Goal: Task Accomplishment & Management: Use online tool/utility

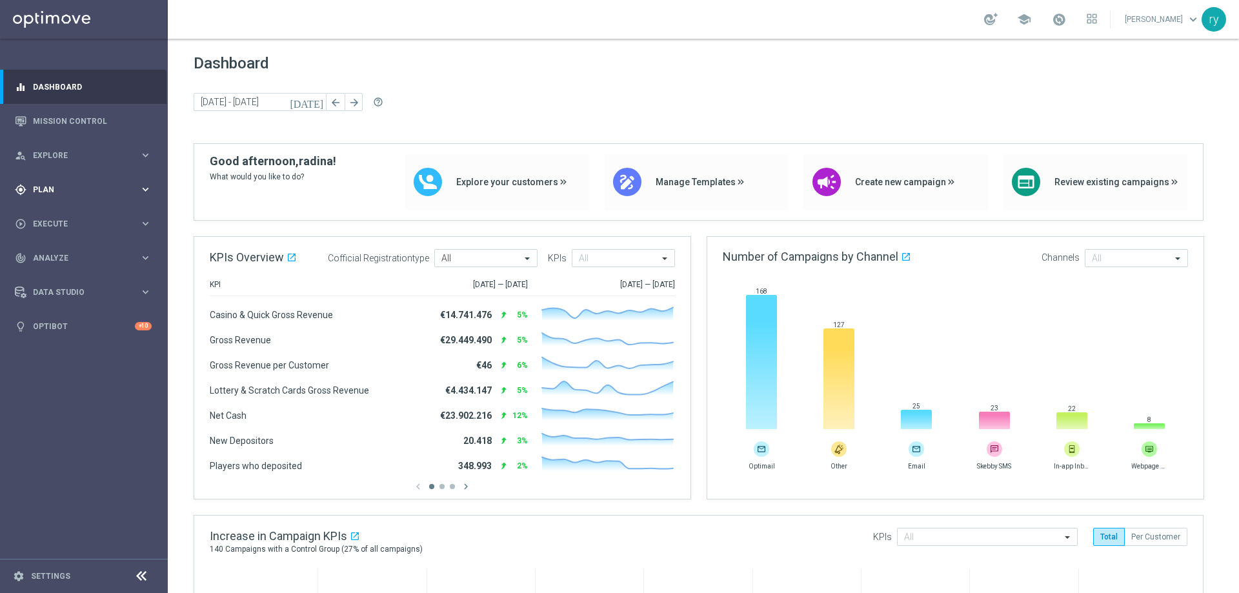
click at [54, 193] on span "Plan" at bounding box center [86, 190] width 107 height 8
click at [73, 256] on span "Templates" at bounding box center [80, 255] width 92 height 8
click at [76, 277] on link "Optimail" at bounding box center [87, 274] width 94 height 10
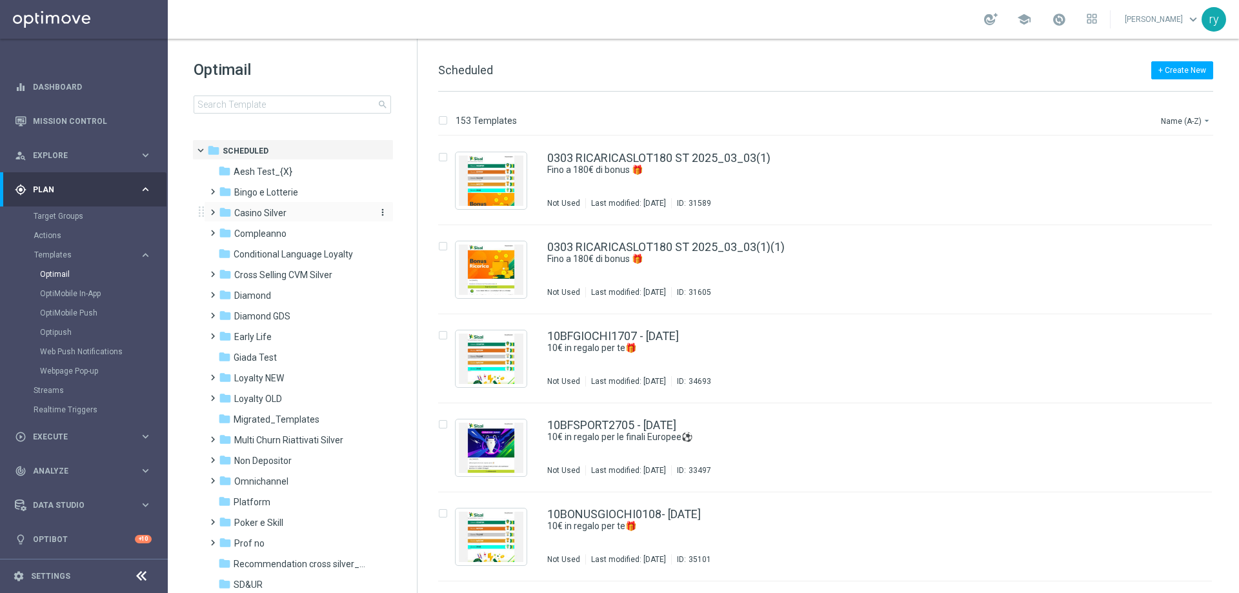
click at [252, 214] on span "Casino Silver" at bounding box center [260, 213] width 52 height 12
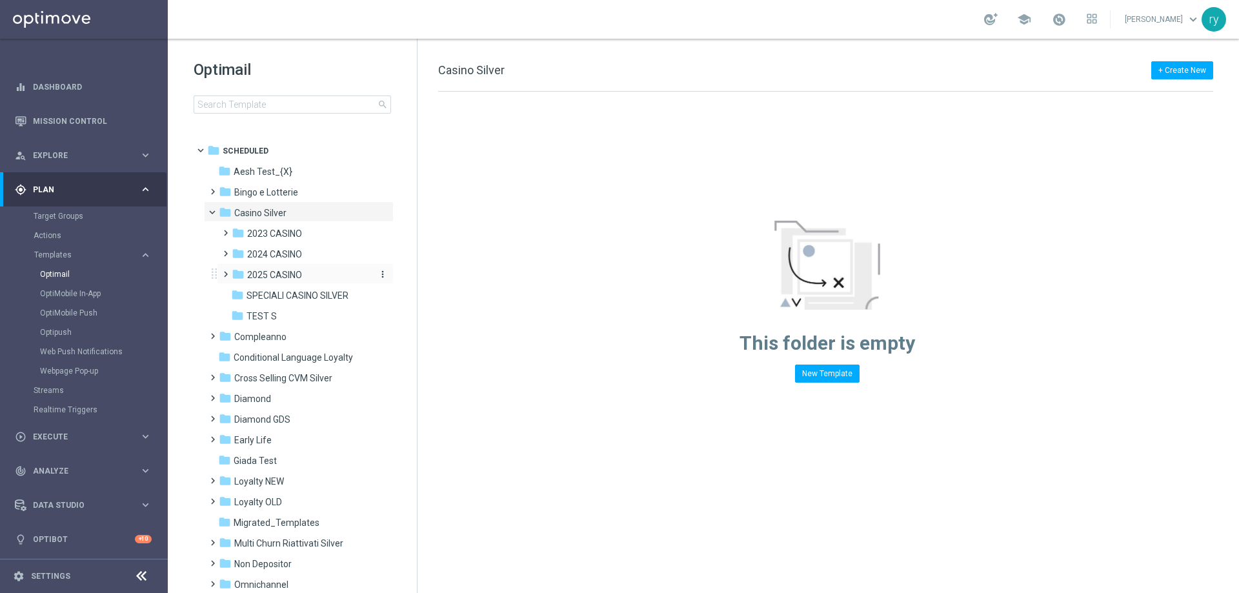
click at [274, 272] on span "2025 CASINO" at bounding box center [274, 275] width 55 height 12
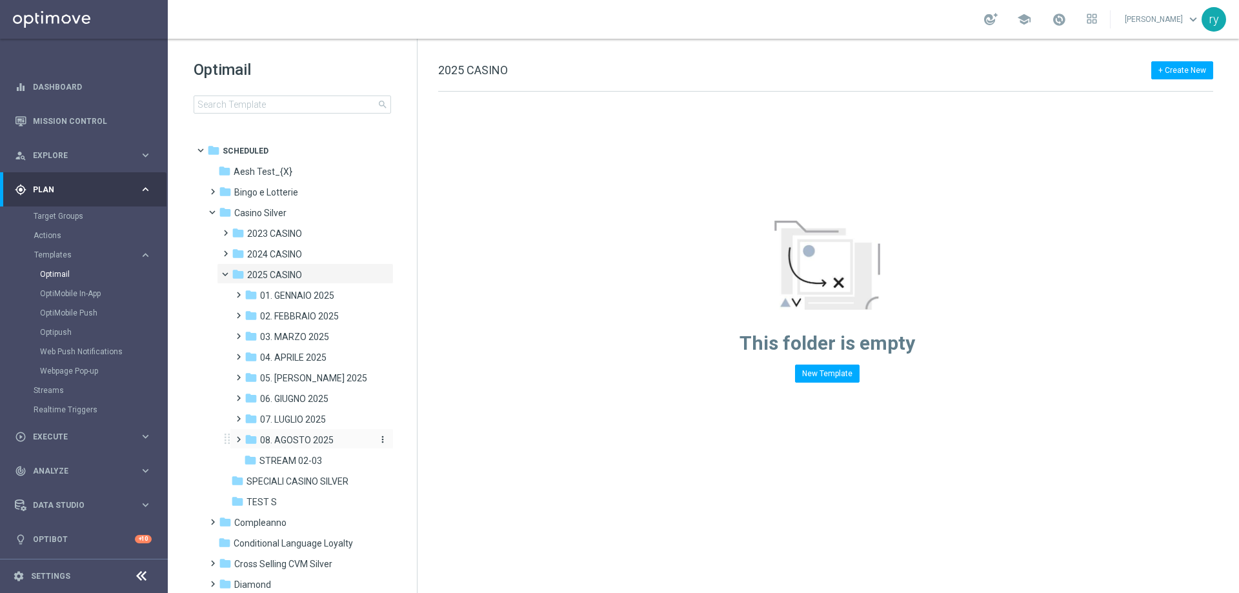
click at [285, 442] on span "08. AGOSTO 2025" at bounding box center [297, 440] width 74 height 12
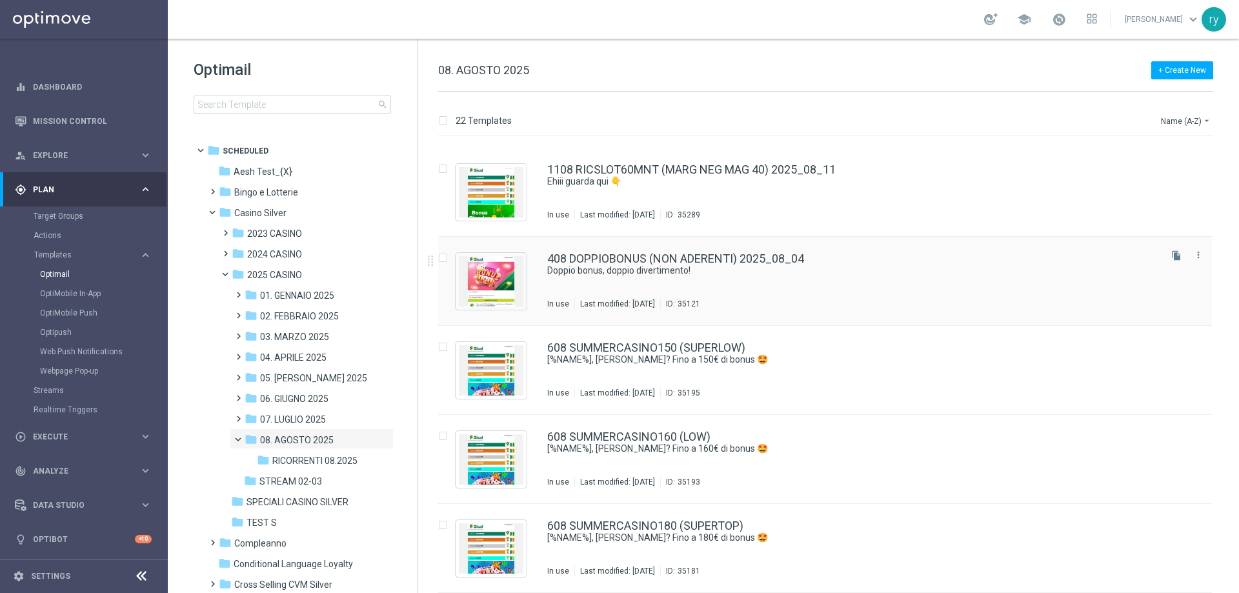
scroll to position [1478, 0]
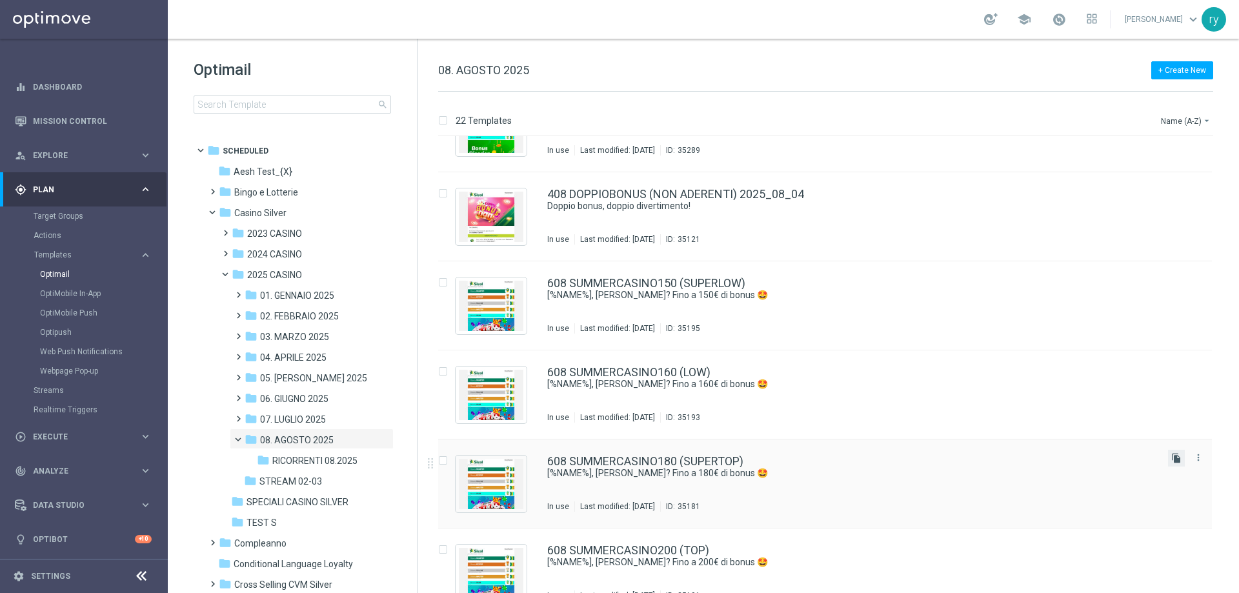
click at [1173, 454] on icon "file_copy" at bounding box center [1177, 458] width 10 height 10
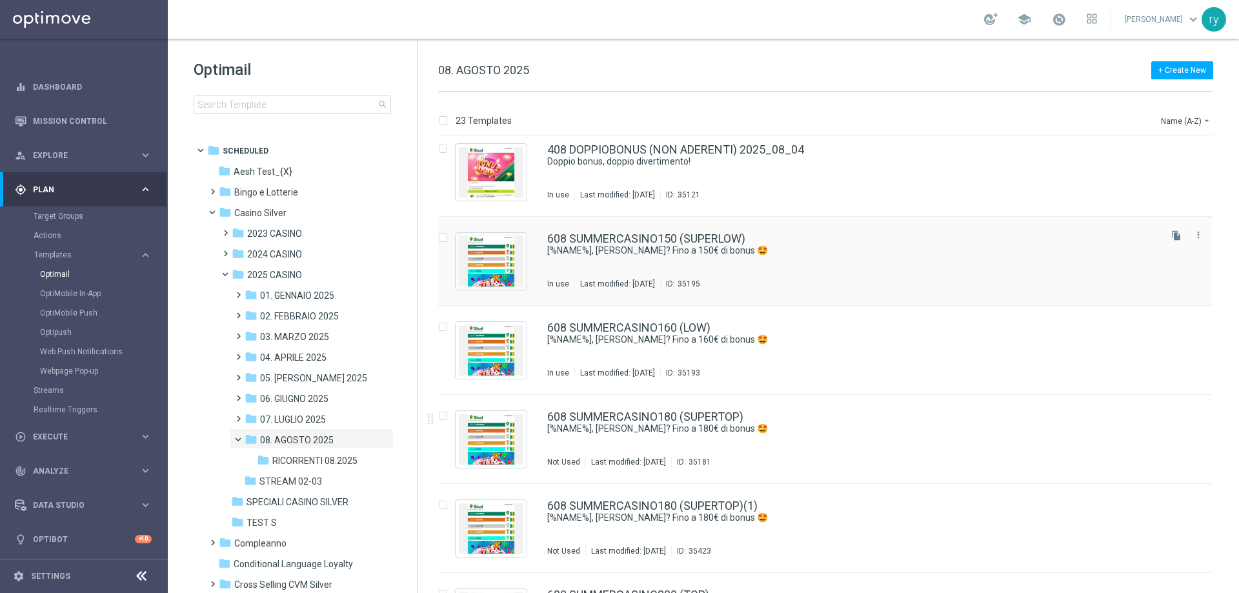
scroll to position [1549, 0]
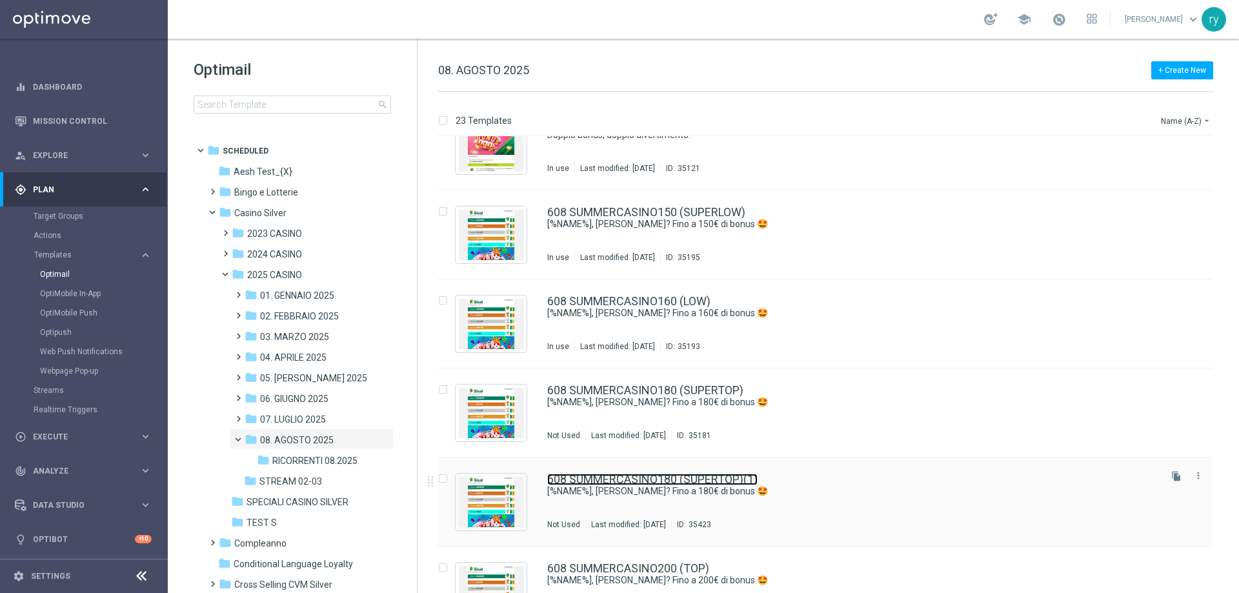
click at [699, 476] on link "608 SUMMERCASINO180 (SUPERTOP)(1)" at bounding box center [652, 480] width 210 height 12
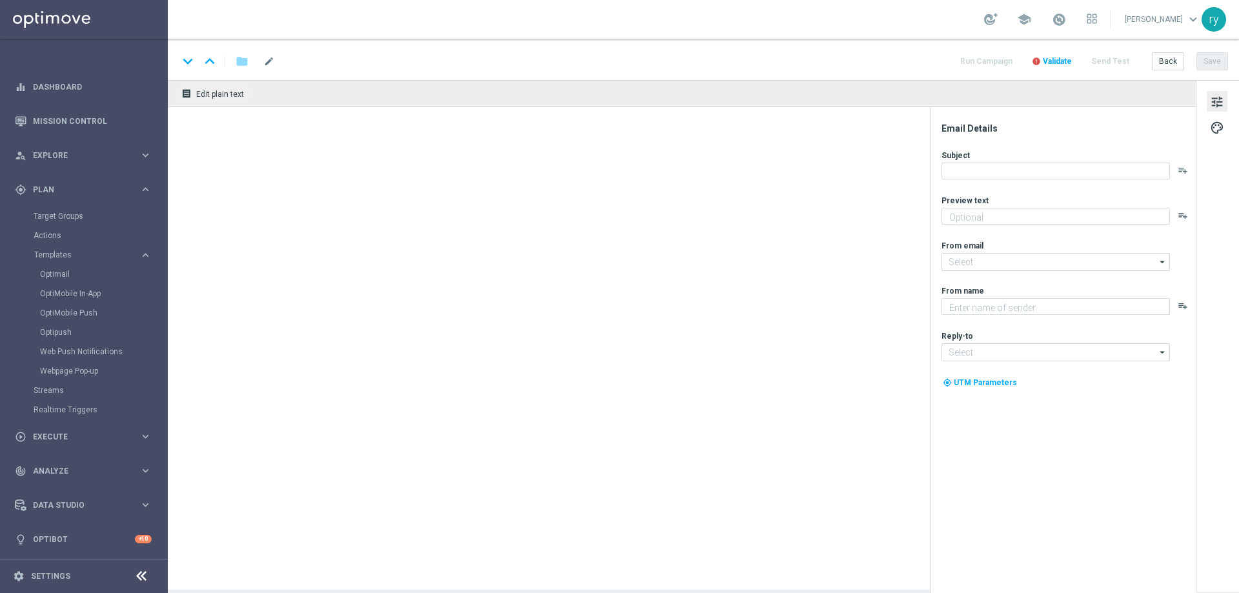
type input "608 SUMMERCASINO180 (SUPERTOP)(1)"
type textarea "per divertirti con i tuoi giochi preferiti!"
type input "[EMAIL_ADDRESS][DOMAIN_NAME]"
type textarea "Sisal"
type input "[EMAIL_ADDRESS][DOMAIN_NAME]"
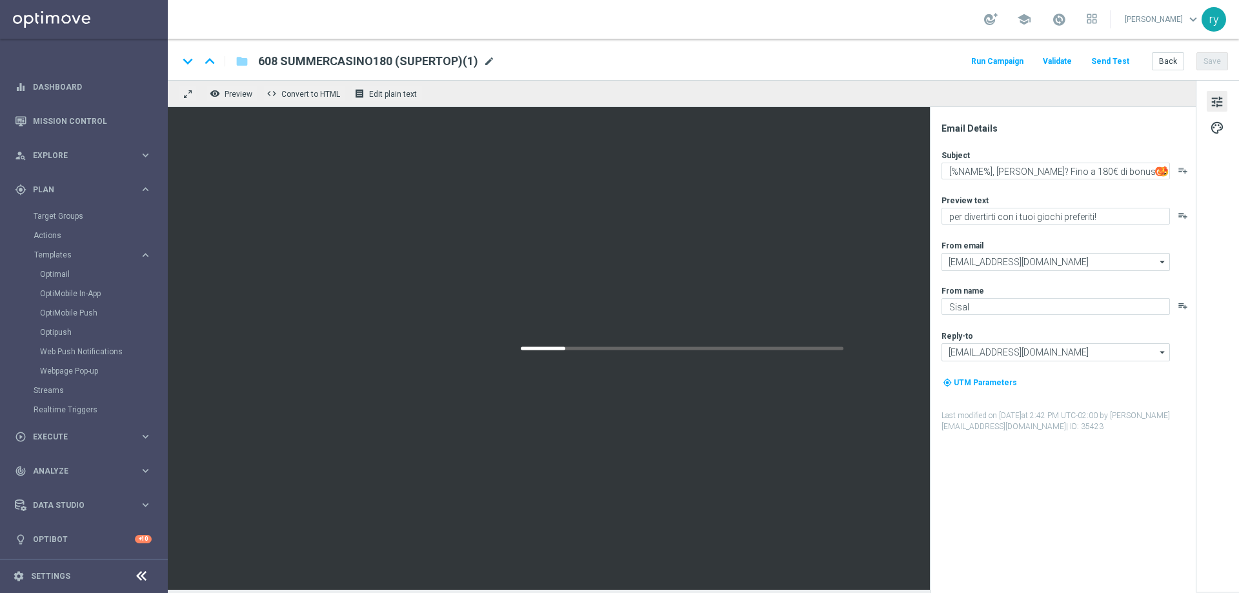
click at [487, 60] on span "mode_edit" at bounding box center [490, 62] width 12 height 12
click at [363, 61] on input "608 SUMMERCASINO180 (SUPERTOP)" at bounding box center [418, 61] width 320 height 17
click at [471, 59] on span "mode_edit" at bounding box center [474, 62] width 12 height 12
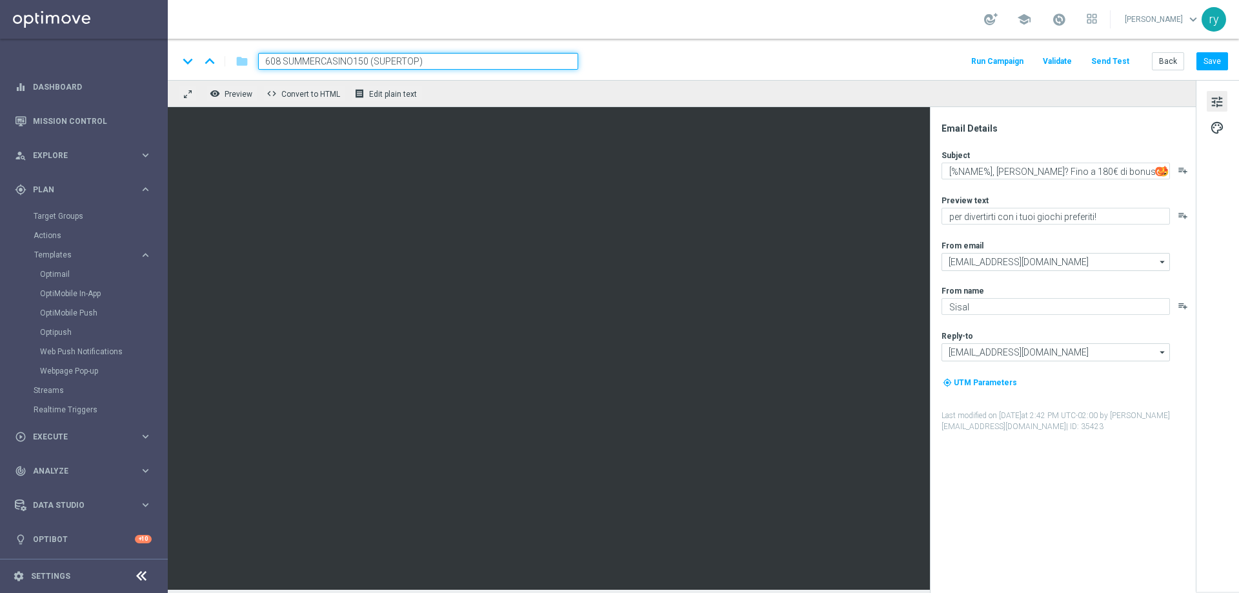
drag, startPoint x: 353, startPoint y: 56, endPoint x: 232, endPoint y: 60, distance: 120.8
click at [234, 61] on div "keyboard_arrow_down keyboard_arrow_up folder 608 SUMMERCASINO150 (SUPERTOP)" at bounding box center [378, 61] width 400 height 17
paste input "1308 CASINOCB150"
click at [362, 56] on input "1308 CASINOCB150150 (SUPERTOP)" at bounding box center [418, 61] width 320 height 17
type input "1308 CASINOCB150 (SUPERTOP)"
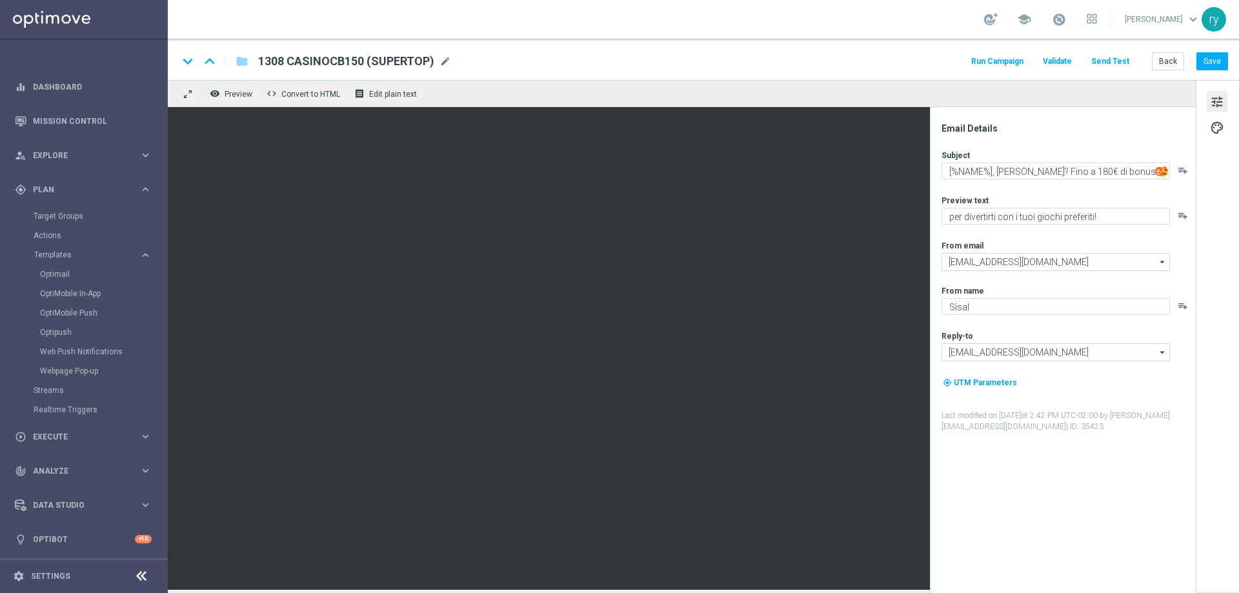
click at [861, 66] on div "keyboard_arrow_down keyboard_arrow_up folder 1308 CASINOCB150 (SUPERTOP) 1308 C…" at bounding box center [703, 61] width 1050 height 17
click at [1082, 164] on textarea "[%NAME%], [PERSON_NAME]? Fino a 180€ di bonus 🤩" at bounding box center [1056, 171] width 229 height 17
type textarea "[%NAME%], [PERSON_NAME]? Fino a 150€ di bonus 🤩"
click at [1081, 190] on div "Subject [%NAME%], [PERSON_NAME]? Fino a 150€ di bonus 🤩 playlist_add Preview te…" at bounding box center [1068, 291] width 253 height 283
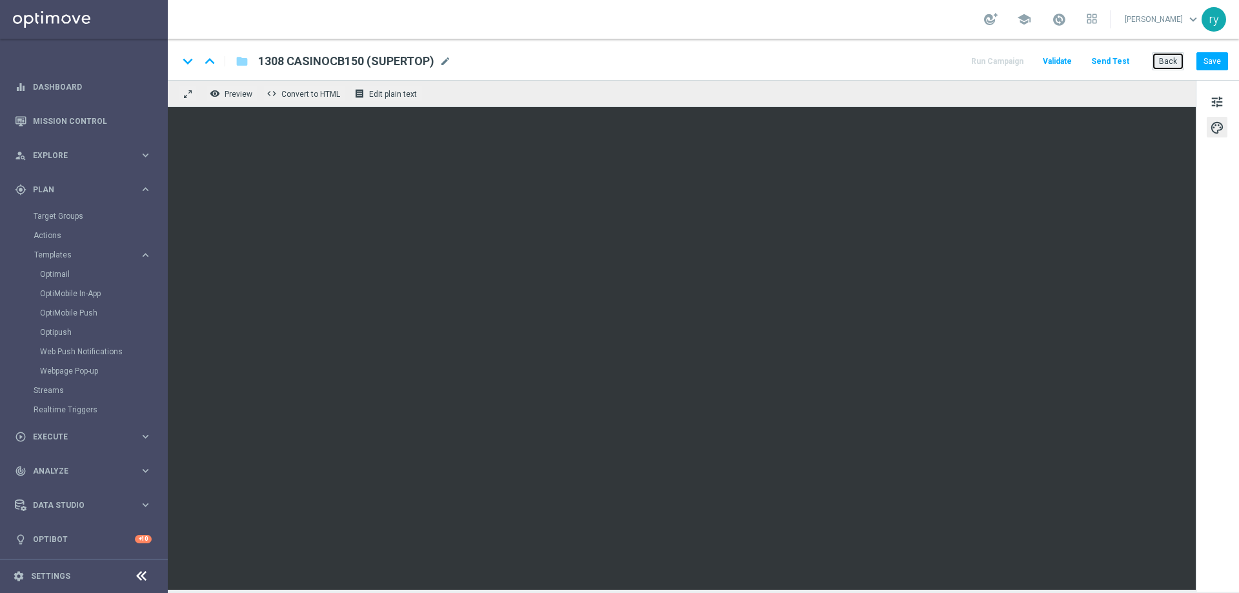
click at [1167, 63] on button "Back" at bounding box center [1168, 61] width 32 height 18
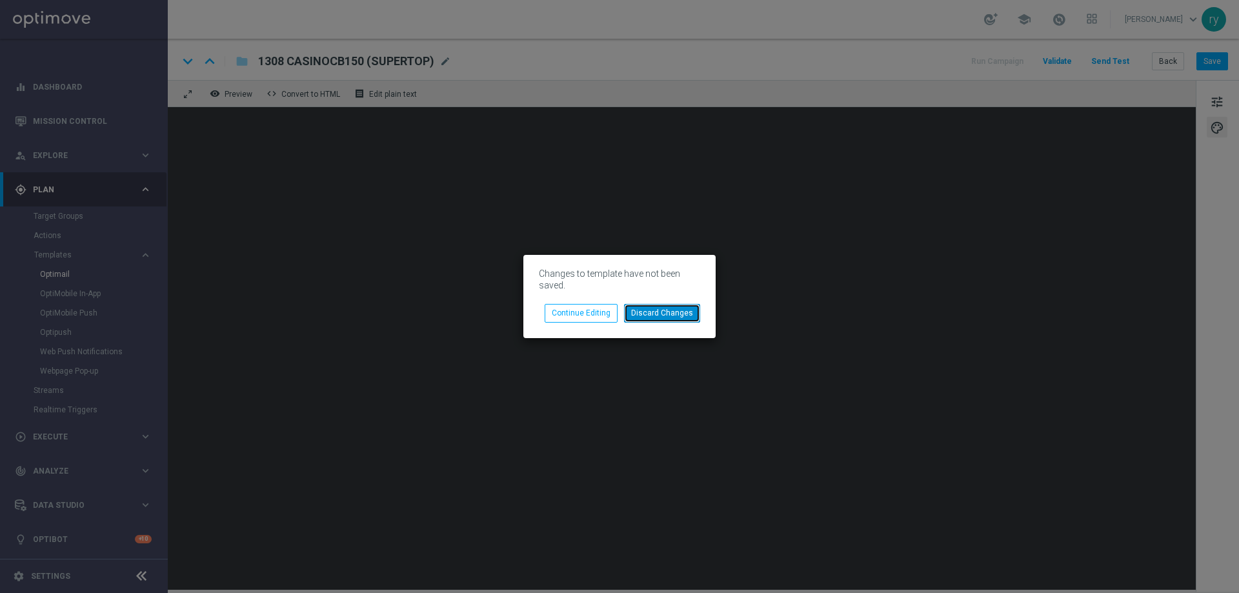
click at [641, 316] on button "Discard Changes" at bounding box center [662, 313] width 76 height 18
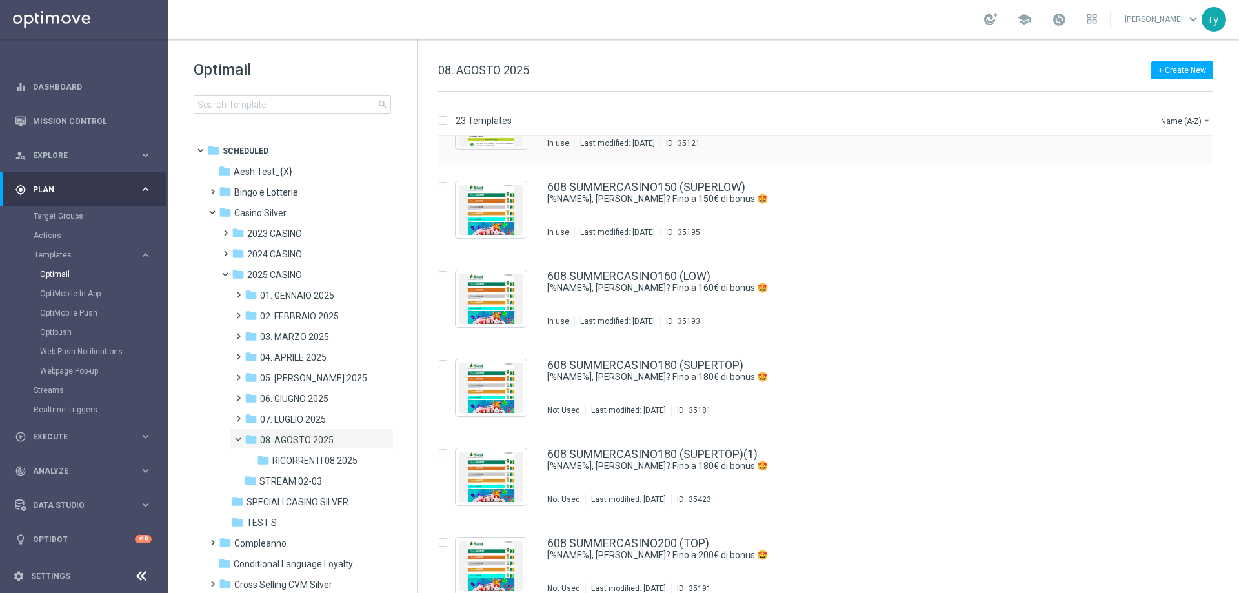
scroll to position [1592, 0]
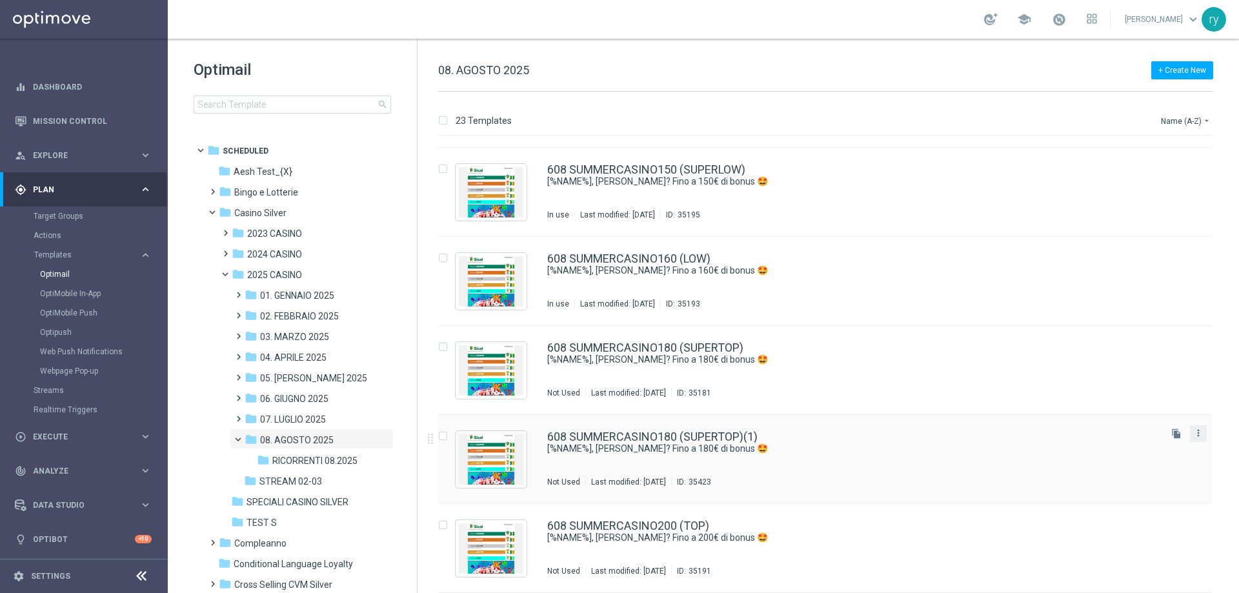
click at [1197, 431] on icon "more_vert" at bounding box center [1199, 433] width 10 height 10
click at [1139, 483] on div "Delete" at bounding box center [1145, 483] width 78 height 9
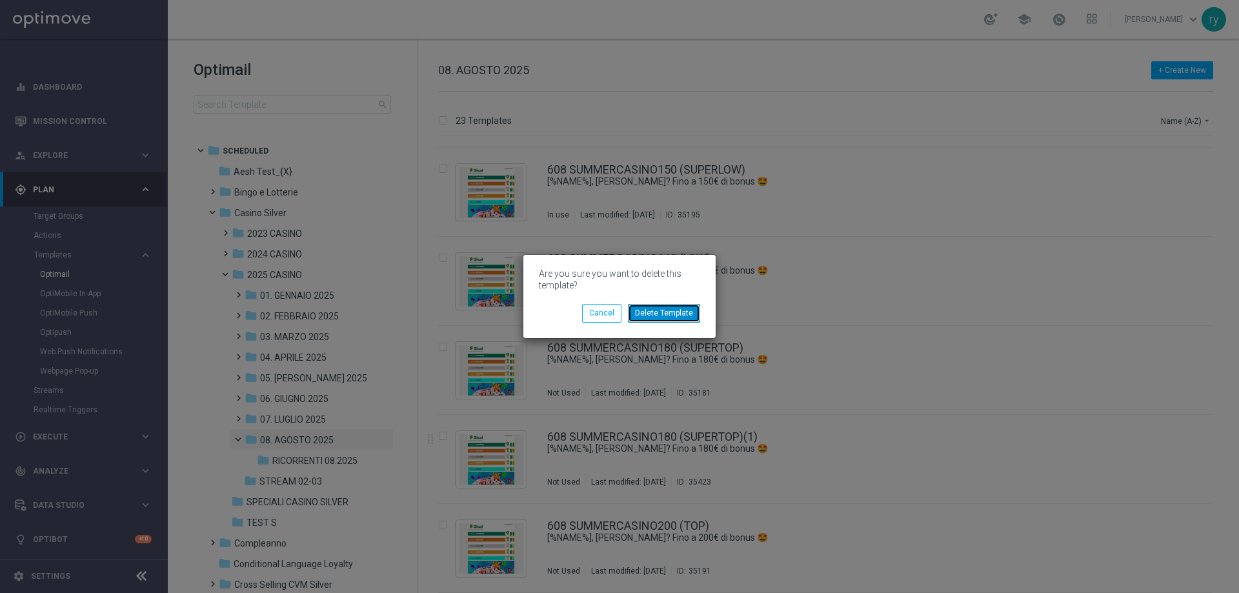
click at [644, 313] on button "Delete Template" at bounding box center [664, 313] width 72 height 18
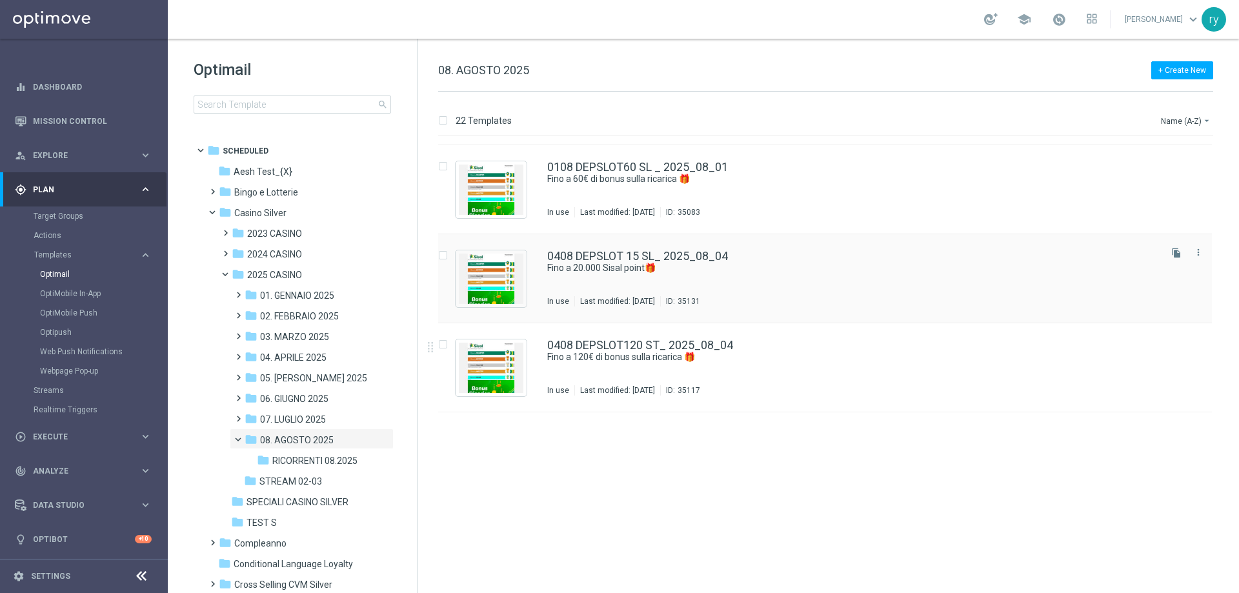
scroll to position [0, 0]
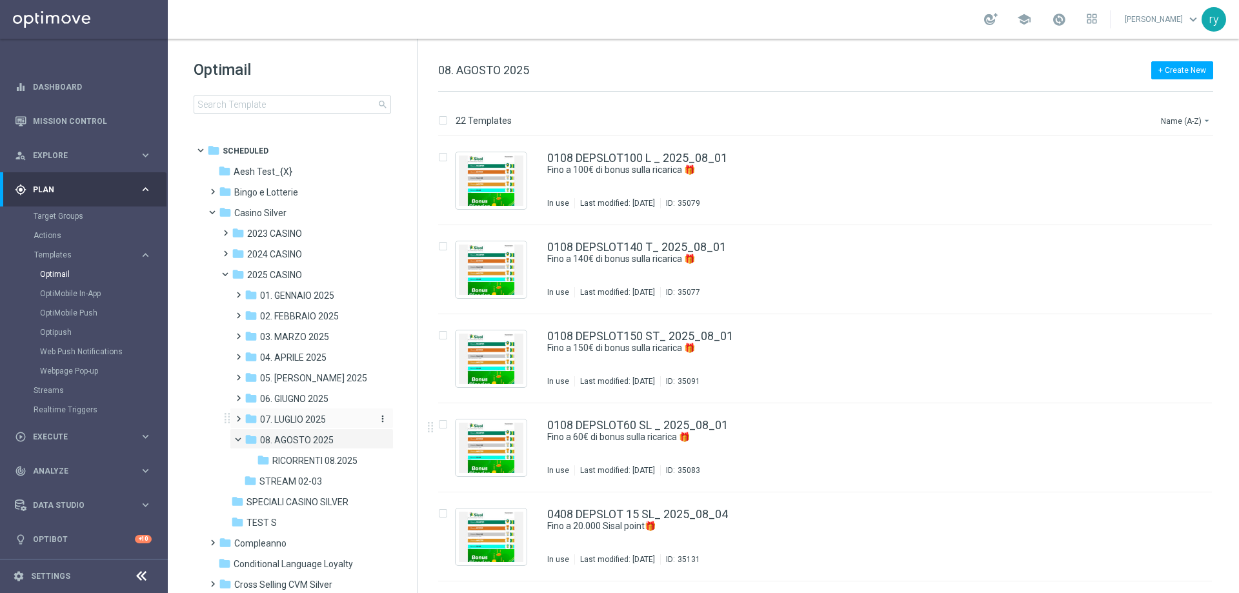
click at [320, 414] on span "07. LUGLIO 2025" at bounding box center [293, 420] width 66 height 12
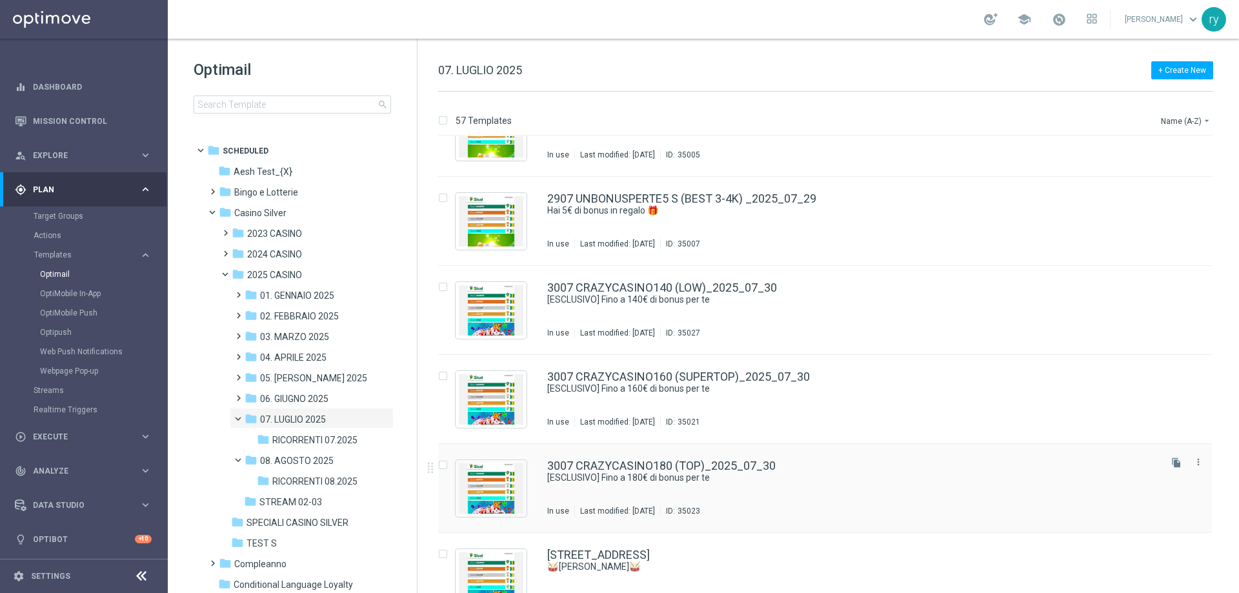
scroll to position [4621, 0]
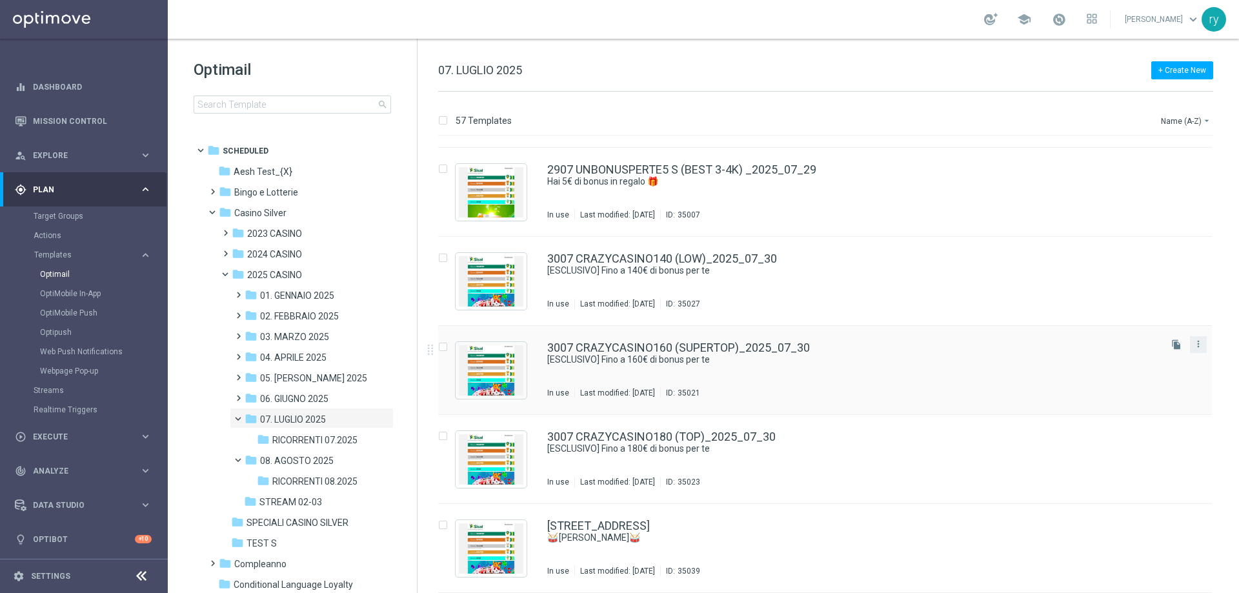
click at [1202, 340] on button "more_vert" at bounding box center [1198, 343] width 13 height 15
click at [1129, 374] on span "Copy To" at bounding box center [1120, 376] width 28 height 9
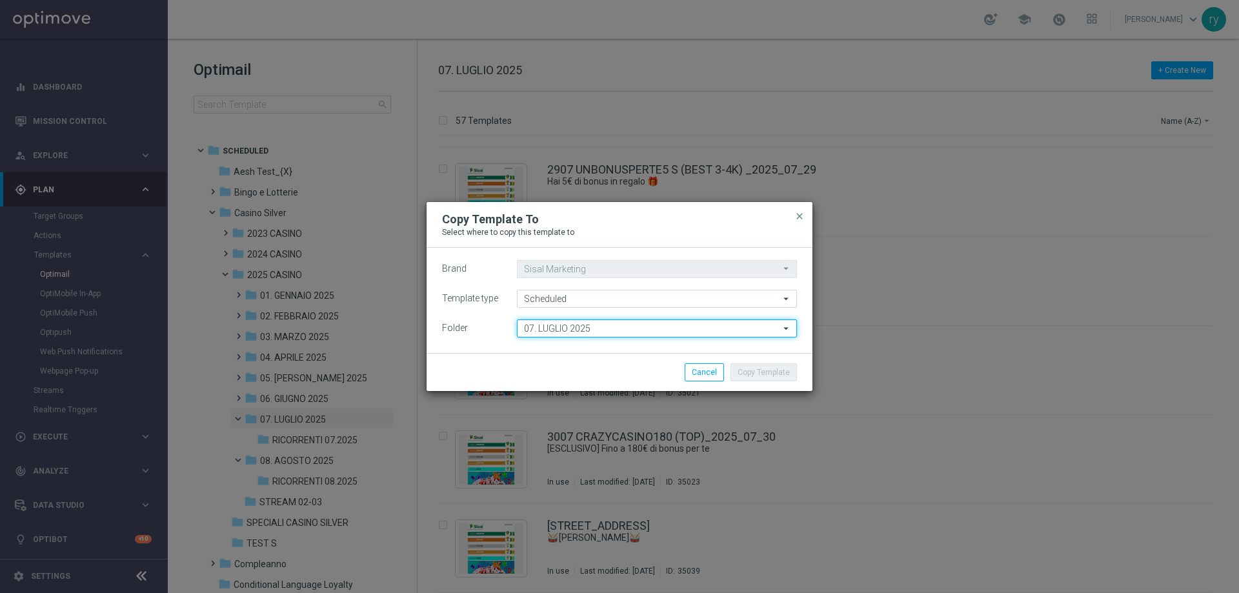
click at [627, 334] on input "07. LUGLIO 2025" at bounding box center [657, 329] width 280 height 18
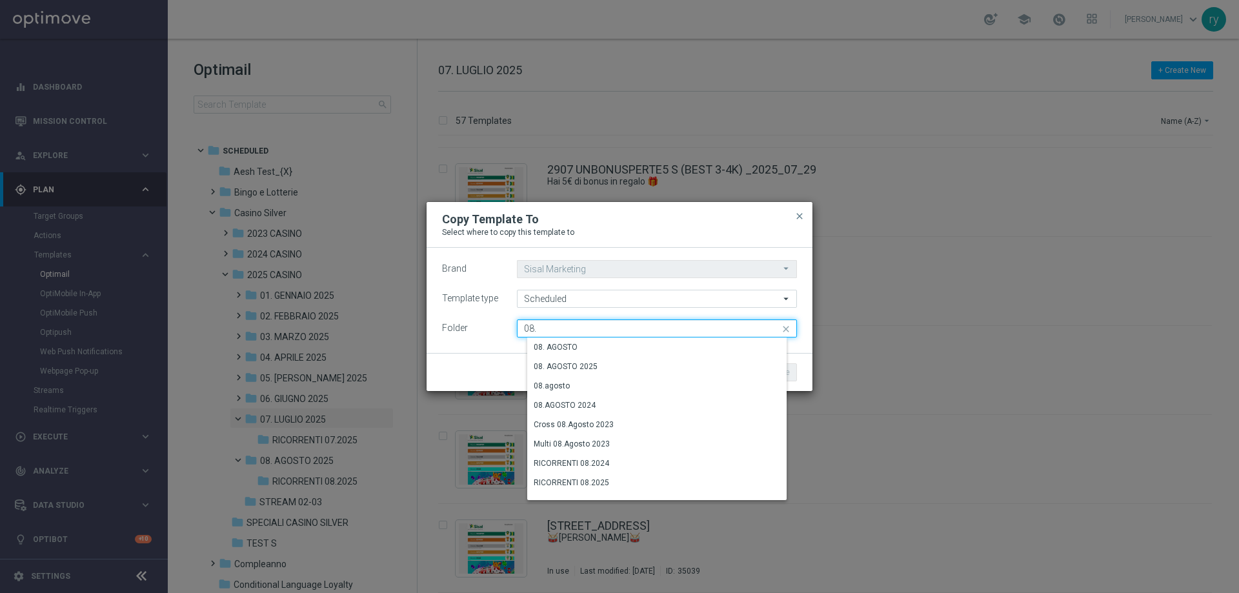
scroll to position [0, 0]
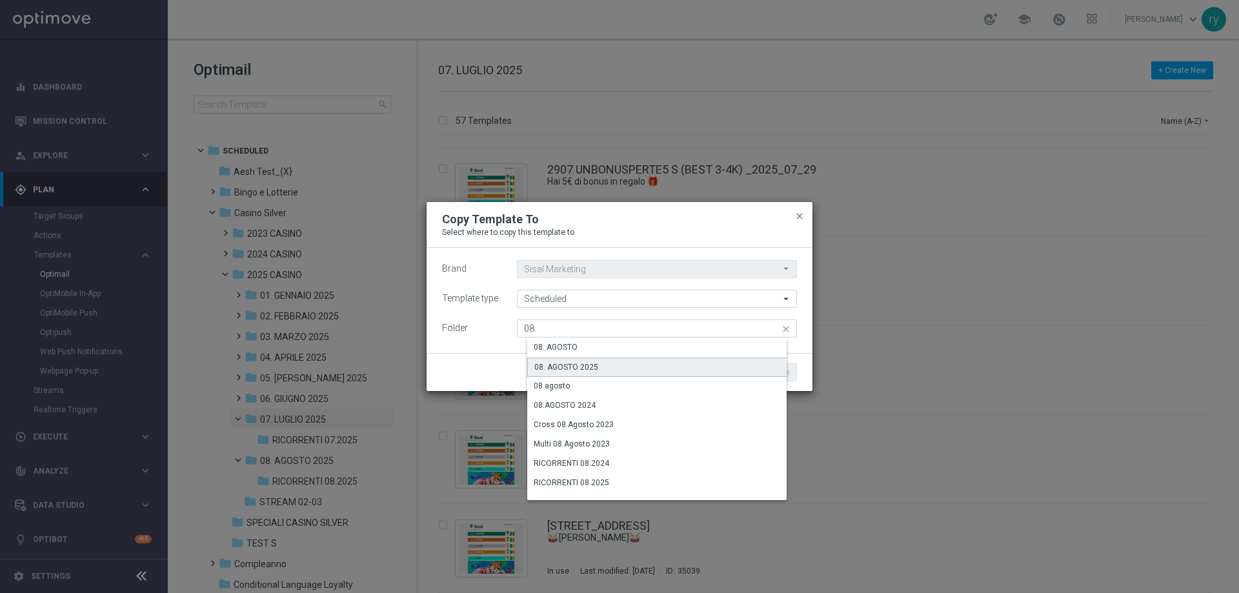
click at [602, 358] on div "08. AGOSTO 2025" at bounding box center [667, 367] width 280 height 19
type input "08. AGOSTO 2025"
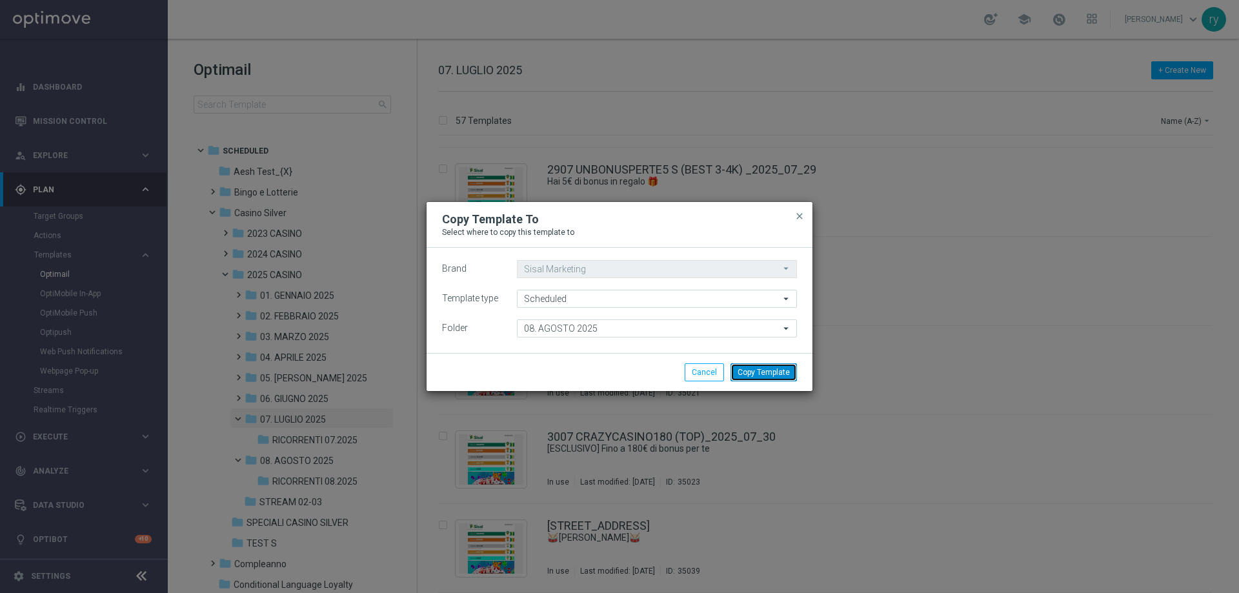
click at [746, 366] on button "Copy Template" at bounding box center [764, 372] width 66 height 18
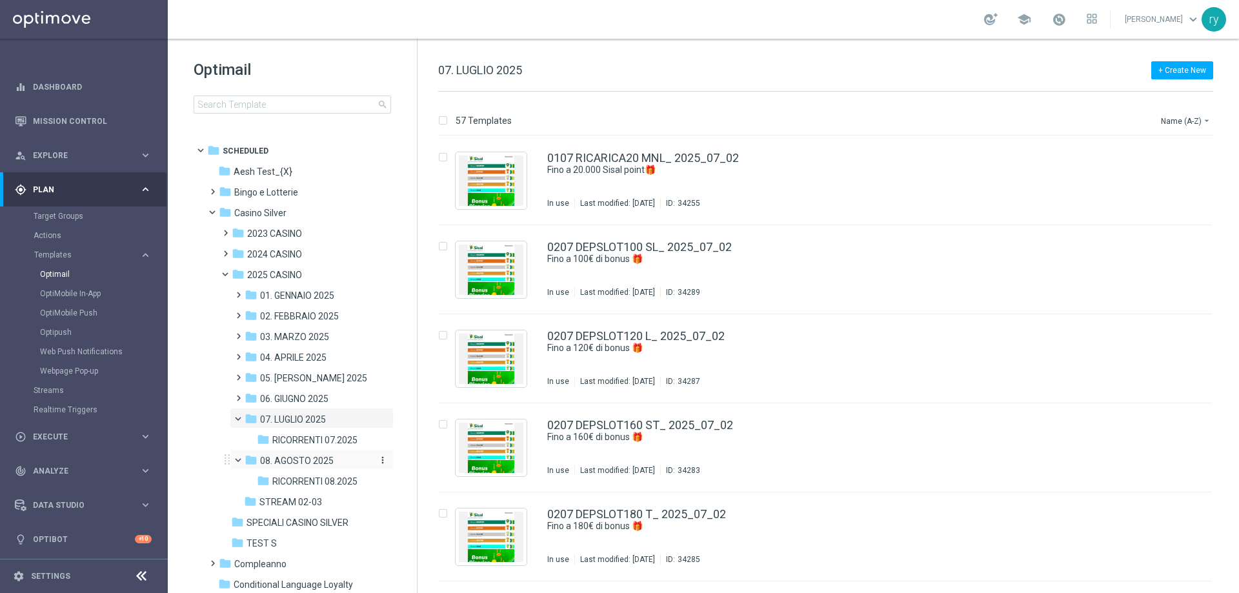
click at [317, 462] on span "08. AGOSTO 2025" at bounding box center [297, 461] width 74 height 12
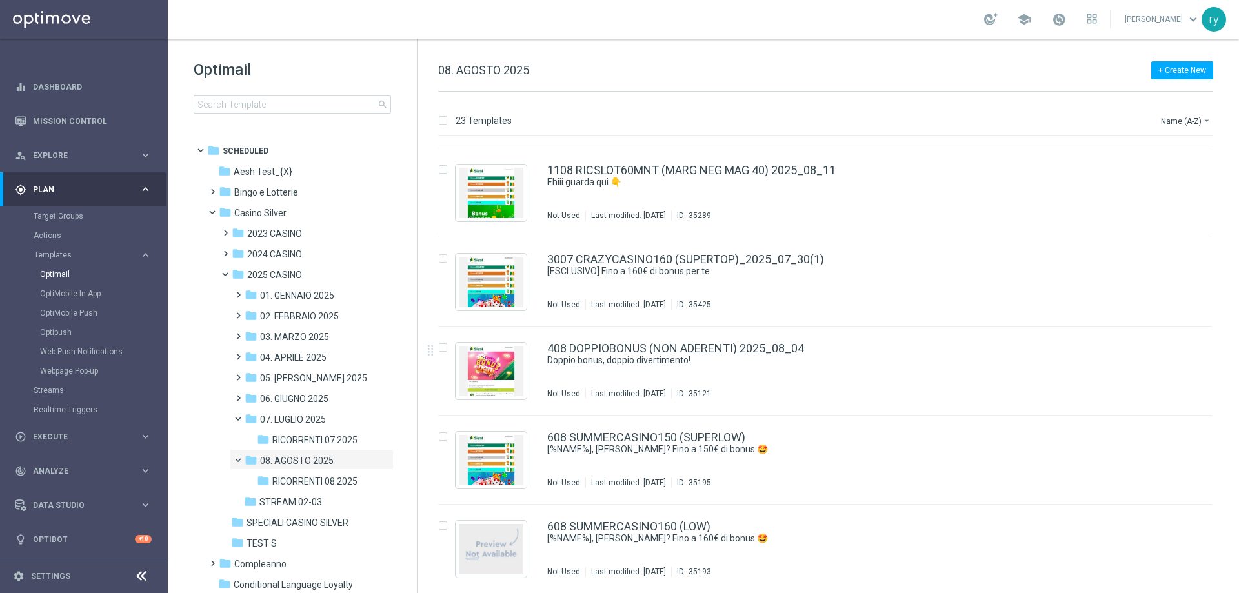
scroll to position [1414, 0]
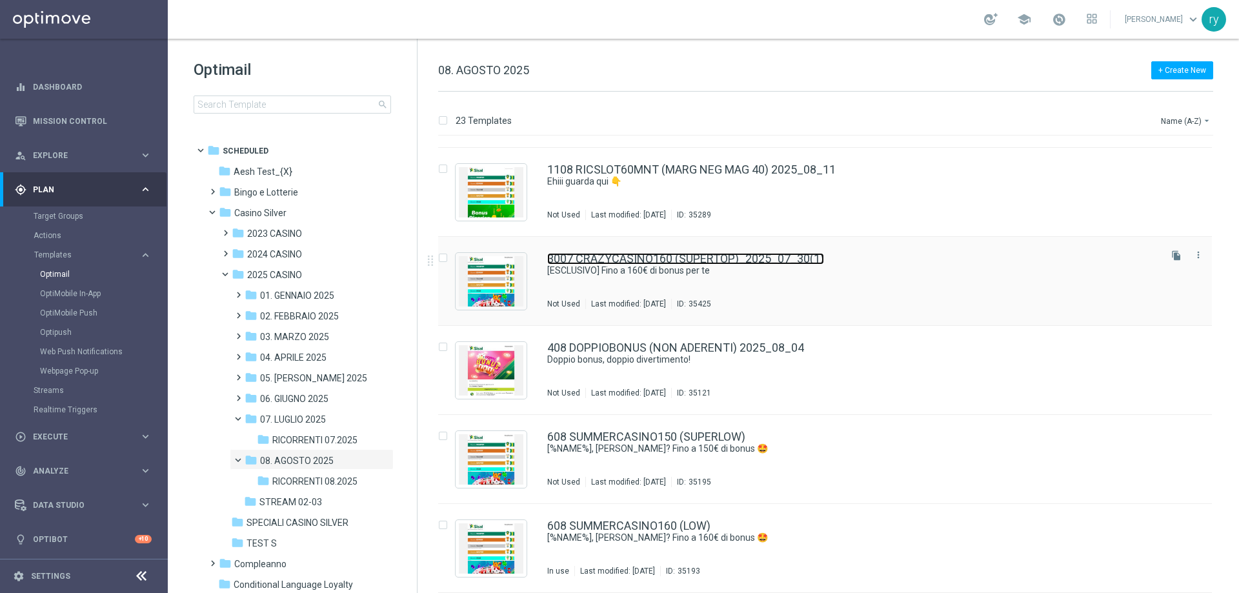
click at [823, 256] on link "3007 CRAZYCASINO160 (SUPERTOP)_2025_07_30(1)" at bounding box center [685, 259] width 277 height 12
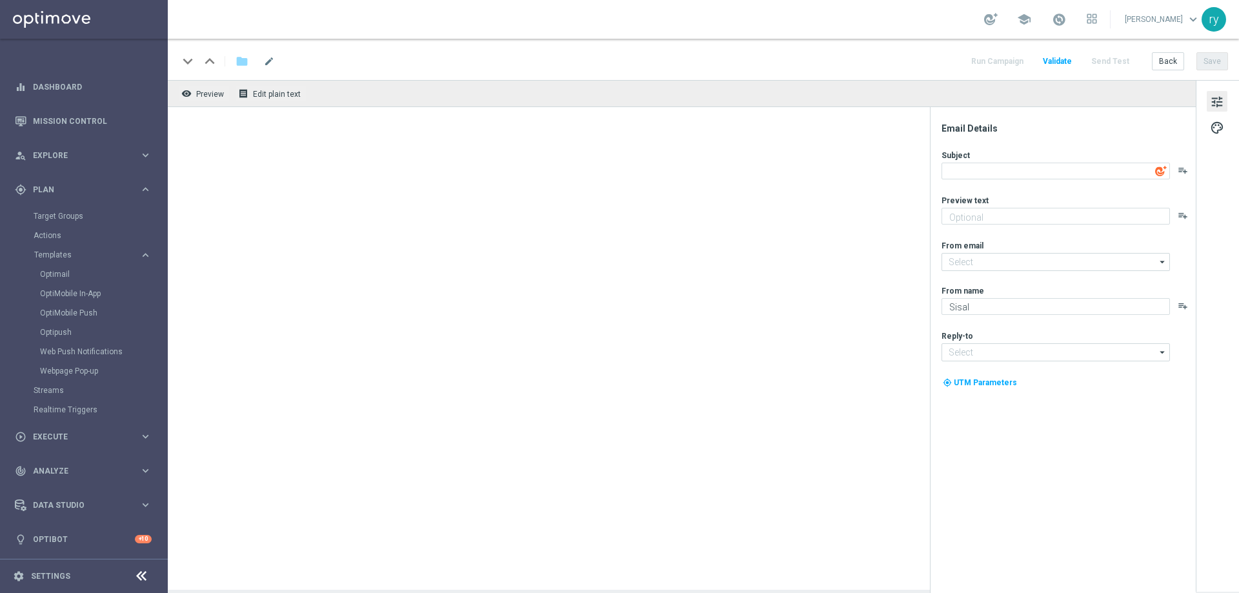
type textarea "[ESCLUSIVO] Fino a 160€ di bonus per te"
type textarea "Scopri la promozione che ti abbiamo riservato"
type input "[EMAIL_ADDRESS][DOMAIN_NAME]"
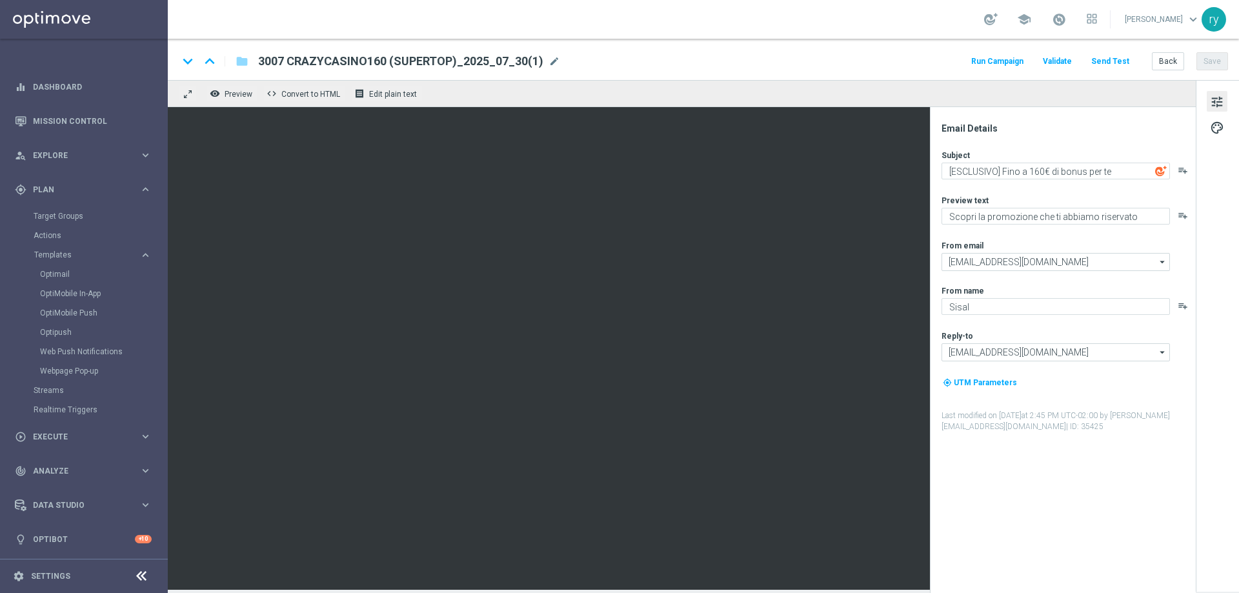
click at [558, 62] on div "keyboard_arrow_down keyboard_arrow_up folder 3007 CRAZYCASINO160 (SUPERTOP)_202…" at bounding box center [703, 61] width 1050 height 17
click at [554, 59] on span "mode_edit" at bounding box center [555, 62] width 12 height 12
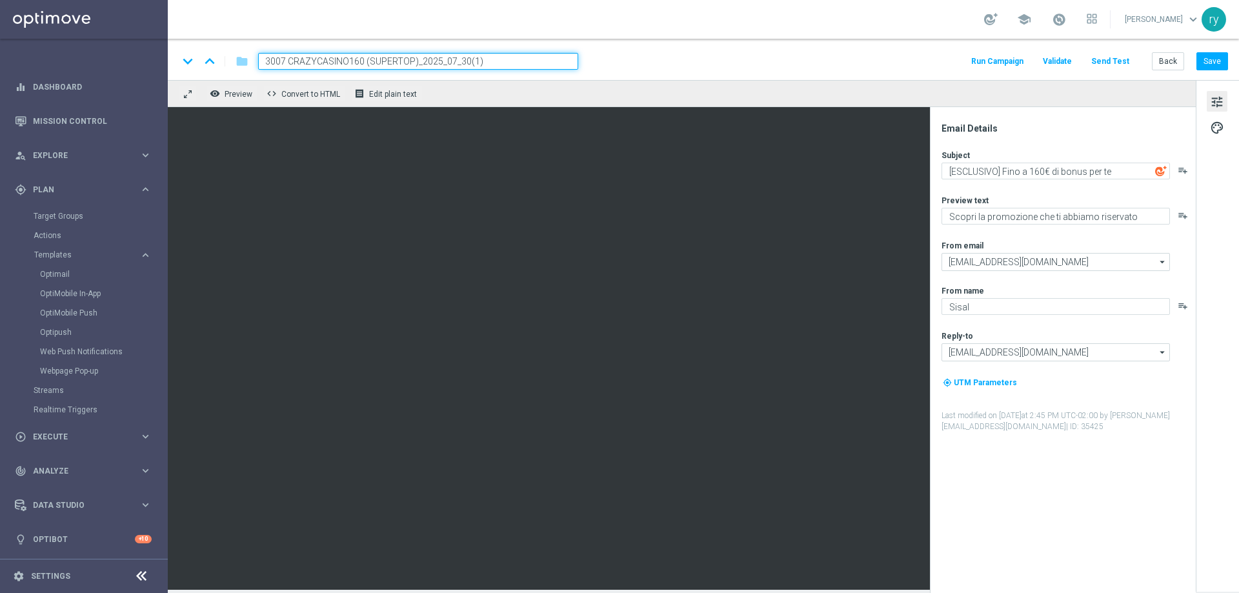
drag, startPoint x: 459, startPoint y: 60, endPoint x: 416, endPoint y: 64, distance: 42.8
click at [416, 64] on input "3007 CRAZYCASINO160 (SUPERTOP)_2025_07_30(1)" at bounding box center [418, 61] width 320 height 17
drag, startPoint x: 362, startPoint y: 59, endPoint x: 203, endPoint y: 70, distance: 158.5
click at [203, 70] on div "keyboard_arrow_down keyboard_arrow_up folder 3007 CRAZYCASINO160 (SUPERTOP)" at bounding box center [378, 61] width 400 height 17
paste input "1308 CASINOCB150 ST"
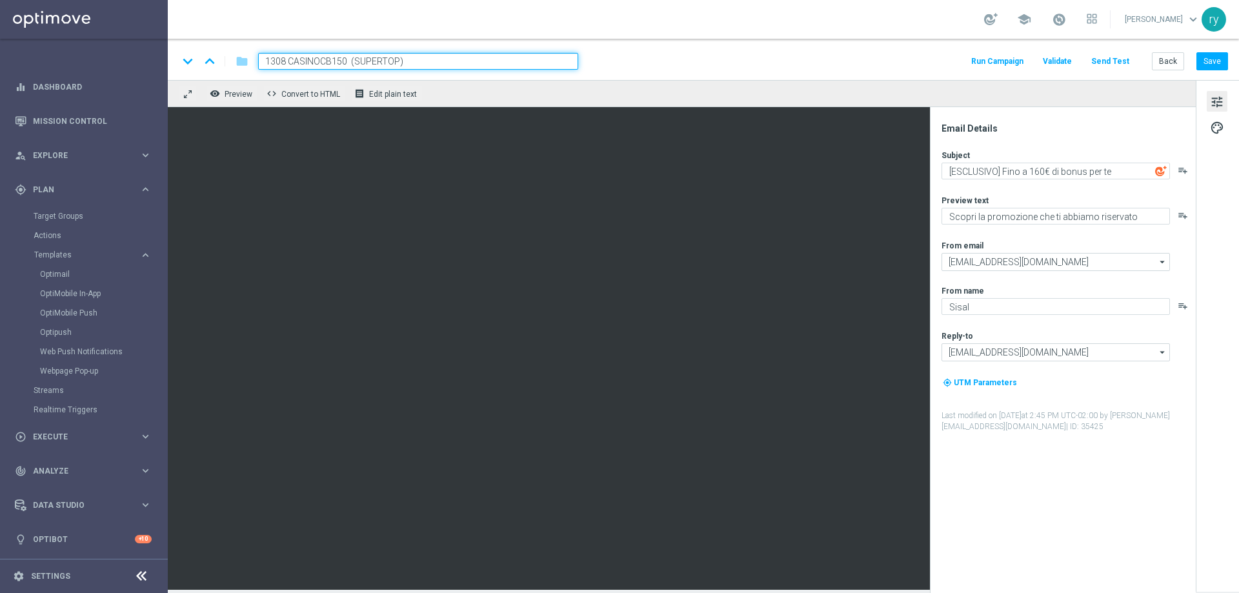
type input "1308 CASINOCB150 (SUPERTOP)"
click at [655, 85] on div "remove_red_eye Preview code Convert to HTML receipt Edit plain text" at bounding box center [682, 93] width 1028 height 27
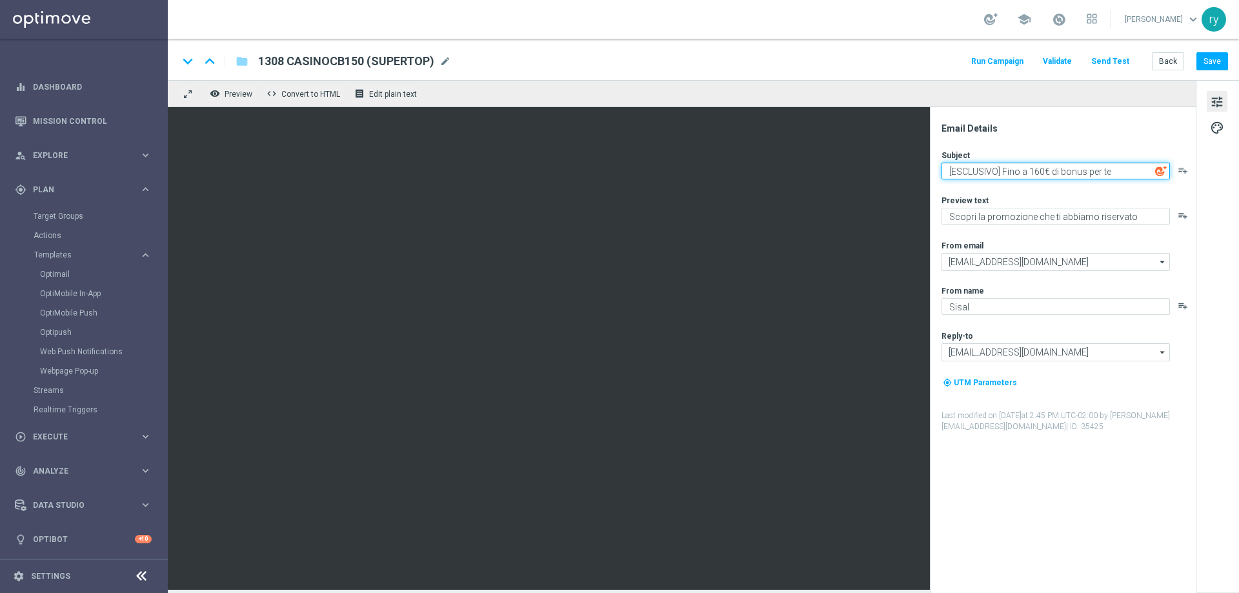
click at [1038, 172] on textarea "[ESCLUSIVO] Fino a 160€ di bonus per te" at bounding box center [1056, 171] width 229 height 17
type textarea "[ESCLUSIVO] Fino a 150€ di bonus per te"
click at [1048, 183] on div "Subject [ESCLUSIVO] Fino a 150€ di bonus per te playlist_add Preview text Scopr…" at bounding box center [1068, 291] width 253 height 283
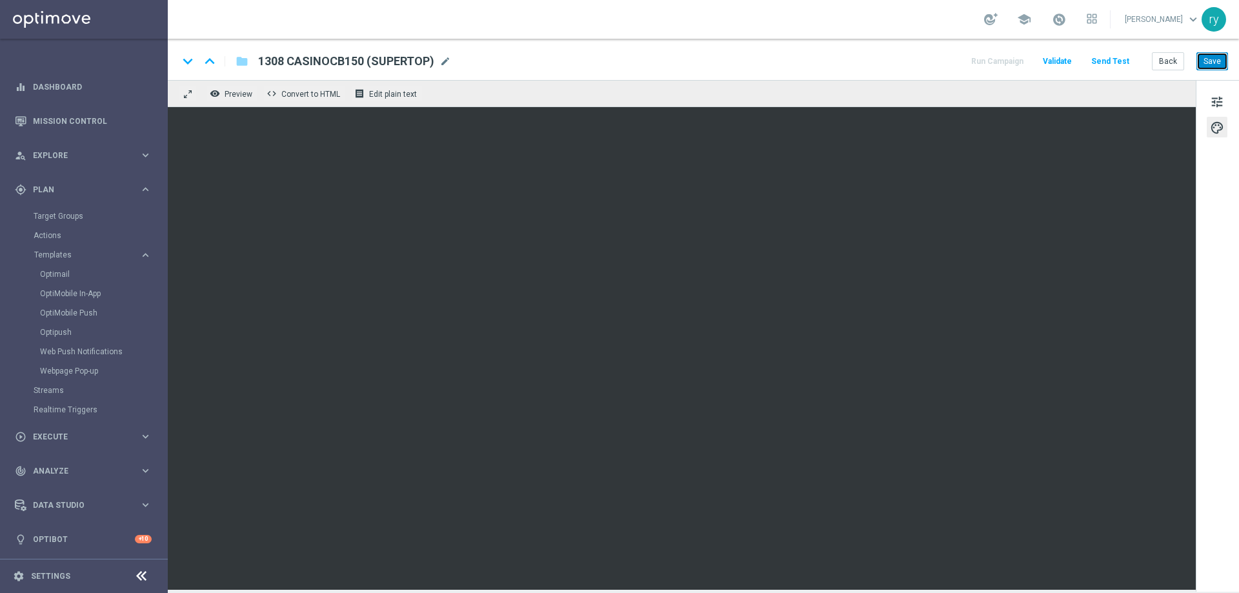
click at [1218, 59] on button "Save" at bounding box center [1213, 61] width 32 height 18
click at [1169, 55] on button "Back" at bounding box center [1168, 61] width 32 height 18
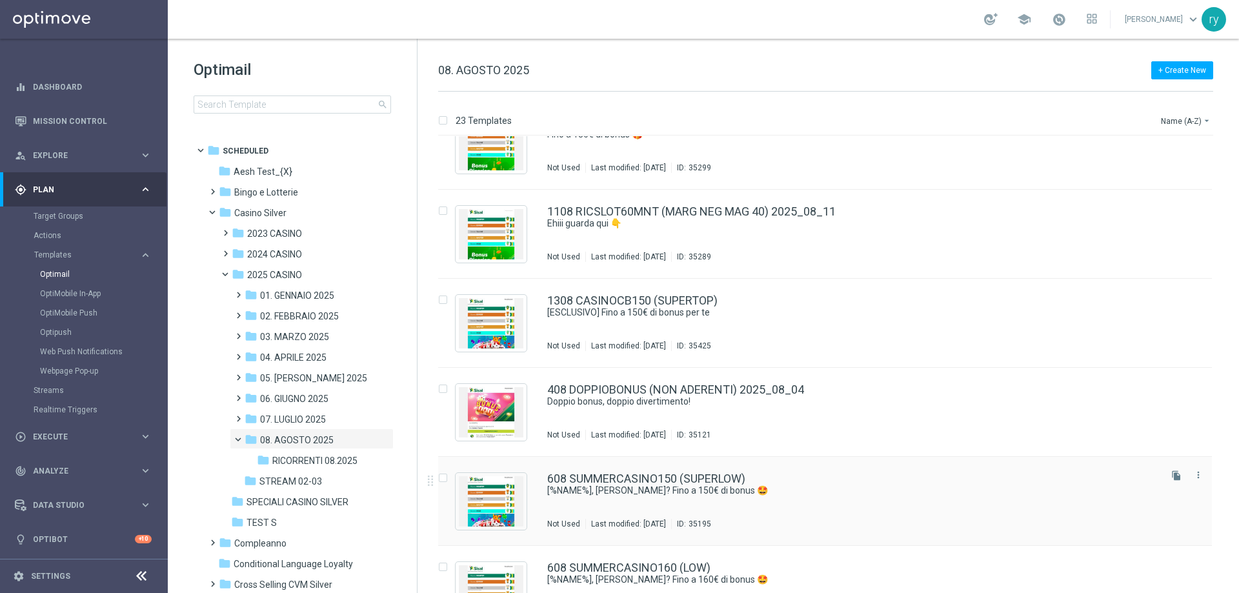
scroll to position [1285, 0]
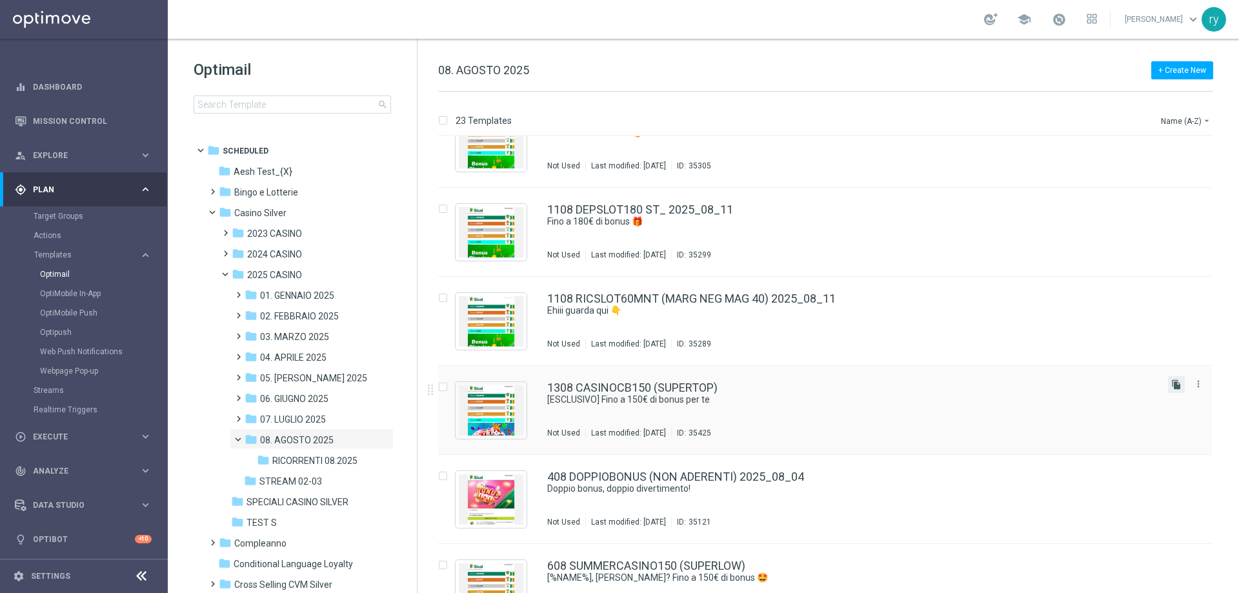
click at [1176, 383] on icon "file_copy" at bounding box center [1177, 385] width 10 height 10
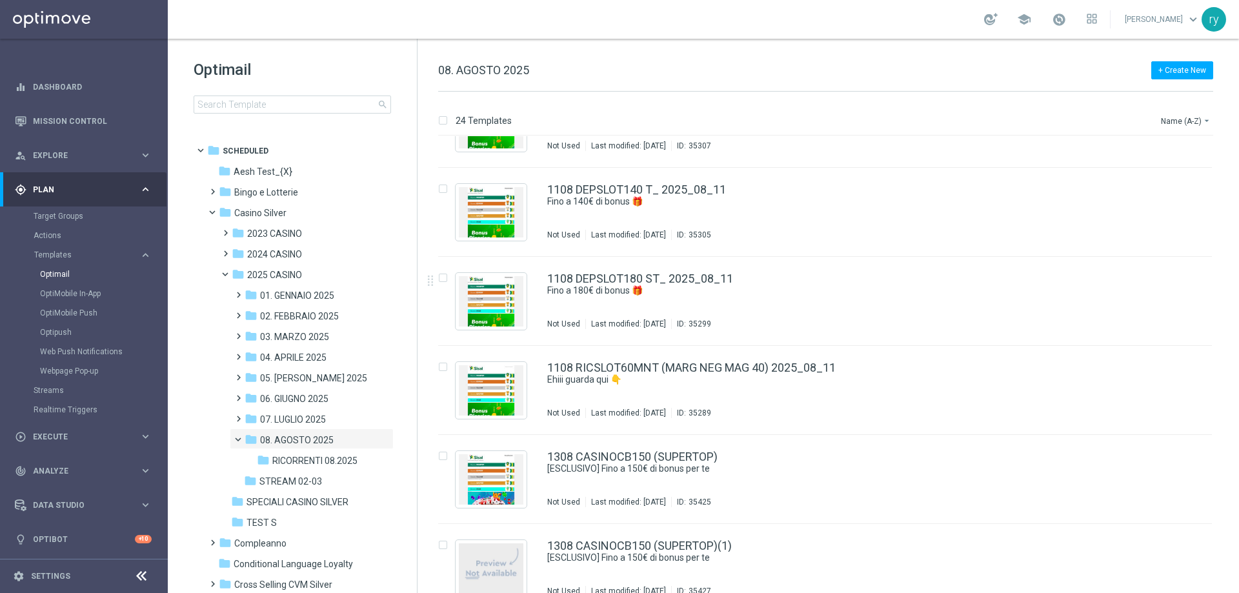
scroll to position [1291, 0]
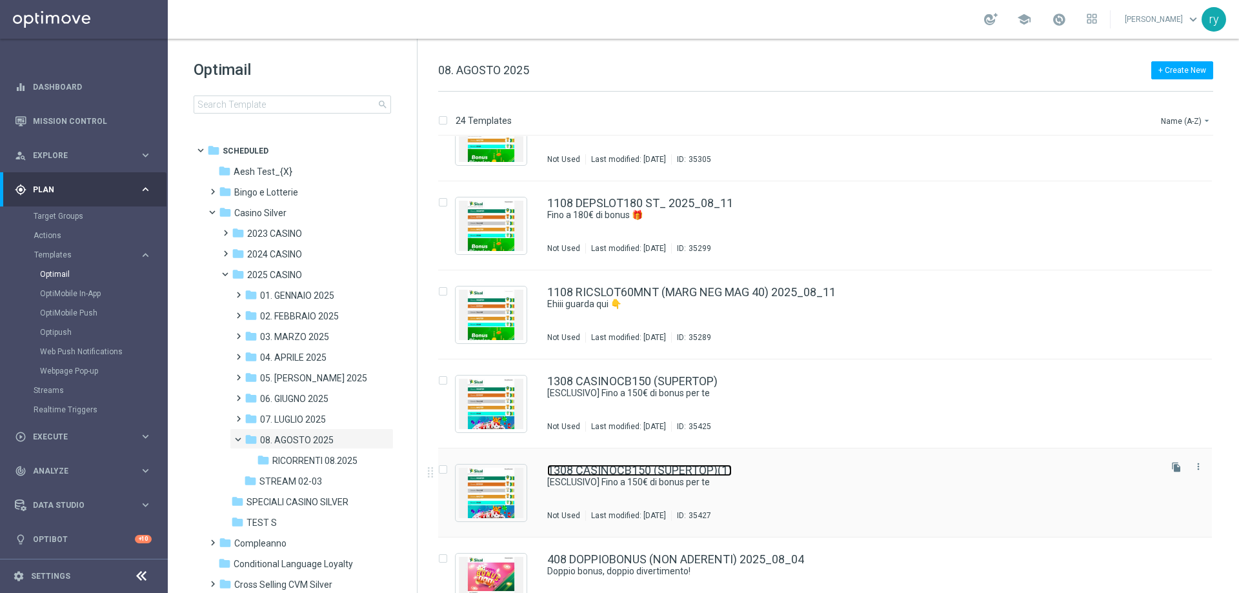
click at [730, 472] on link "1308 CASINOCB150 (SUPERTOP)(1)" at bounding box center [639, 471] width 185 height 12
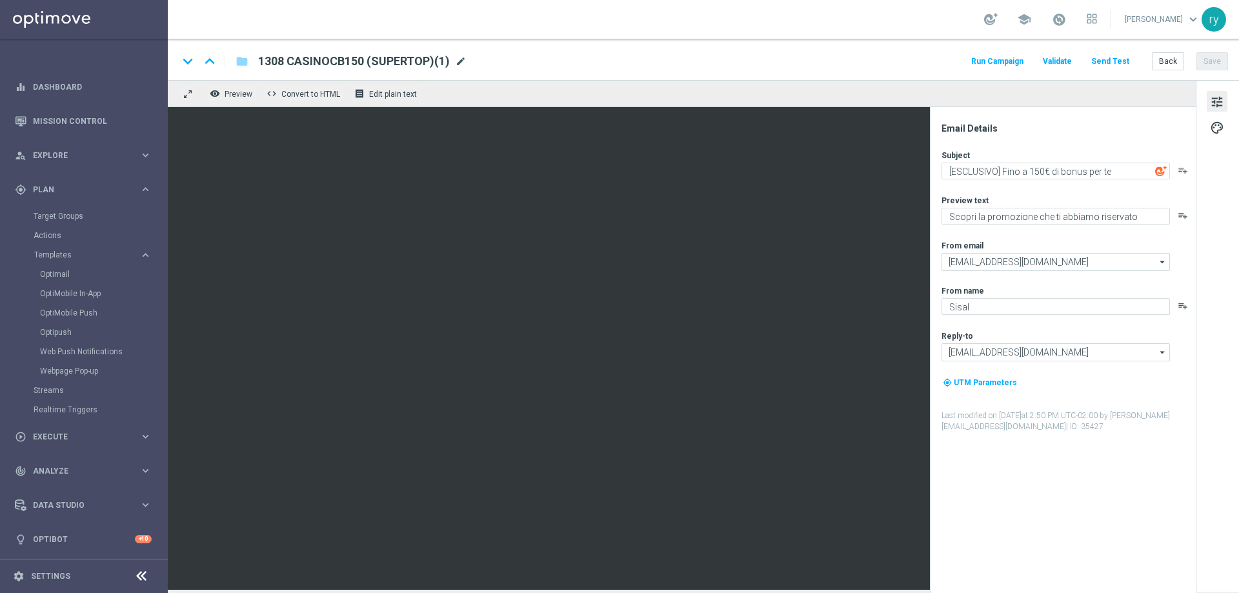
click at [460, 62] on span "mode_edit" at bounding box center [461, 62] width 12 height 12
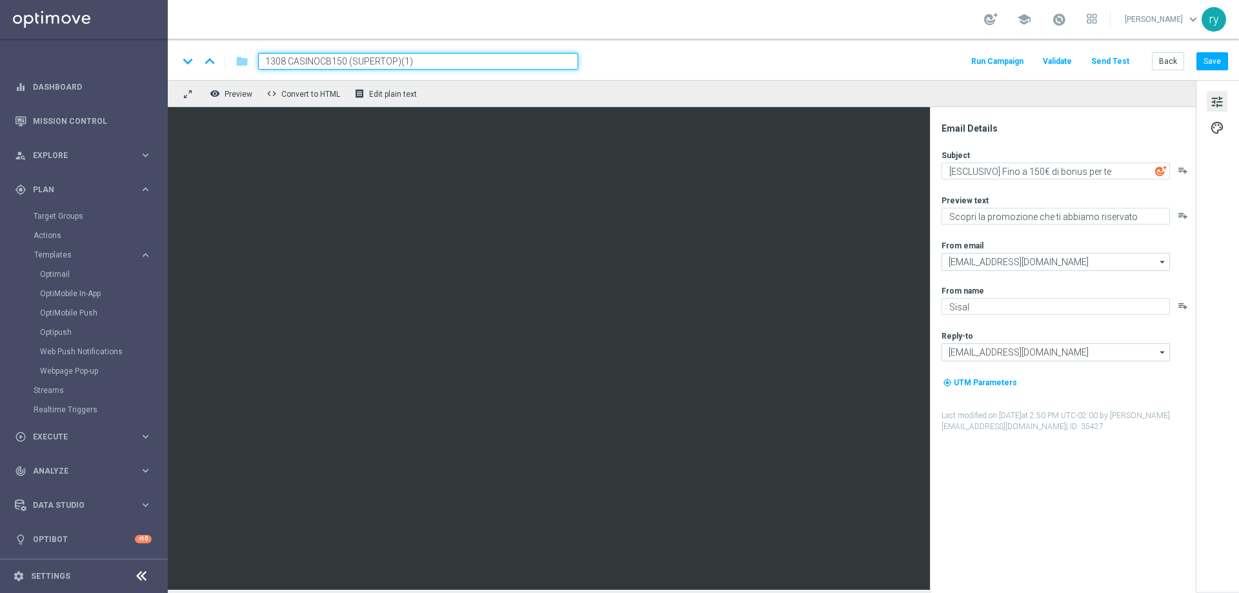
drag, startPoint x: 350, startPoint y: 60, endPoint x: 178, endPoint y: 82, distance: 173.1
click at [178, 82] on div "keyboard_arrow_down keyboard_arrow_up folder 1308 CASINOCB150 (SUPERTOP)(1) Run…" at bounding box center [704, 314] width 1072 height 551
paste input
paste input "1308 CASINOCB150 ("
click at [341, 57] on input "1308 CASINOCB150 (SUPERTOP)(1)" at bounding box center [418, 61] width 320 height 17
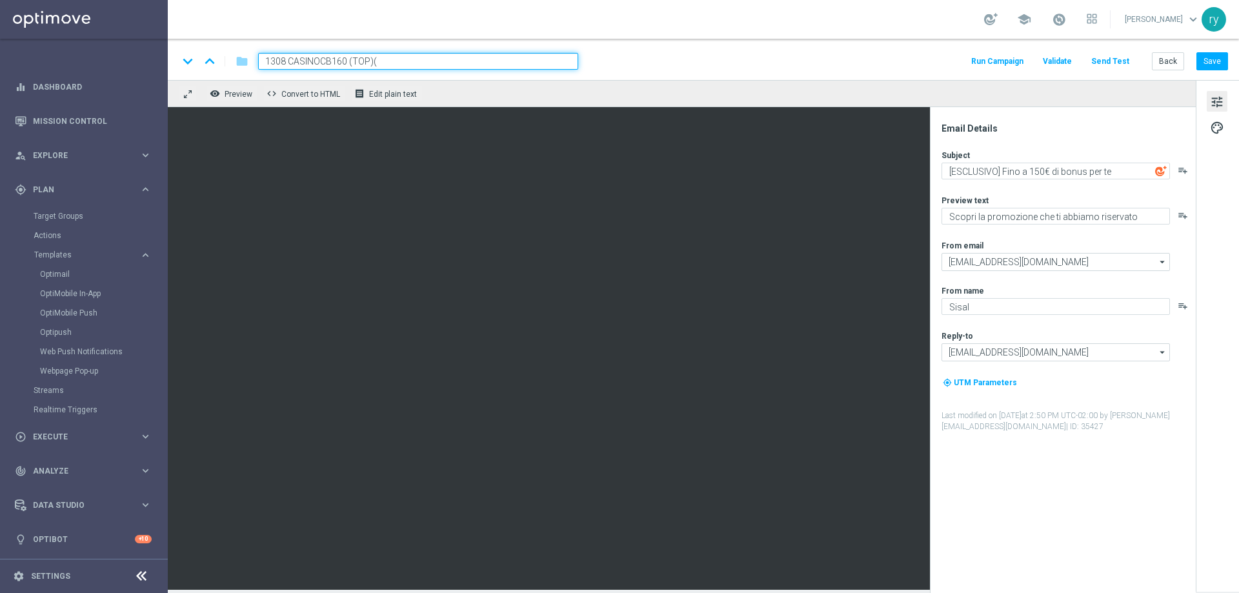
type input "1308 CASINOCB160 (TOP)"
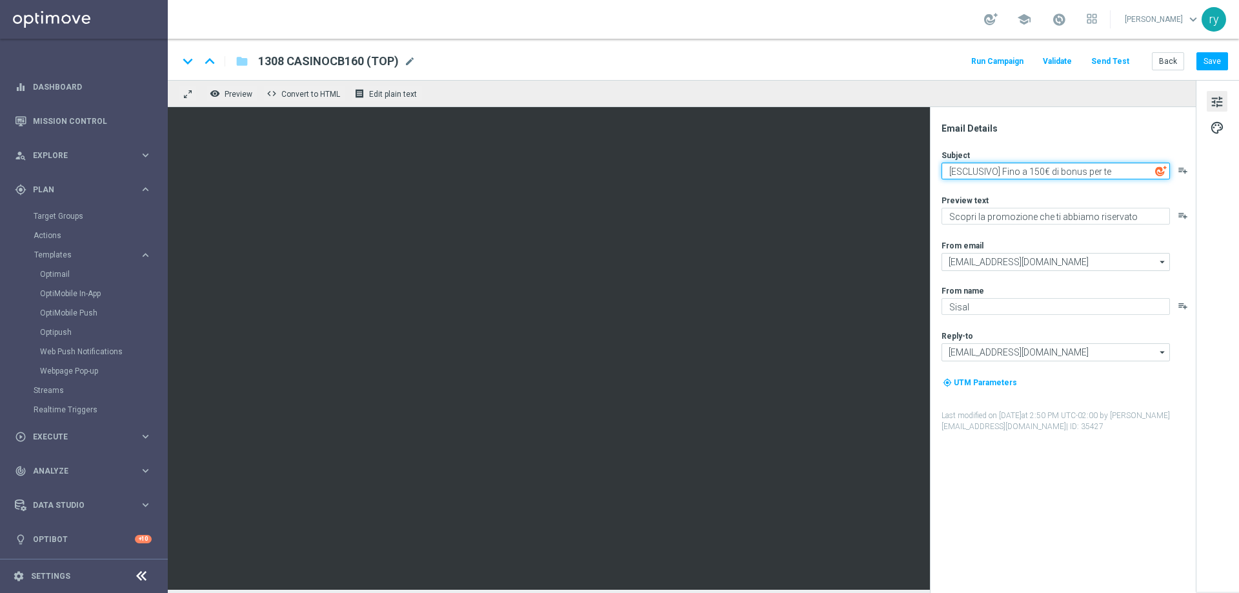
click at [1041, 171] on textarea "[ESCLUSIVO] Fino a 150€ di bonus per te" at bounding box center [1056, 171] width 229 height 17
type textarea "[ESCLUSIVO] Fino a 160€ di bonus per te"
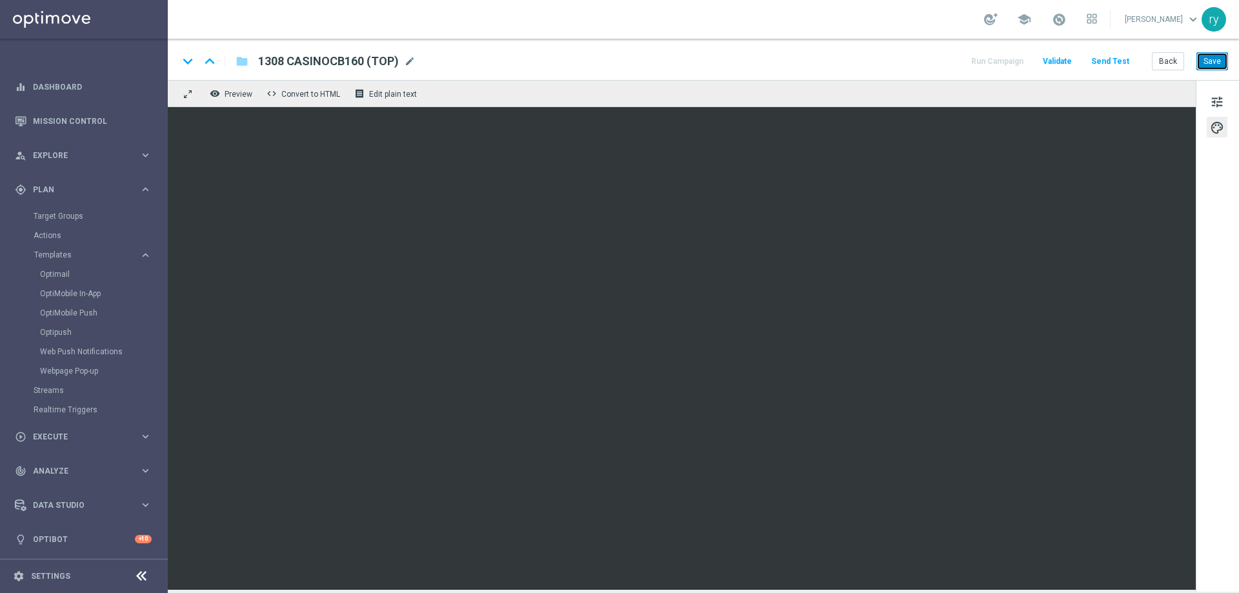
click at [1212, 67] on button "Save" at bounding box center [1213, 61] width 32 height 18
click at [1161, 59] on button "Back" at bounding box center [1168, 61] width 32 height 18
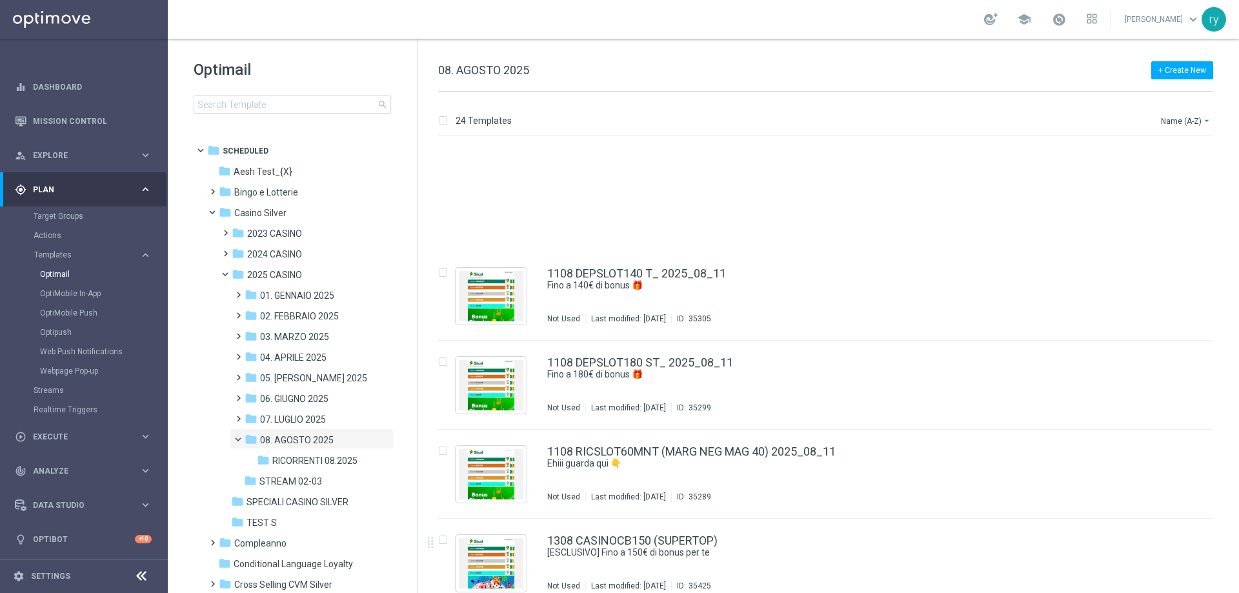
scroll to position [1291, 0]
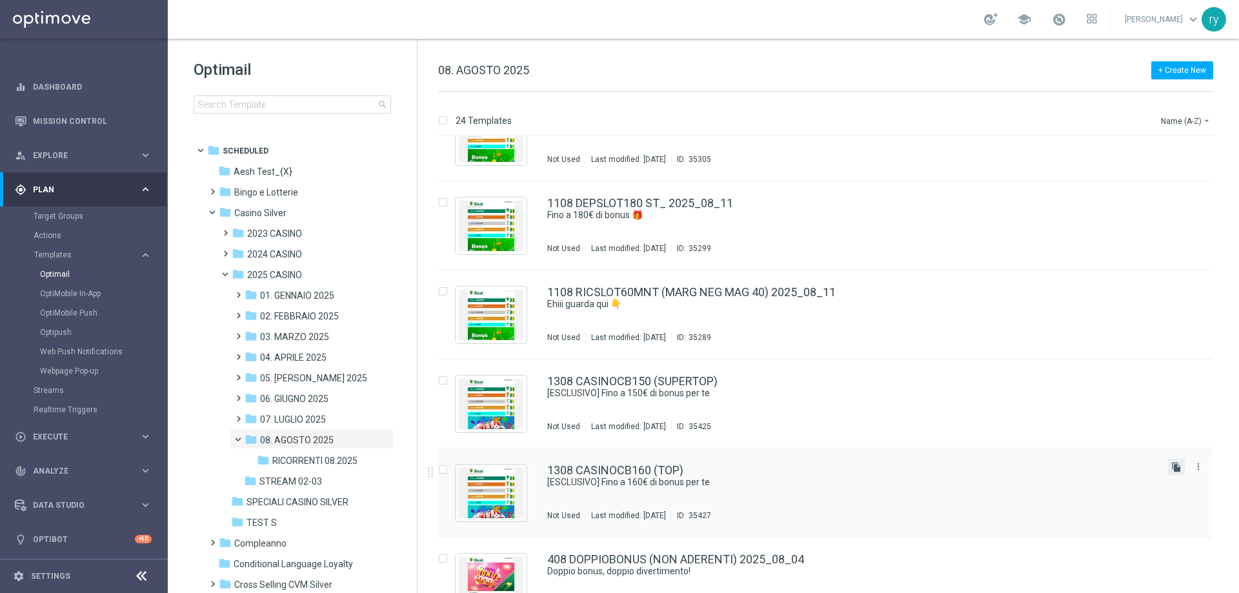
click at [1172, 468] on icon "file_copy" at bounding box center [1177, 467] width 10 height 10
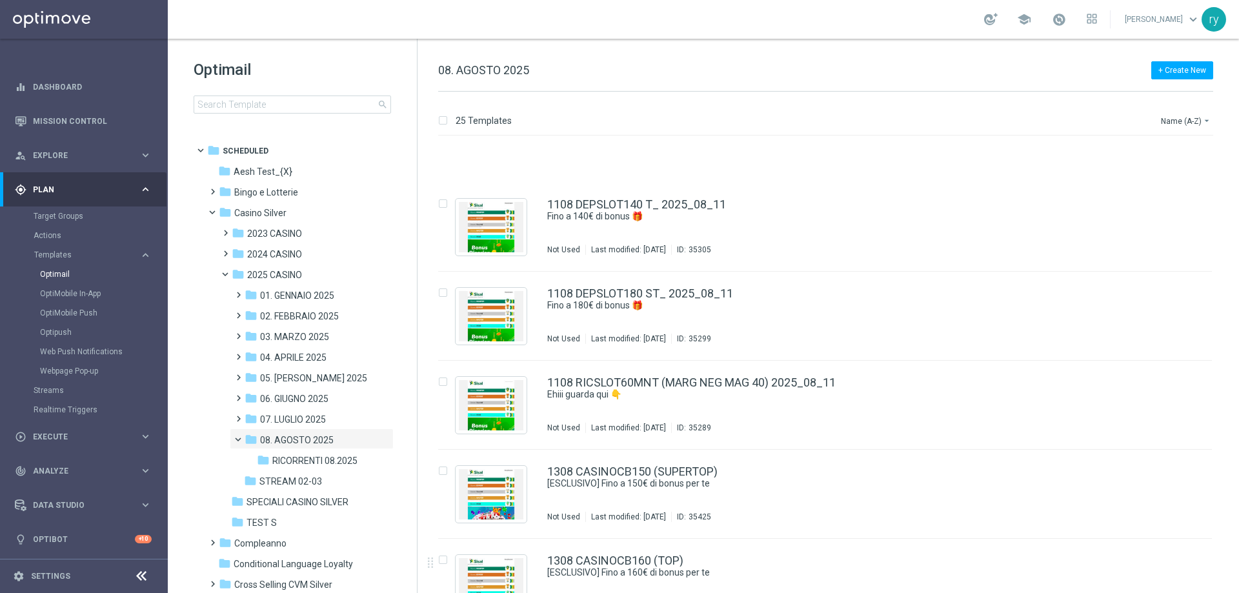
scroll to position [1356, 0]
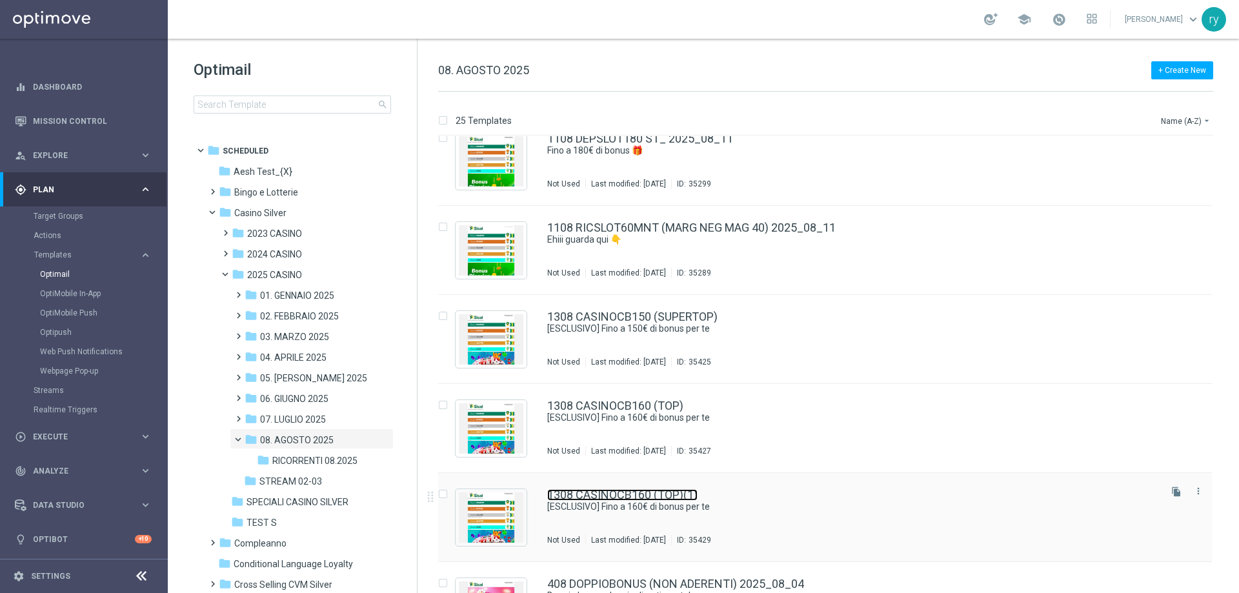
click at [666, 493] on link "1308 CASINOCB160 (TOP)(1)" at bounding box center [622, 495] width 150 height 12
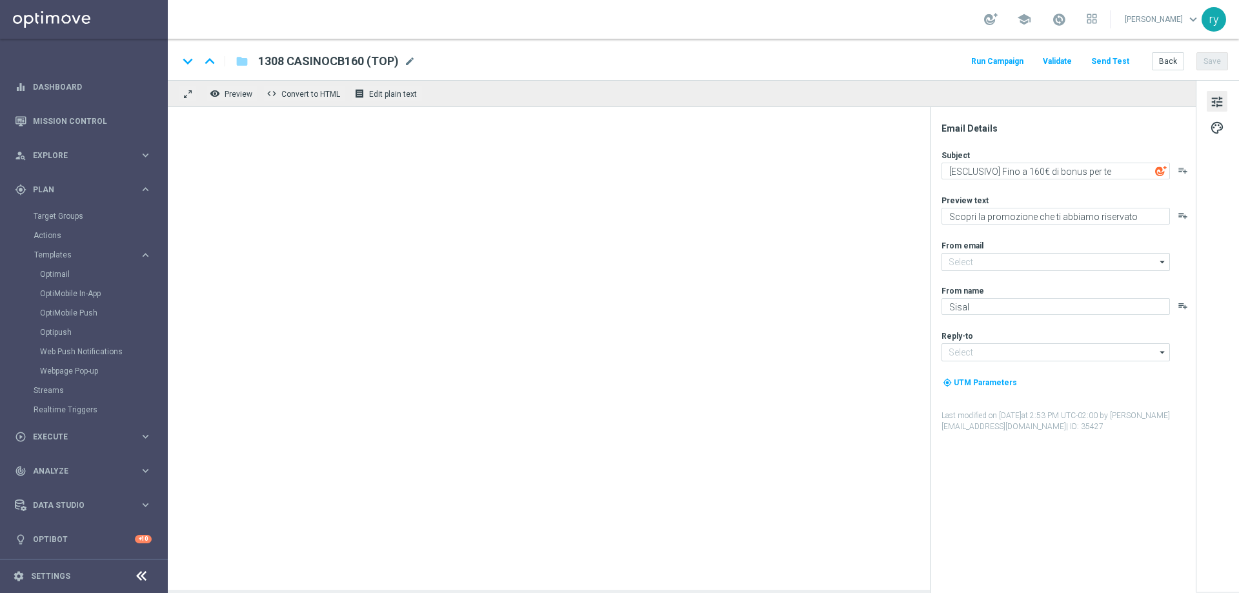
type input "[EMAIL_ADDRESS][DOMAIN_NAME]"
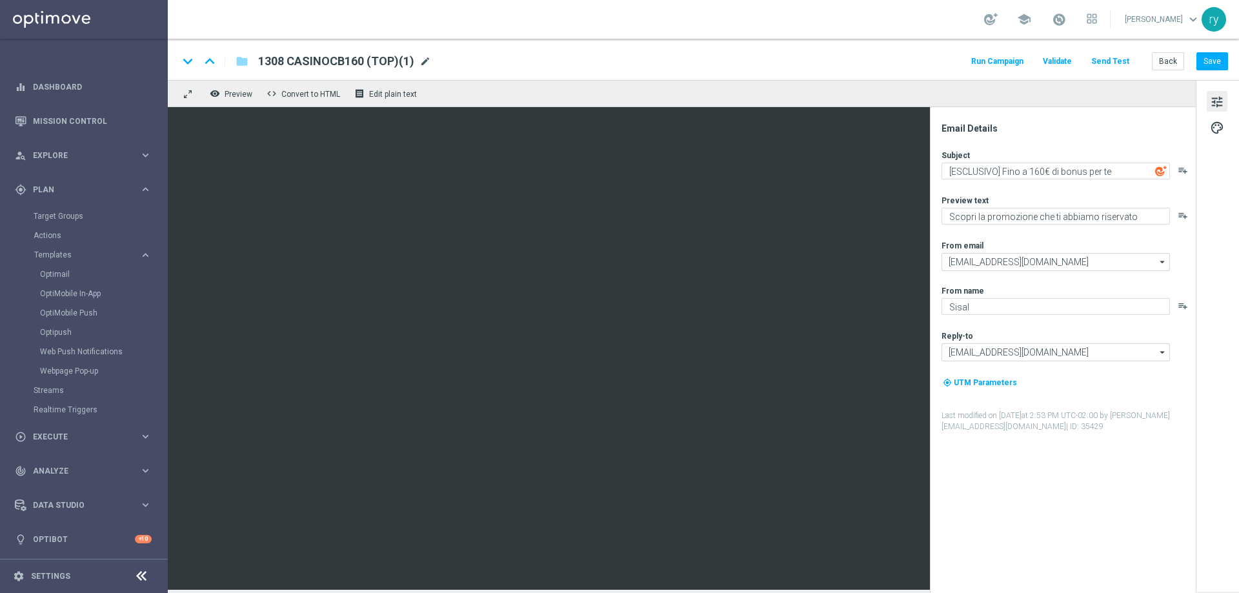
click at [427, 59] on span "mode_edit" at bounding box center [426, 62] width 12 height 12
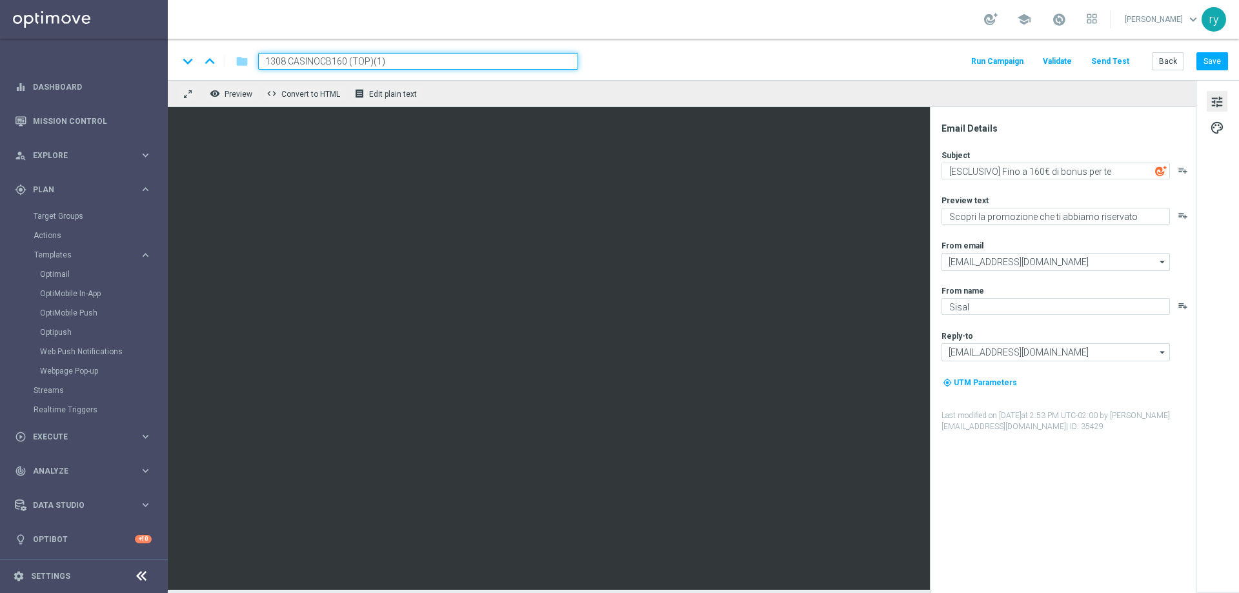
drag, startPoint x: 327, startPoint y: 68, endPoint x: 167, endPoint y: 84, distance: 160.2
click at [167, 84] on main "equalizer Dashboard Mission Control" at bounding box center [619, 296] width 1239 height 593
paste input "00 L"
click at [349, 59] on input "1308 CASINOCB100 L" at bounding box center [418, 61] width 320 height 17
type input "1308 CASINOCB100 (LOW)"
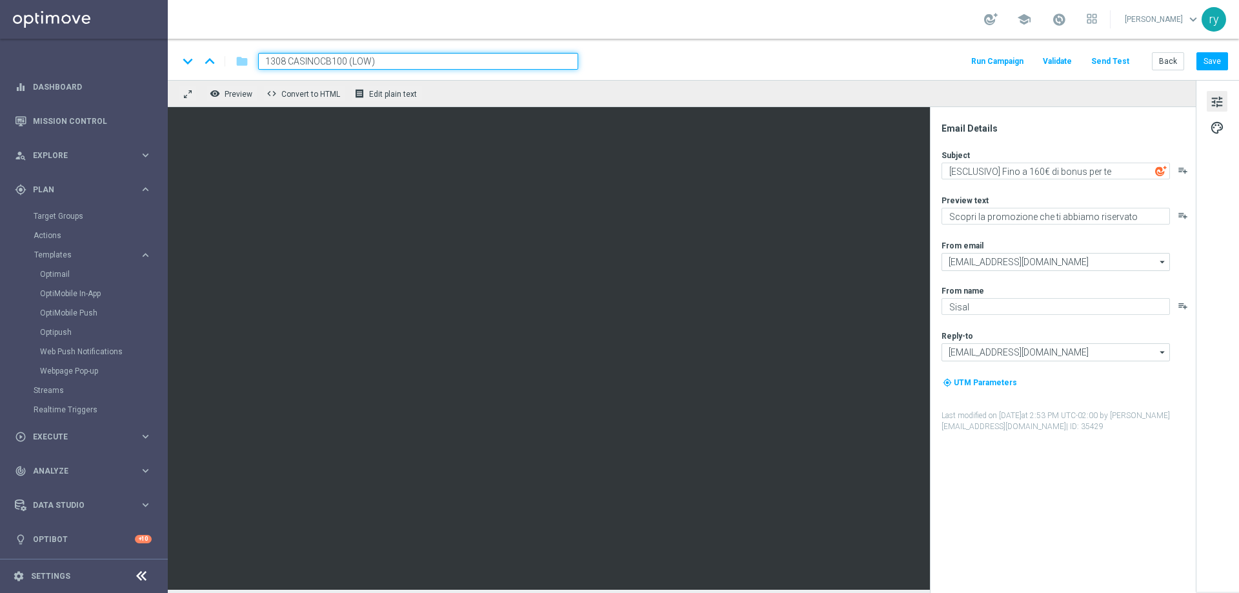
click at [453, 85] on div "remove_red_eye Preview code Convert to HTML receipt Edit plain text" at bounding box center [682, 93] width 1028 height 27
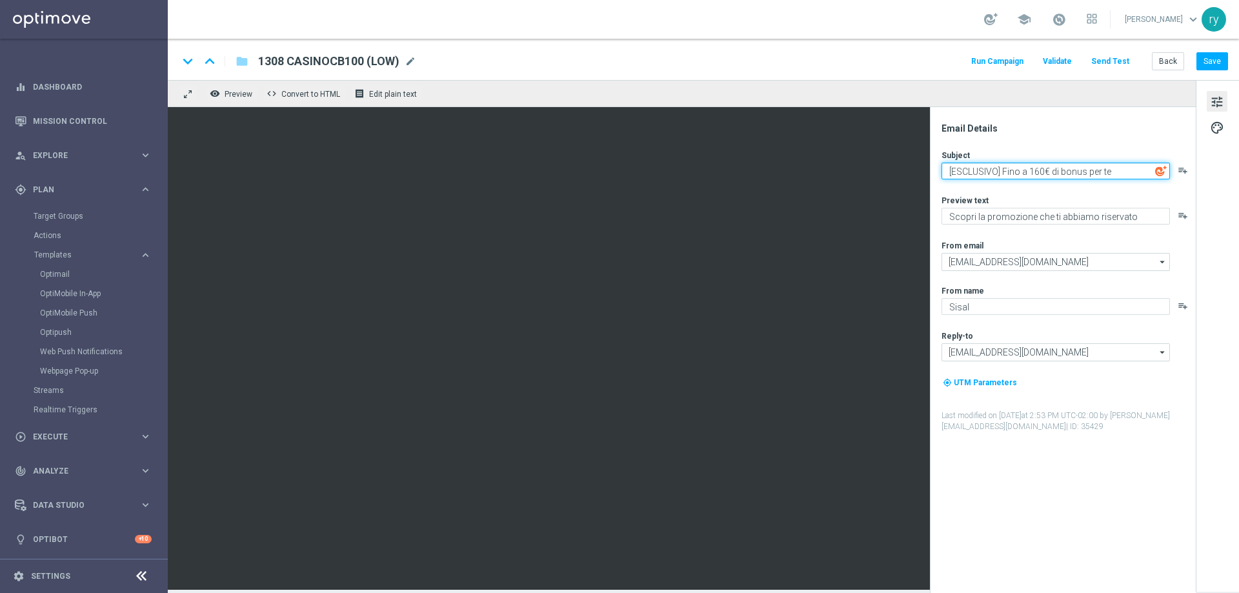
click at [1040, 173] on textarea "[ESCLUSIVO] Fino a 160€ di bonus per te" at bounding box center [1056, 171] width 229 height 17
type textarea "[ESCLUSIVO] Fino a 100€ di bonus per te"
click at [1046, 182] on div "Subject [ESCLUSIVO] Fino a 100€ di bonus per te playlist_add Preview text Scopr…" at bounding box center [1068, 291] width 253 height 283
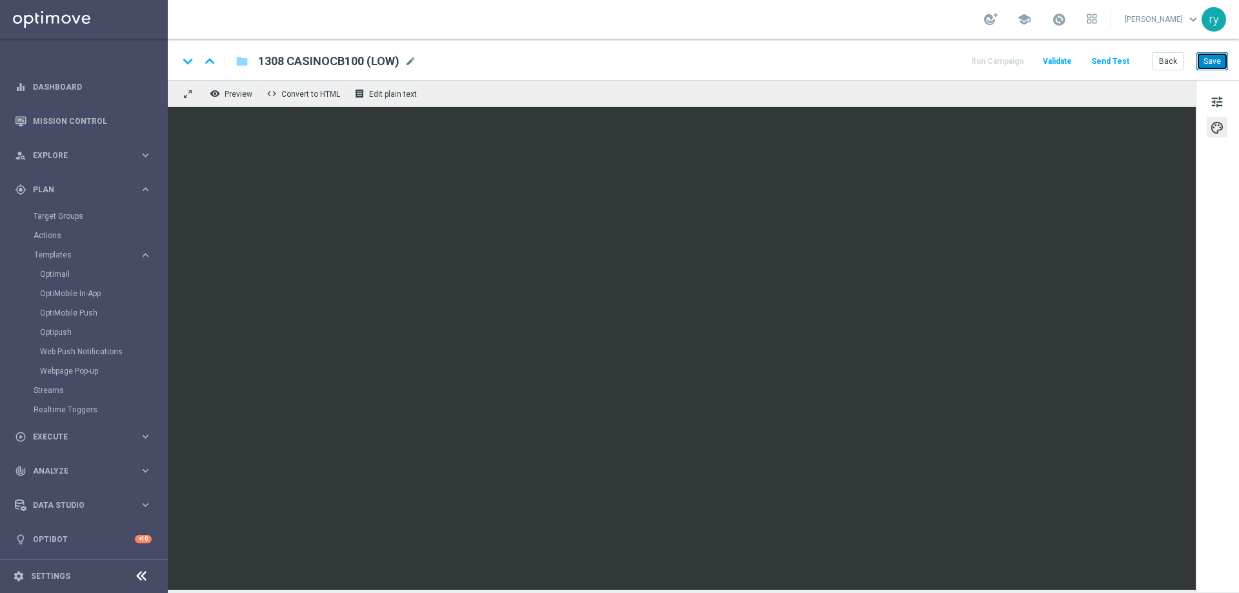
click at [1221, 54] on button "Save" at bounding box center [1213, 61] width 32 height 18
click at [1165, 69] on button "Back" at bounding box center [1168, 61] width 32 height 18
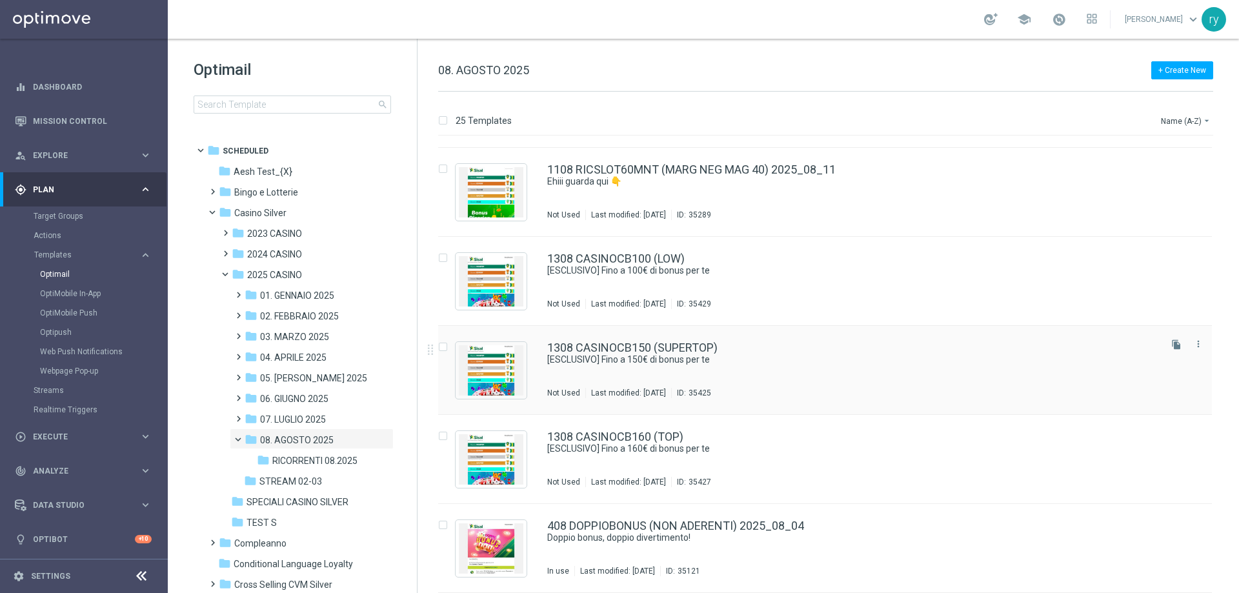
scroll to position [1285, 0]
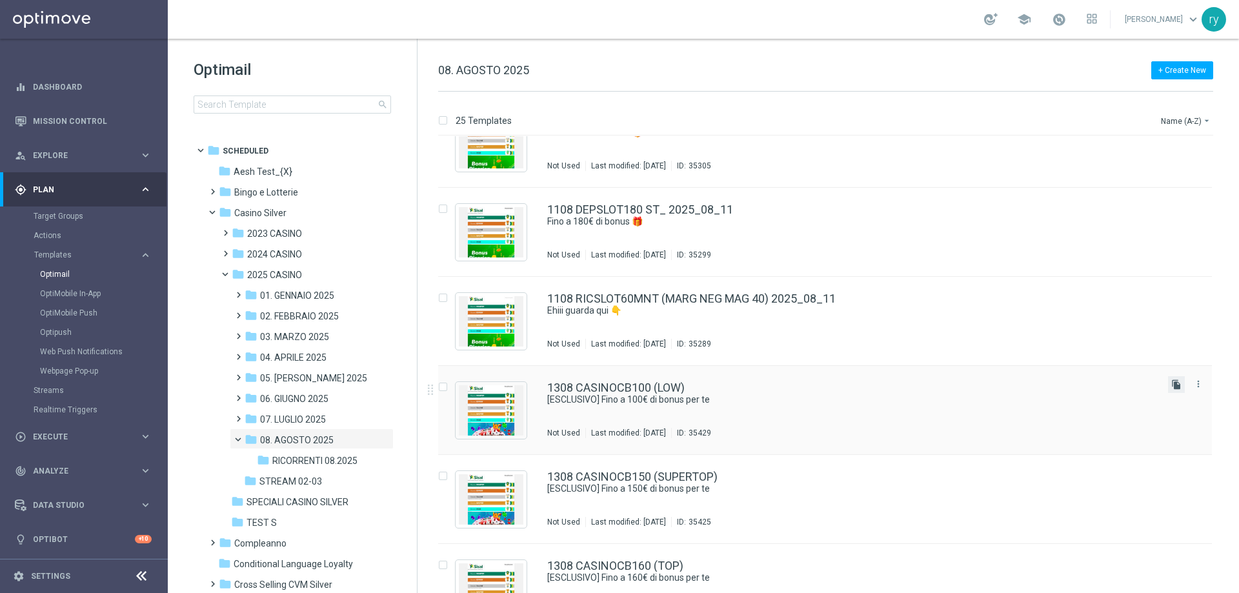
click at [1172, 385] on icon "file_copy" at bounding box center [1177, 385] width 10 height 10
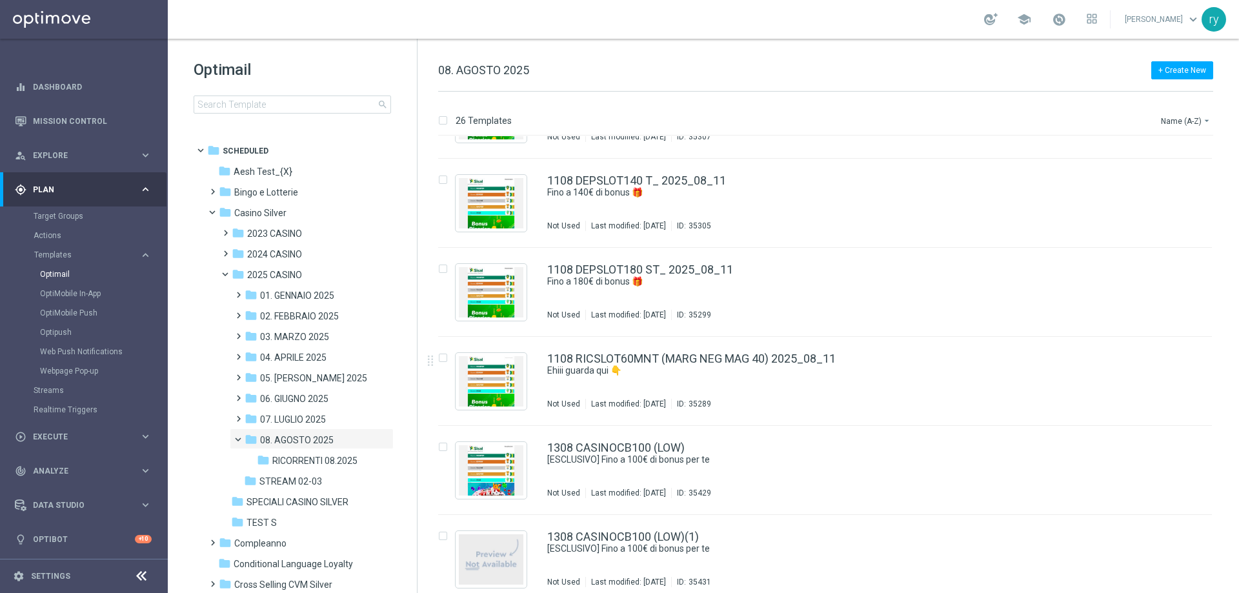
scroll to position [1291, 0]
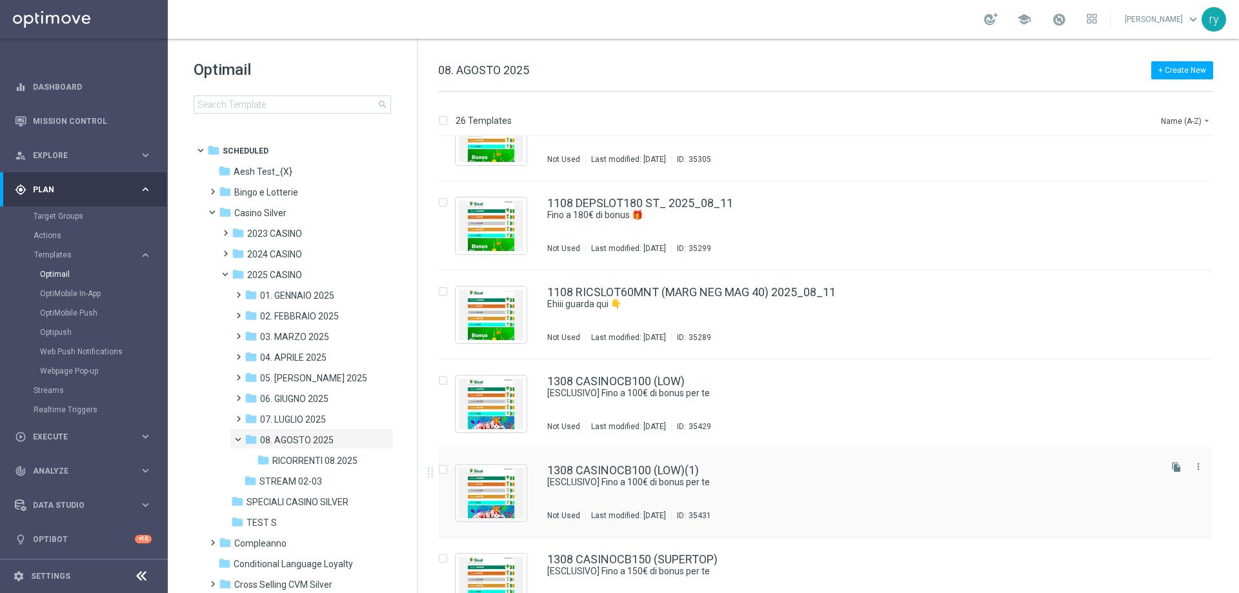
click at [705, 469] on div "1308 CASINOCB100 (LOW)(1)" at bounding box center [852, 471] width 611 height 12
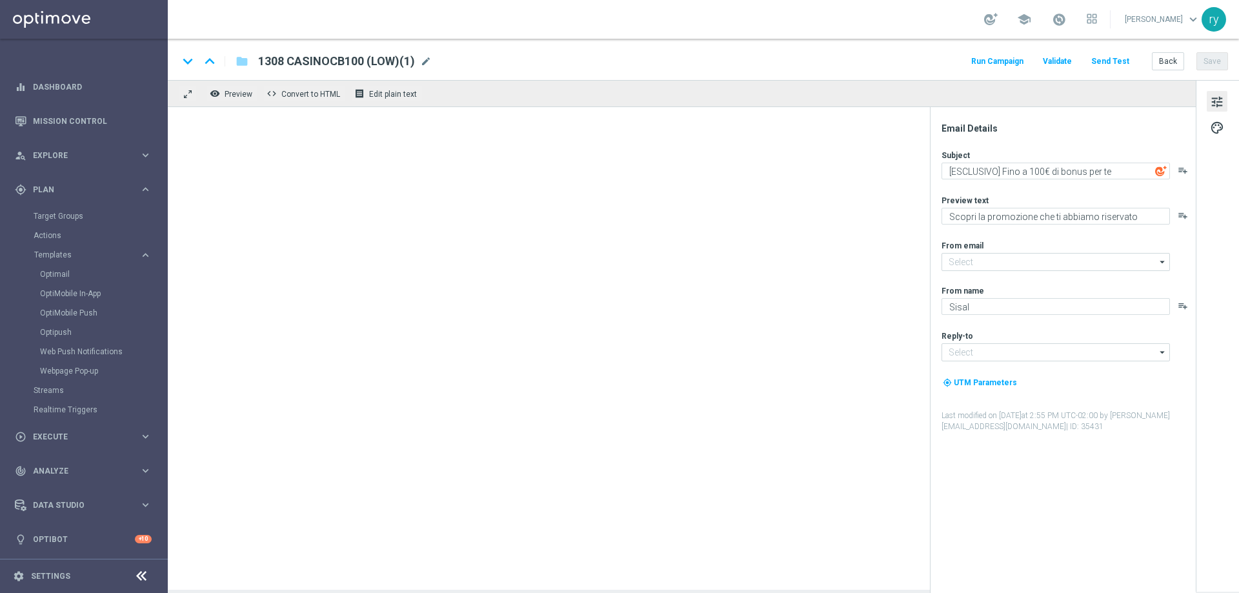
type input "[EMAIL_ADDRESS][DOMAIN_NAME]"
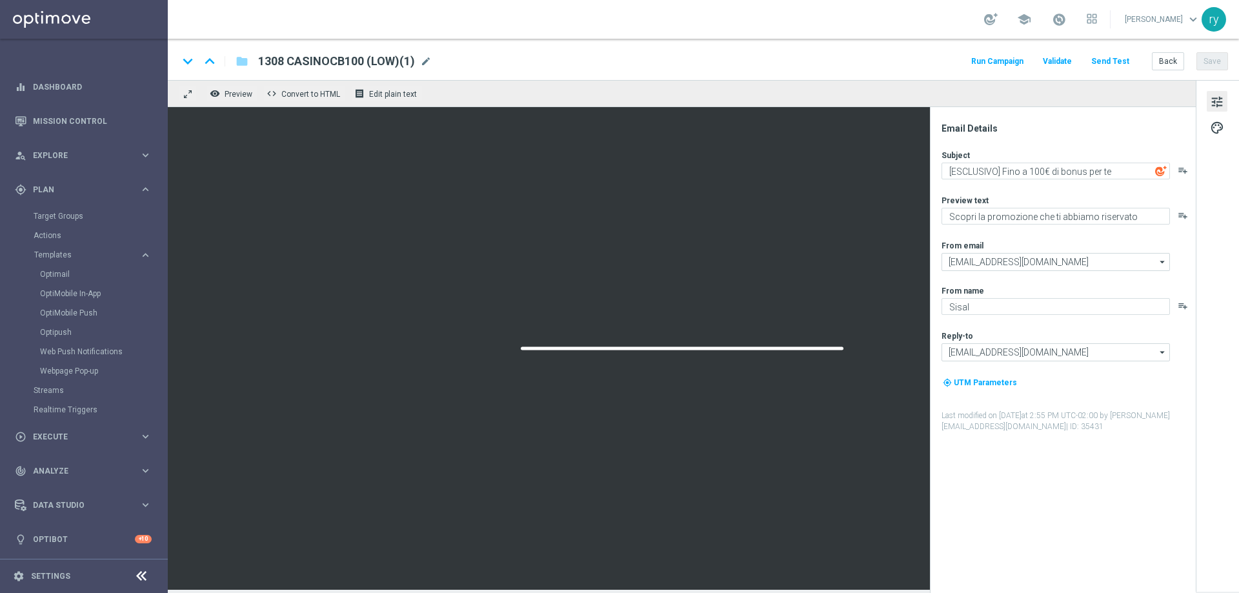
click at [411, 61] on span "1308 CASINOCB100 (LOW)(1)" at bounding box center [336, 61] width 157 height 15
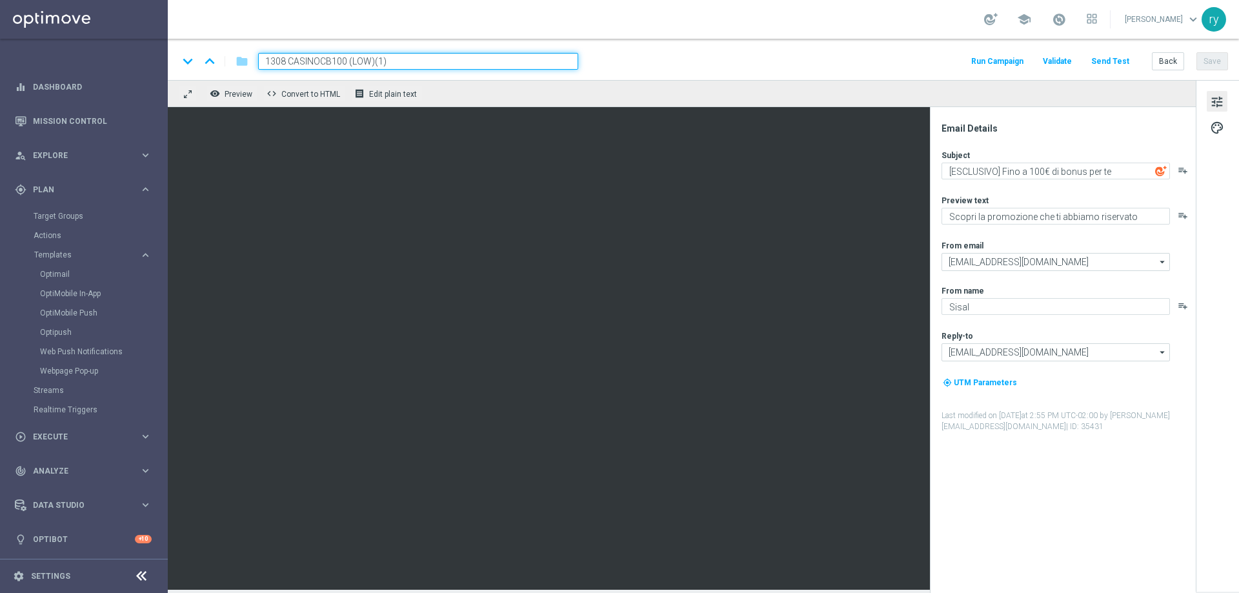
drag, startPoint x: 340, startPoint y: 59, endPoint x: 331, endPoint y: 59, distance: 9.1
click at [331, 59] on input "1308 CASINOCB100 (LOW)(1)" at bounding box center [418, 61] width 320 height 17
click at [414, 54] on input "1308 CASINOCB80 (SUPERLOW)(1)" at bounding box center [418, 61] width 320 height 17
type input "1308 CASINOCB80 (SUPERLOW)"
click at [1042, 170] on textarea "[ESCLUSIVO] Fino a 100€ di bonus per te" at bounding box center [1056, 171] width 229 height 17
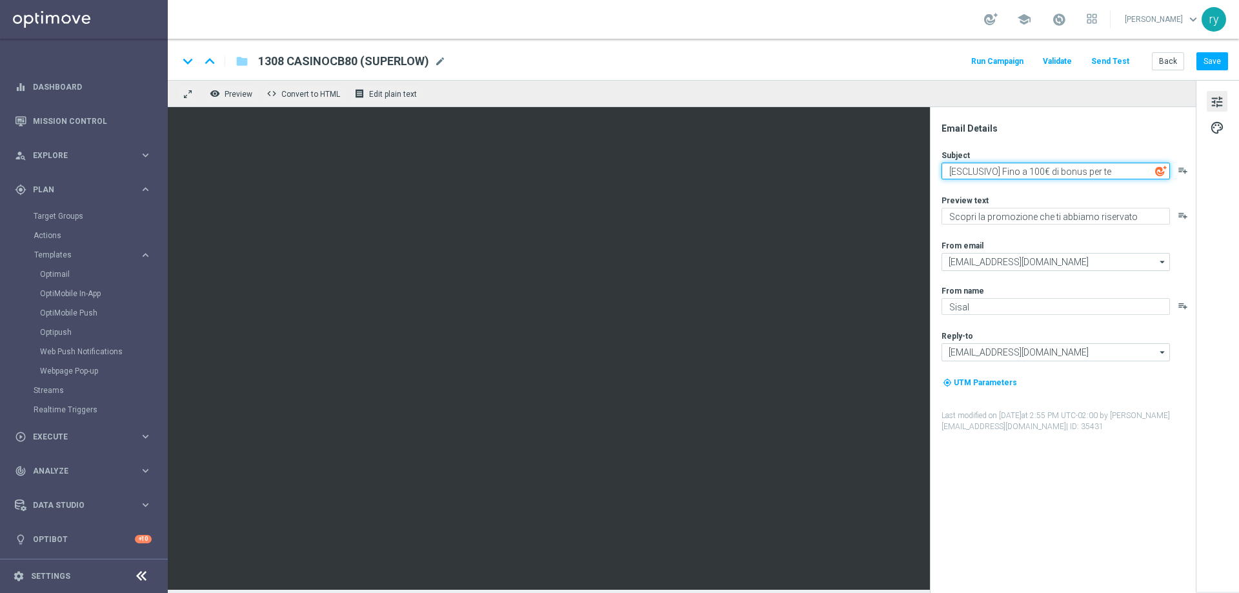
click at [1040, 171] on textarea "[ESCLUSIVO] Fino a 100€ di bonus per te" at bounding box center [1056, 171] width 229 height 17
type textarea "[ESCLUSIVO] Fino a 80€ di bonus per te"
click at [1067, 147] on div "Email Details Subject [ESCLUSIVO] Fino a 80€ di bonus per te playlist_add Previ…" at bounding box center [1066, 358] width 257 height 471
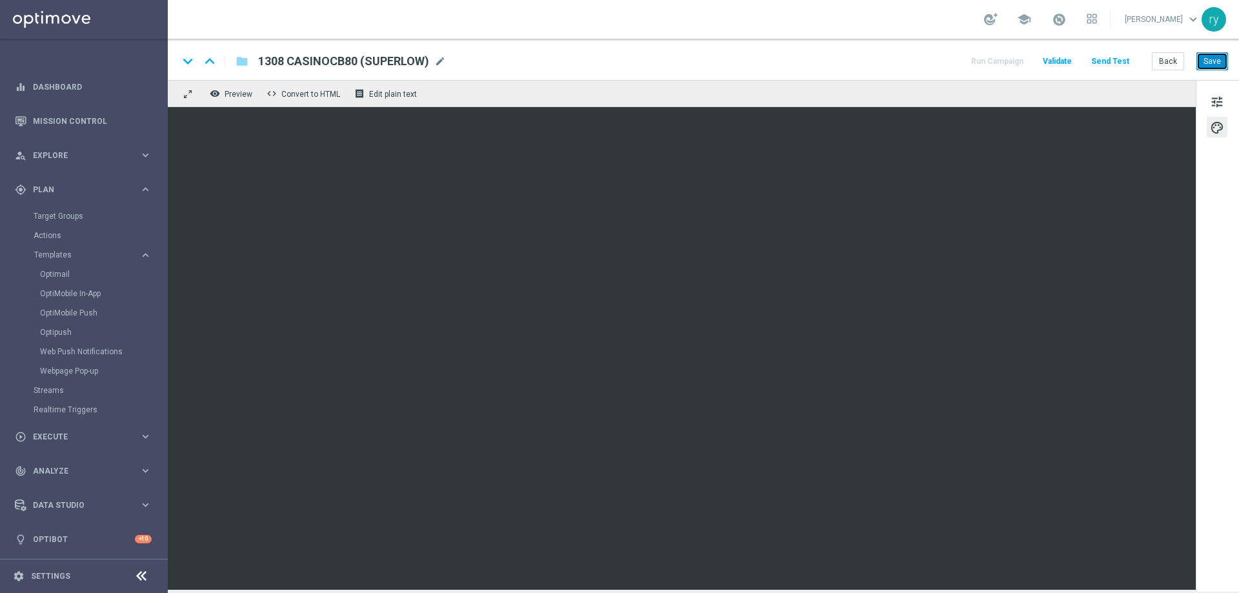
click at [1210, 65] on button "Save" at bounding box center [1213, 61] width 32 height 18
click at [1168, 65] on button "Back" at bounding box center [1168, 61] width 32 height 18
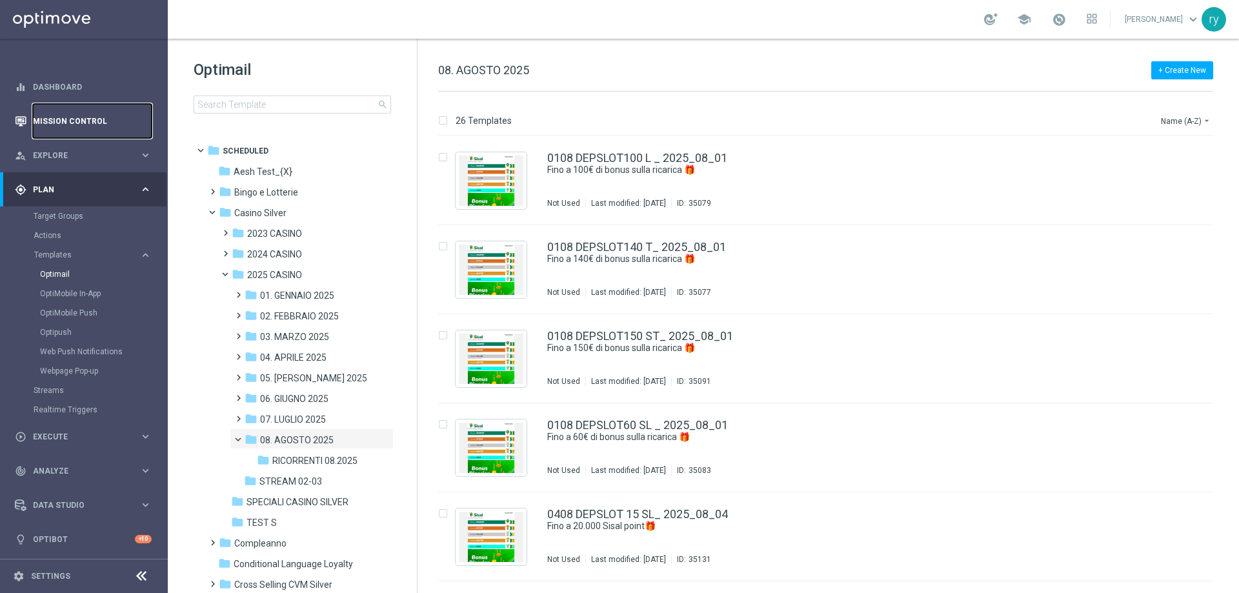
click at [76, 128] on link "Mission Control" at bounding box center [92, 121] width 119 height 34
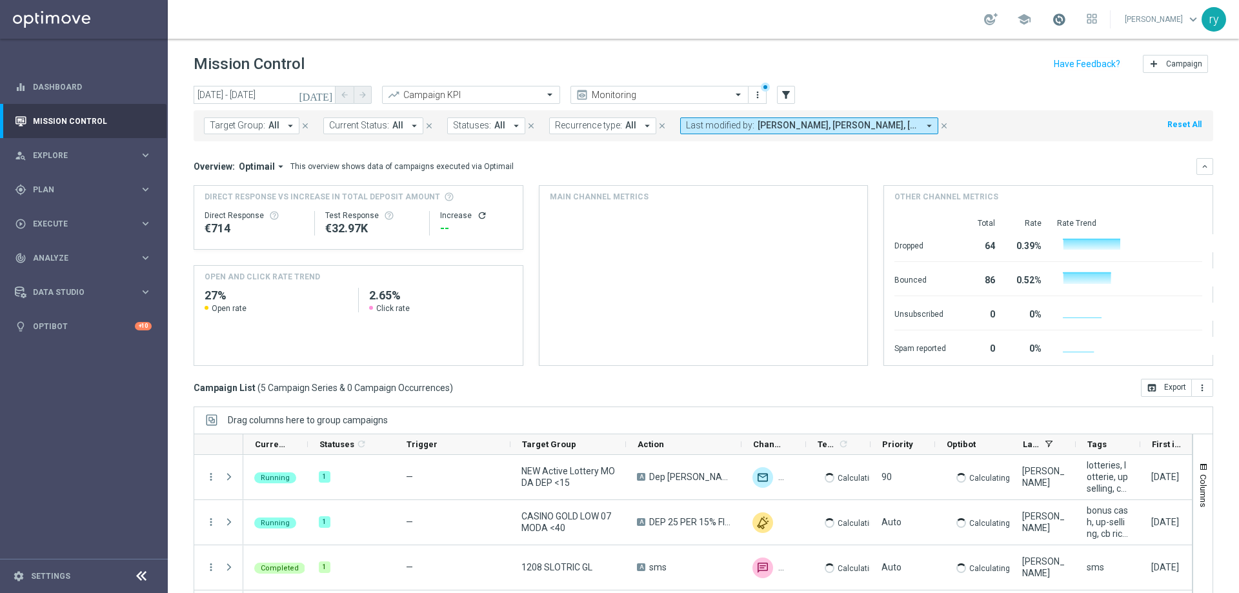
click at [1060, 15] on span at bounding box center [1059, 19] width 14 height 14
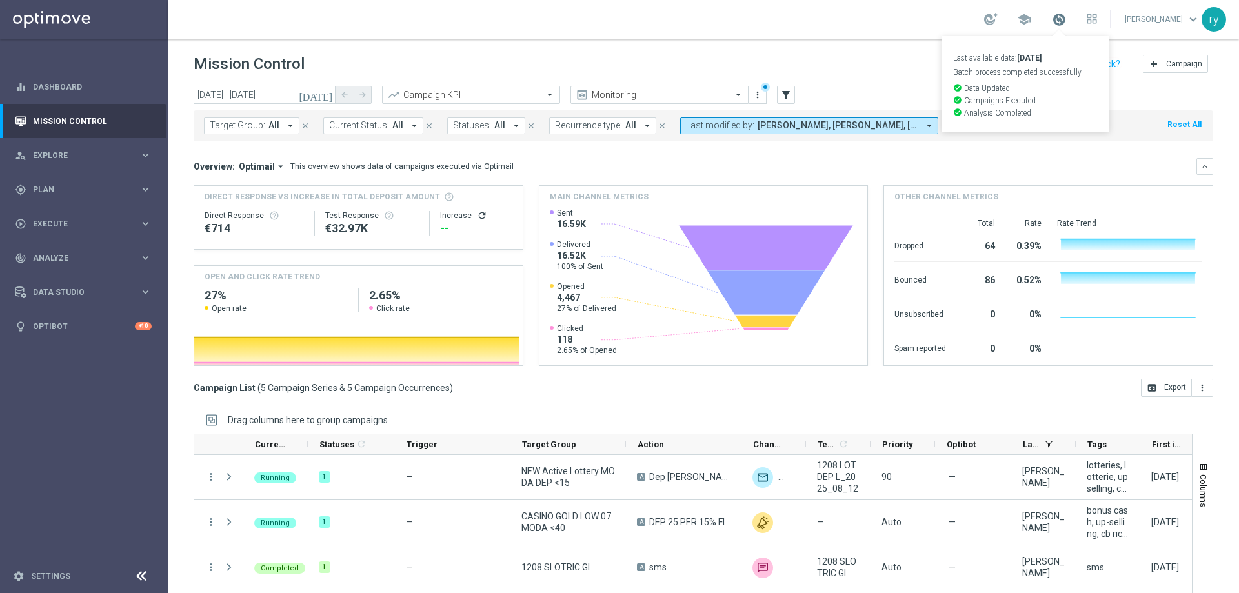
click at [1060, 15] on span at bounding box center [1059, 19] width 14 height 14
click at [131, 193] on span "Plan" at bounding box center [86, 190] width 107 height 8
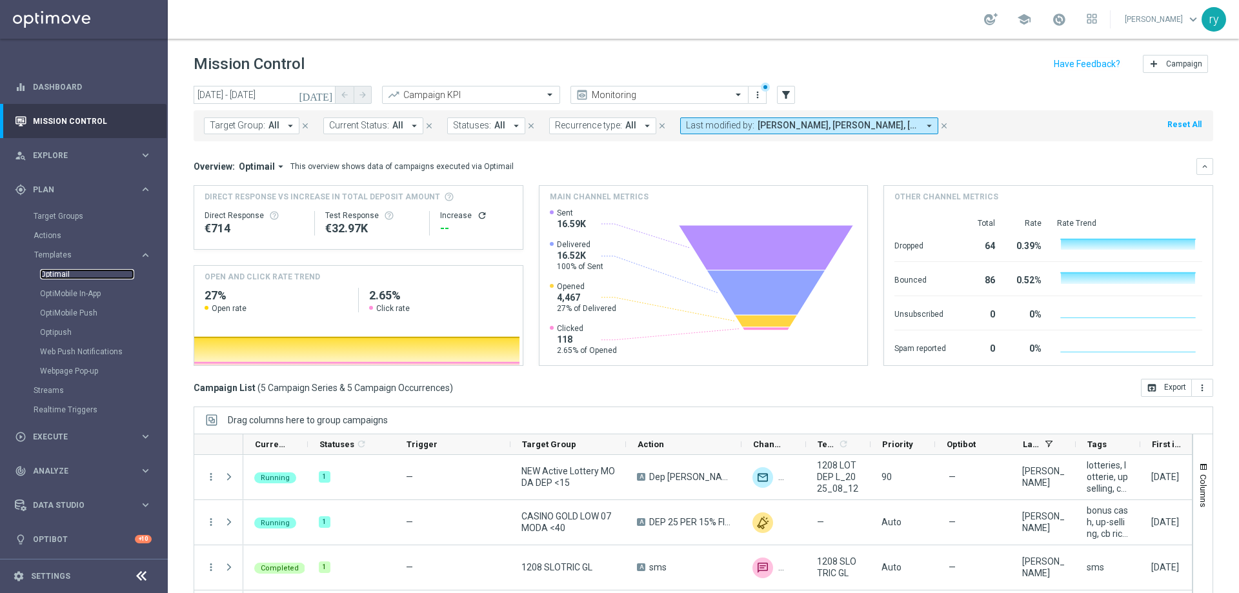
click at [78, 272] on link "Optimail" at bounding box center [87, 274] width 94 height 10
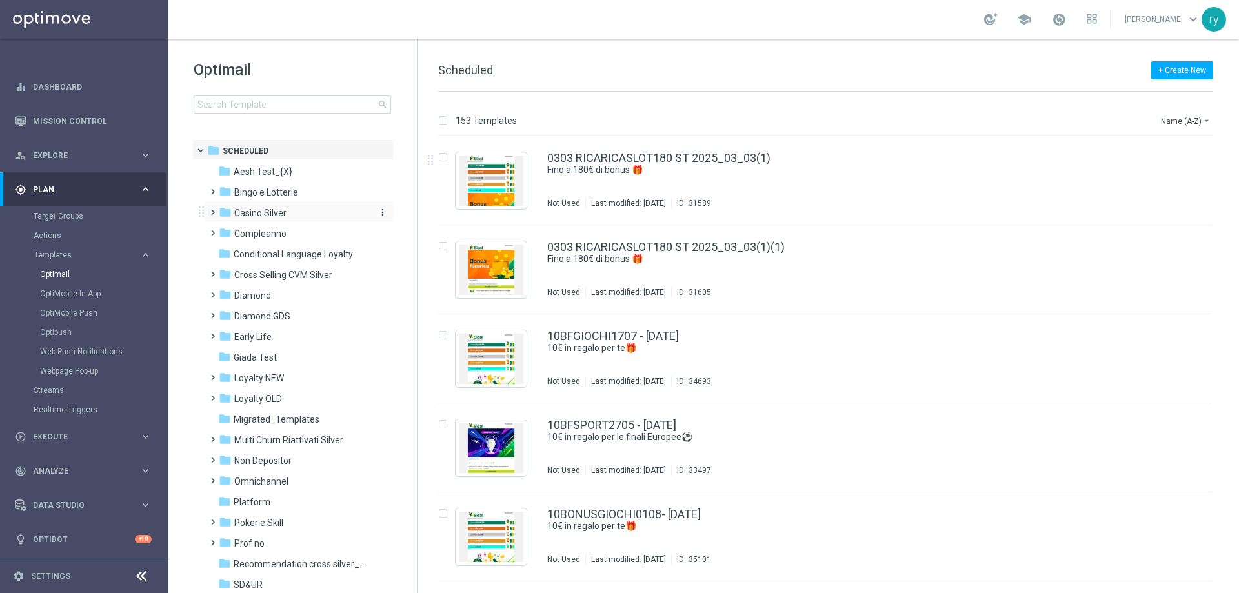
click at [261, 210] on span "Casino Silver" at bounding box center [260, 213] width 52 height 12
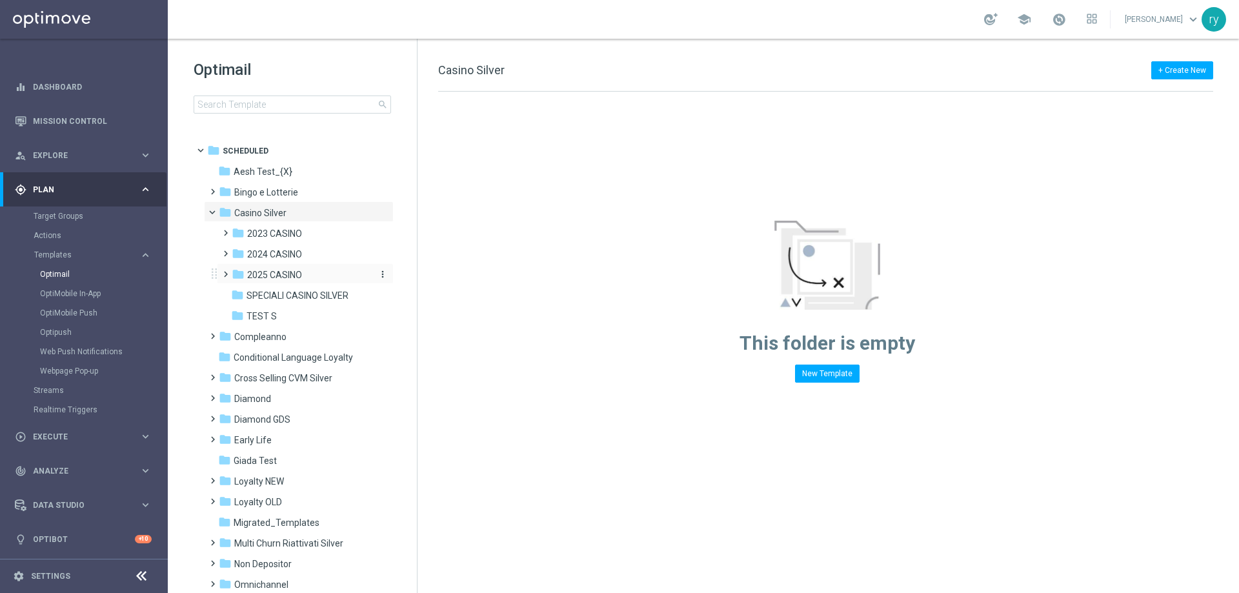
click at [279, 274] on span "2025 CASINO" at bounding box center [274, 275] width 55 height 12
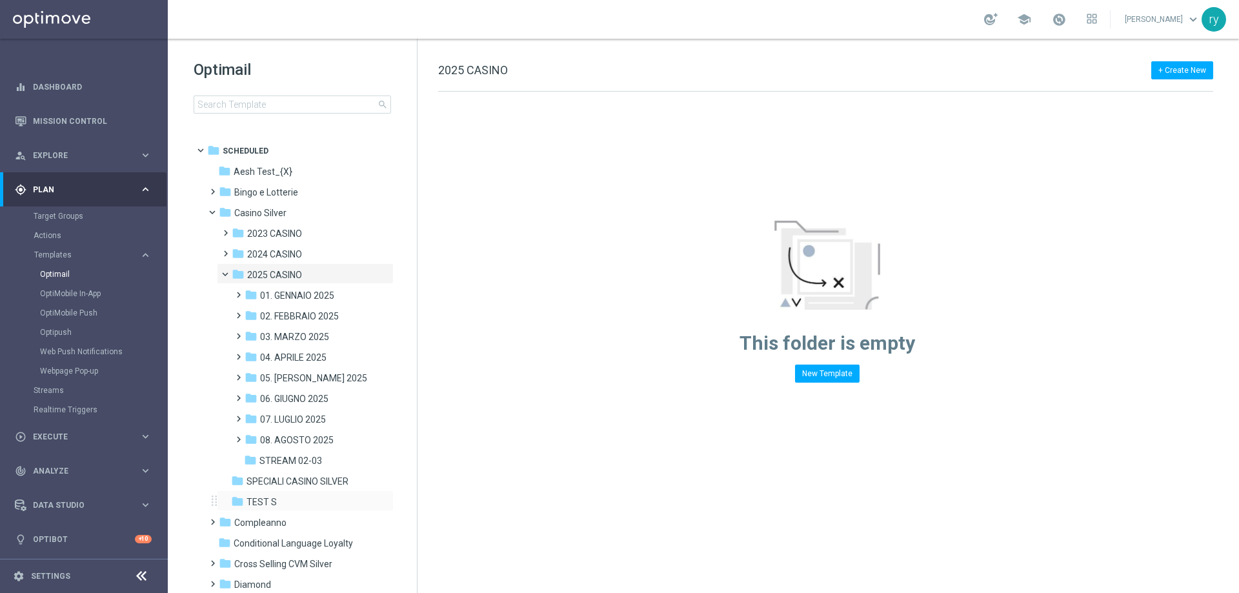
scroll to position [129, 0]
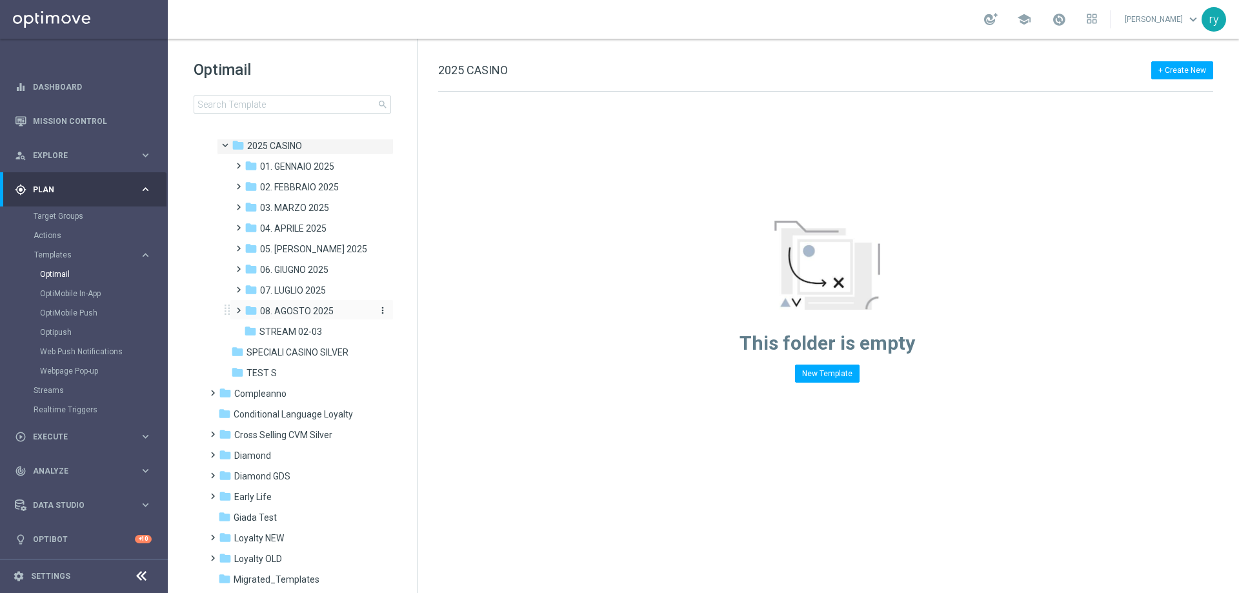
click at [312, 306] on span "08. AGOSTO 2025" at bounding box center [297, 311] width 74 height 12
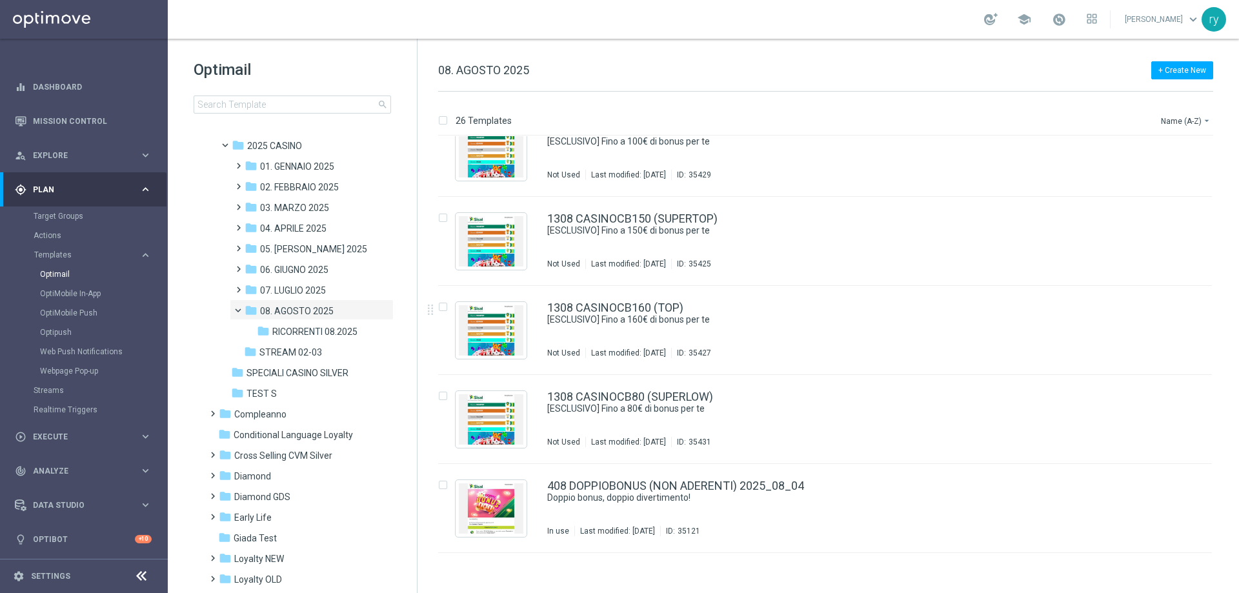
scroll to position [1414, 0]
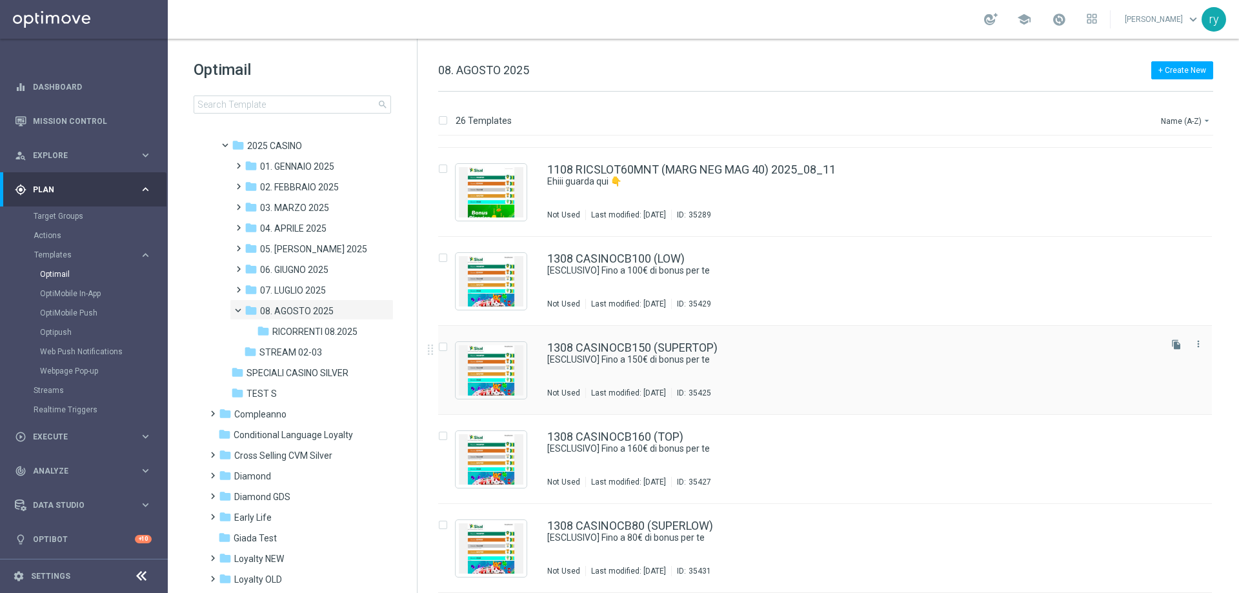
click at [706, 341] on div "1308 CASINOCB150 (SUPERTOP) [ESCLUSIVO] Fino a 150€ di bonus per te Not Used La…" at bounding box center [825, 370] width 774 height 89
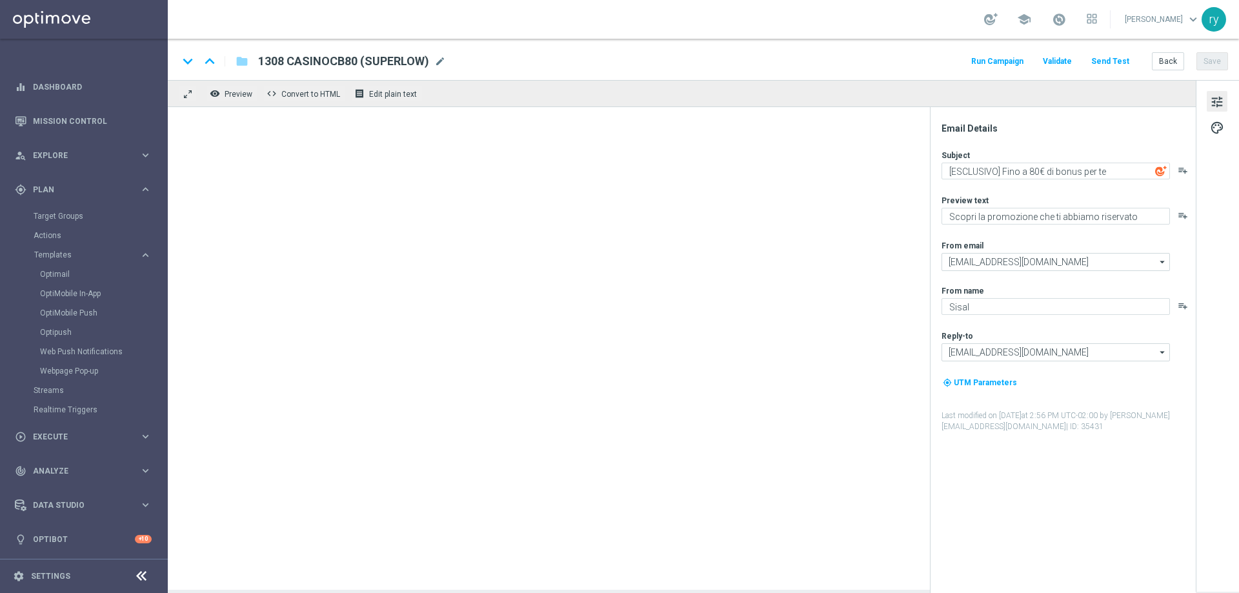
type textarea "[ESCLUSIVO] Fino a 150€ di bonus per te"
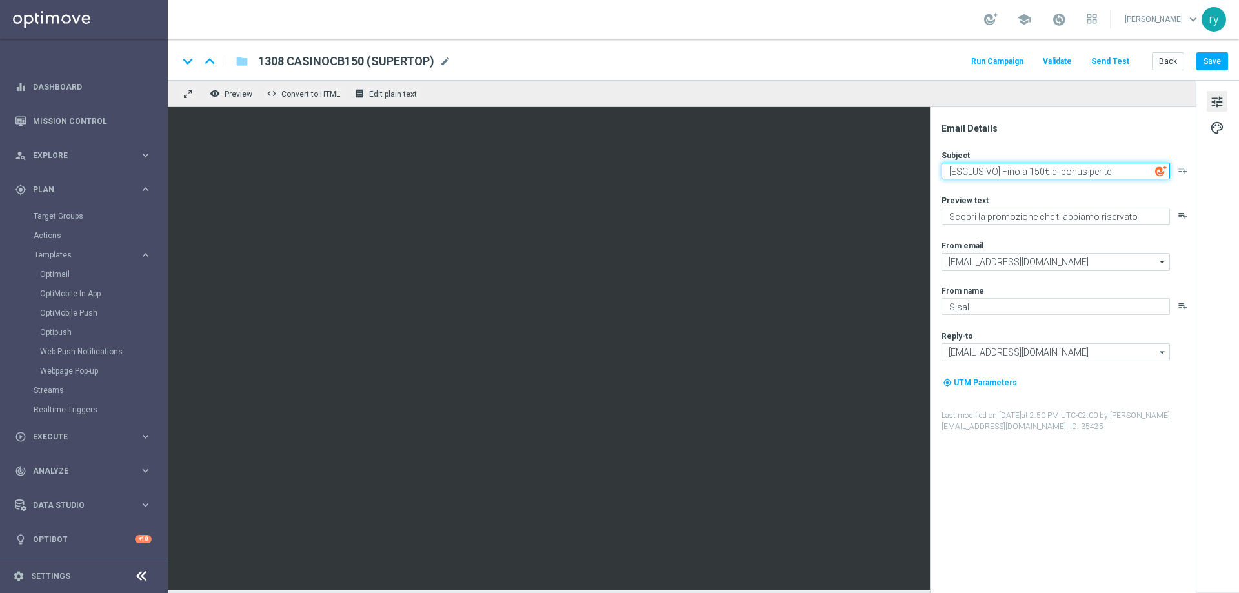
click at [1037, 174] on textarea "[ESCLUSIVO] Fino a 150€ di bonus per te" at bounding box center [1056, 171] width 229 height 17
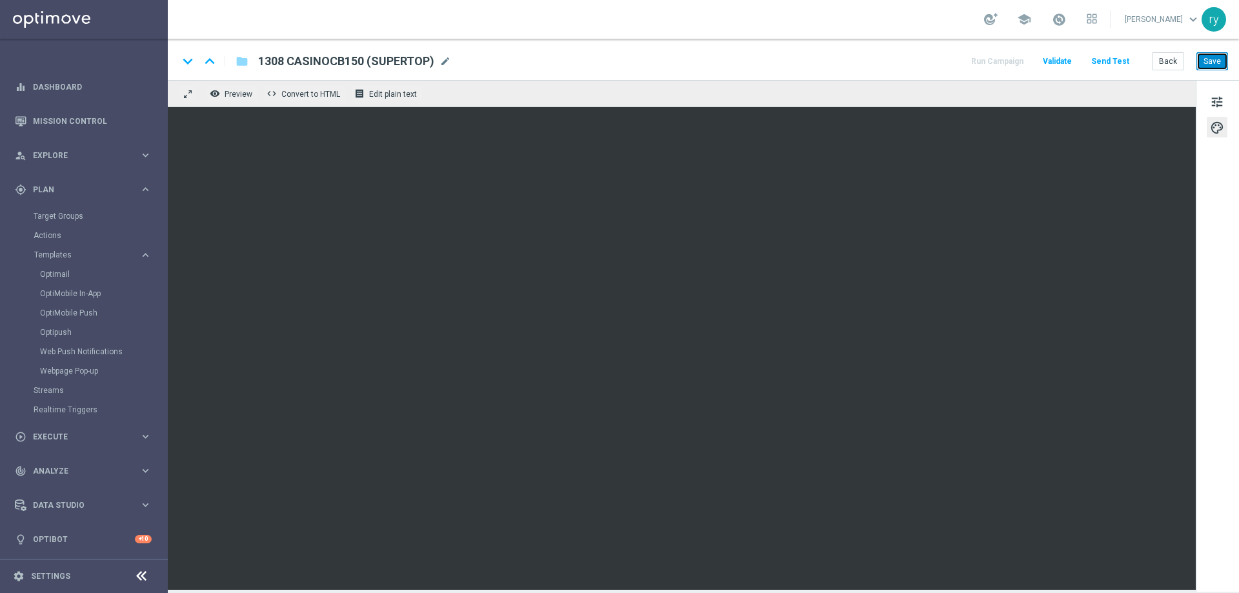
click at [1203, 70] on button "Save" at bounding box center [1213, 61] width 32 height 18
click at [1174, 56] on button "Back" at bounding box center [1168, 61] width 32 height 18
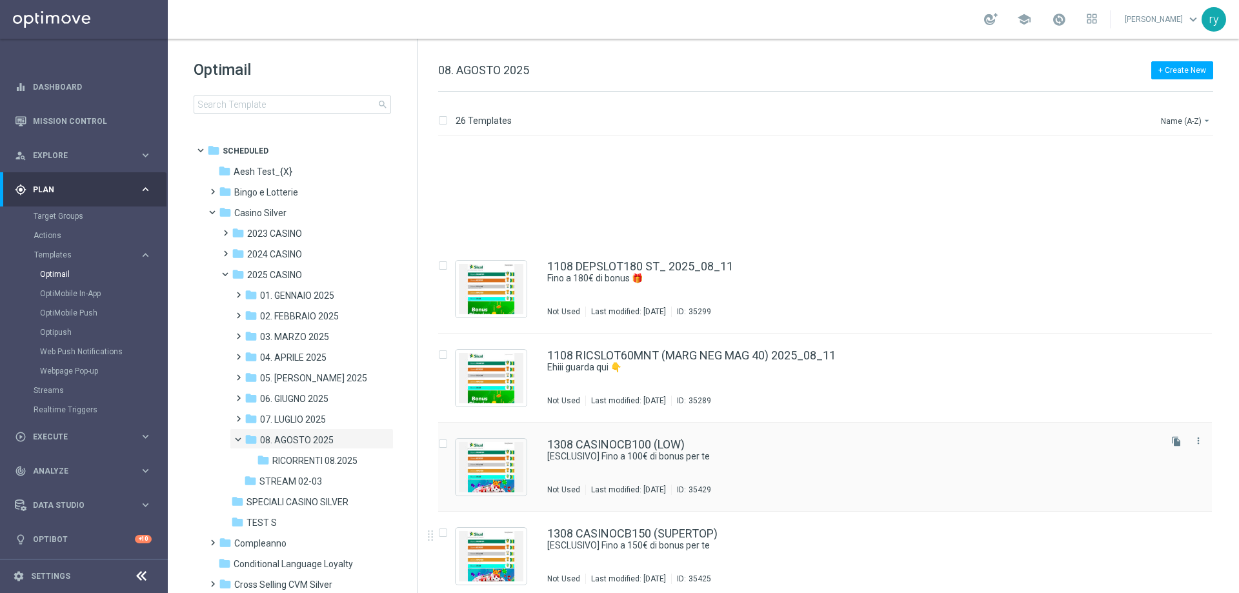
scroll to position [1414, 0]
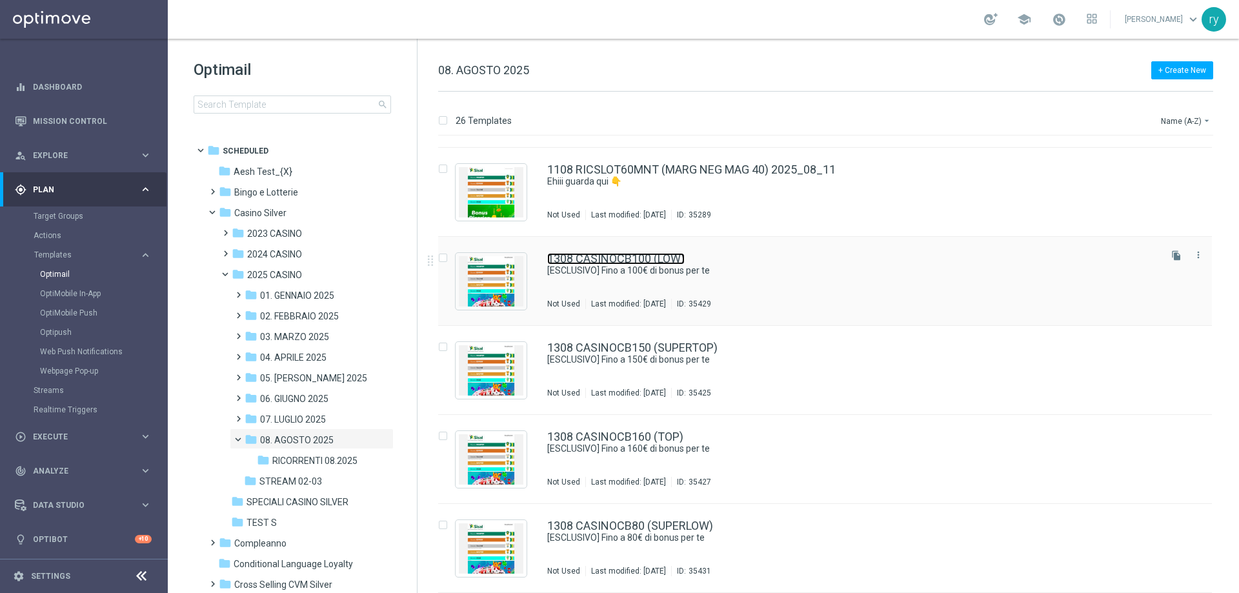
click at [666, 260] on link "1308 CASINOCB100 (LOW)" at bounding box center [616, 259] width 138 height 12
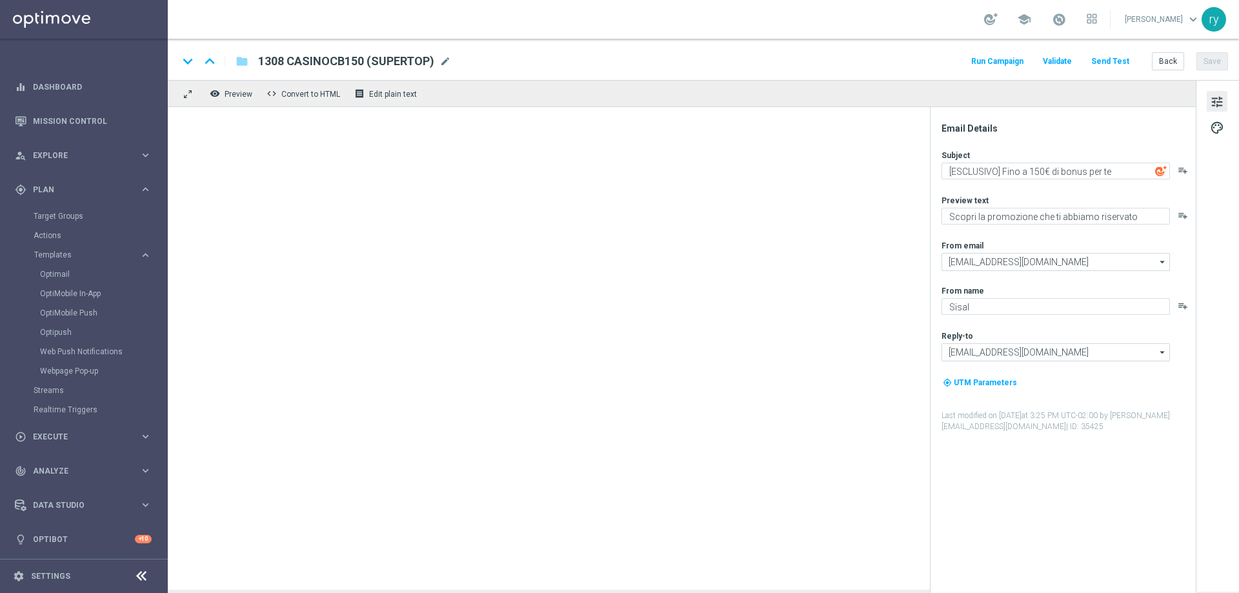
type textarea "[ESCLUSIVO] Fino a 100€ di bonus per te"
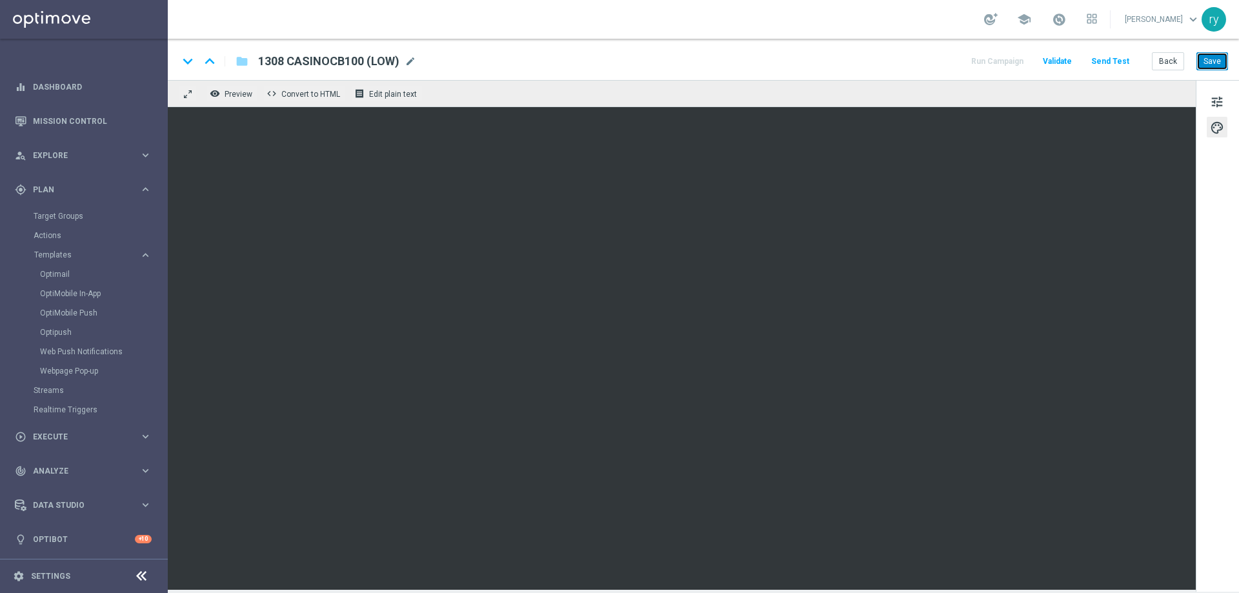
click at [1204, 59] on button "Save" at bounding box center [1213, 61] width 32 height 18
click at [1159, 60] on button "Back" at bounding box center [1168, 61] width 32 height 18
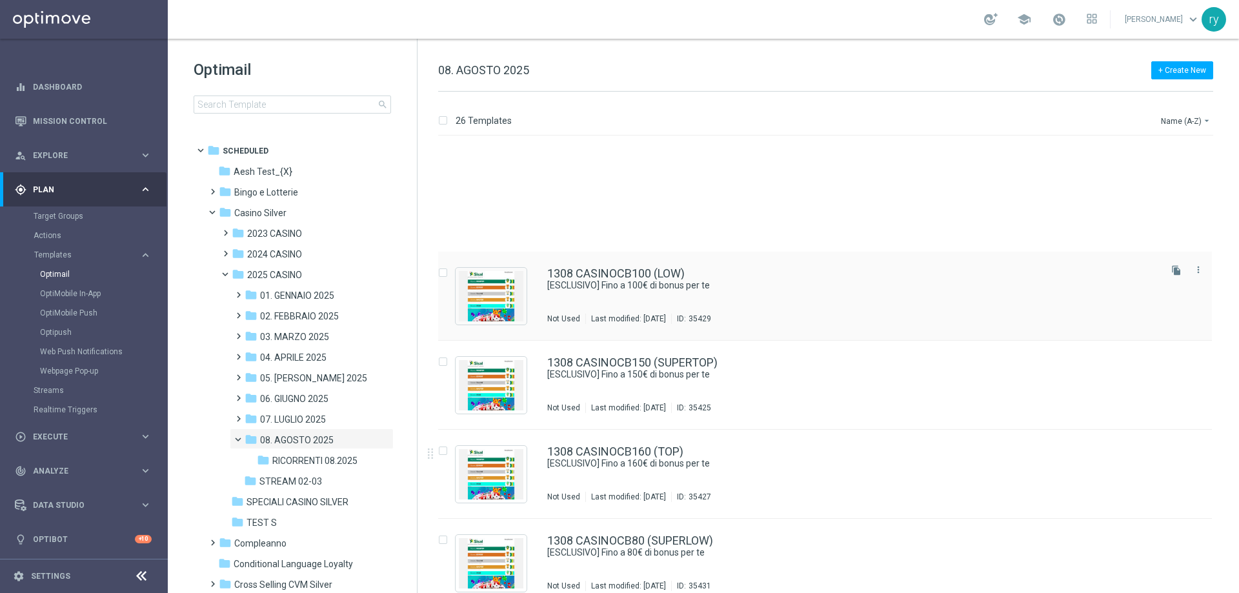
scroll to position [1549, 0]
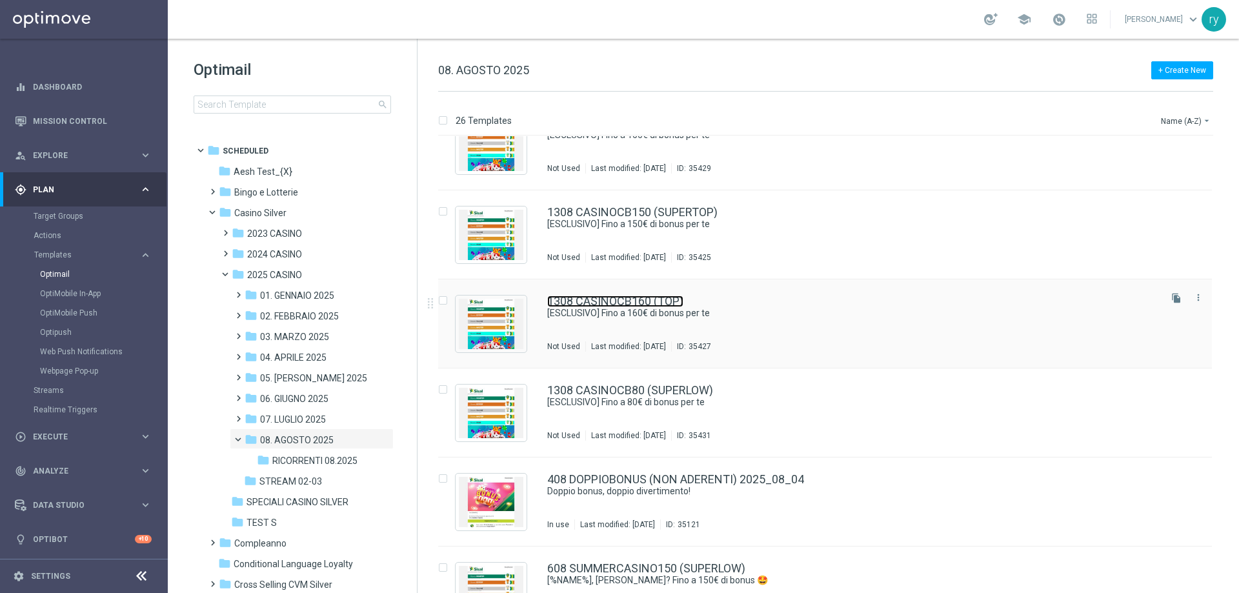
click at [657, 306] on link "1308 CASINOCB160 (TOP)" at bounding box center [615, 302] width 136 height 12
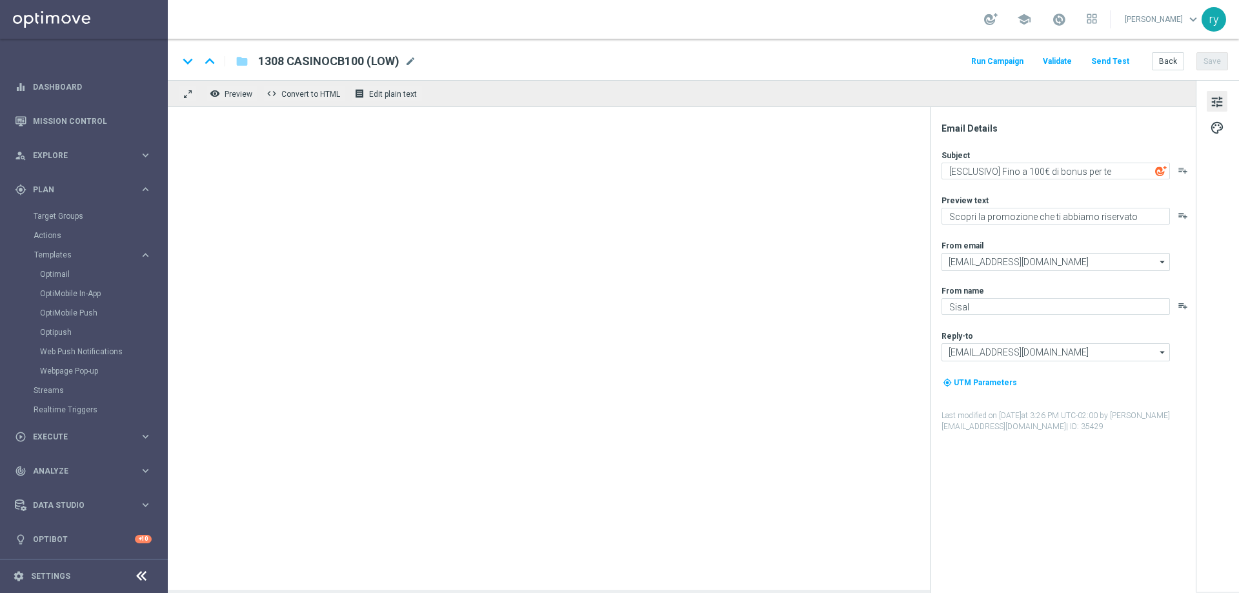
type textarea "[ESCLUSIVO] Fino a 160€ di bonus per te"
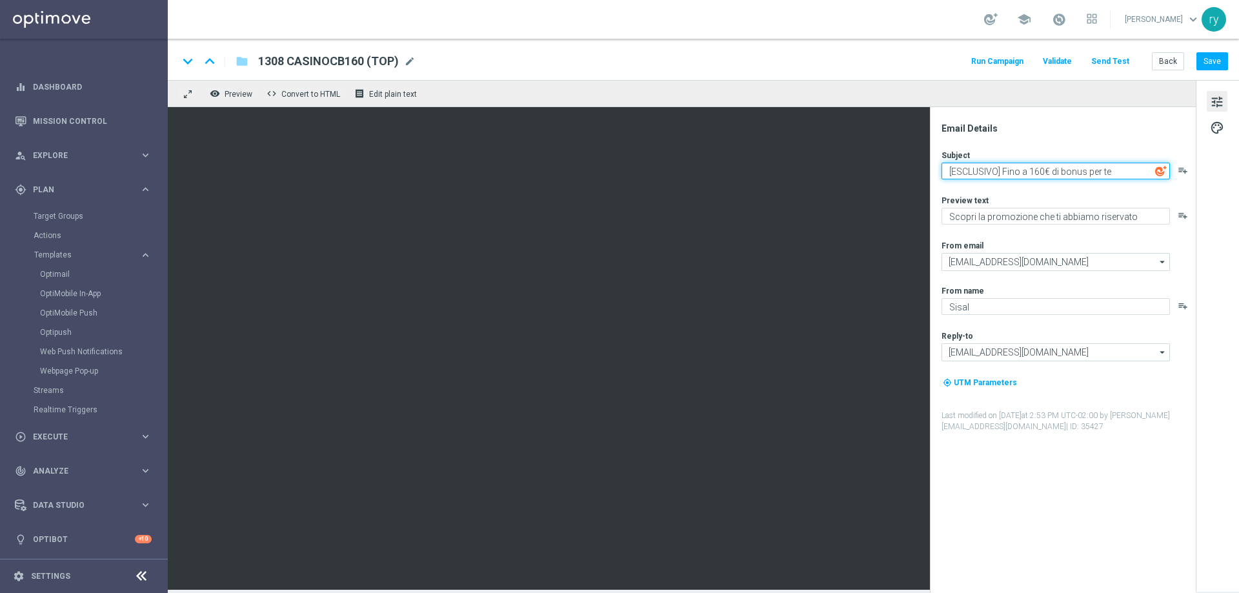
click at [1044, 175] on textarea "[ESCLUSIVO] Fino a 160€ di bonus per te" at bounding box center [1056, 171] width 229 height 17
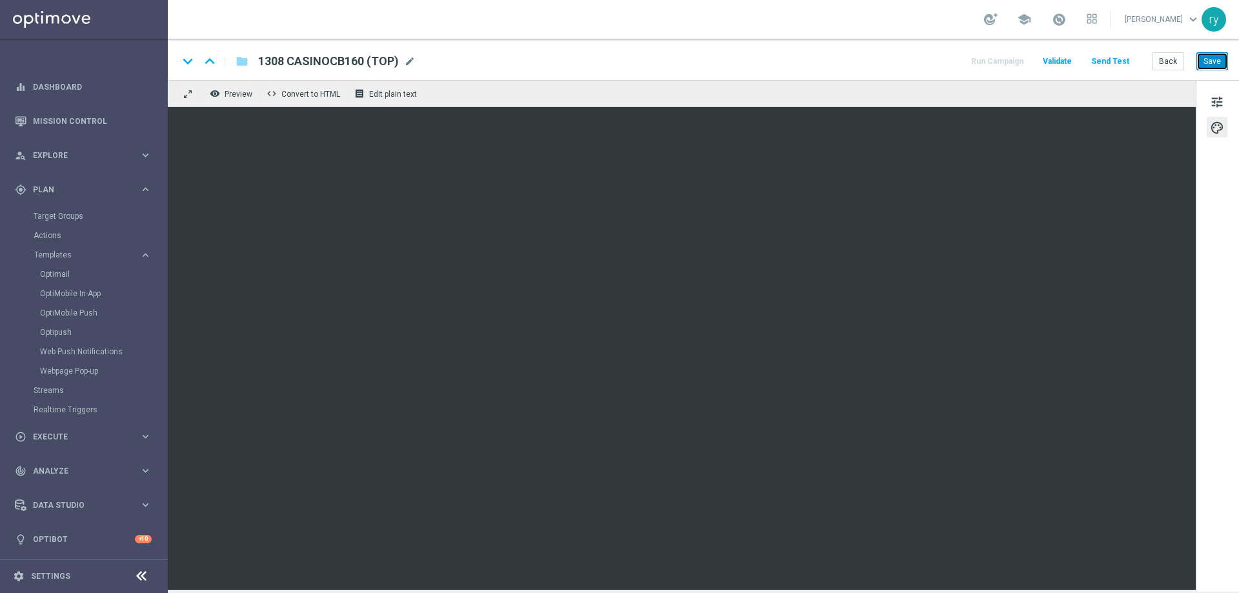
click at [1208, 59] on button "Save" at bounding box center [1213, 61] width 32 height 18
click at [1161, 55] on button "Back" at bounding box center [1168, 61] width 32 height 18
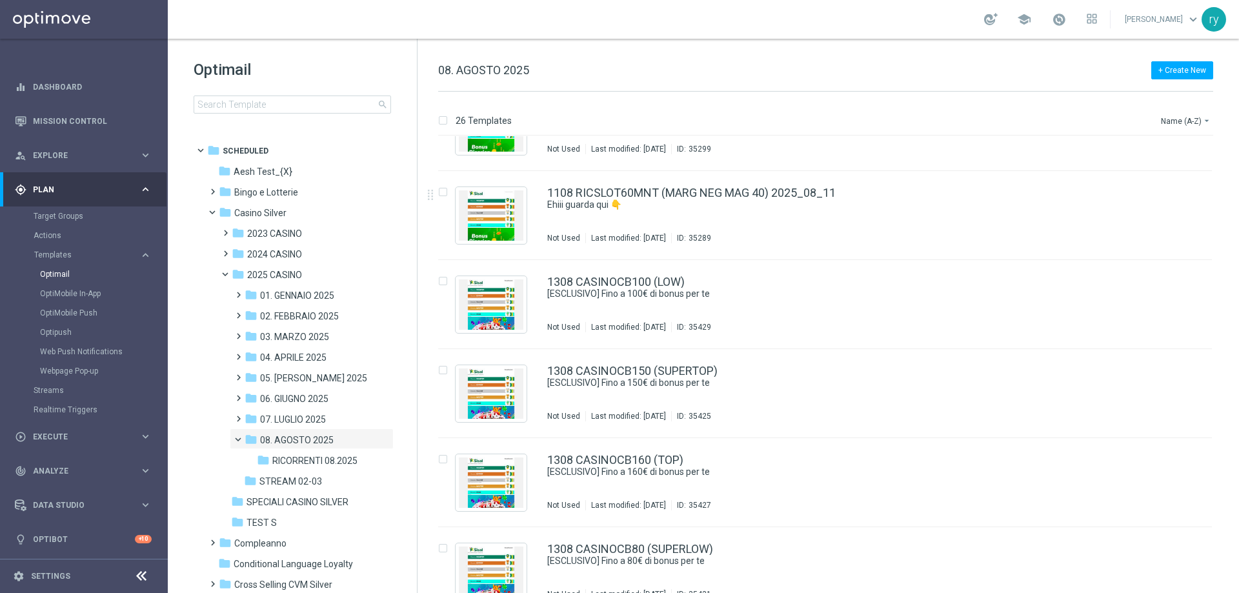
scroll to position [1549, 0]
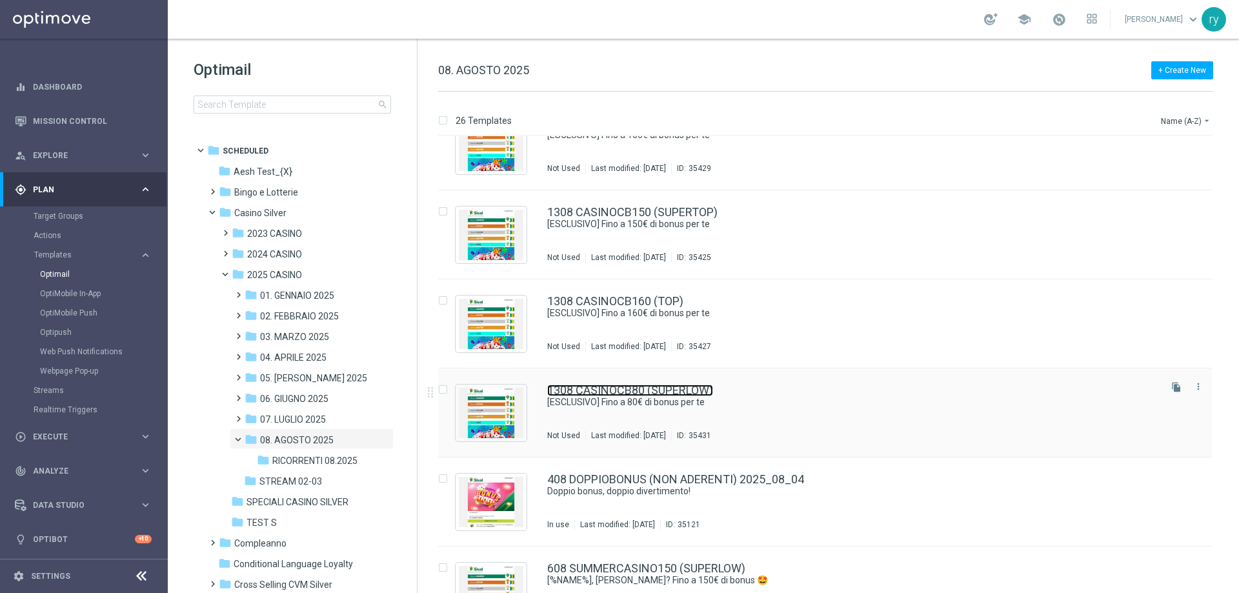
click at [683, 391] on link "1308 CASINOCB80 (SUPERLOW)" at bounding box center [630, 391] width 166 height 12
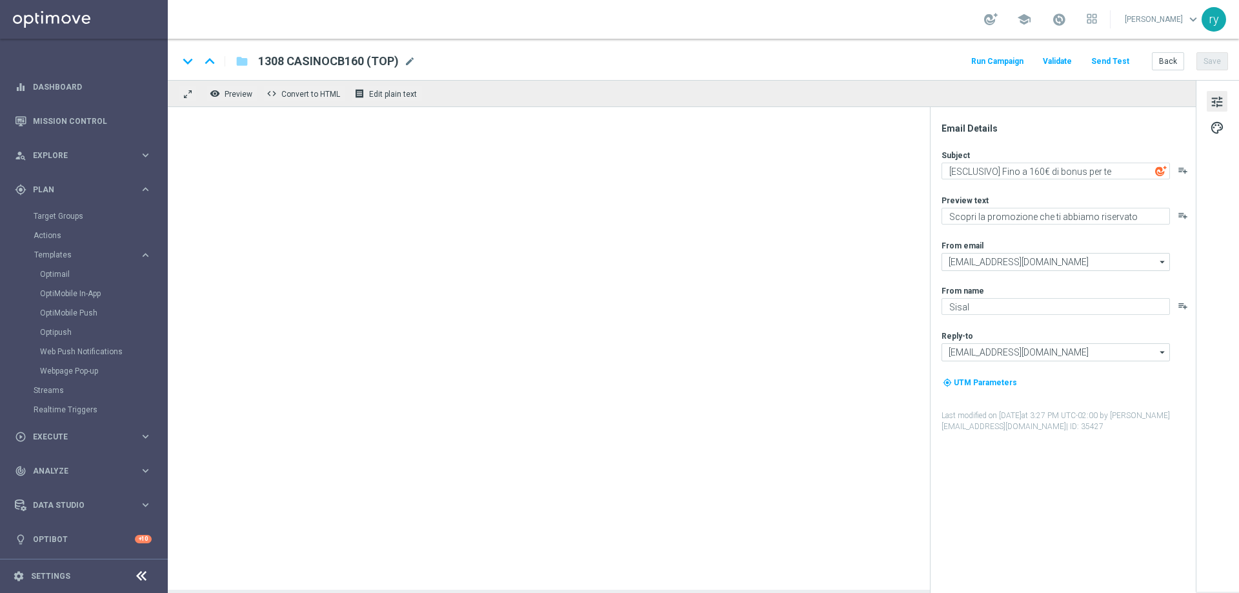
type textarea "[ESCLUSIVO] Fino a 80€ di bonus per te"
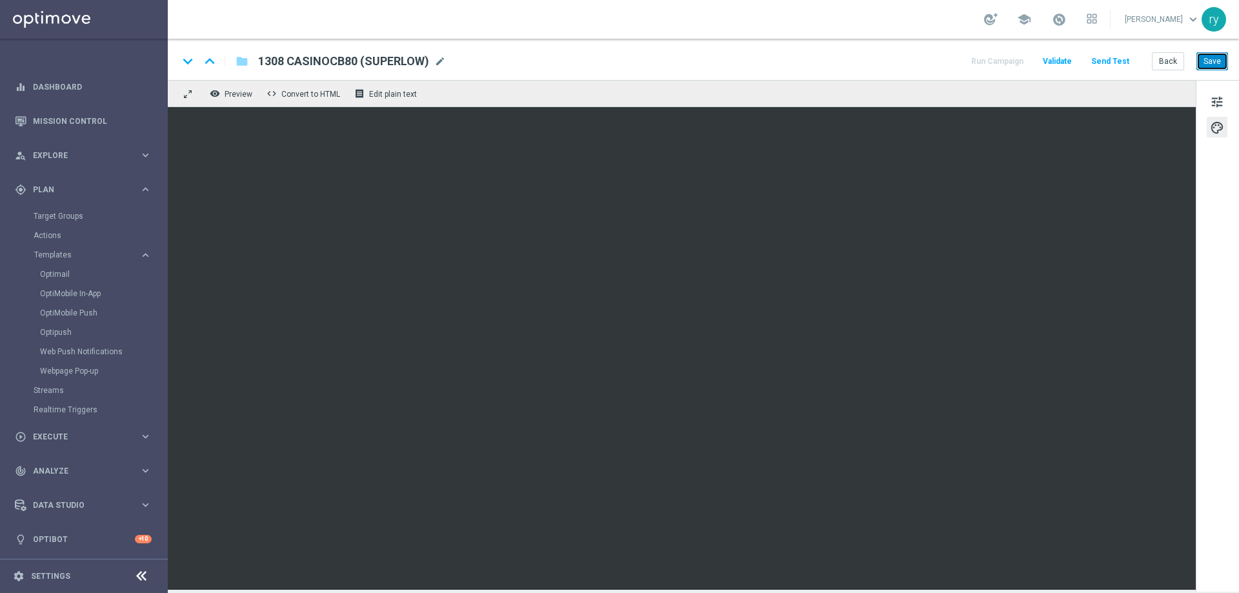
click at [1201, 65] on button "Save" at bounding box center [1213, 61] width 32 height 18
click at [1157, 66] on button "Back" at bounding box center [1168, 61] width 32 height 18
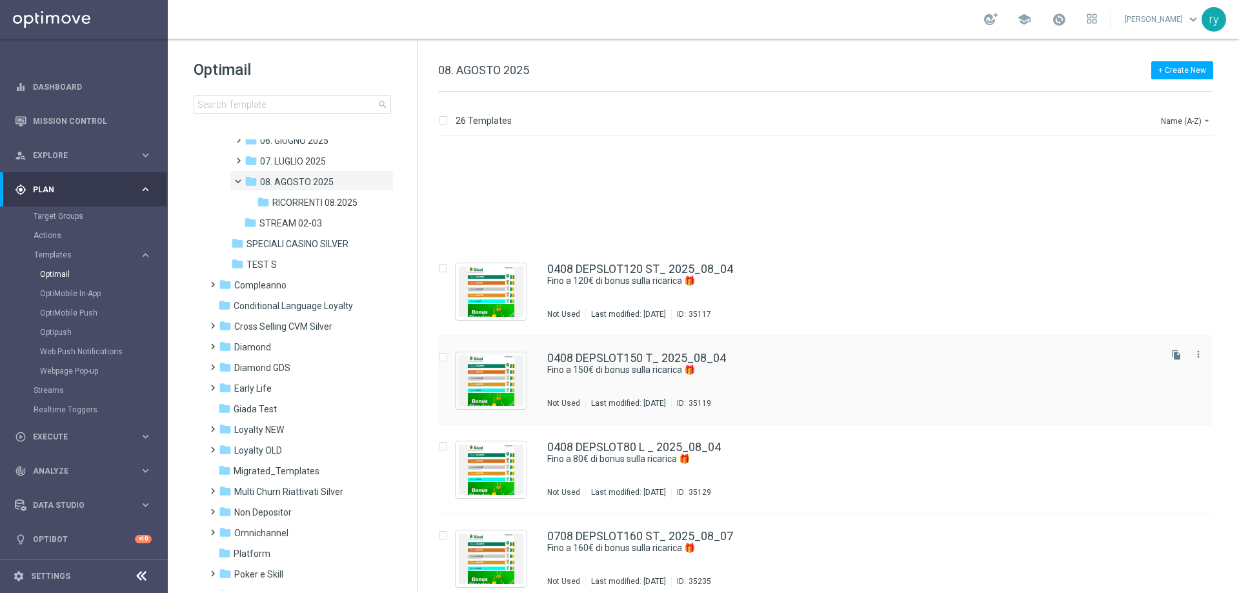
scroll to position [516, 0]
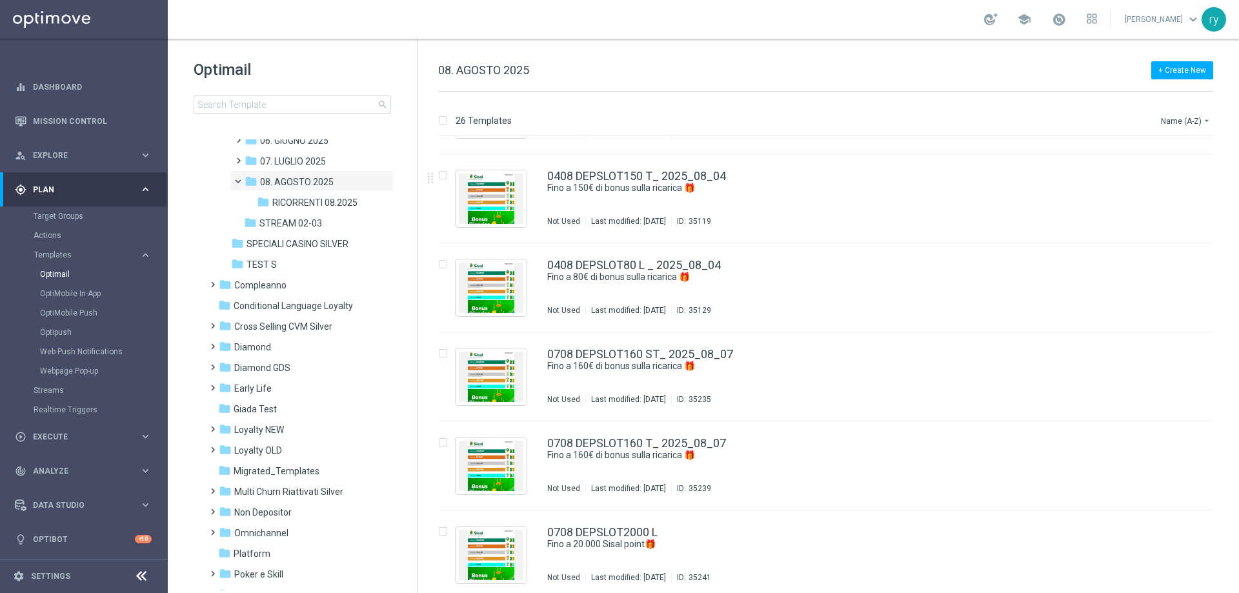
click at [57, 188] on span "Plan" at bounding box center [86, 190] width 107 height 8
click at [65, 230] on div "play_circle_outline Execute keyboard_arrow_right" at bounding box center [83, 224] width 167 height 34
click at [68, 245] on link "Campaign Builder" at bounding box center [84, 250] width 101 height 10
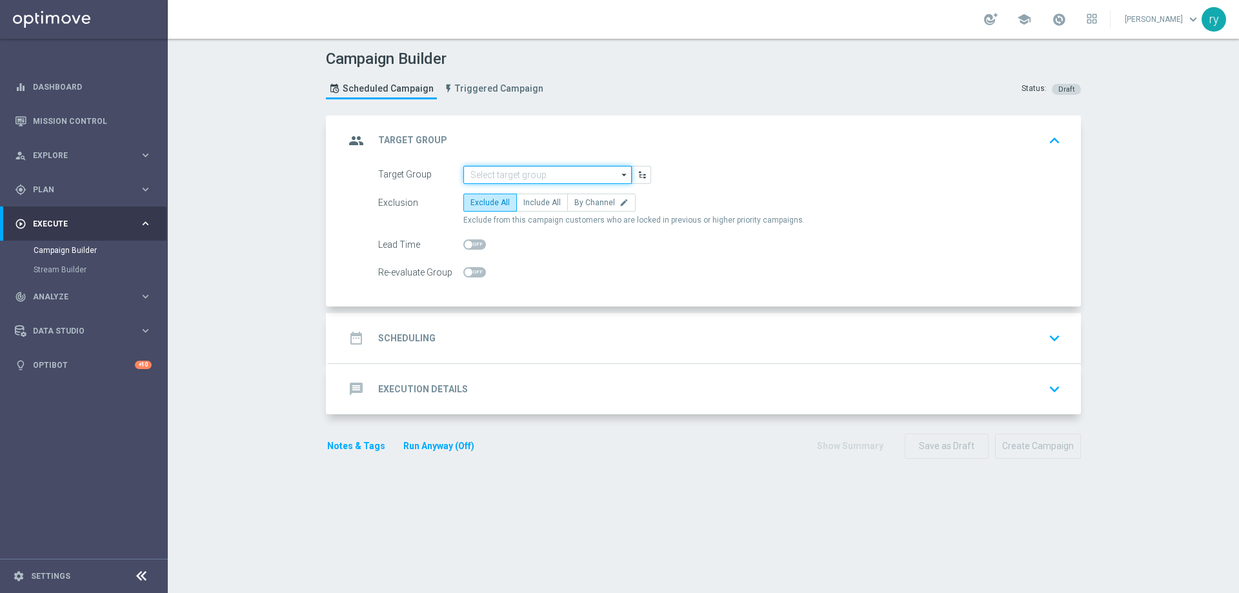
click at [499, 179] on input at bounding box center [548, 175] width 168 height 18
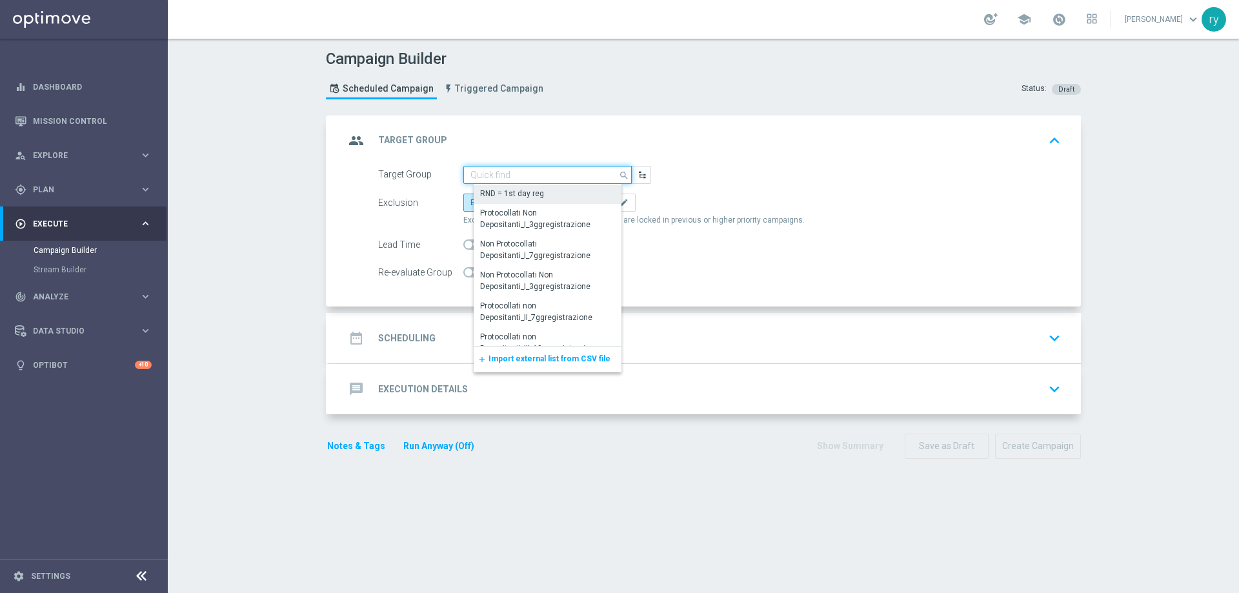
paste input "CASINO GOLD LOW 07 CB"
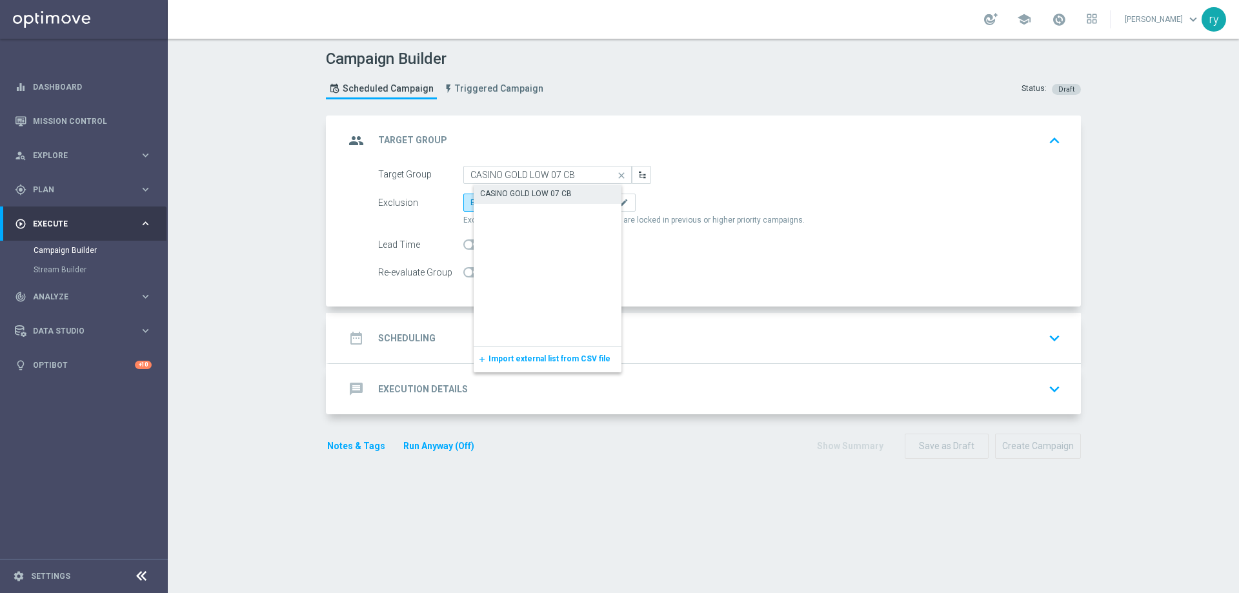
click at [509, 190] on div "CASINO GOLD LOW 07 CB" at bounding box center [526, 194] width 92 height 12
type input "CASINO GOLD LOW 07 CB"
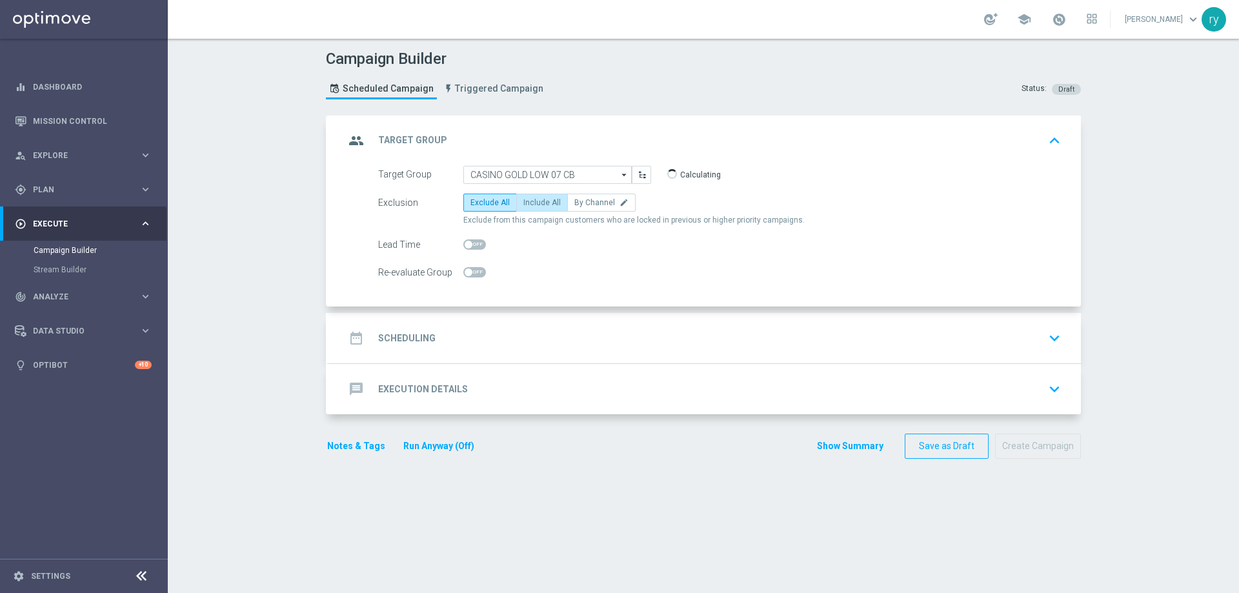
click at [527, 203] on span "Include All" at bounding box center [542, 202] width 37 height 9
click at [527, 203] on input "Include All" at bounding box center [528, 205] width 8 height 8
radio input "true"
click at [439, 329] on div "date_range Scheduling keyboard_arrow_down" at bounding box center [705, 338] width 721 height 25
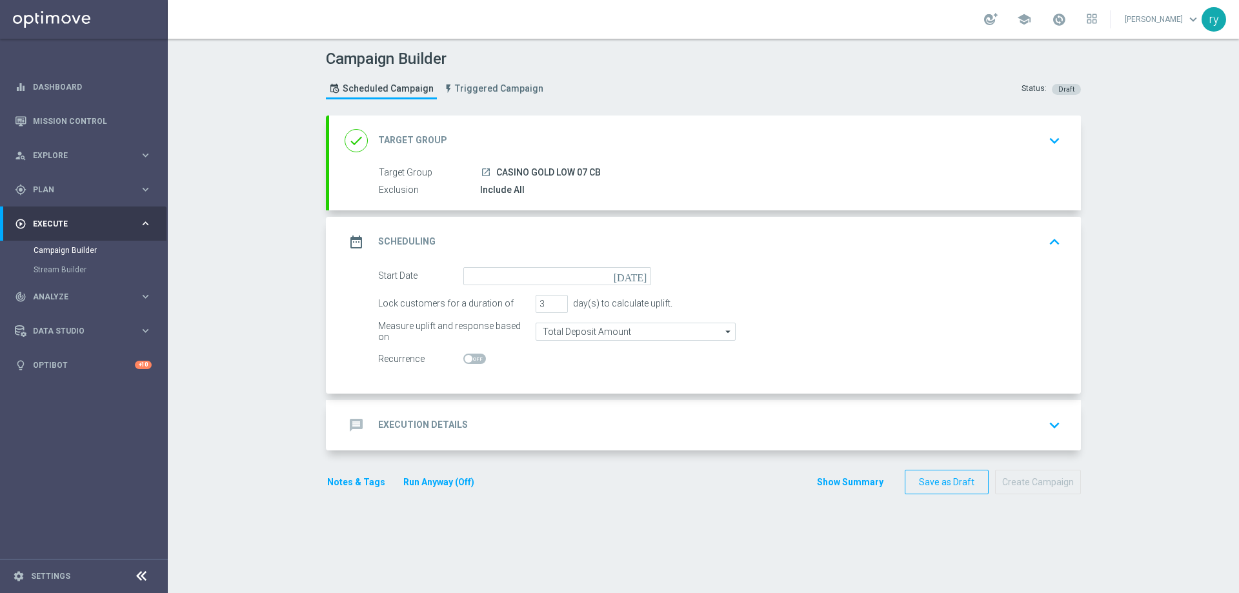
click at [642, 272] on icon "[DATE]" at bounding box center [633, 274] width 38 height 14
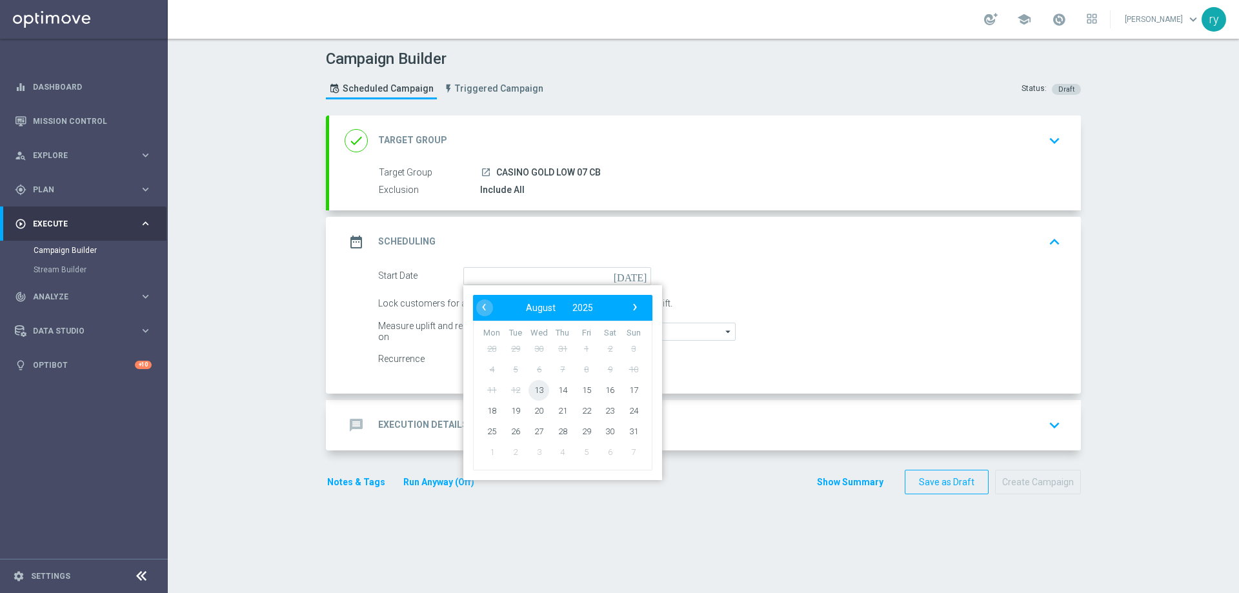
click at [530, 391] on span "13" at bounding box center [539, 390] width 21 height 21
type input "[DATE]"
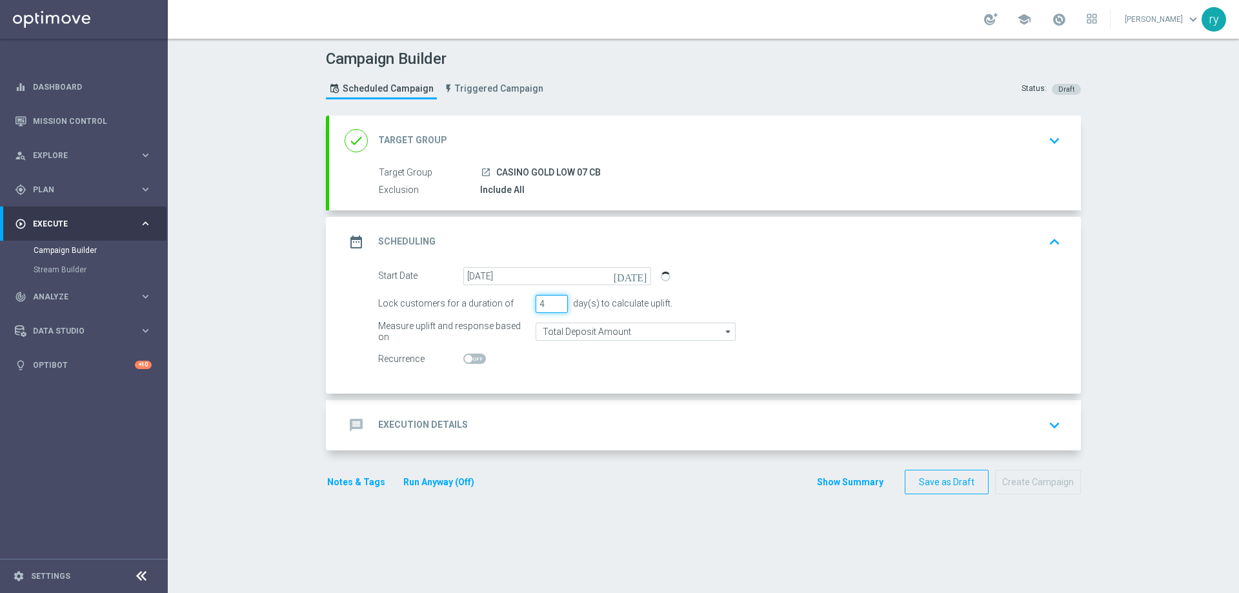
type input "4"
click at [558, 299] on input "4" at bounding box center [552, 304] width 32 height 18
click at [572, 327] on input "Total Deposit Amount" at bounding box center [636, 332] width 200 height 18
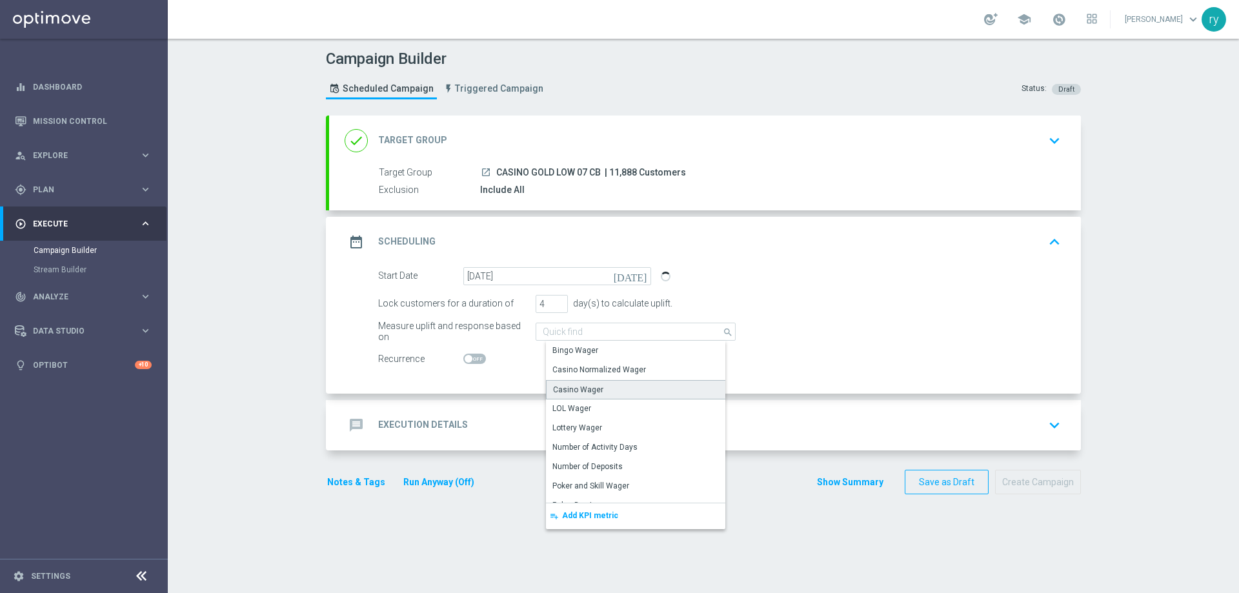
click at [599, 387] on div "Casino Wager" at bounding box center [640, 389] width 189 height 19
type input "Casino Wager"
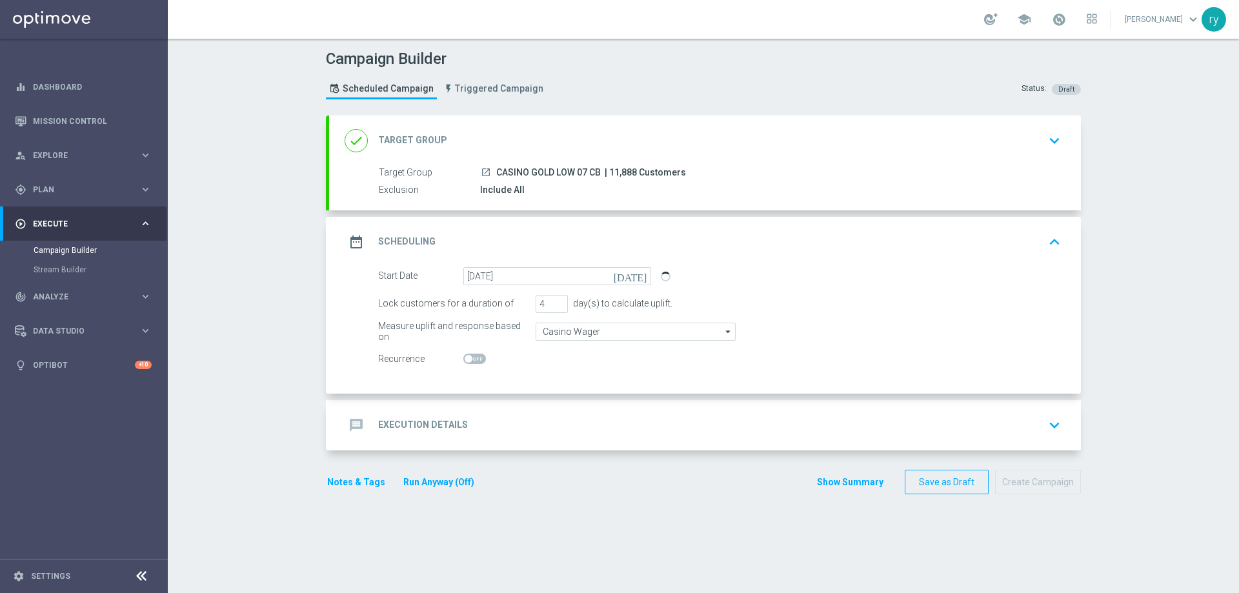
click at [567, 416] on div "message Execution Details keyboard_arrow_down" at bounding box center [705, 425] width 721 height 25
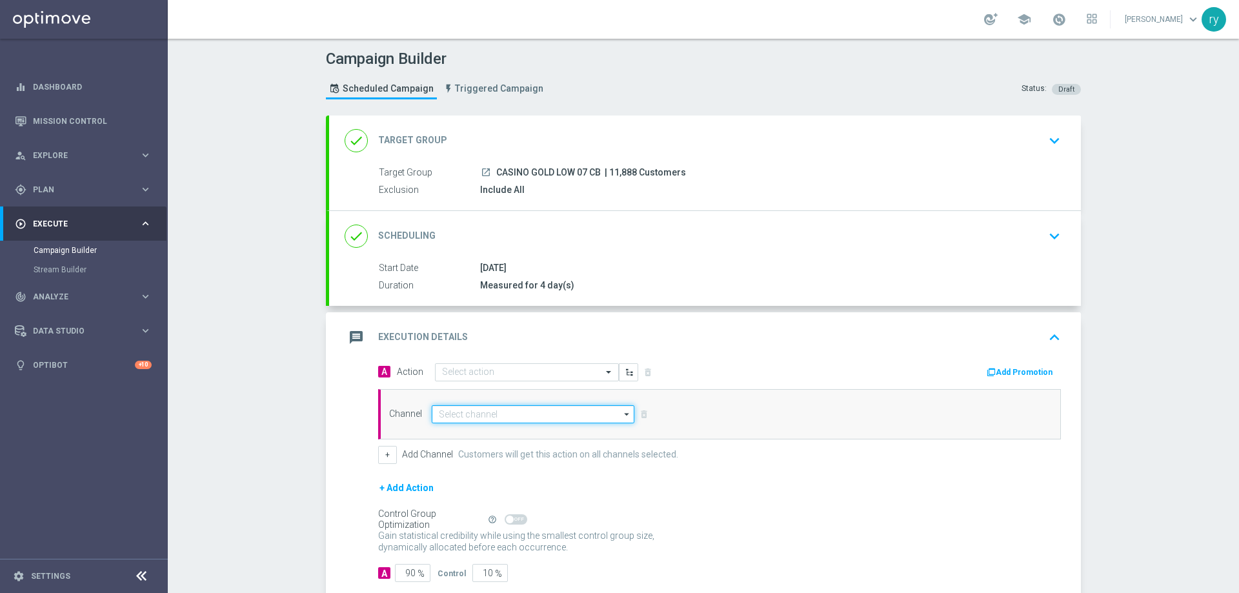
click at [447, 422] on input at bounding box center [533, 414] width 203 height 18
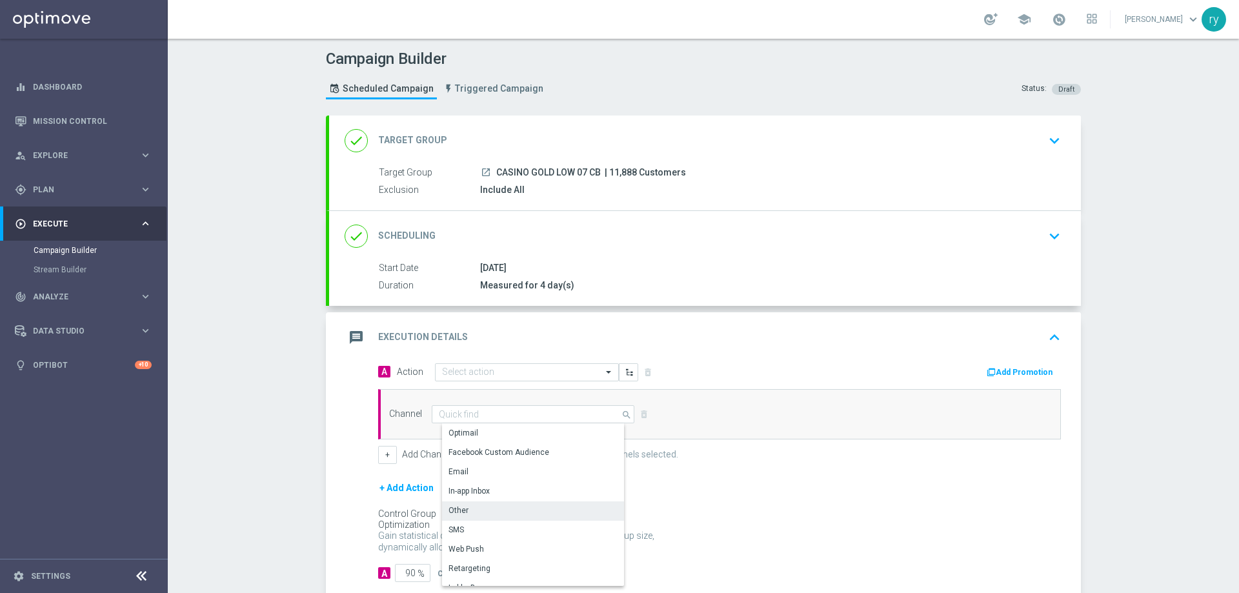
click at [465, 507] on div "Other" at bounding box center [538, 511] width 192 height 18
type input "Other"
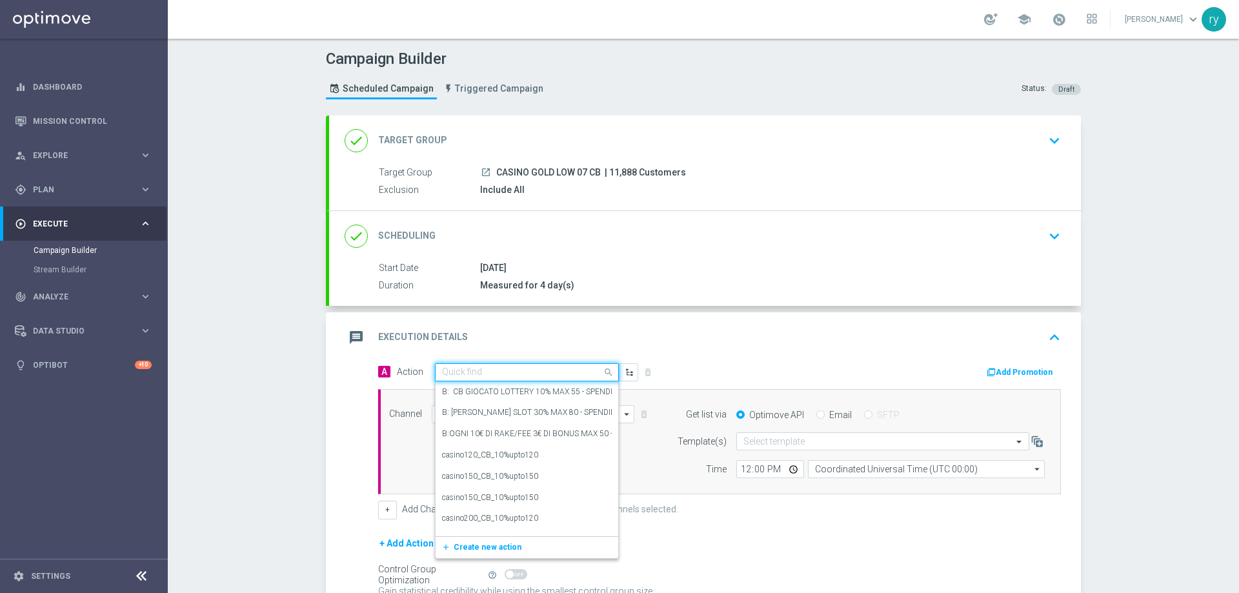
click at [482, 376] on input "text" at bounding box center [514, 372] width 144 height 11
paste input "comparto no entry_15%upto180"
type input "comparto no entry_15%upto180"
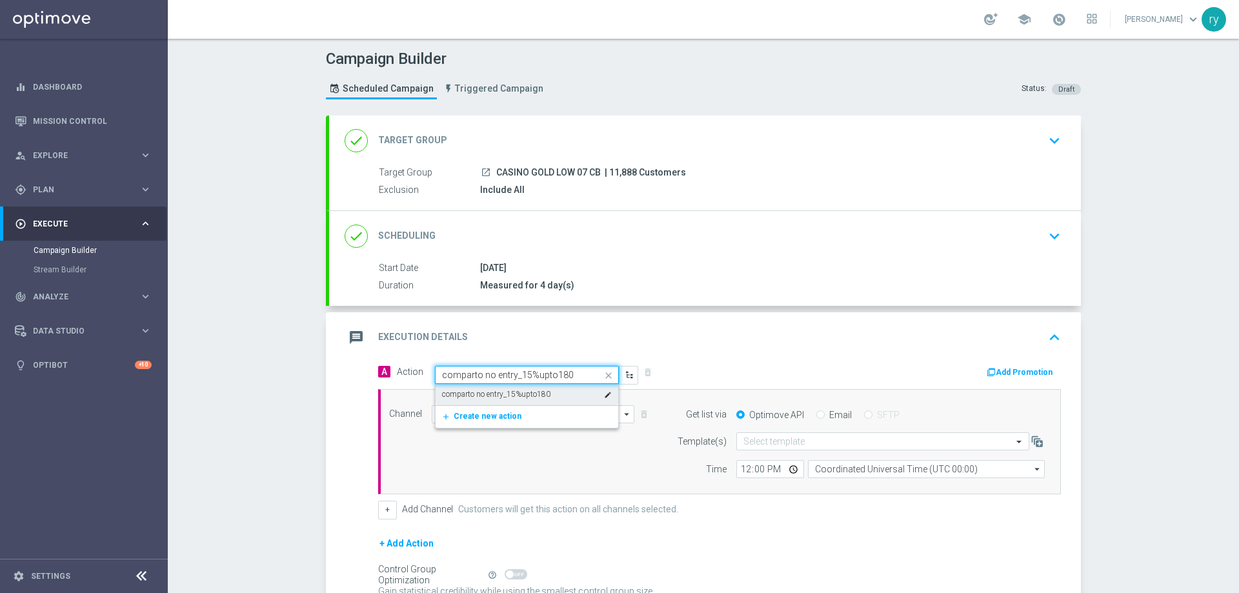
click at [521, 395] on label "comparto no entry_15%upto180" at bounding box center [496, 394] width 108 height 11
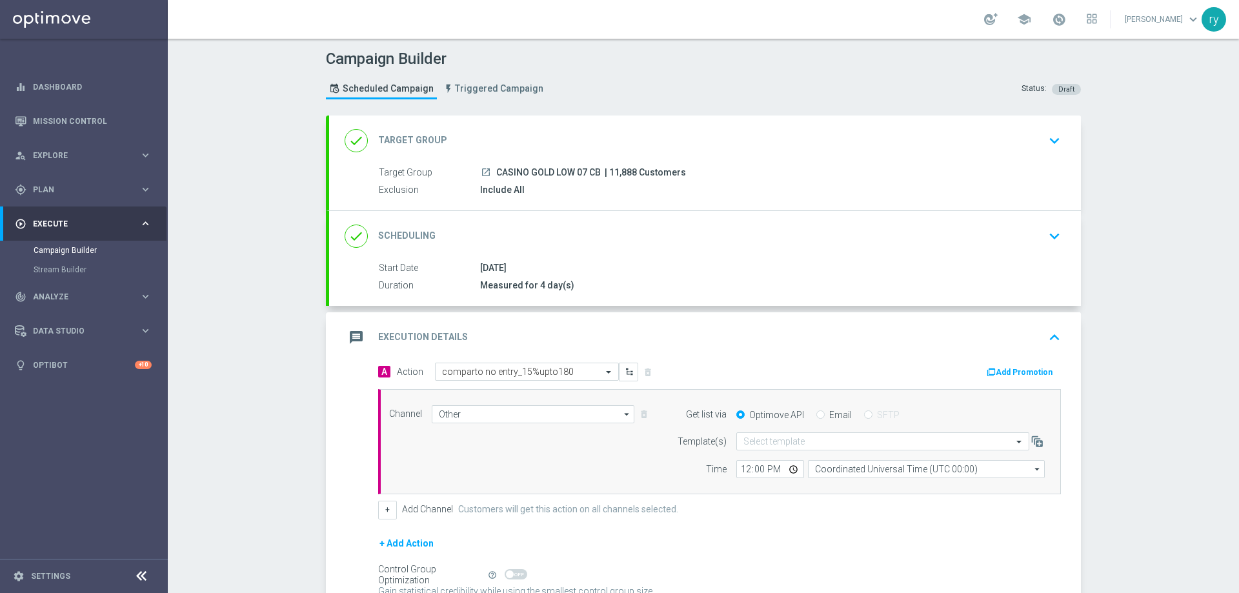
click at [994, 374] on button "Add Promotion" at bounding box center [1022, 372] width 72 height 14
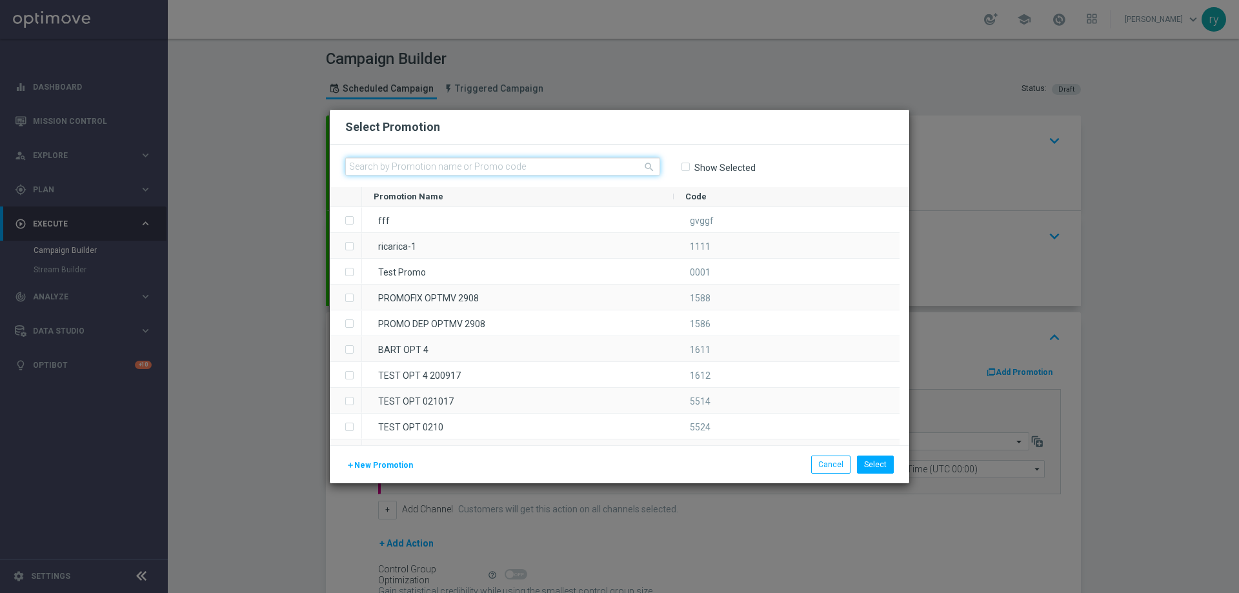
click at [391, 164] on input "text" at bounding box center [502, 167] width 315 height 18
paste input "332708"
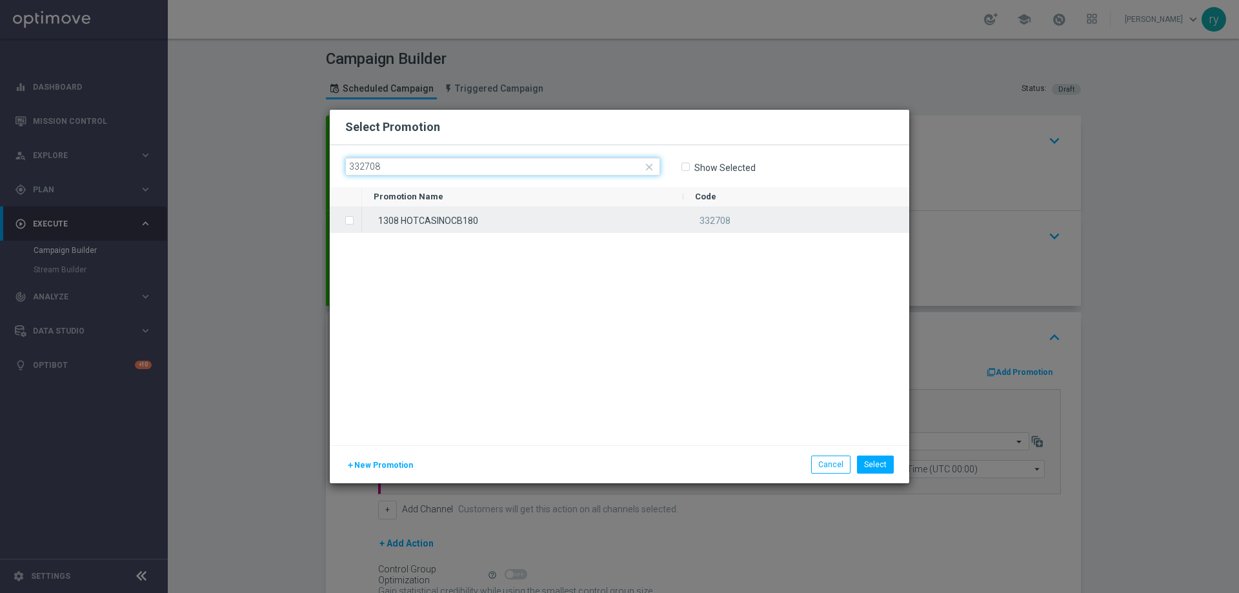
type input "332708"
click at [358, 221] on label "Press SPACE to select this row." at bounding box center [360, 222] width 5 height 12
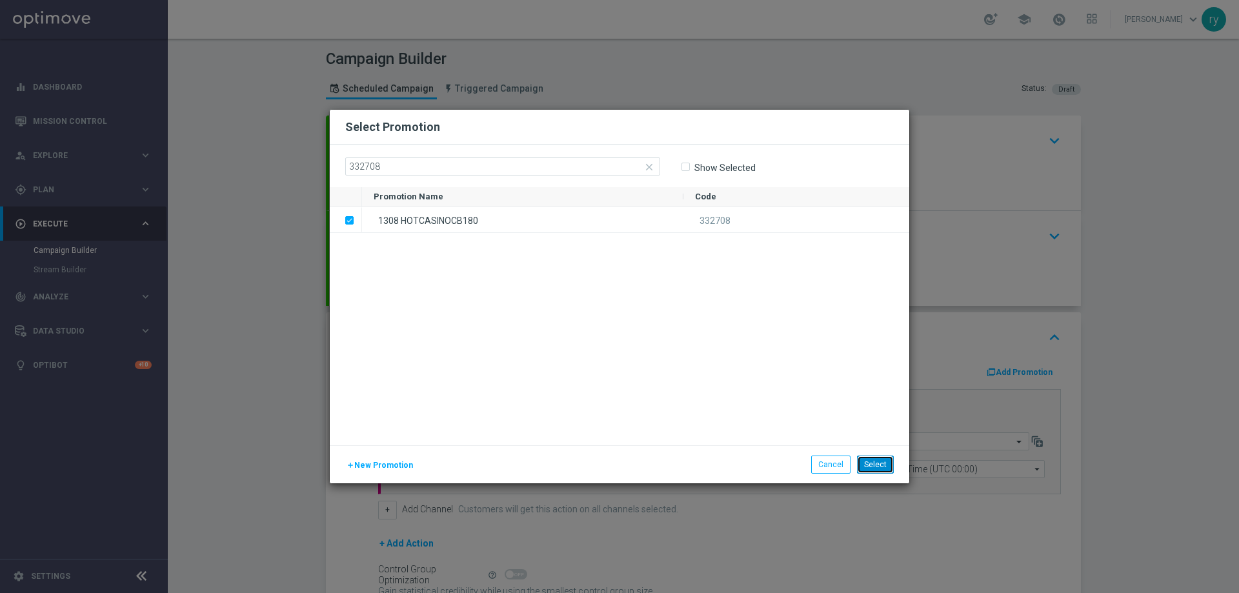
click at [884, 461] on button "Select" at bounding box center [875, 465] width 37 height 18
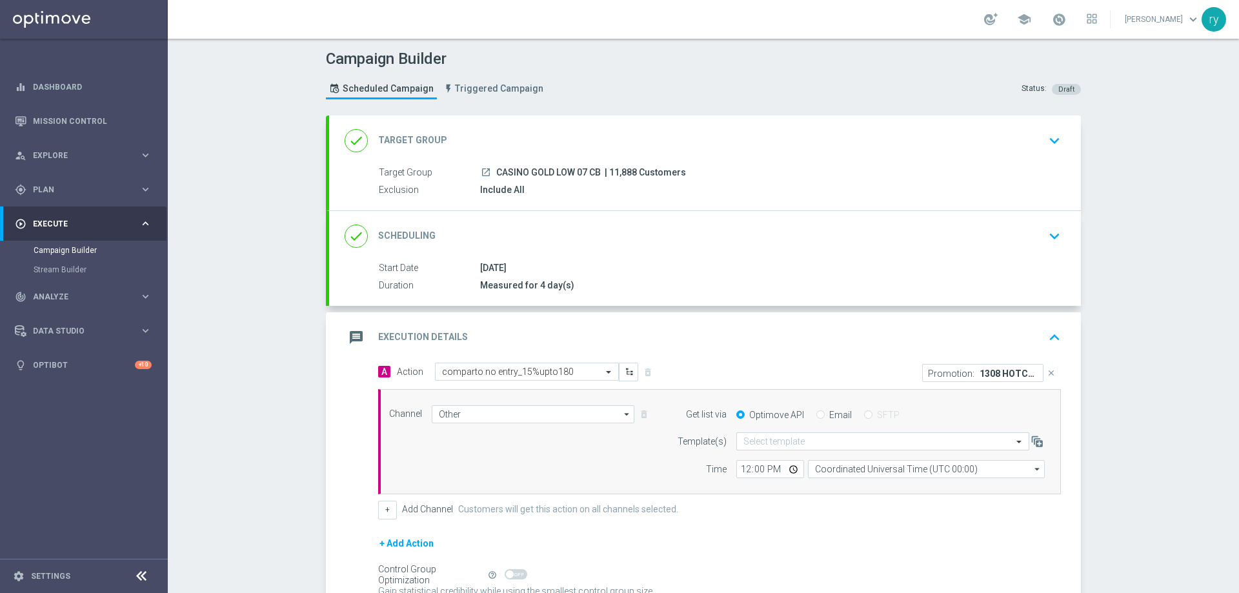
click at [706, 363] on div "A Action Select action comparto no entry_15%upto180 delete_forever" at bounding box center [544, 372] width 351 height 19
click at [820, 418] on div "Email" at bounding box center [835, 415] width 36 height 12
click at [817, 413] on input "Email" at bounding box center [821, 416] width 8 height 8
radio input "true"
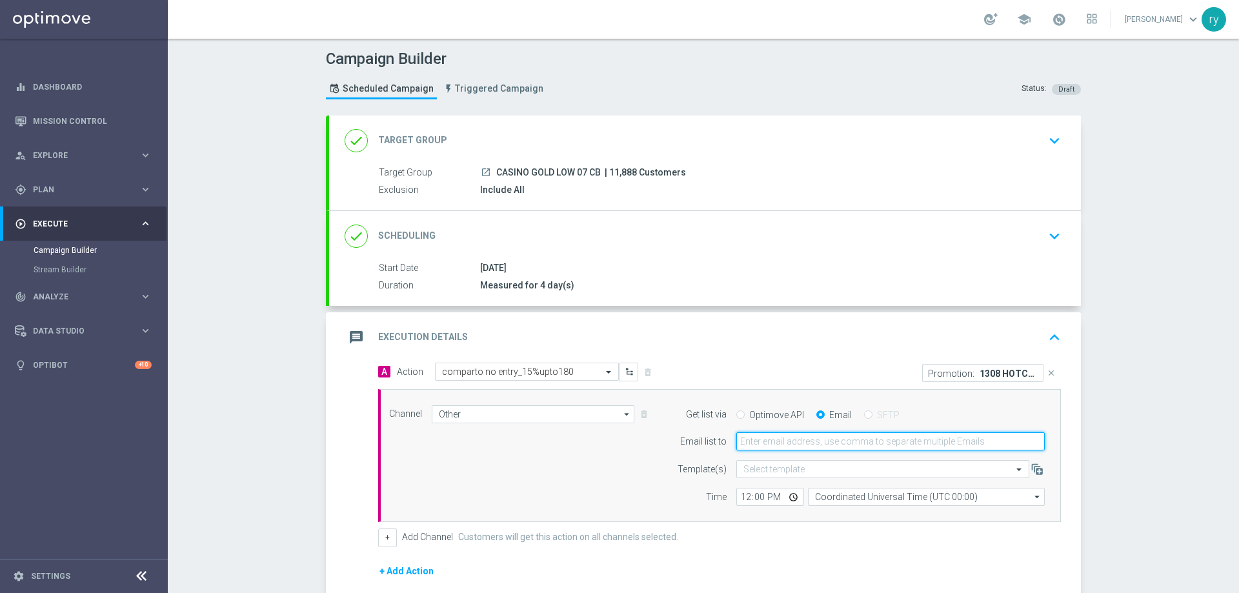
click at [790, 443] on input "email" at bounding box center [891, 442] width 309 height 18
type input "[EMAIL_ADDRESS][DOMAIN_NAME]"
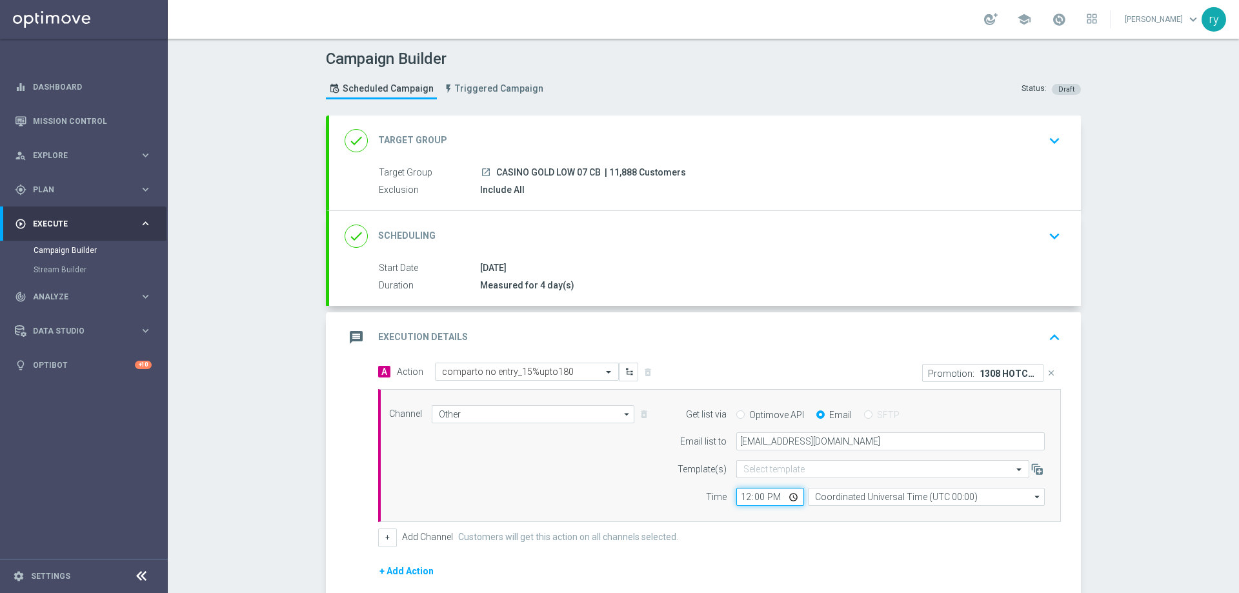
click at [741, 500] on input "12:00" at bounding box center [771, 497] width 68 height 18
type input "18:00"
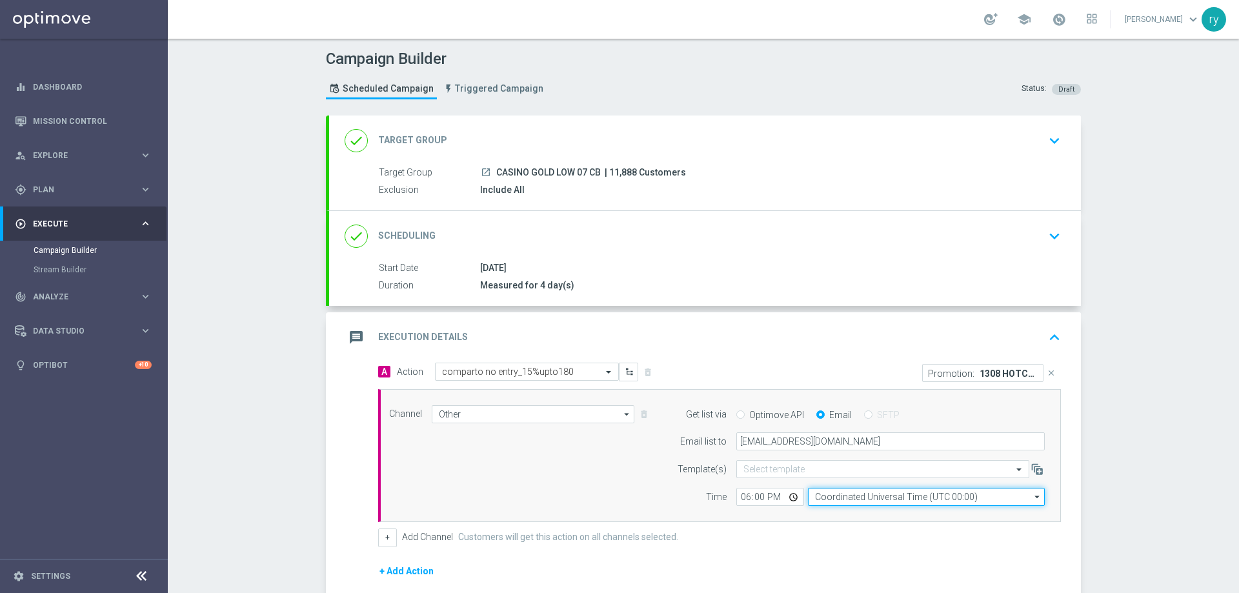
click at [862, 492] on input "Coordinated Universal Time (UTC 00:00)" at bounding box center [926, 497] width 237 height 18
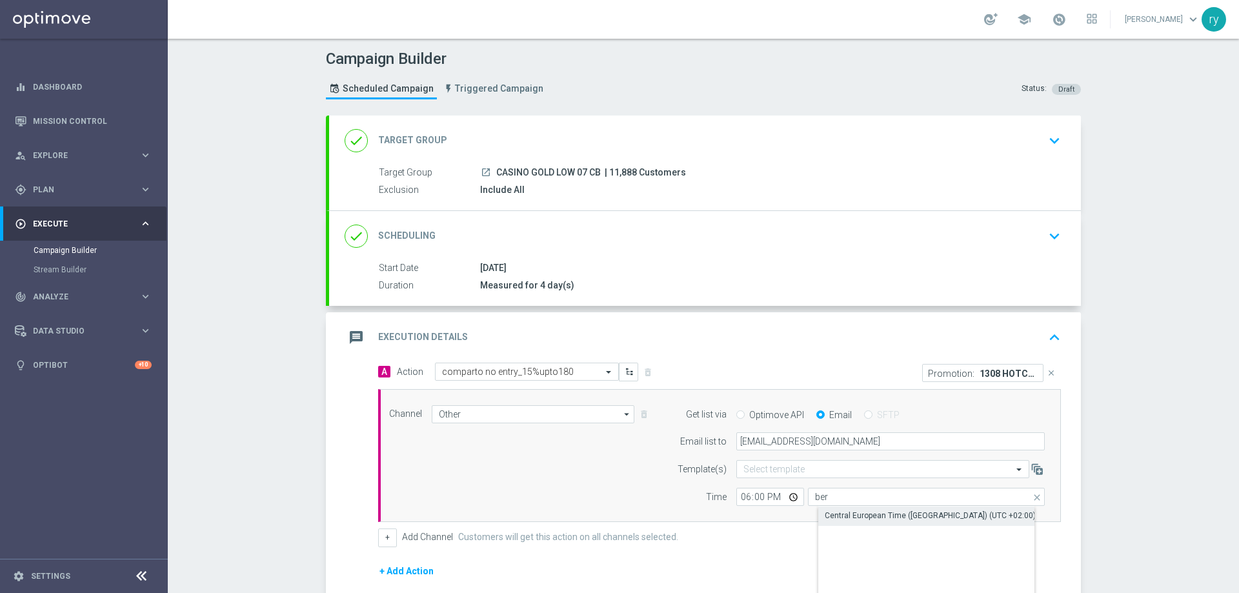
click at [865, 515] on div "Central European Time ([GEOGRAPHIC_DATA]) (UTC +02:00)" at bounding box center [930, 516] width 211 height 12
type input "Central European Time ([GEOGRAPHIC_DATA]) (UTC +02:00)"
click at [571, 493] on div "Channel Other Other arrow_drop_down Drag here to set row groups Drag here to se…" at bounding box center [717, 455] width 675 height 101
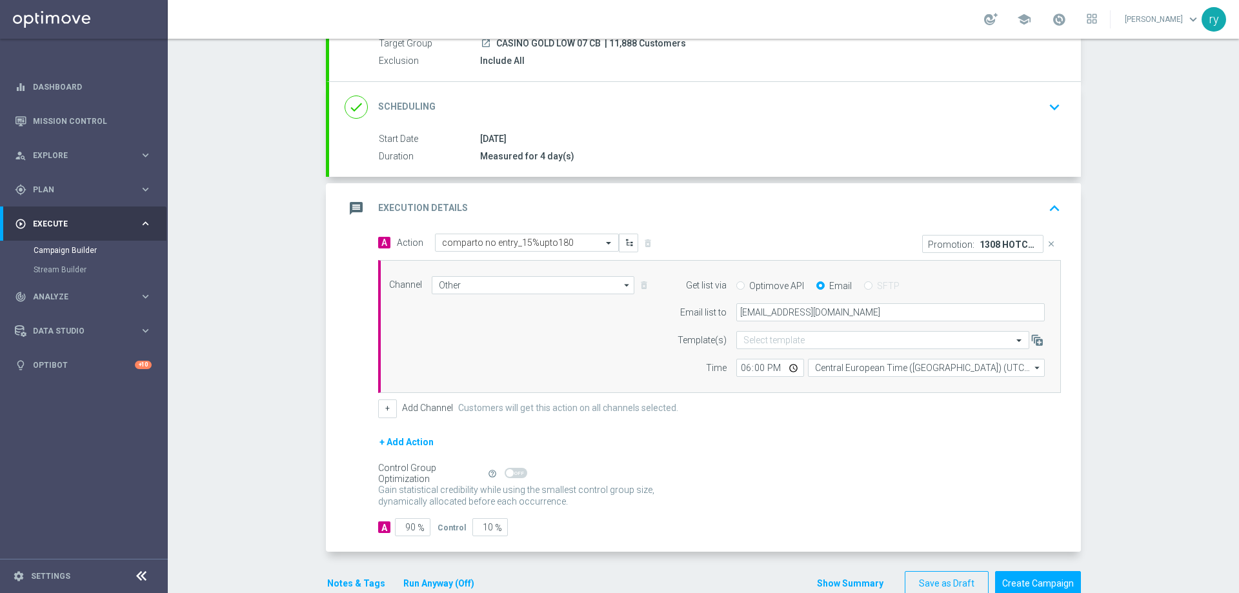
scroll to position [158, 0]
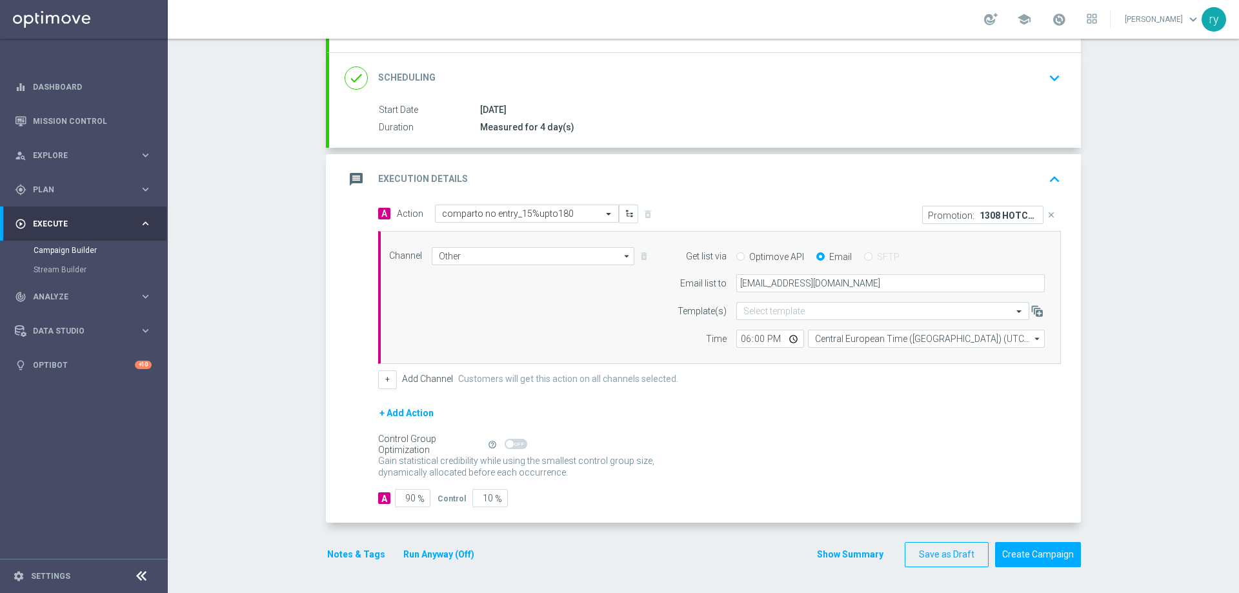
click at [327, 551] on button "Notes & Tags" at bounding box center [356, 555] width 61 height 16
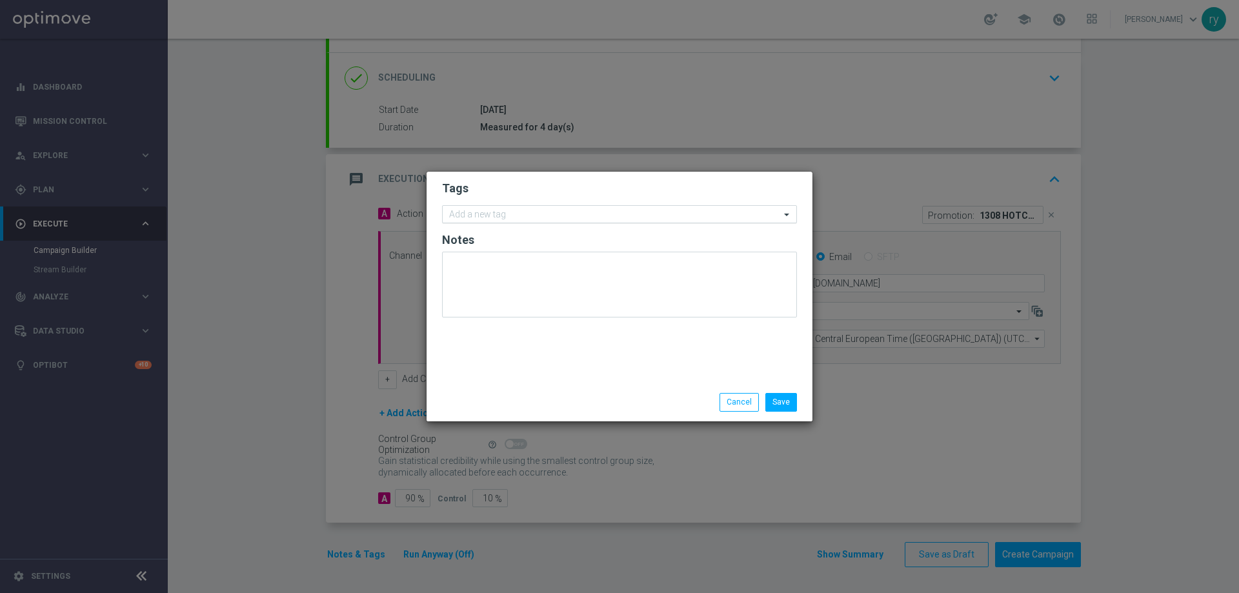
click at [474, 207] on div "Add a new tag" at bounding box center [612, 215] width 338 height 16
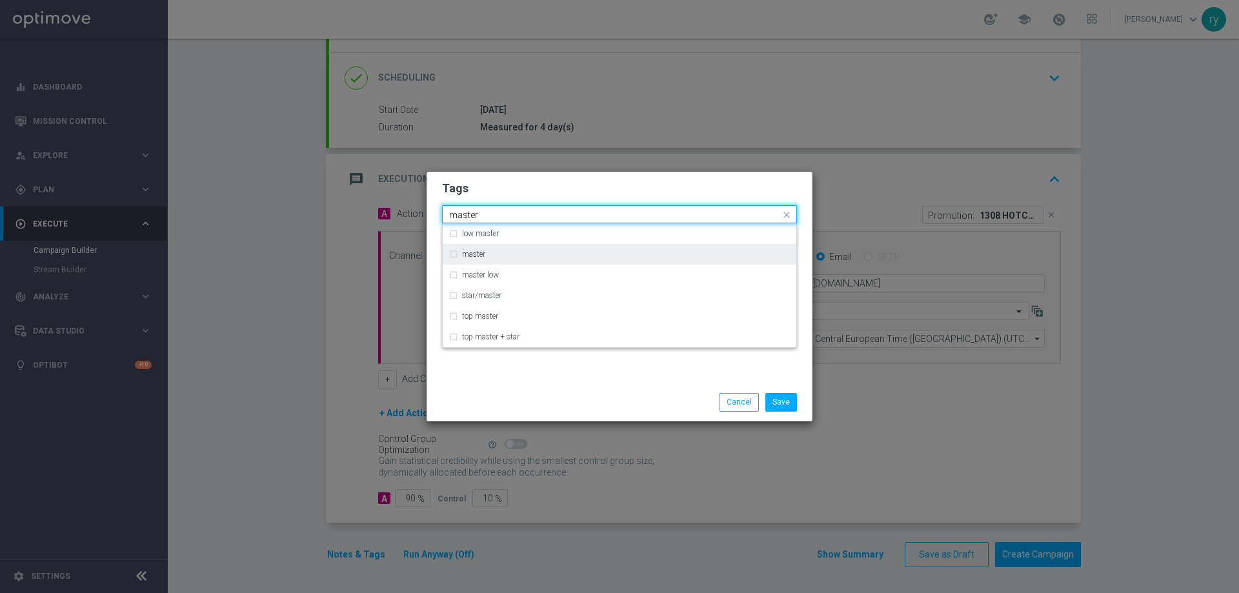
click at [485, 252] on label "master" at bounding box center [473, 254] width 23 height 8
type input "master"
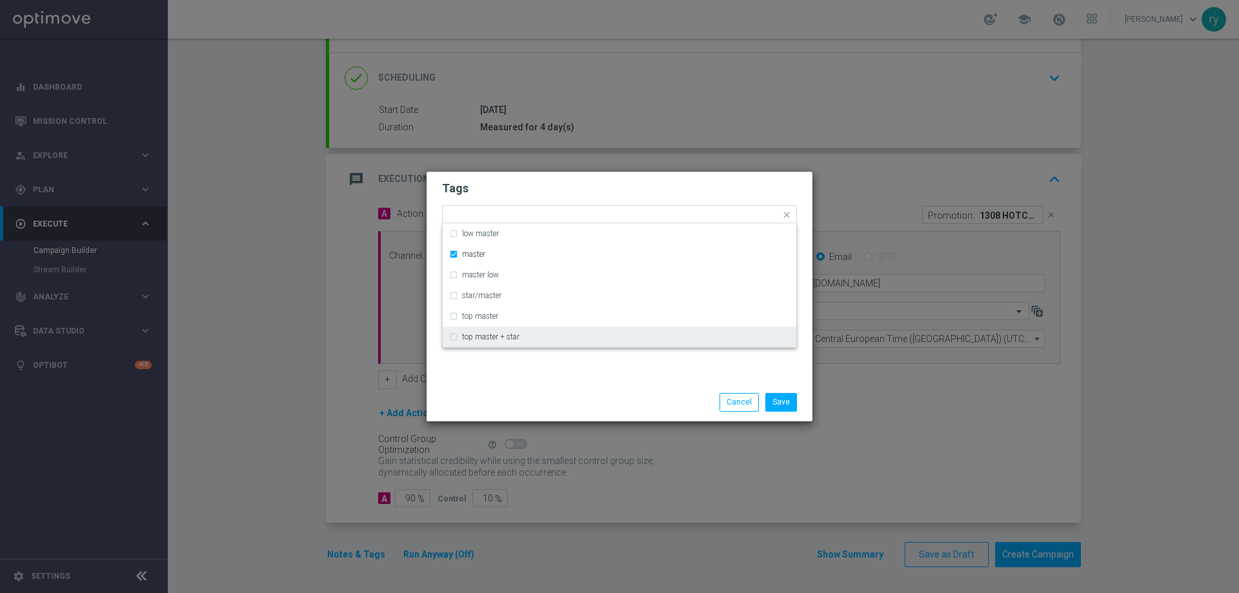
click at [514, 382] on div "Tags Quick find × master low master master master low star/master top master to…" at bounding box center [620, 278] width 386 height 212
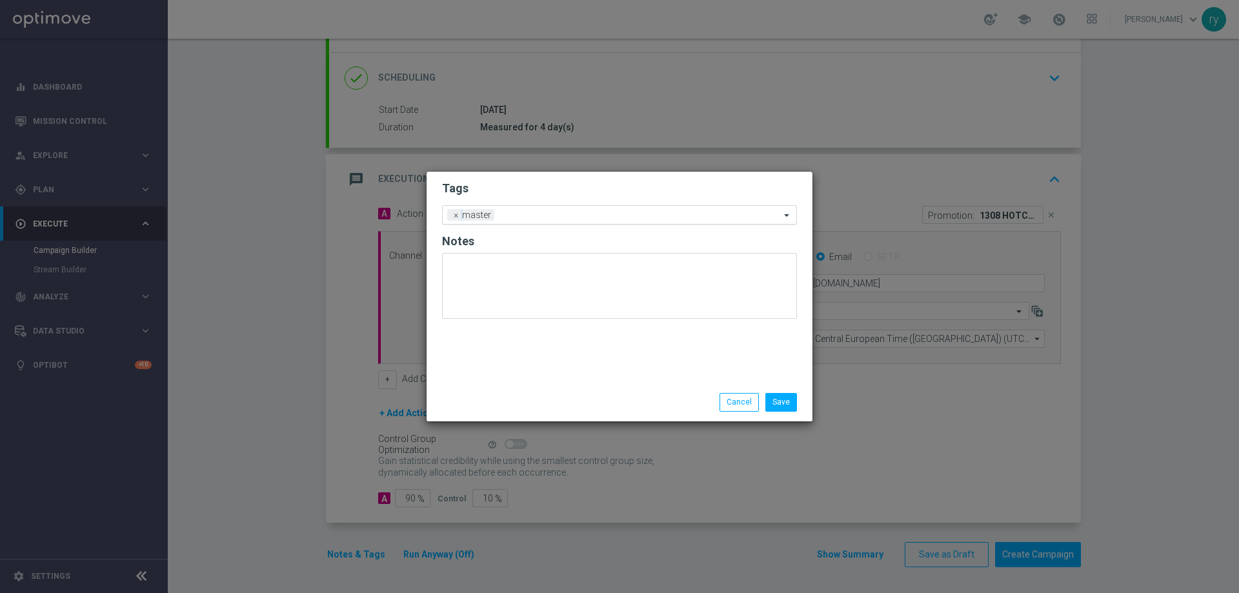
click at [538, 224] on ng-select "Add a new tag × master" at bounding box center [619, 214] width 355 height 19
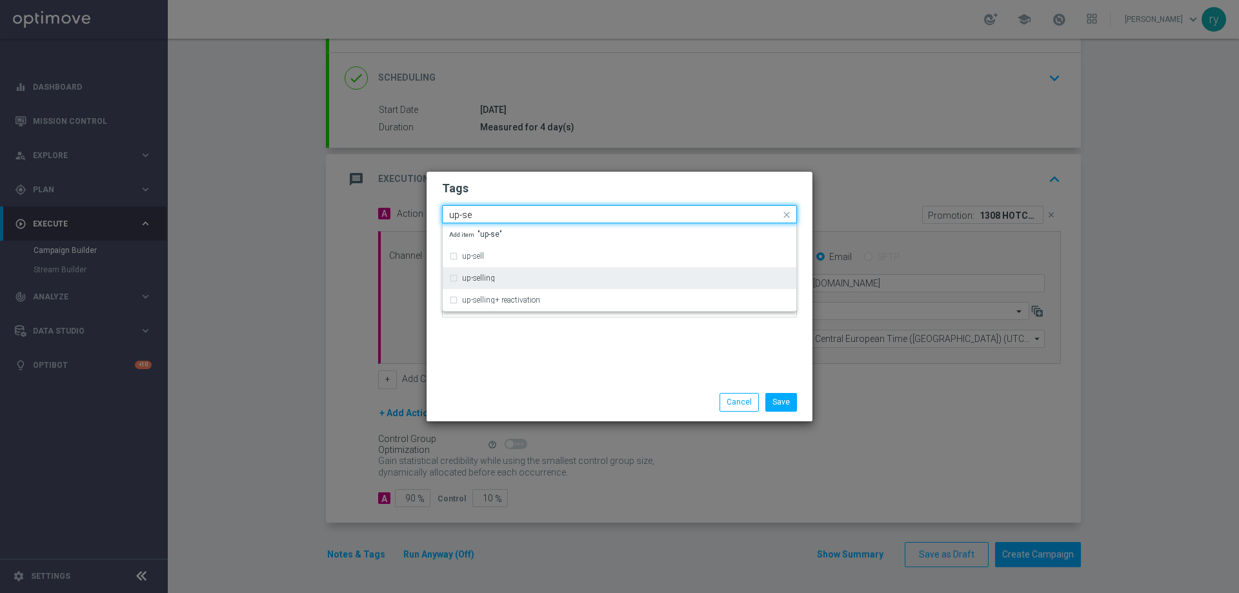
click at [502, 276] on div "up-selling" at bounding box center [626, 278] width 328 height 8
type input "up-se"
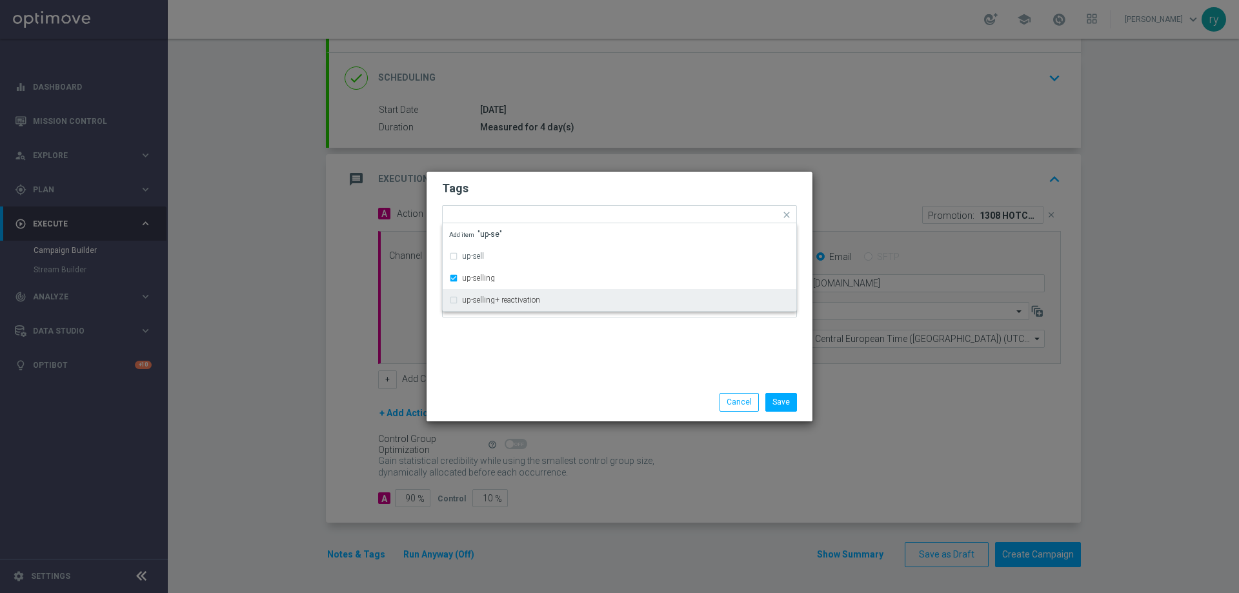
click at [556, 332] on div "Tags Quick find × master × up-selling up-sell up-selling up-selling+ reactivati…" at bounding box center [620, 278] width 386 height 212
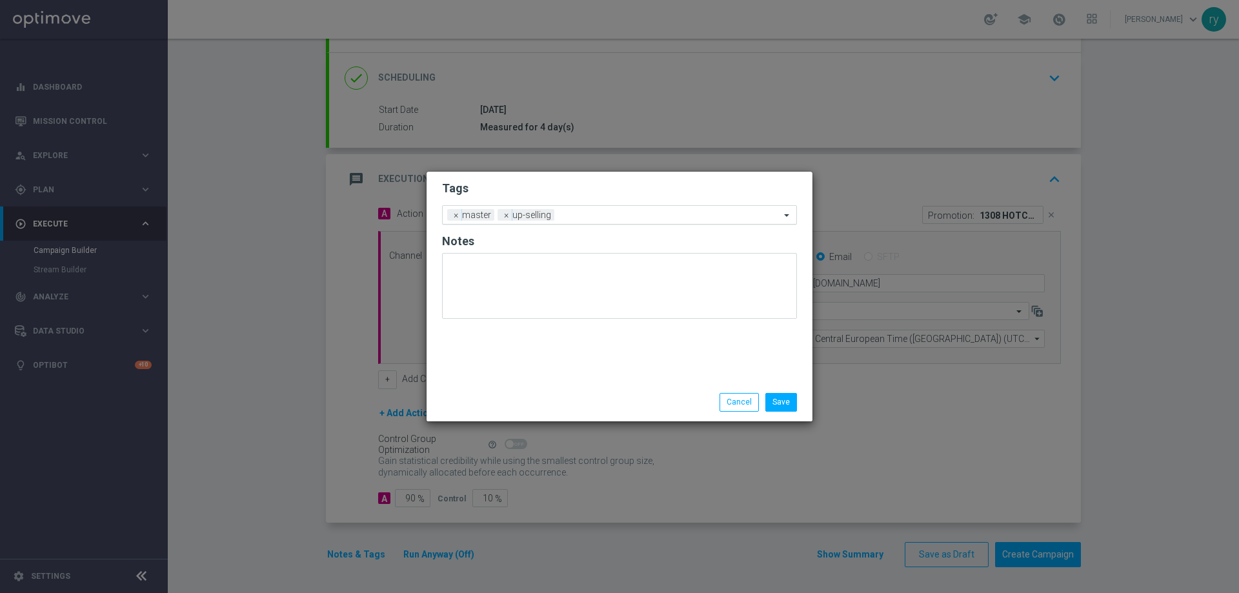
click at [580, 215] on input "text" at bounding box center [670, 215] width 221 height 11
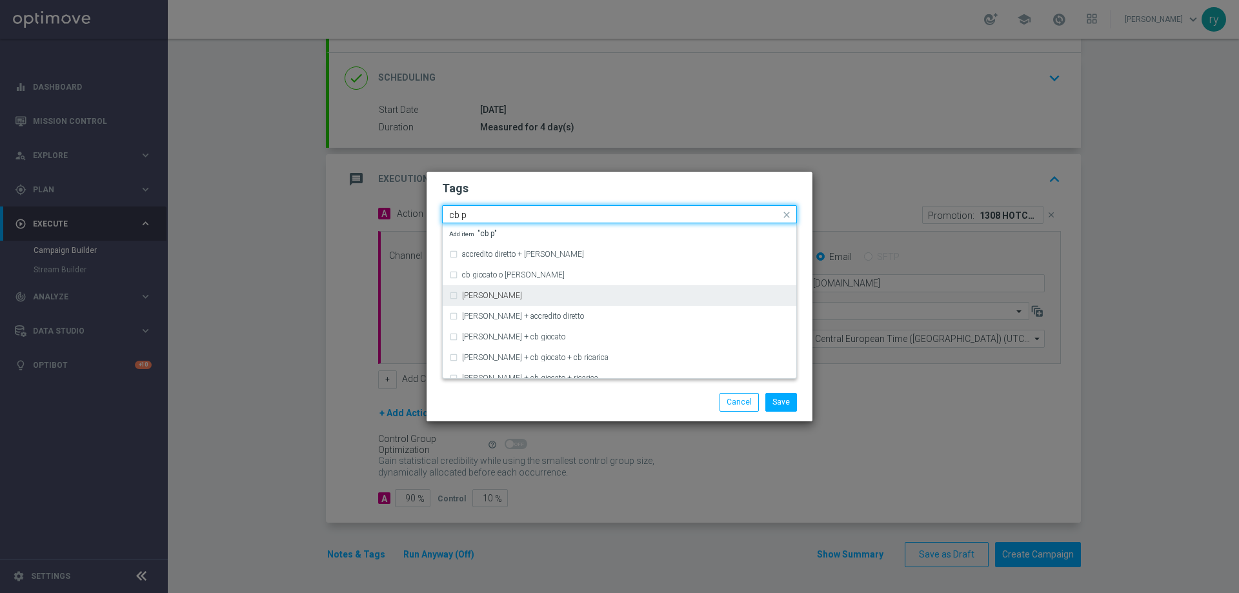
click at [474, 291] on div "[PERSON_NAME]" at bounding box center [619, 295] width 341 height 21
type input "cb p"
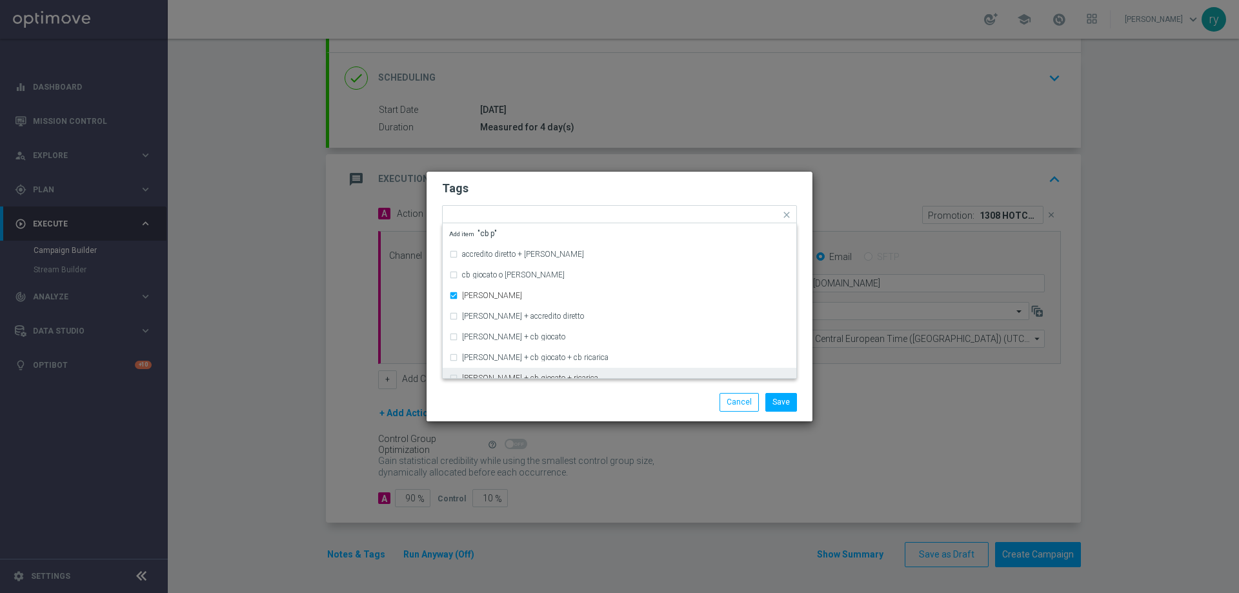
click at [505, 399] on div "Save Cancel" at bounding box center [620, 402] width 374 height 18
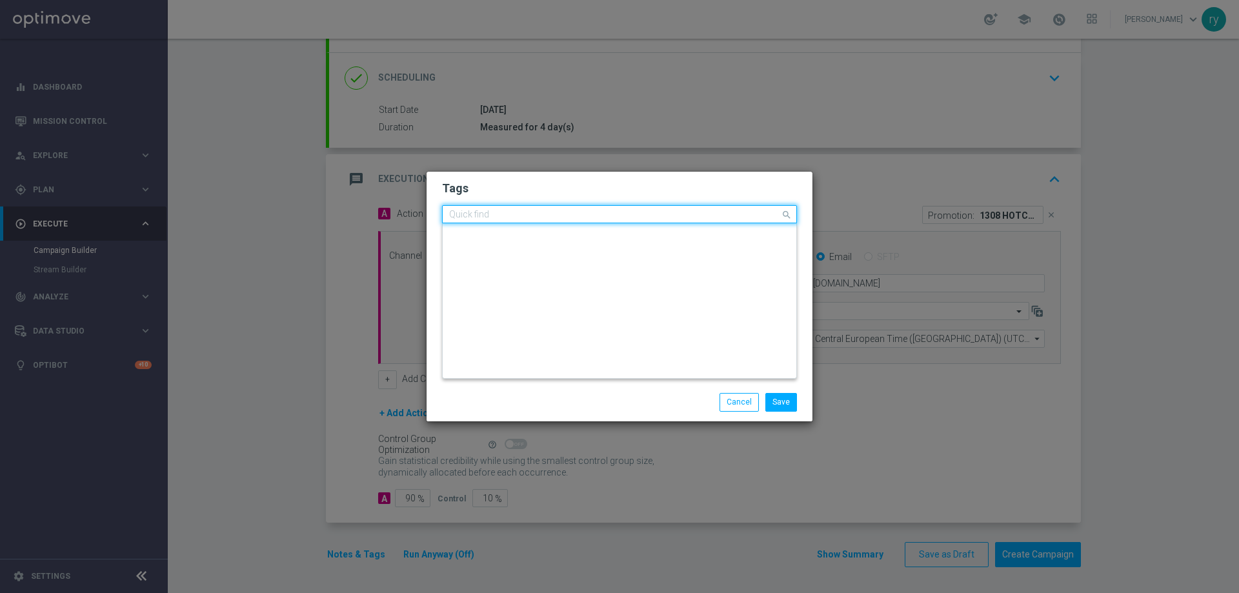
click at [627, 213] on input "text" at bounding box center [614, 215] width 331 height 11
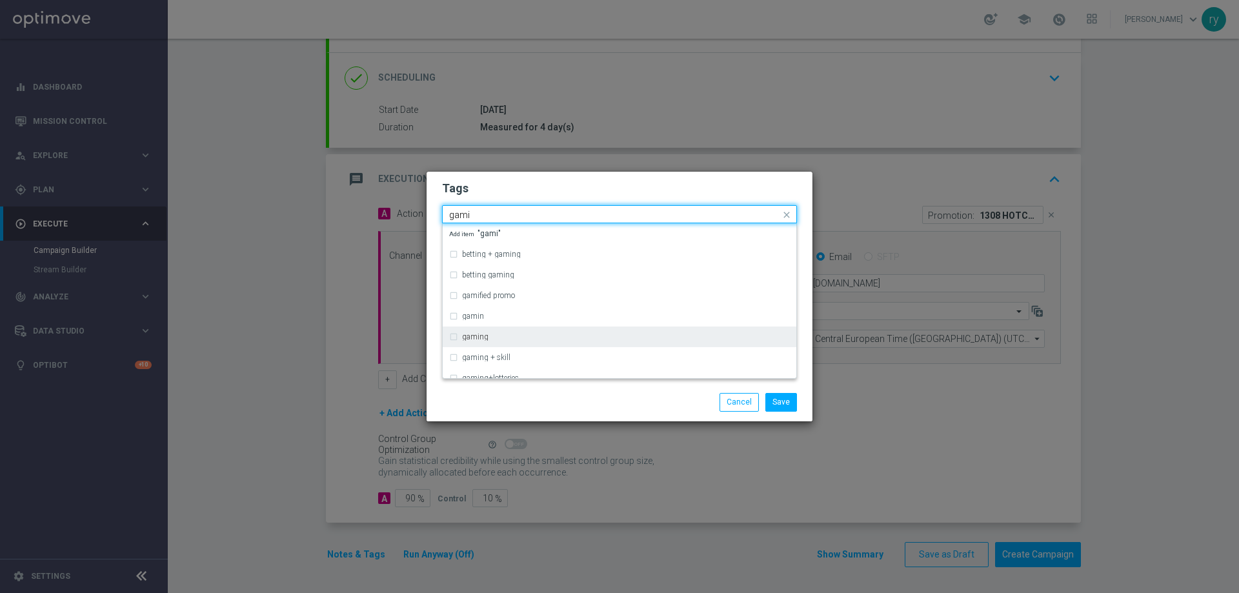
click at [484, 337] on label "gaming" at bounding box center [475, 337] width 26 height 8
type input "gami"
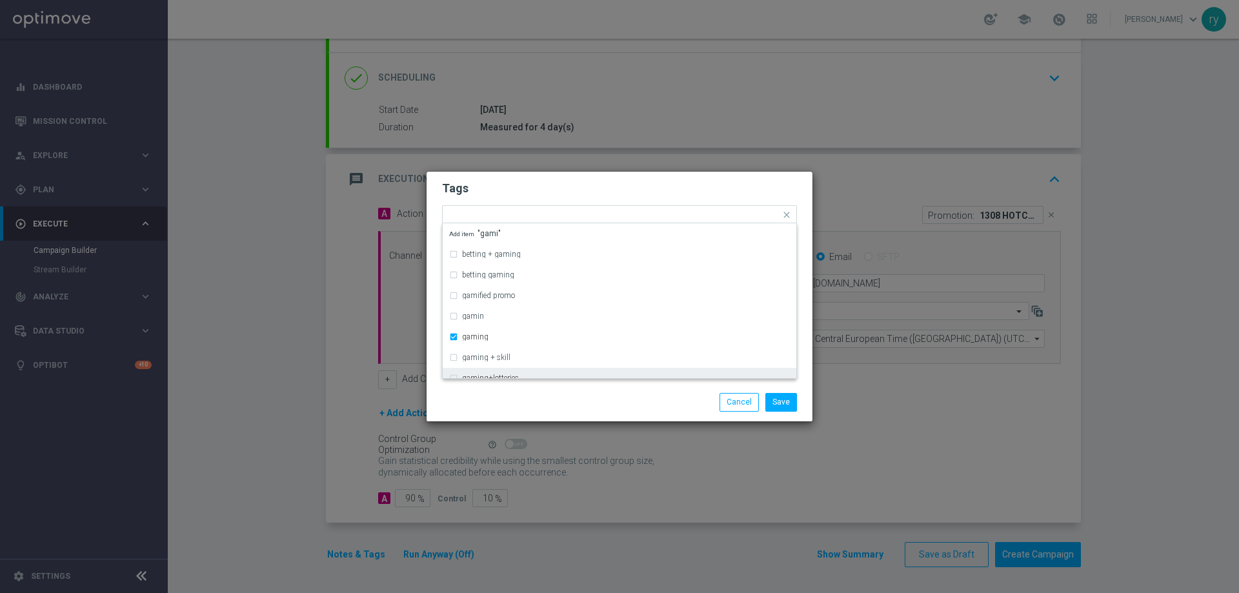
click at [496, 393] on div at bounding box center [495, 393] width 125 height 1
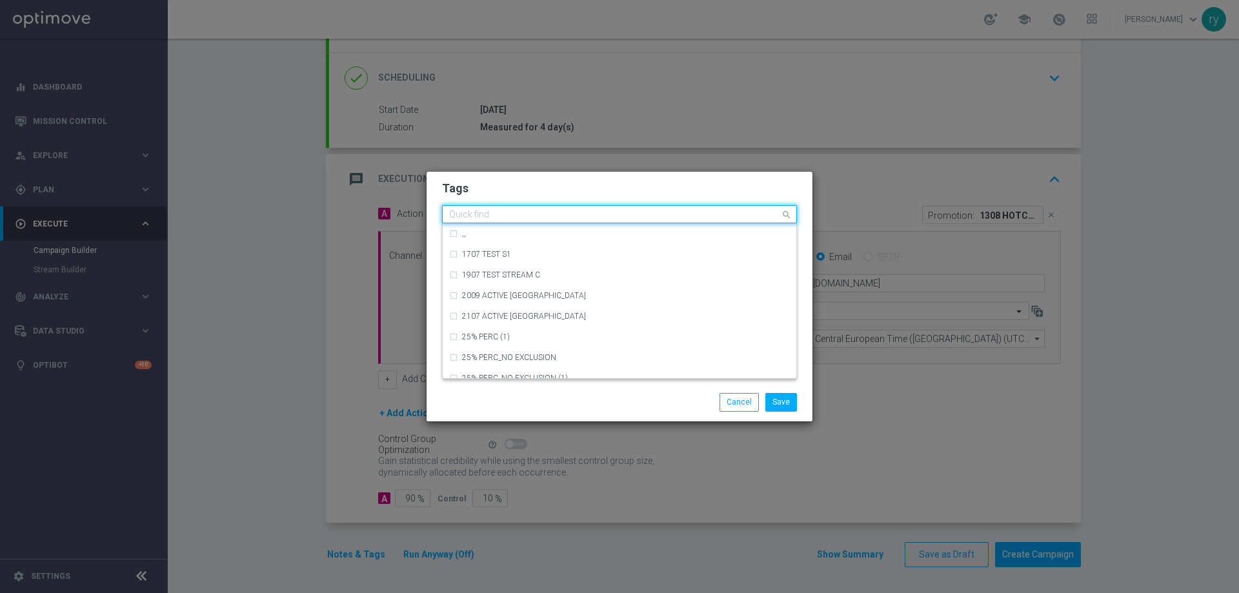
click at [691, 214] on input "text" at bounding box center [614, 215] width 331 height 11
click at [507, 274] on div "bonus cash" at bounding box center [626, 275] width 328 height 8
type input "bonus c"
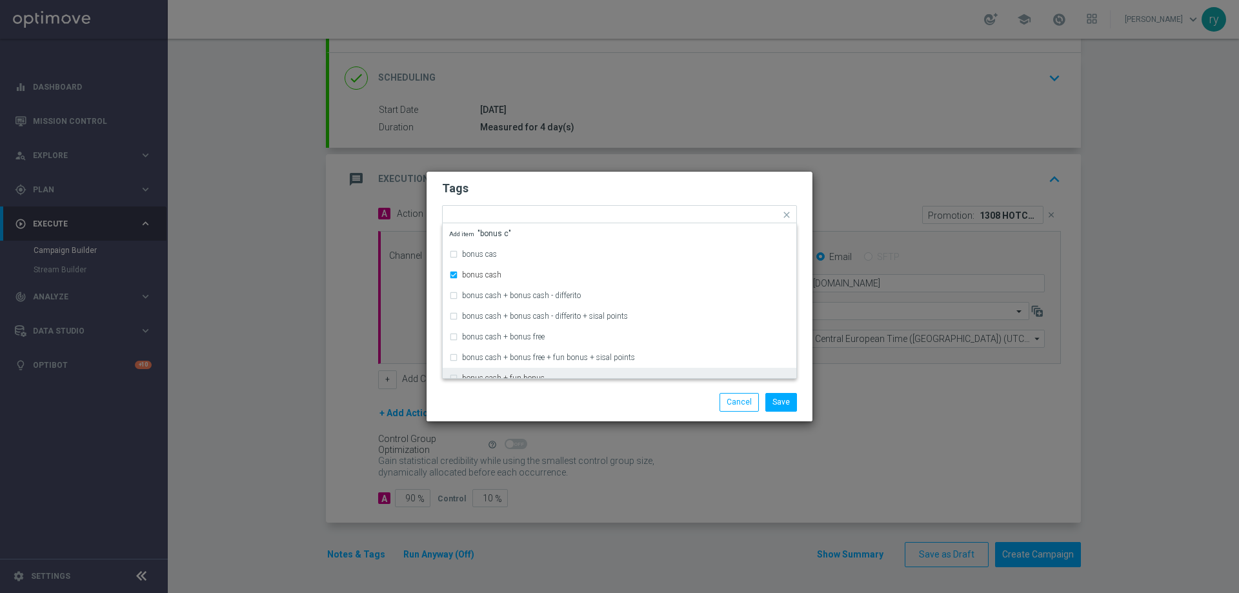
click at [622, 407] on div "Save Cancel" at bounding box center [682, 402] width 250 height 18
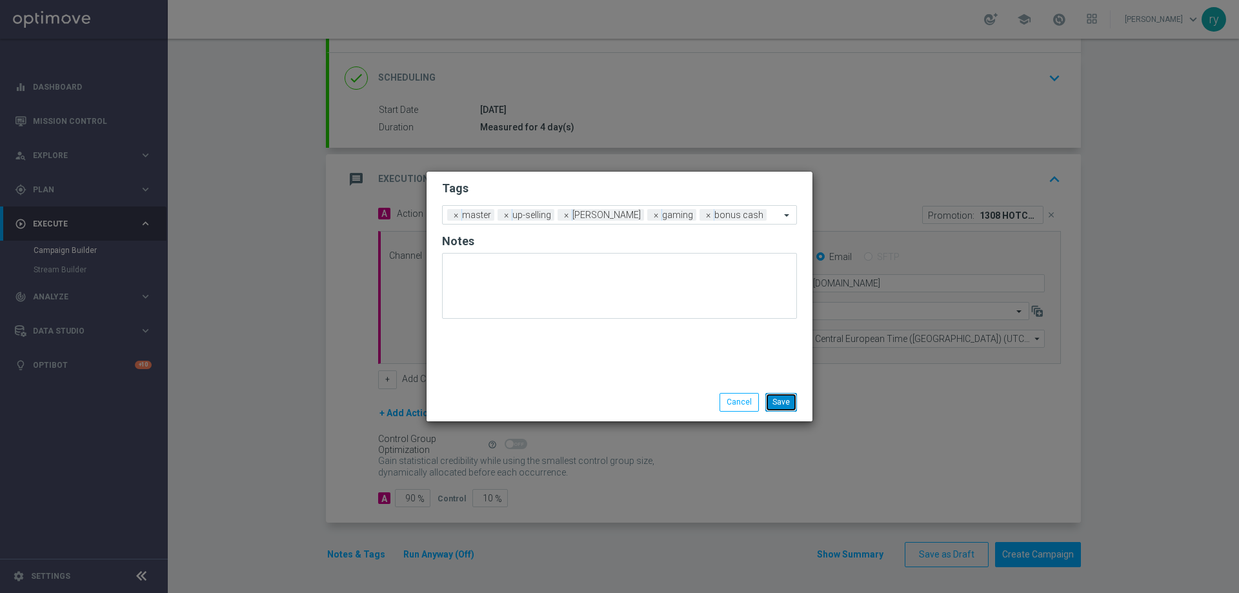
click at [780, 409] on button "Save" at bounding box center [782, 402] width 32 height 18
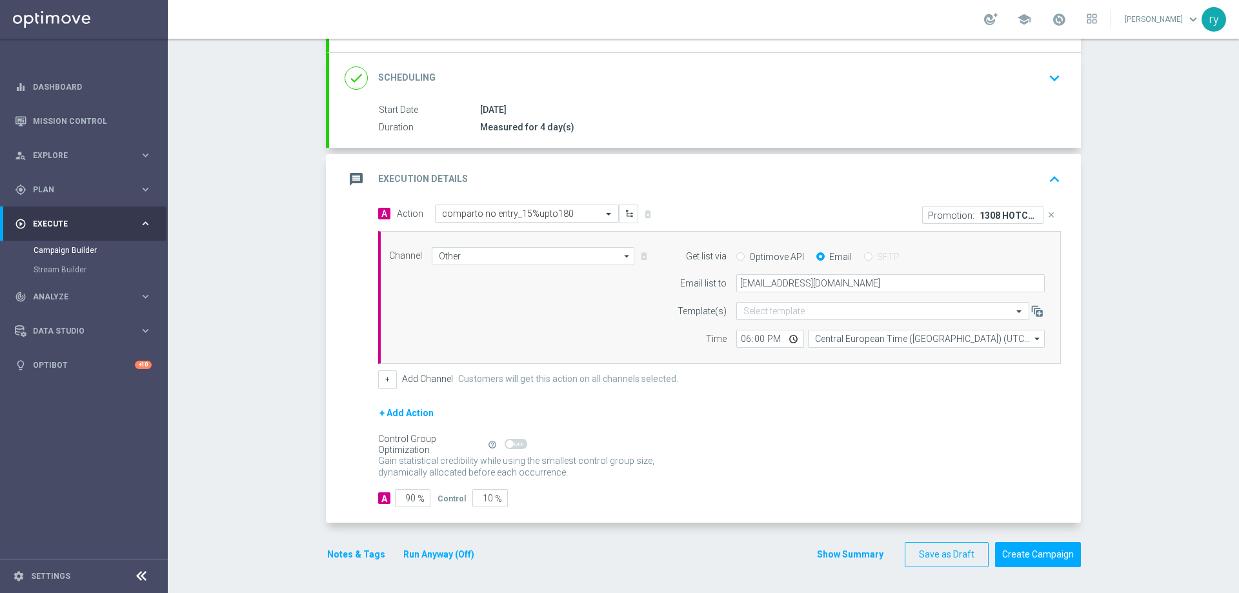
click at [869, 553] on button "Show Summary" at bounding box center [851, 554] width 68 height 15
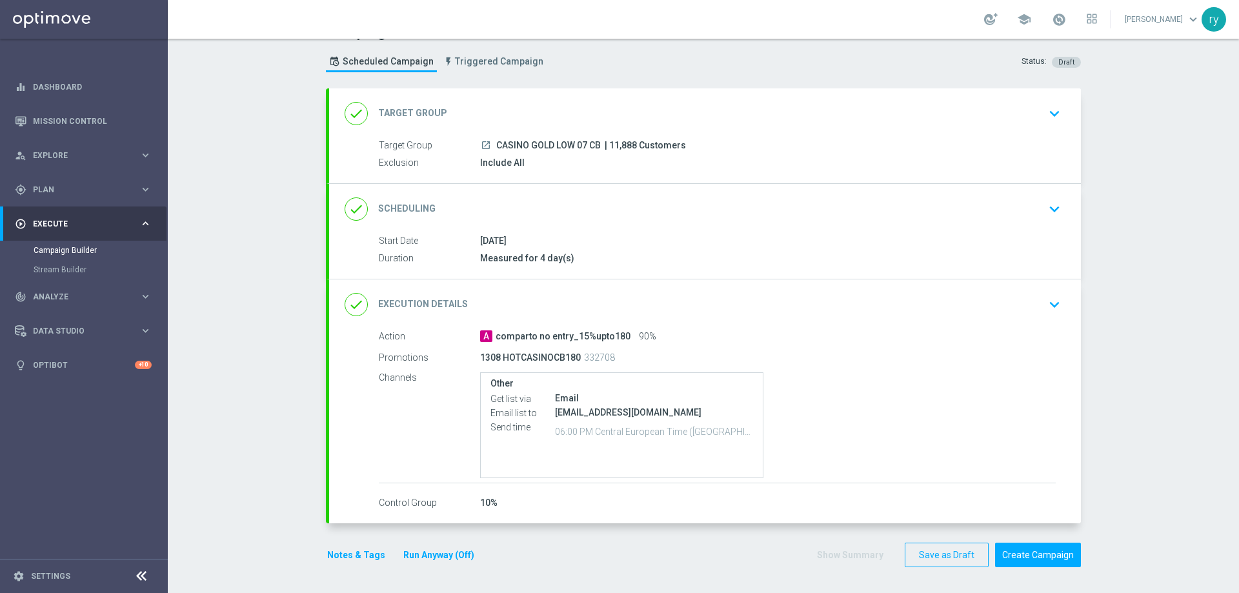
scroll to position [27, 0]
drag, startPoint x: 691, startPoint y: 147, endPoint x: 494, endPoint y: 145, distance: 197.5
click at [494, 145] on div "launch CASINO GOLD LOW 07 CB | 11,888 Customers" at bounding box center [768, 145] width 576 height 13
copy div "CASINO GOLD LOW 07 CB | 11,888 Customers"
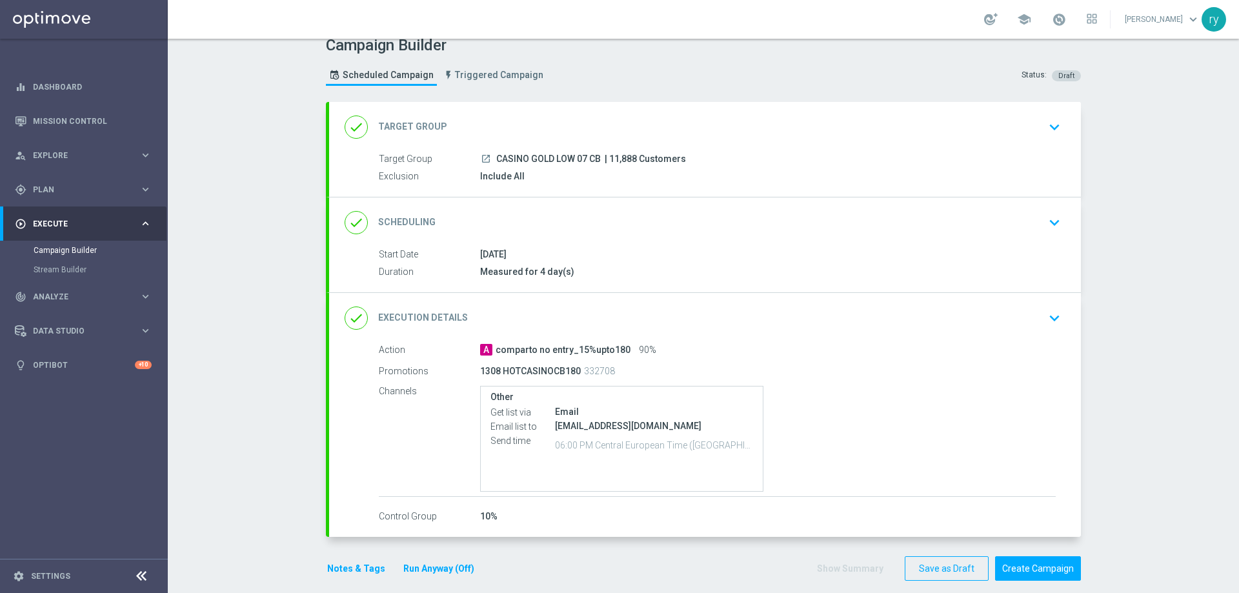
scroll to position [0, 0]
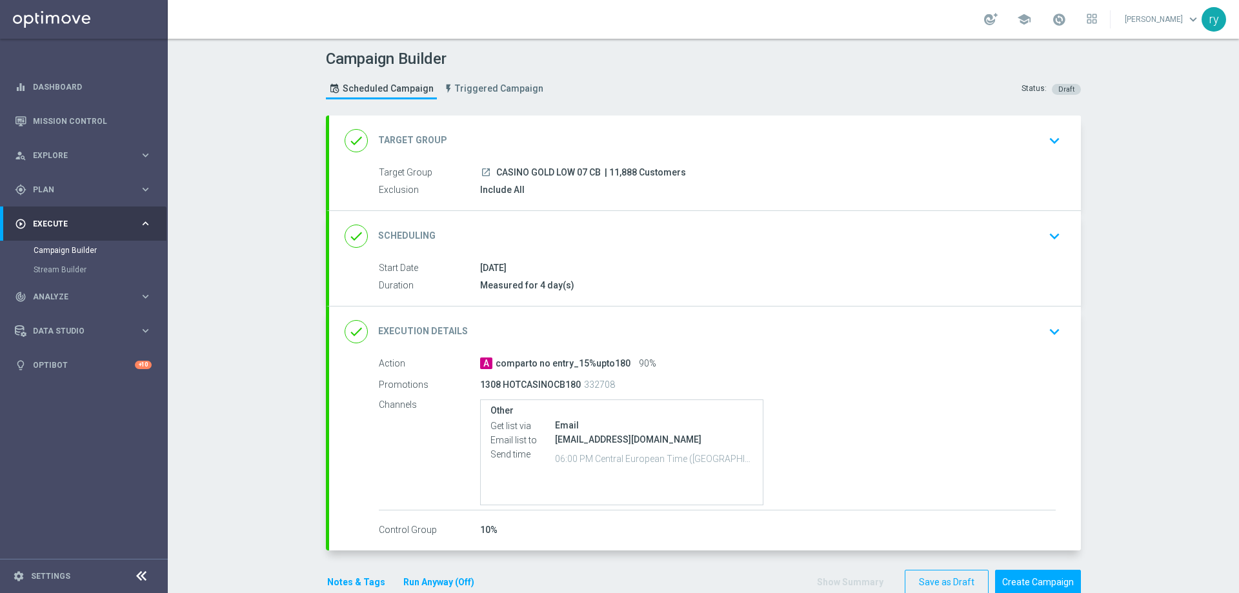
click at [657, 288] on div "Measured for 4 day(s)" at bounding box center [768, 285] width 576 height 13
click at [360, 578] on button "Notes & Tags" at bounding box center [356, 583] width 61 height 16
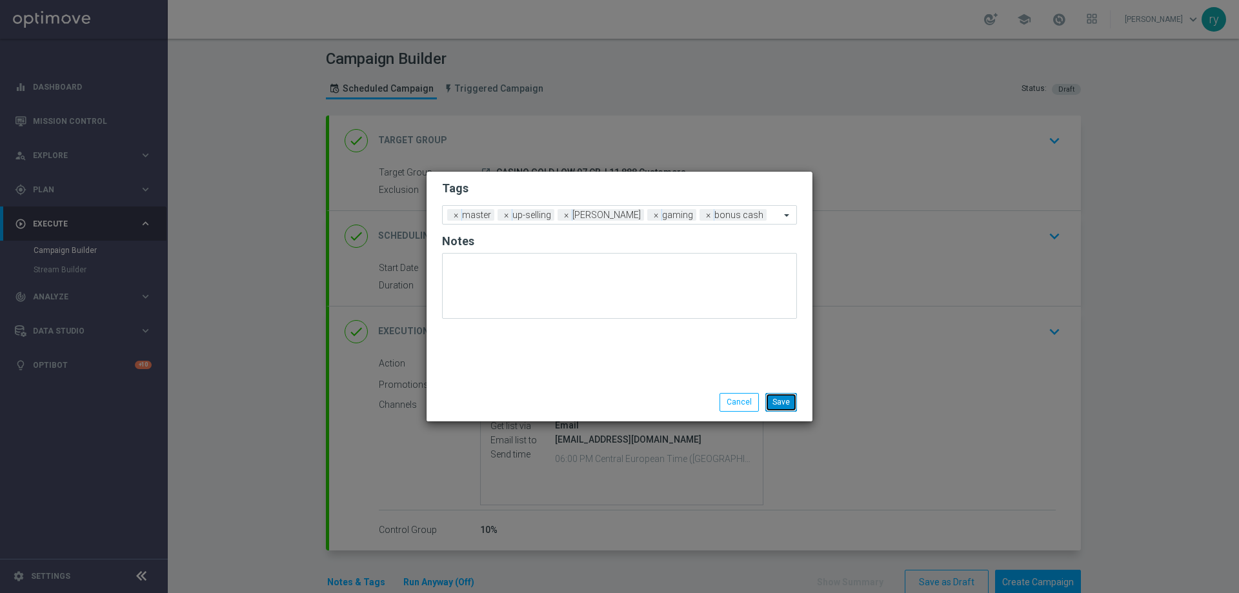
click at [782, 400] on button "Save" at bounding box center [782, 402] width 32 height 18
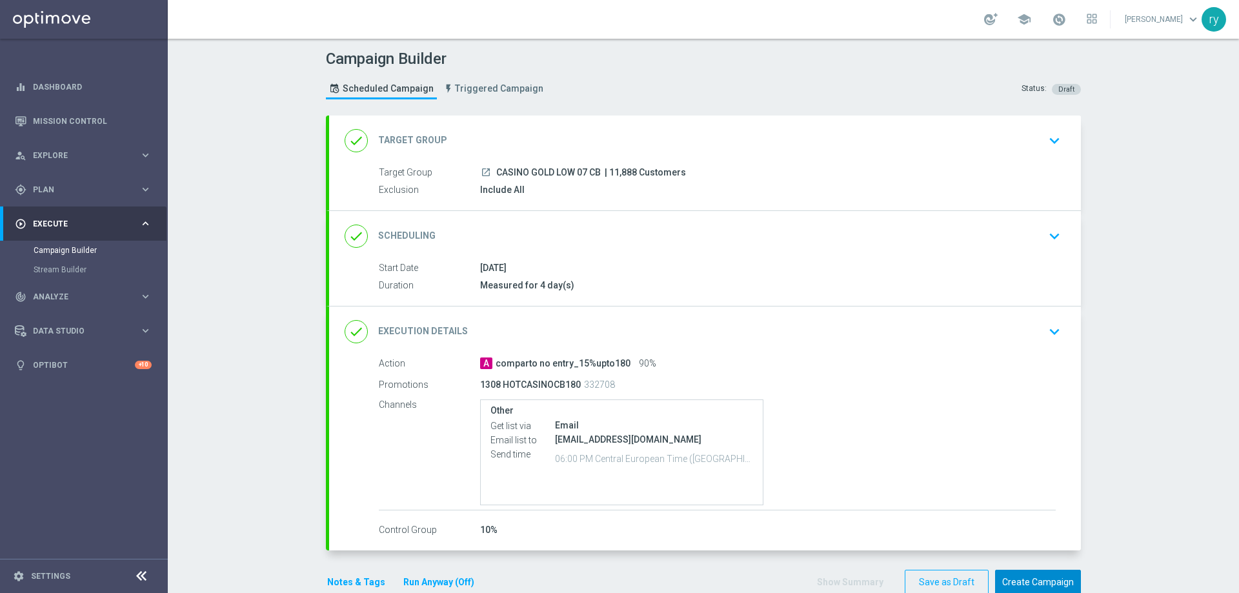
click at [1014, 580] on button "Create Campaign" at bounding box center [1038, 582] width 86 height 25
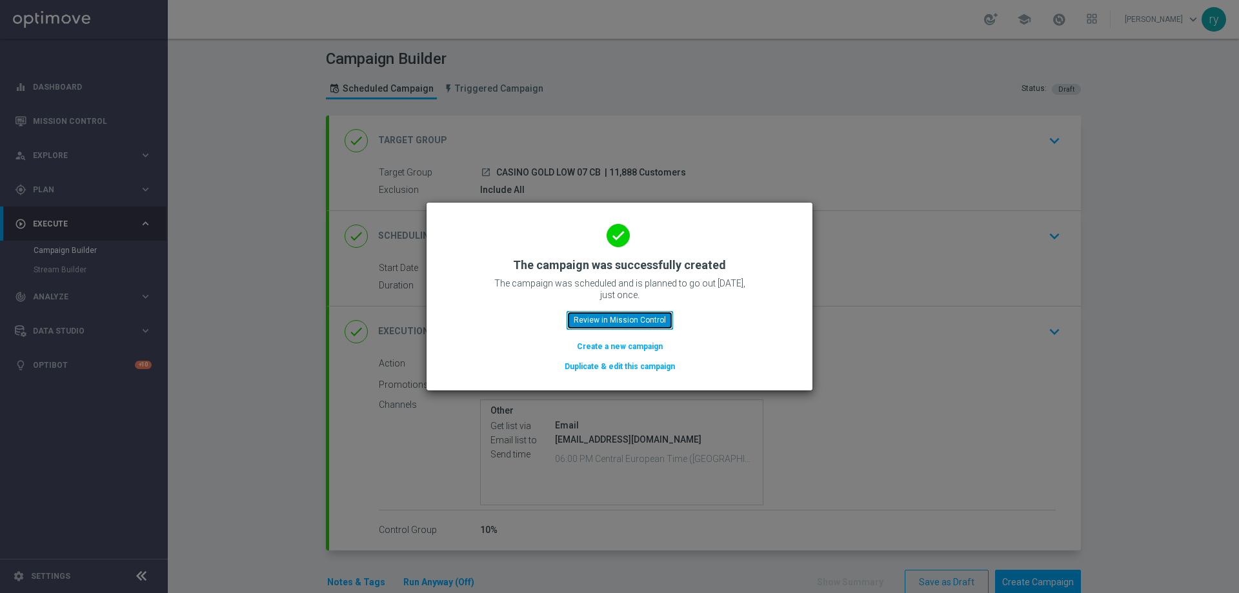
click at [583, 317] on button "Review in Mission Control" at bounding box center [620, 320] width 107 height 18
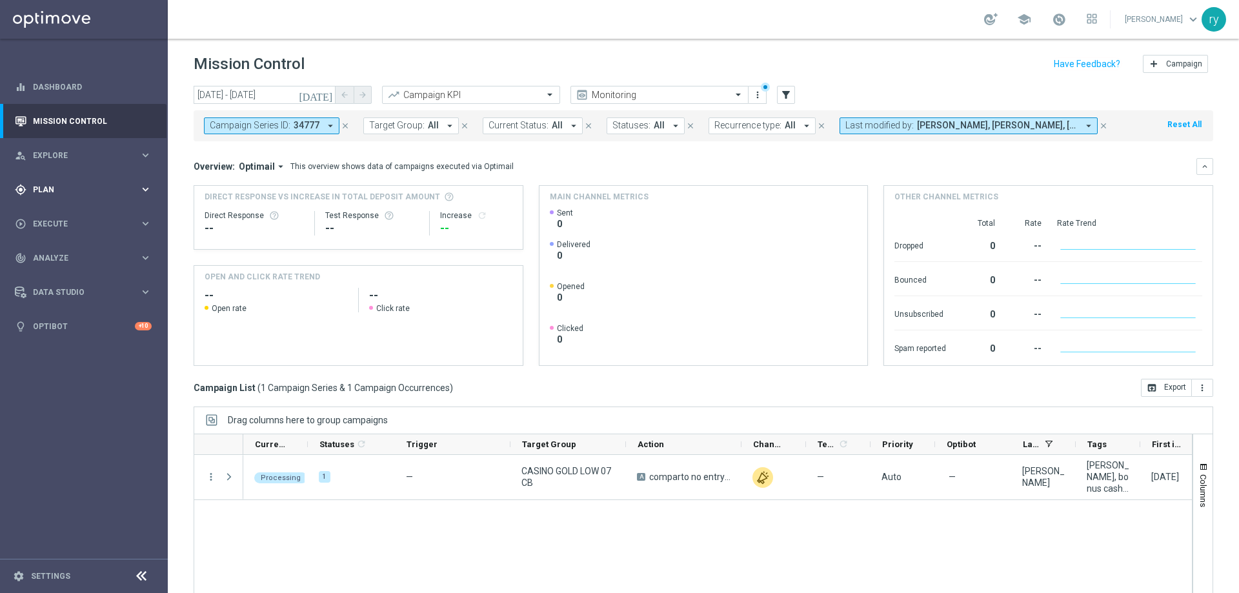
click at [123, 192] on span "Plan" at bounding box center [86, 190] width 107 height 8
click at [66, 272] on link "Optimail" at bounding box center [87, 274] width 94 height 10
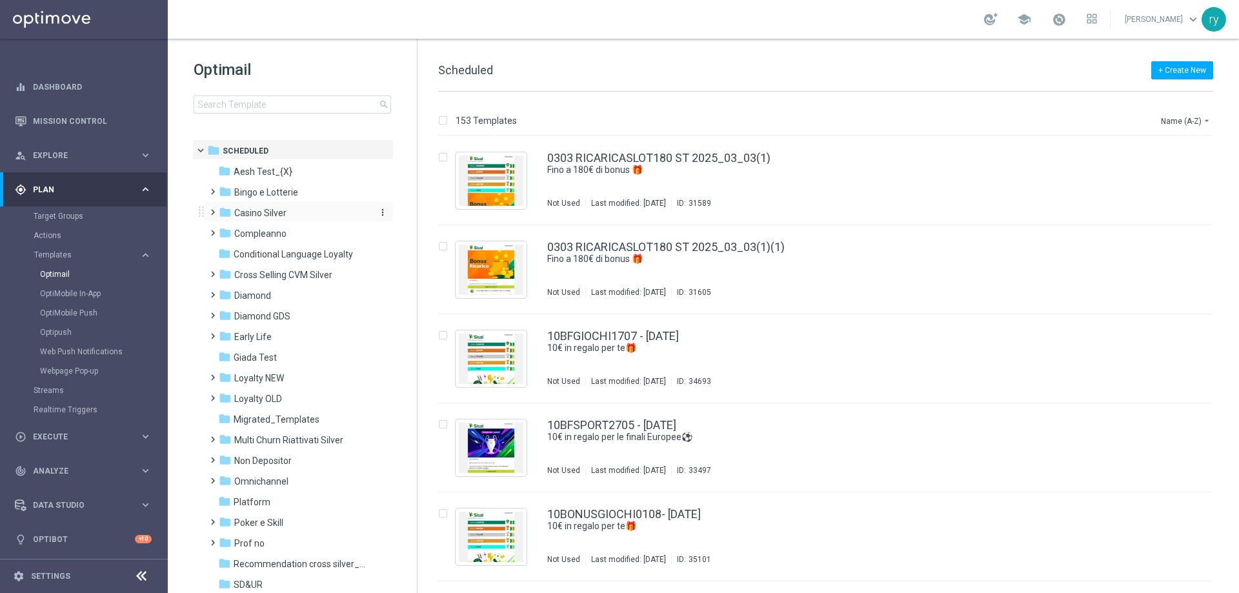
click at [269, 215] on span "Casino Silver" at bounding box center [260, 213] width 52 height 12
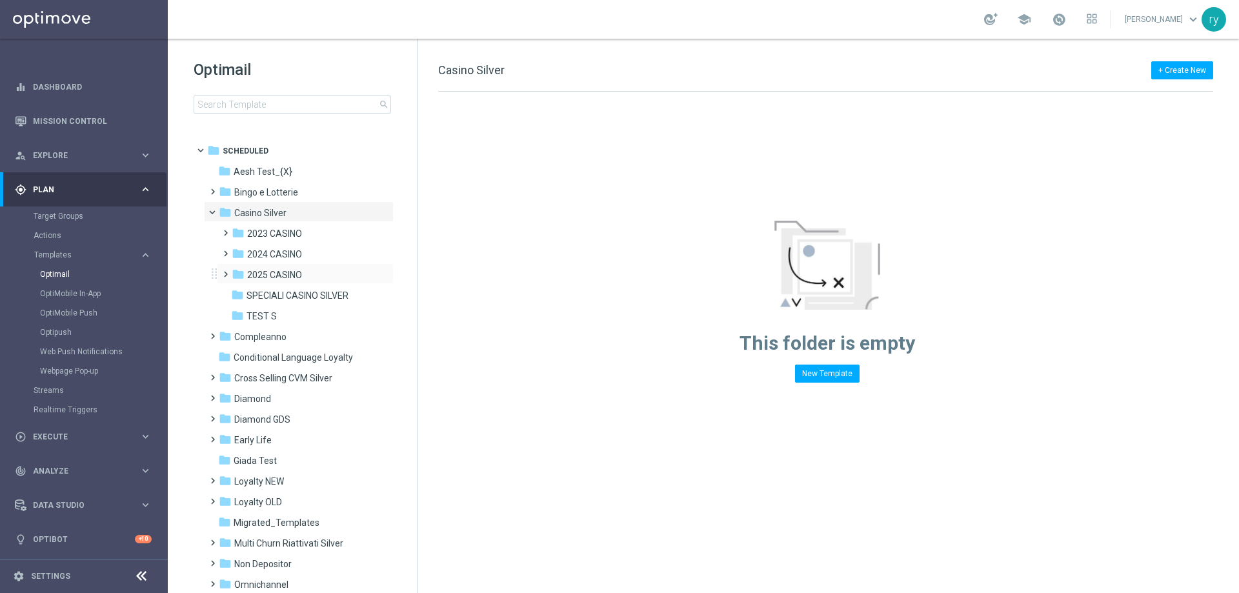
click at [283, 267] on div "folder 2025 CASINO more_vert" at bounding box center [305, 273] width 177 height 21
click at [284, 276] on span "2025 CASINO" at bounding box center [274, 275] width 55 height 12
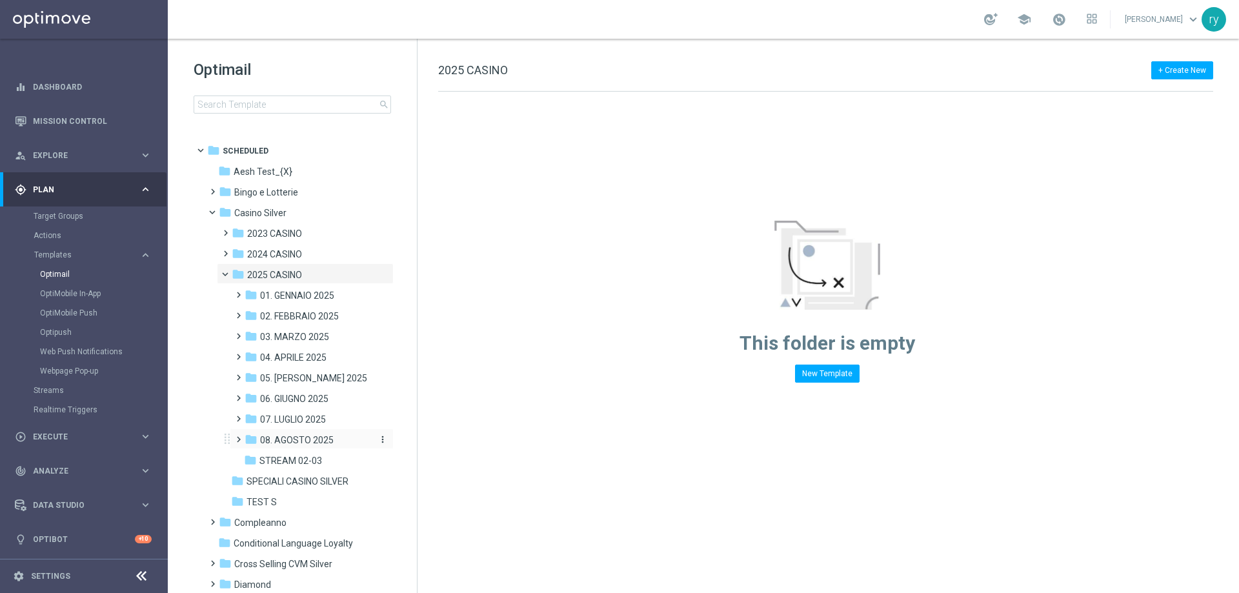
click at [303, 438] on span "08. AGOSTO 2025" at bounding box center [297, 440] width 74 height 12
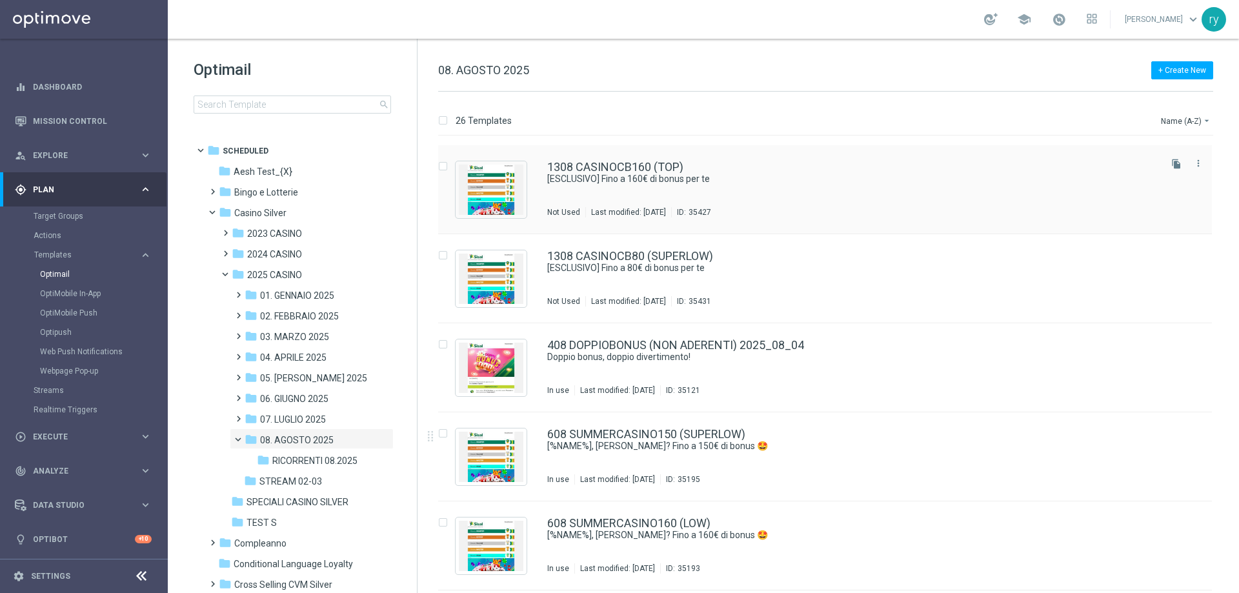
scroll to position [1737, 0]
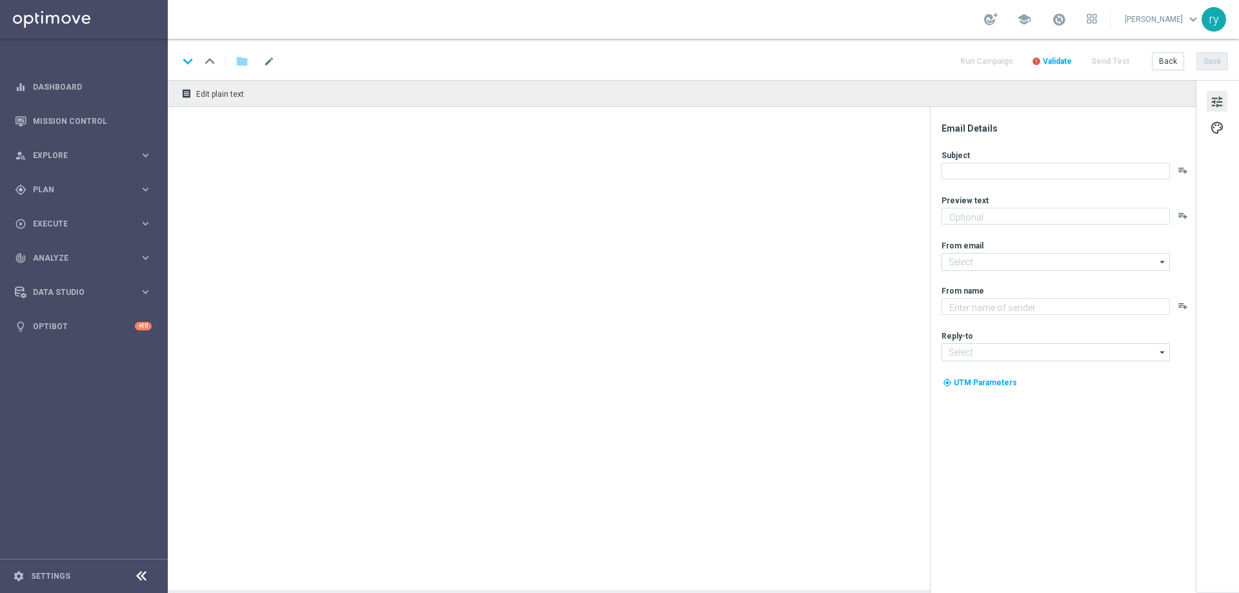
type textarea "Scopri la promozione che ti abbiamo riservato"
type textarea "Sisal"
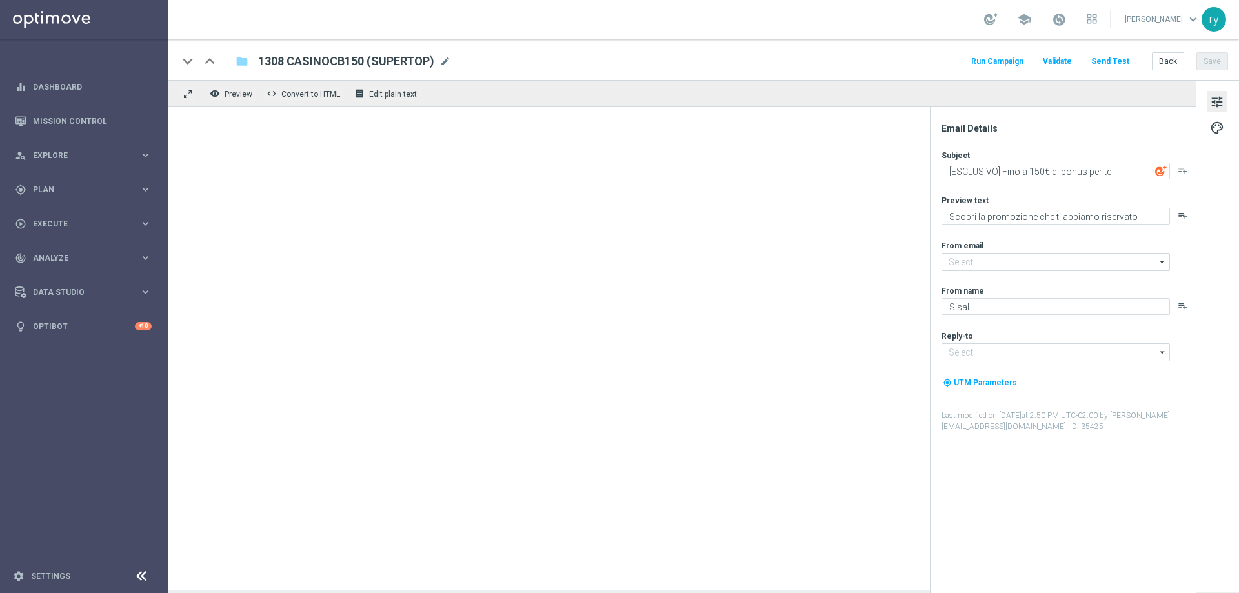
type input "[EMAIL_ADDRESS][DOMAIN_NAME]"
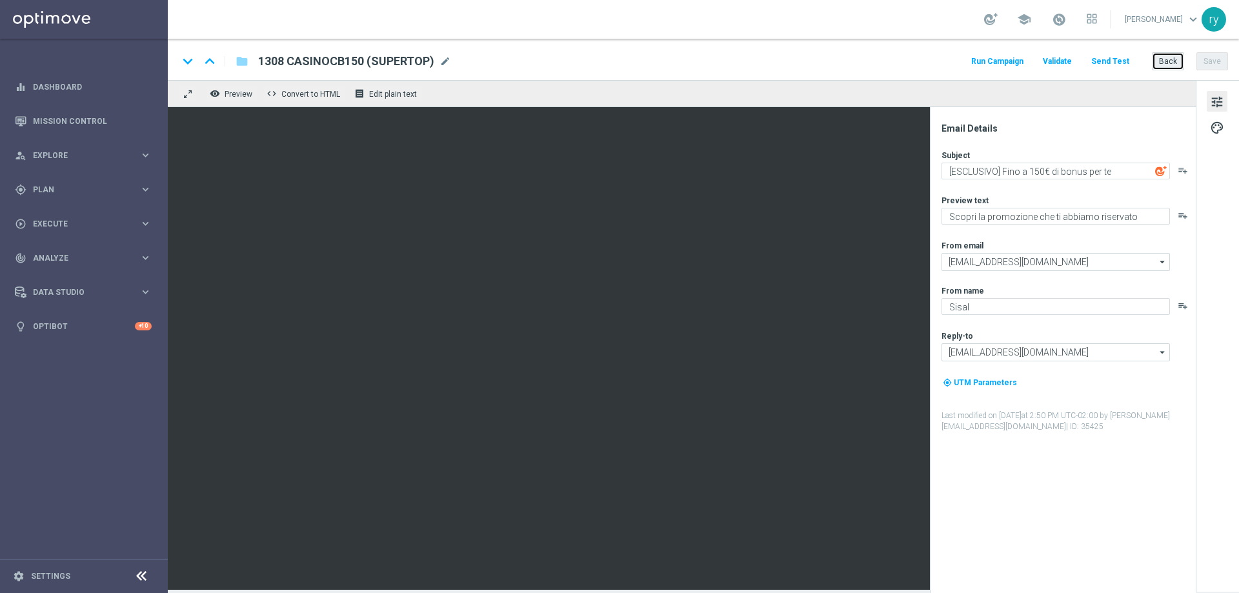
click at [1170, 57] on button "Back" at bounding box center [1168, 61] width 32 height 18
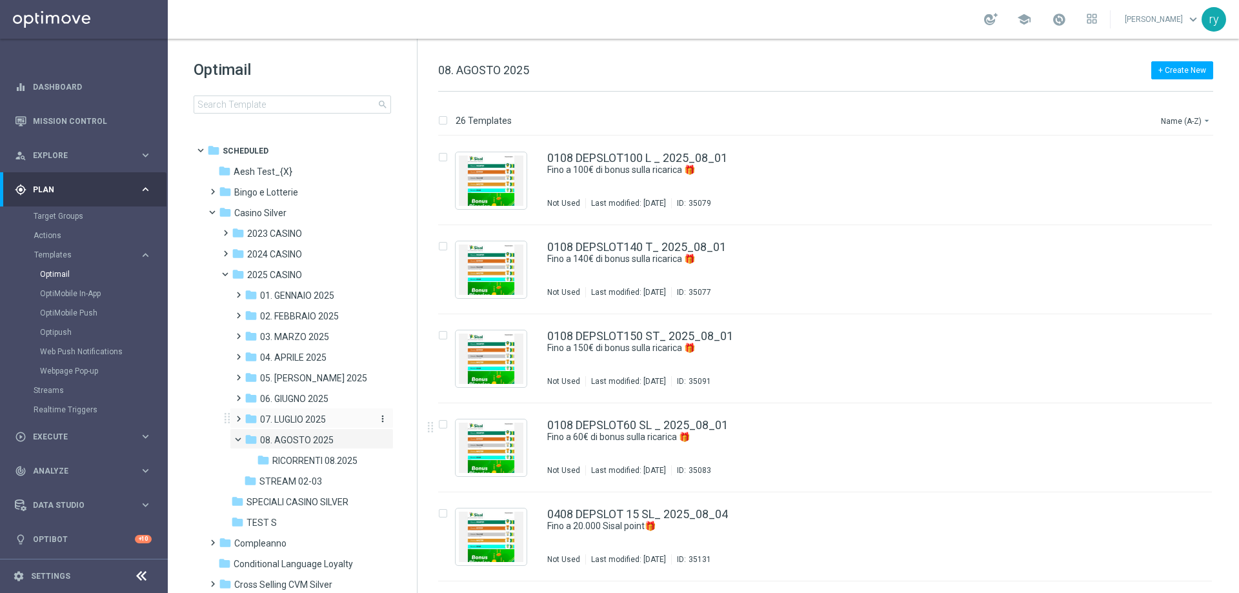
click at [287, 414] on span "07. LUGLIO 2025" at bounding box center [293, 420] width 66 height 12
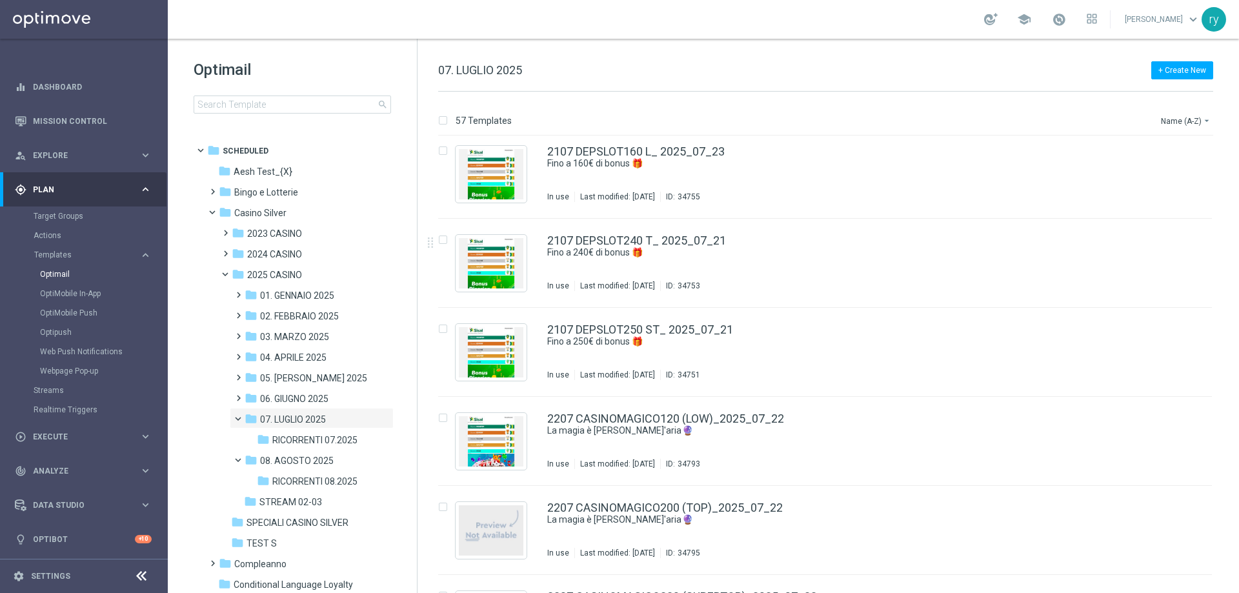
scroll to position [2963, 0]
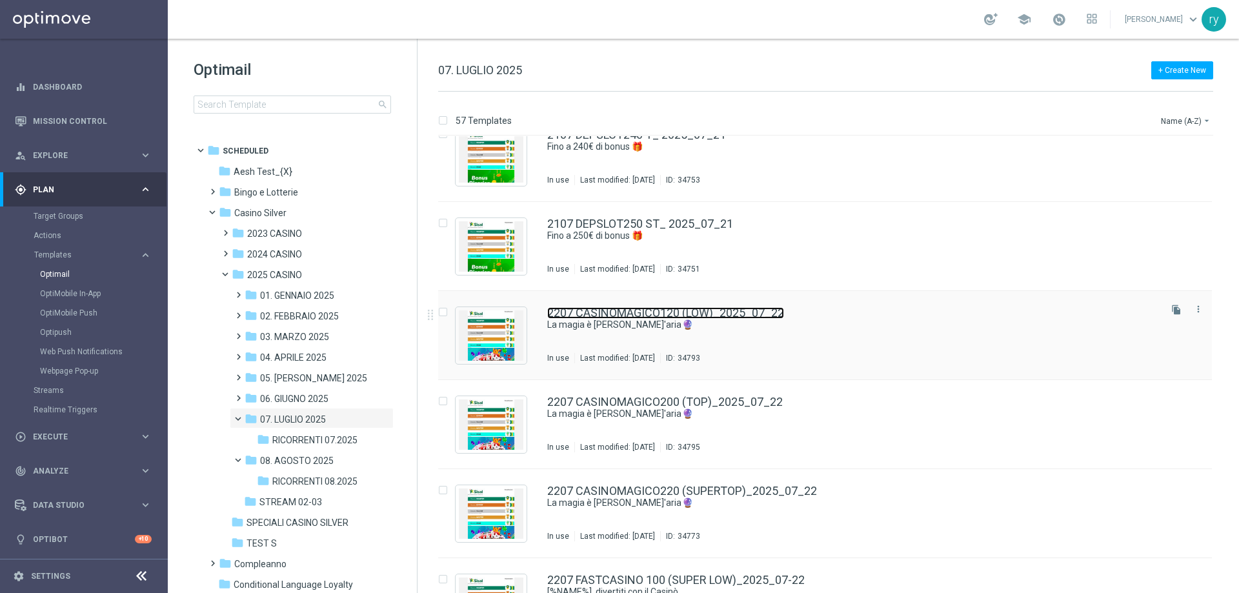
click at [697, 309] on link "2207 CASINOMAGICO120 (LOW)_2025_07_22" at bounding box center [665, 313] width 237 height 12
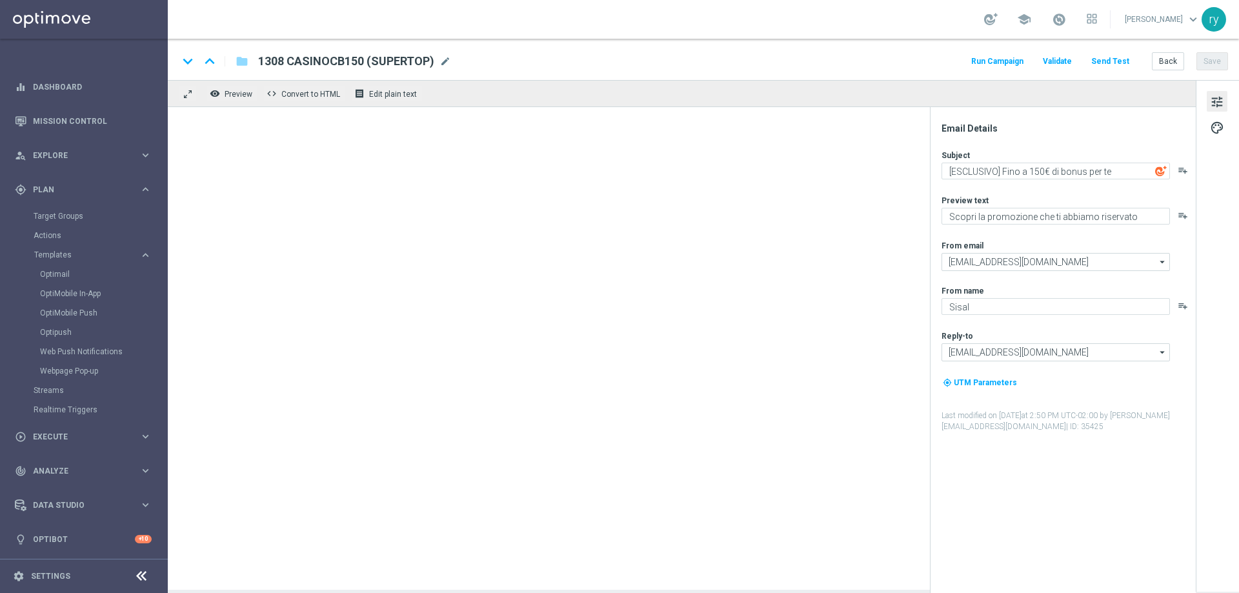
type textarea "La magia è [PERSON_NAME]'aria 🔮"
type textarea "Fino a 120€ di bonus per te!"
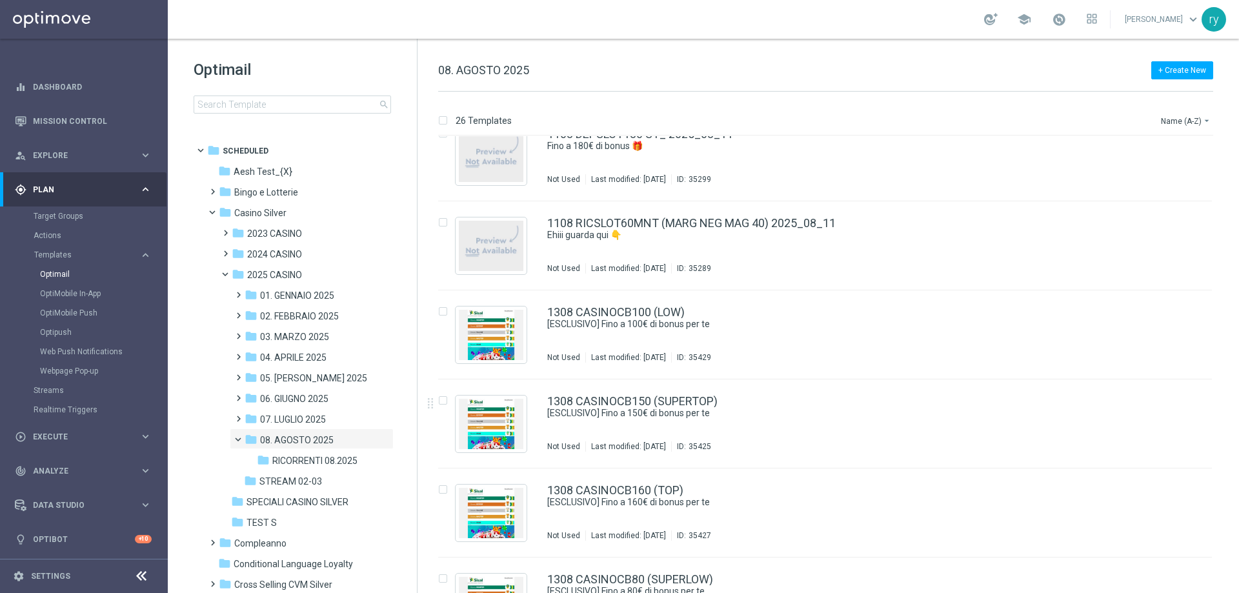
scroll to position [1343, 0]
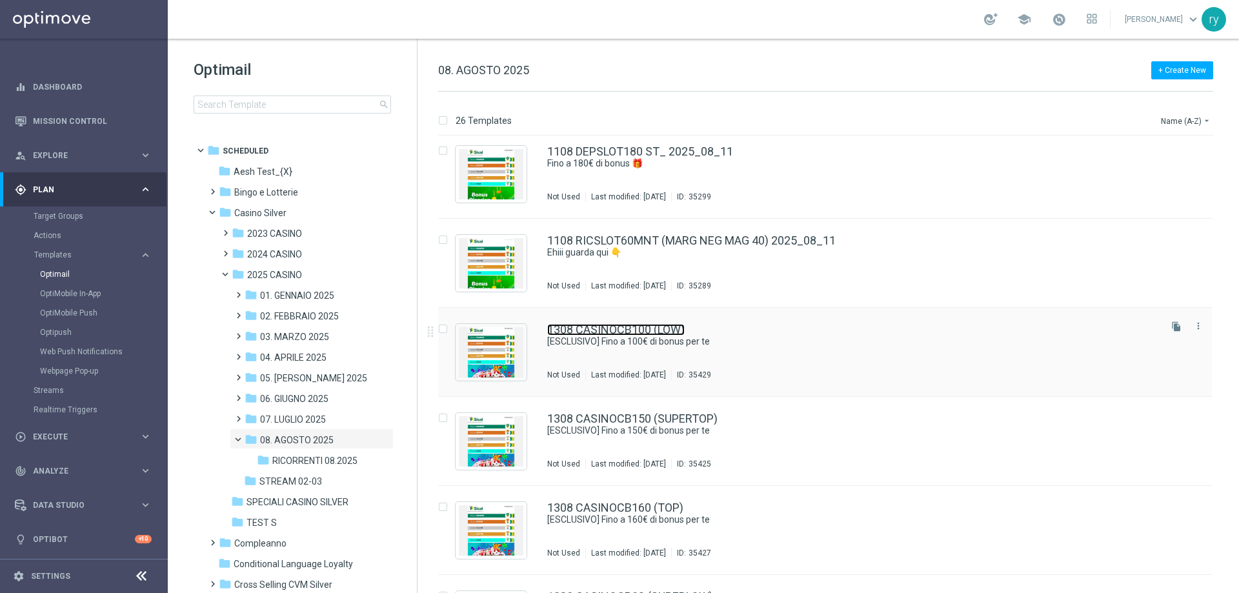
click at [649, 329] on link "1308 CASINOCB100 (LOW)" at bounding box center [616, 330] width 138 height 12
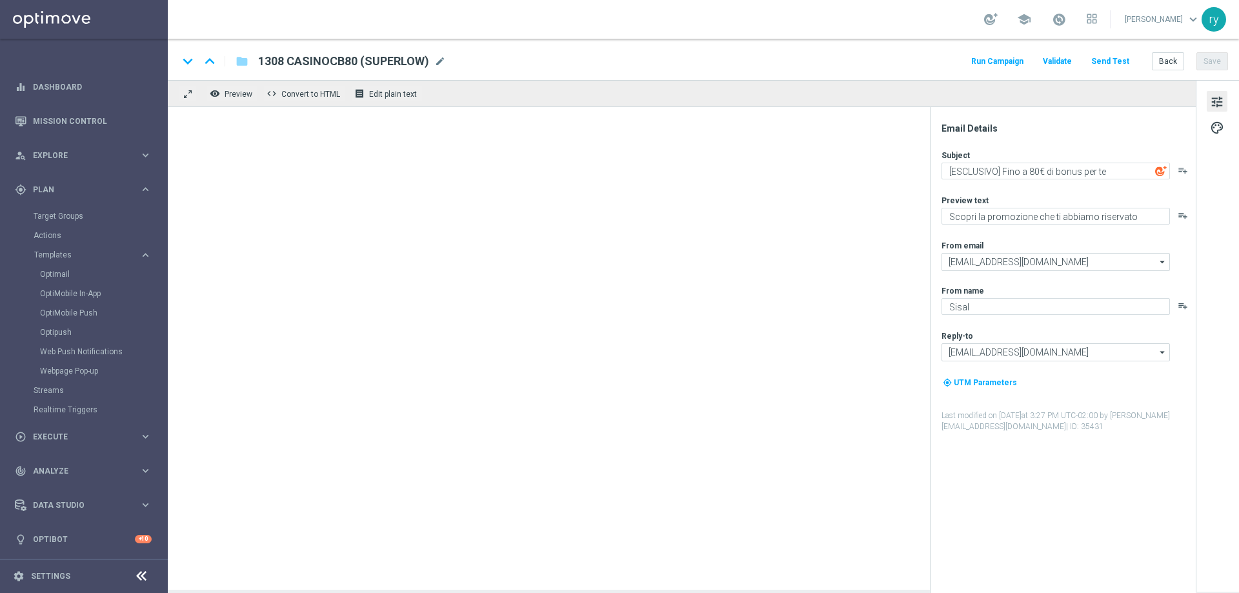
type textarea "[ESCLUSIVO] Fino a 100€ di bonus per te"
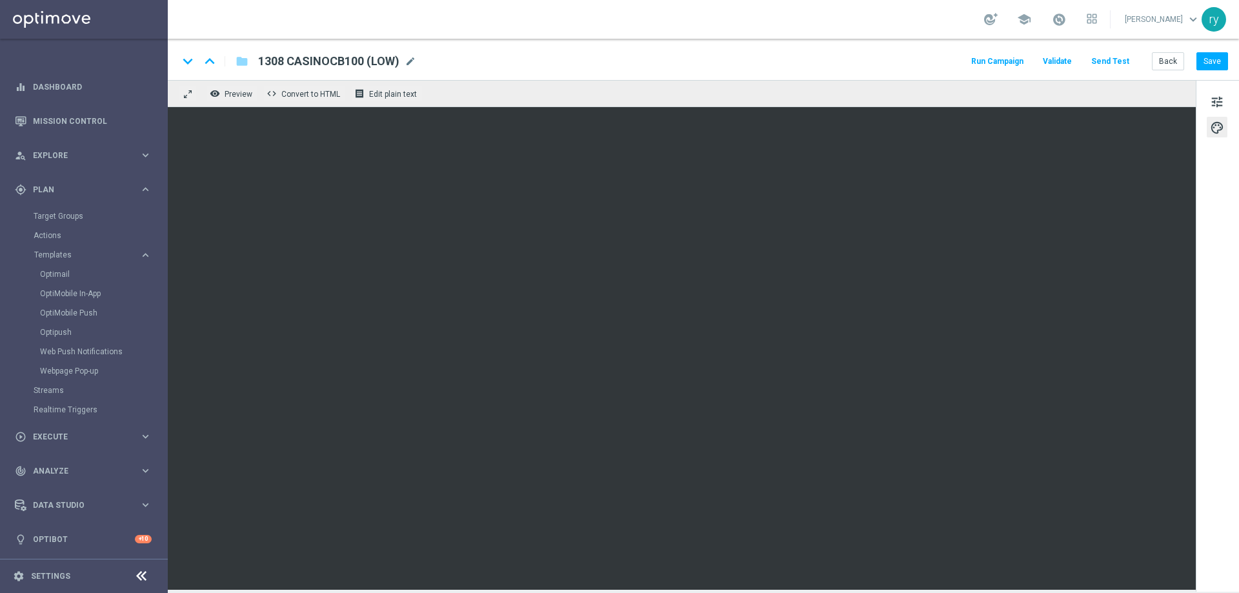
click at [1013, 59] on button "Run Campaign" at bounding box center [998, 61] width 56 height 17
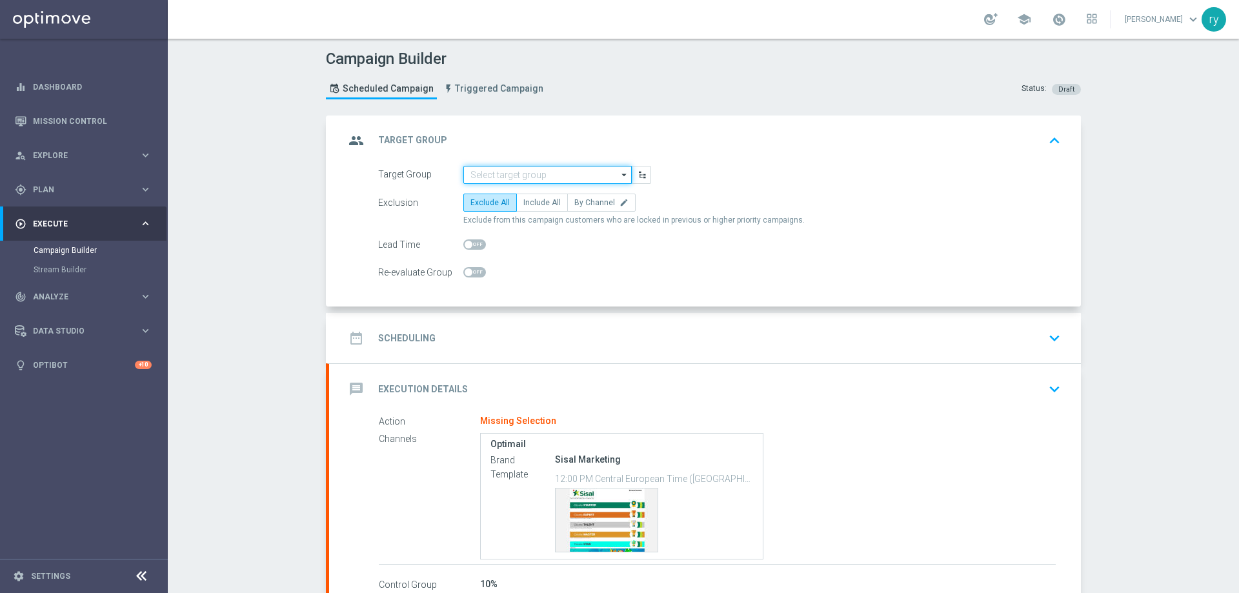
click at [520, 174] on input at bounding box center [548, 175] width 168 height 18
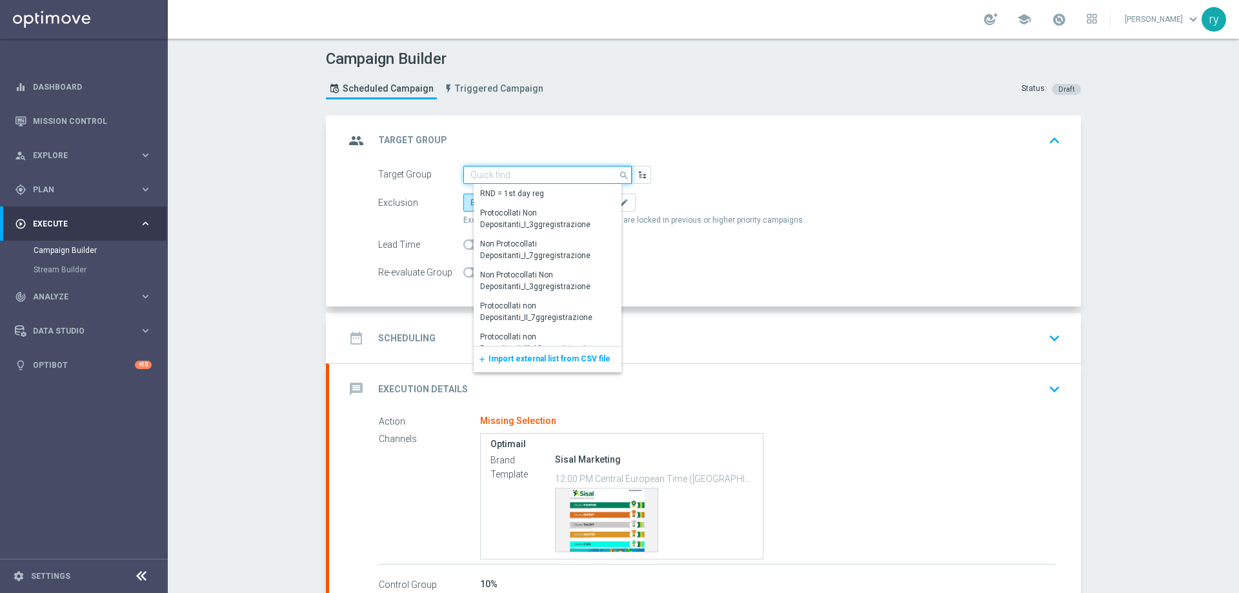
paste input "SUPER TOP Active Casinò Silver MARG POS"
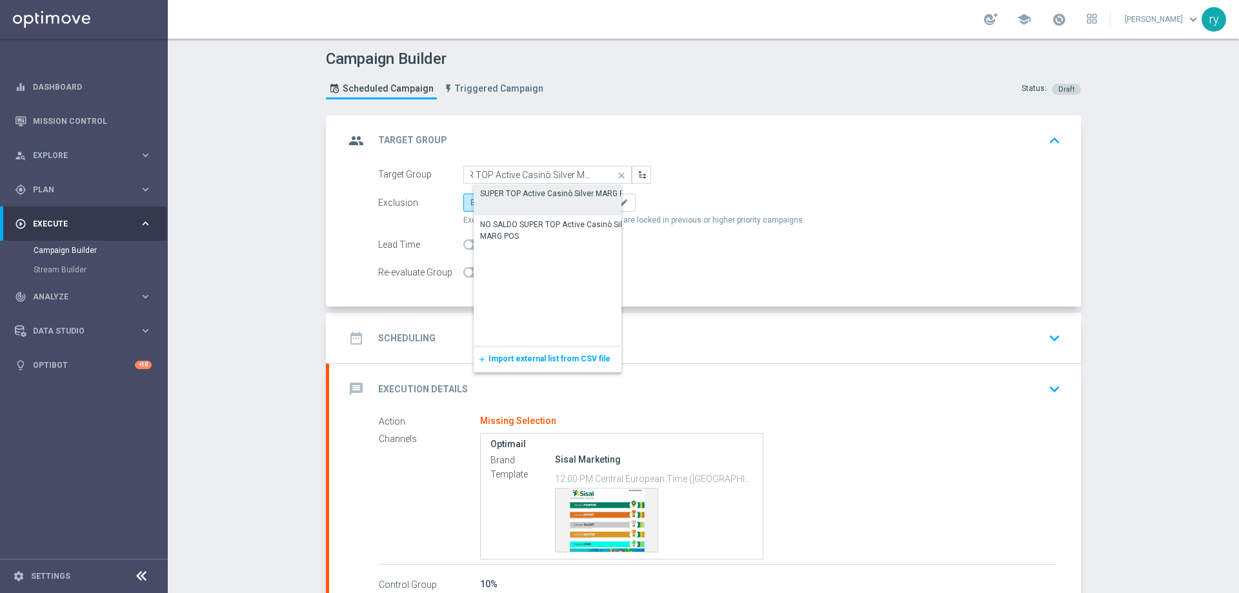
click at [532, 193] on div "SUPER TOP Active Casinò Silver MARG POS" at bounding box center [557, 194] width 154 height 12
type input "SUPER TOP Active Casinò Silver MARG POS"
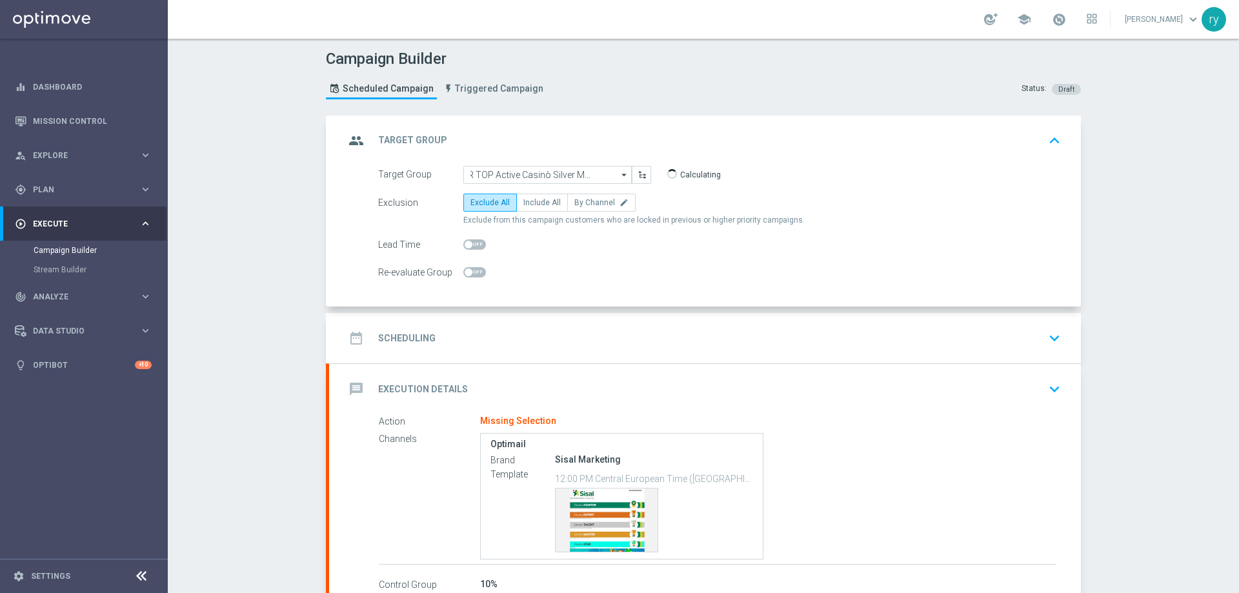
scroll to position [0, 0]
click at [542, 198] on label "Include All" at bounding box center [542, 203] width 52 height 18
click at [532, 201] on input "Include All" at bounding box center [528, 205] width 8 height 8
radio input "true"
click at [571, 328] on div "date_range Scheduling keyboard_arrow_down" at bounding box center [705, 338] width 721 height 25
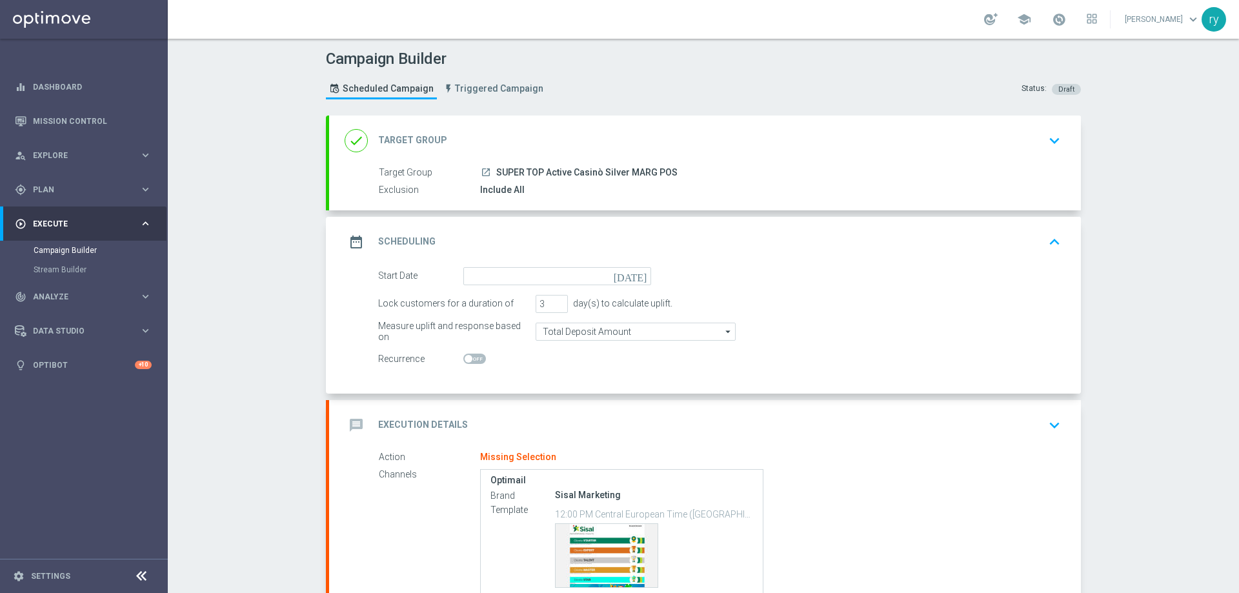
click at [632, 276] on icon "[DATE]" at bounding box center [633, 274] width 38 height 14
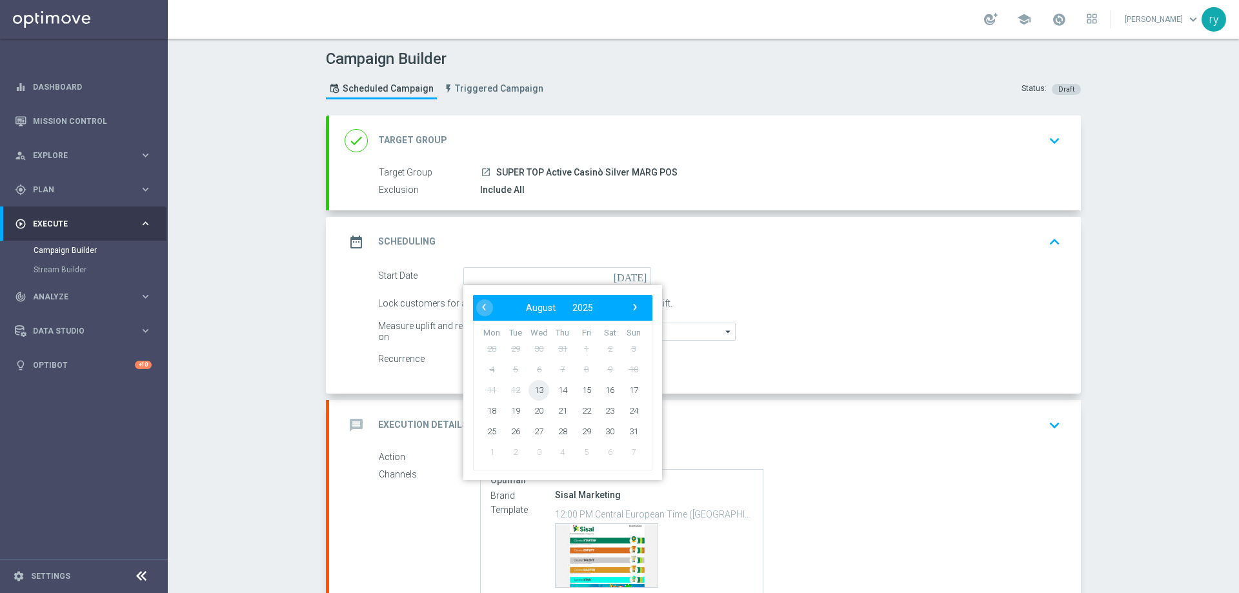
click at [535, 388] on span "13" at bounding box center [539, 390] width 21 height 21
type input "[DATE]"
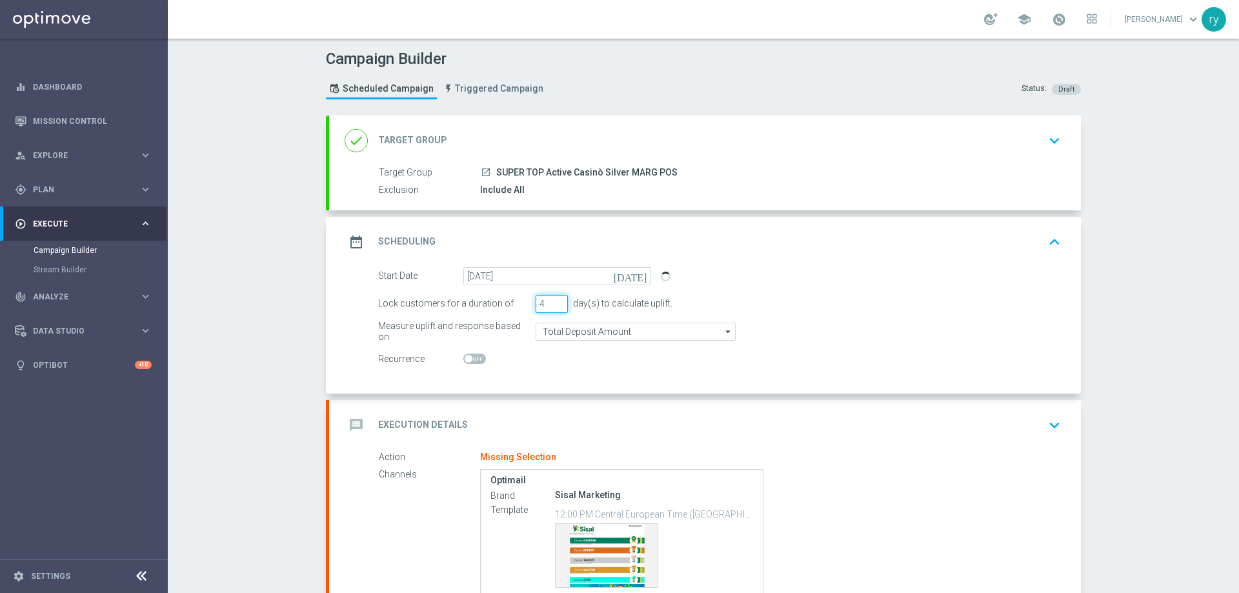
click at [559, 302] on input "4" at bounding box center [552, 304] width 32 height 18
click at [559, 302] on input "5" at bounding box center [552, 304] width 32 height 18
click at [559, 302] on input "6" at bounding box center [552, 304] width 32 height 18
type input "7"
click at [559, 302] on input "7" at bounding box center [552, 304] width 32 height 18
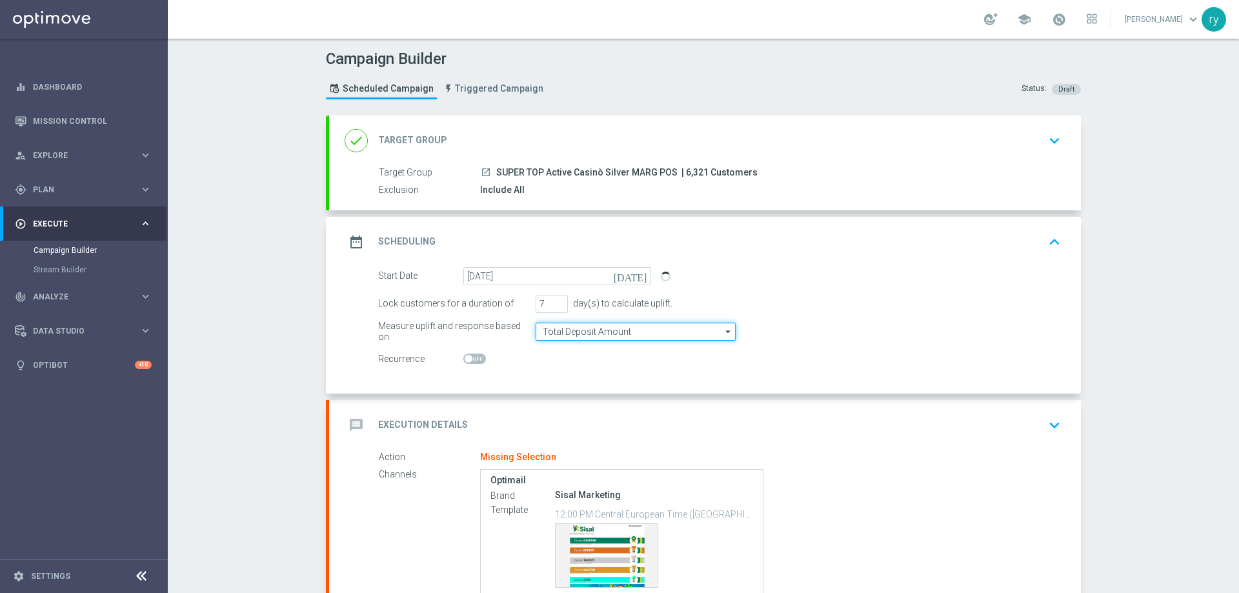
click at [600, 332] on input "Total Deposit Amount" at bounding box center [636, 332] width 200 height 18
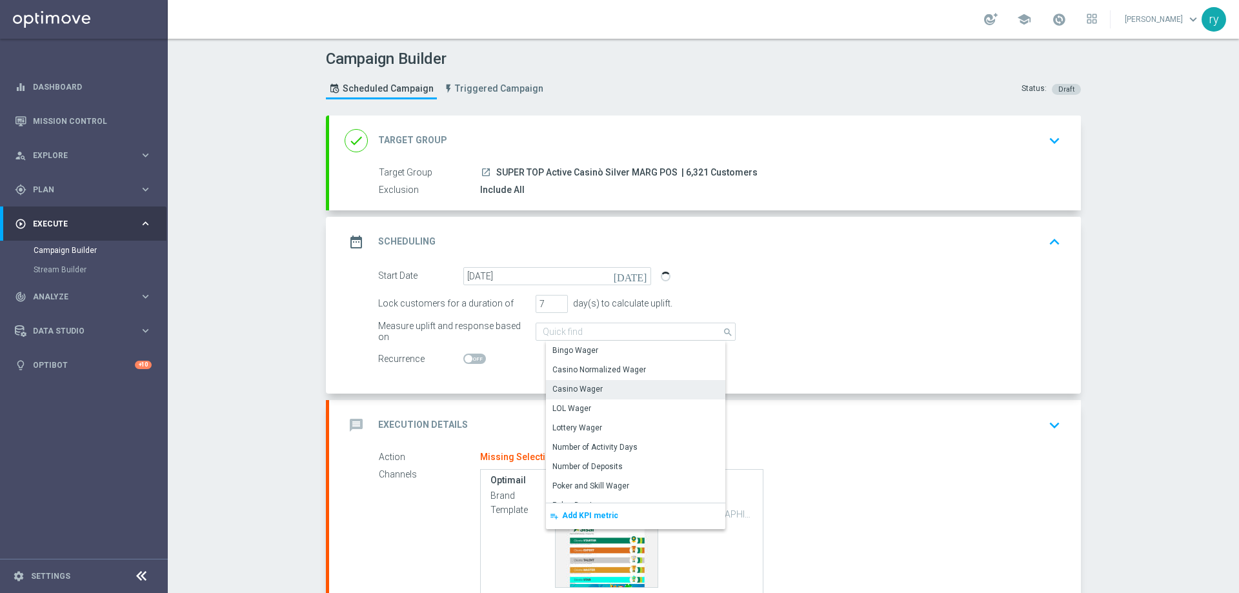
click at [609, 383] on div "Casino Wager" at bounding box center [640, 389] width 189 height 18
type input "Casino Wager"
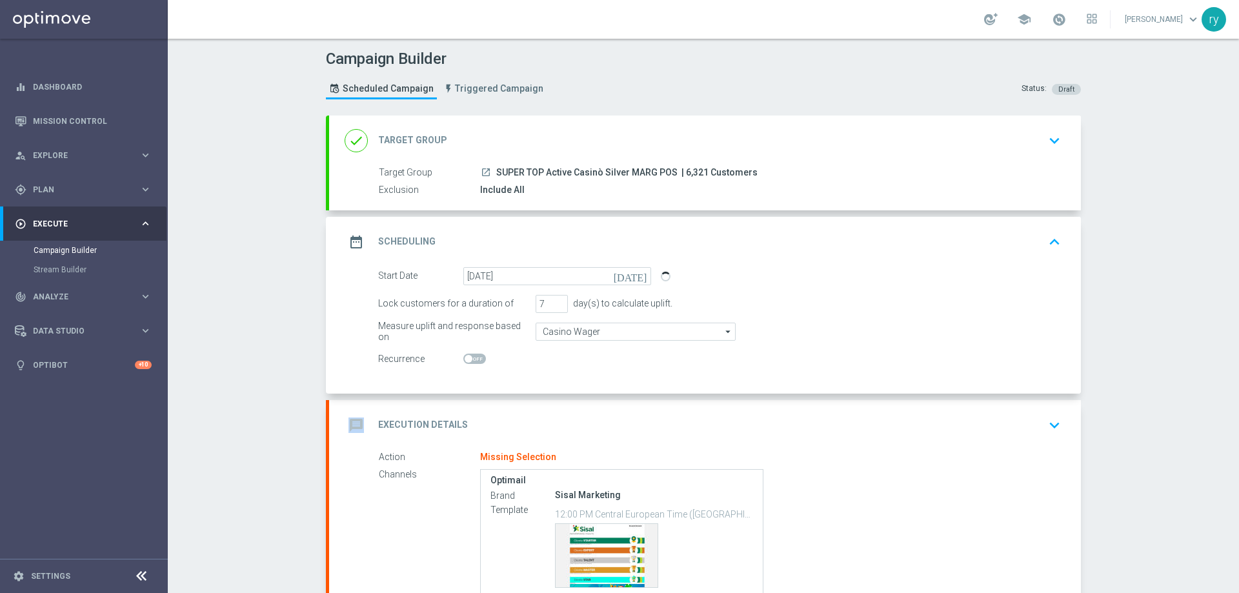
click at [609, 382] on div "Start Date 13 Aug 2025 today Lock customers for a duration of 7 day(s) to calcu…" at bounding box center [705, 330] width 752 height 127
click at [610, 408] on div "message Execution Details keyboard_arrow_down" at bounding box center [705, 425] width 752 height 50
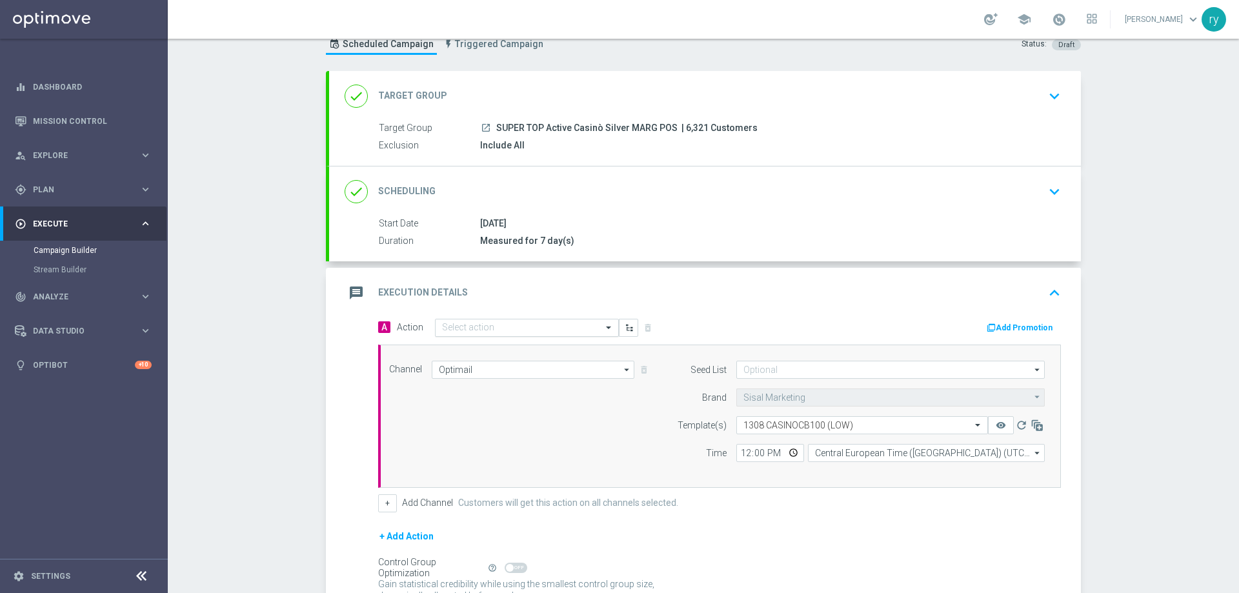
scroll to position [65, 0]
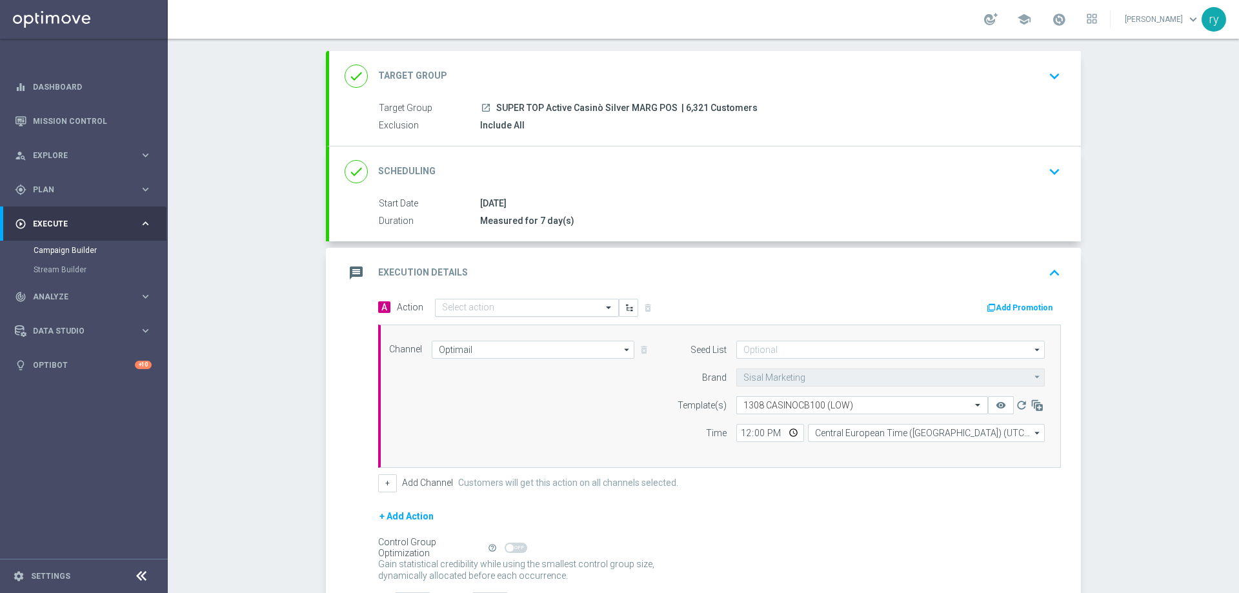
click at [499, 300] on div "Select action" at bounding box center [527, 308] width 184 height 18
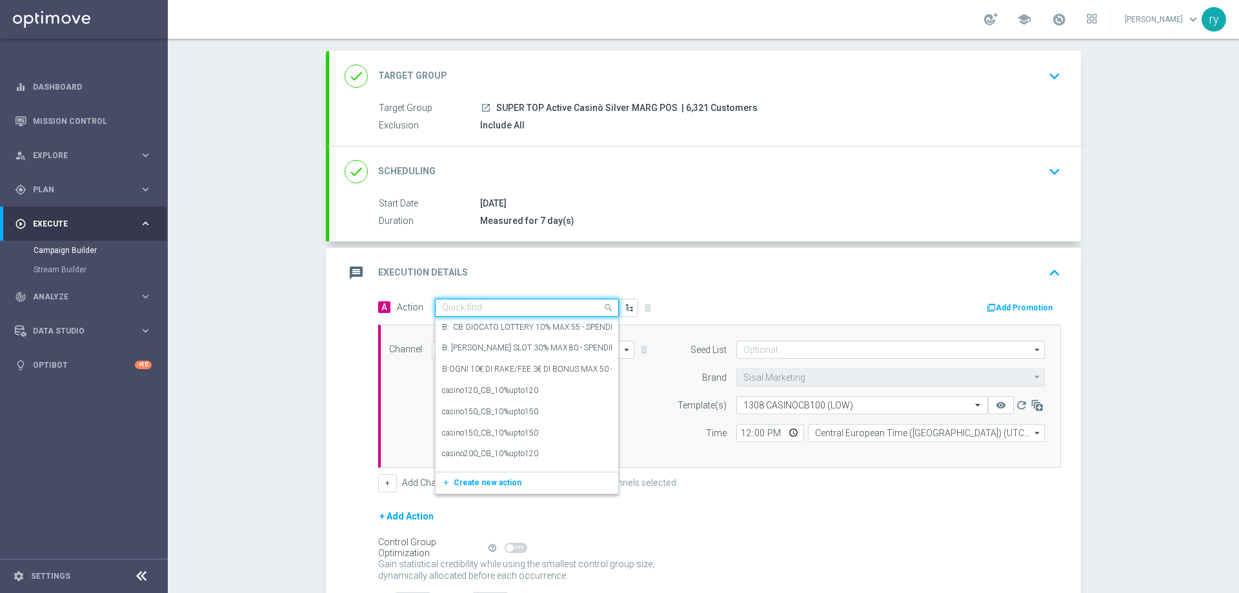
paste input "comparto no entry_10%upto150"
type input "comparto no entry_10%upto150"
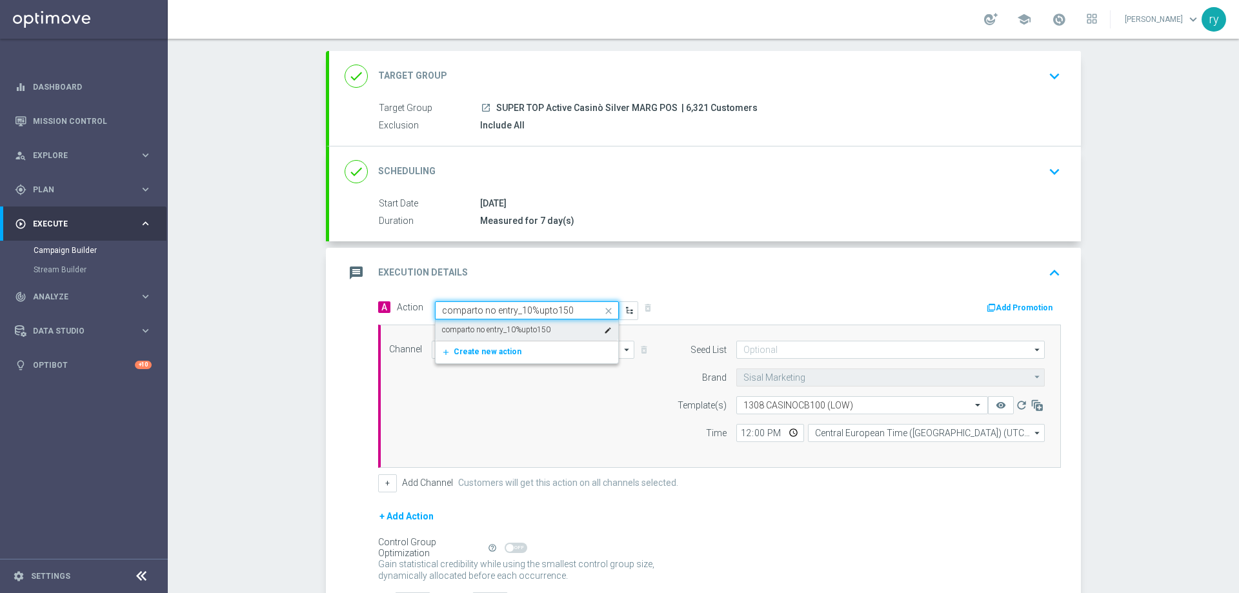
click at [514, 325] on label "comparto no entry_10%upto150" at bounding box center [496, 330] width 108 height 11
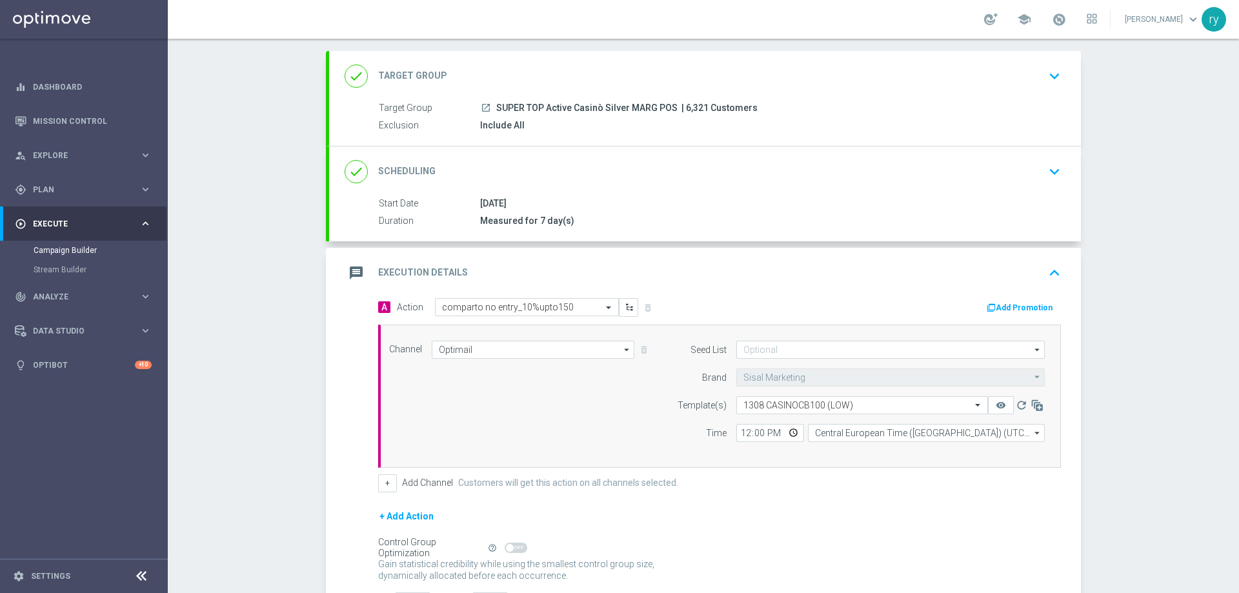
click at [1007, 303] on button "Add Promotion" at bounding box center [1022, 308] width 72 height 14
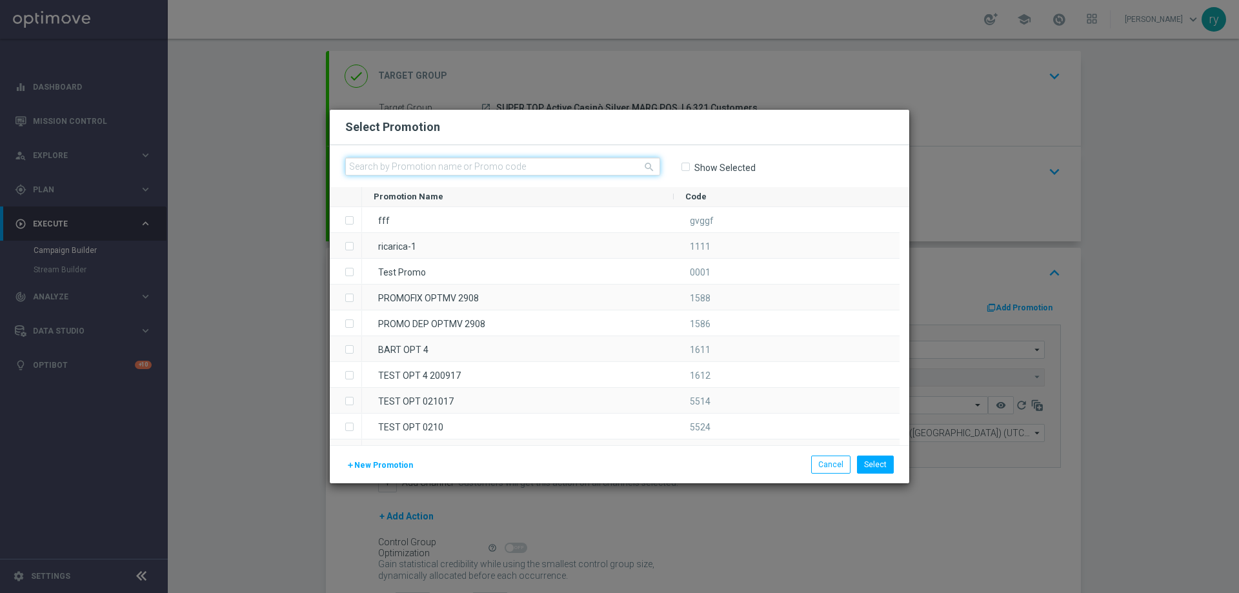
click at [409, 165] on input "text" at bounding box center [502, 167] width 315 height 18
paste input "332741"
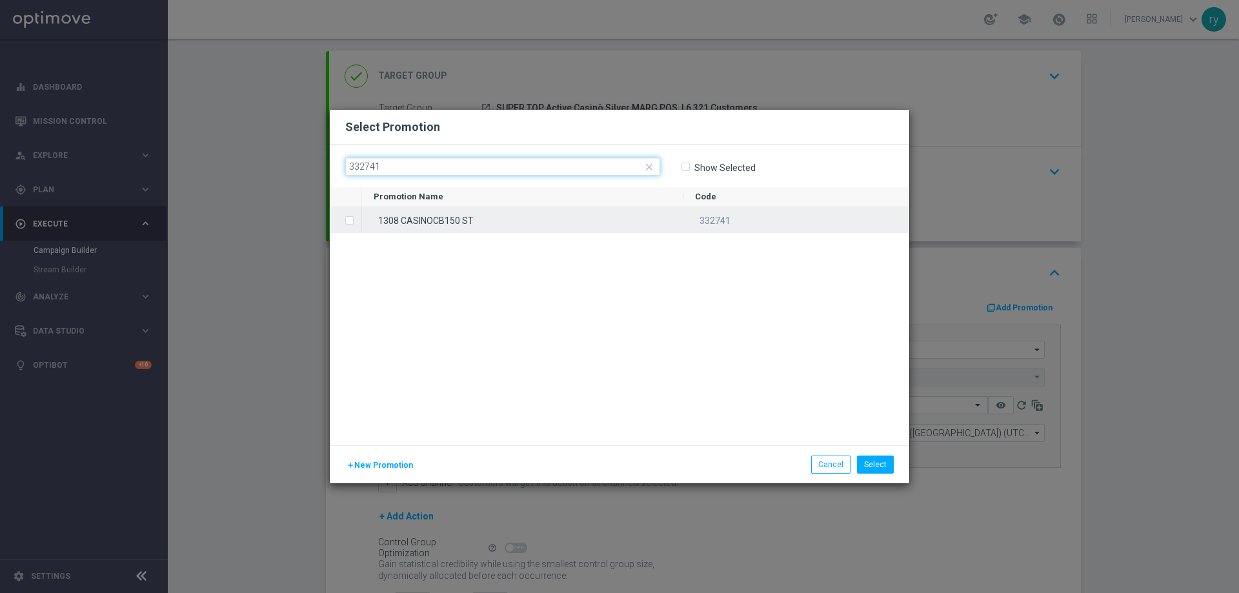
type input "332741"
click at [358, 222] on label "Press SPACE to select this row." at bounding box center [360, 222] width 5 height 12
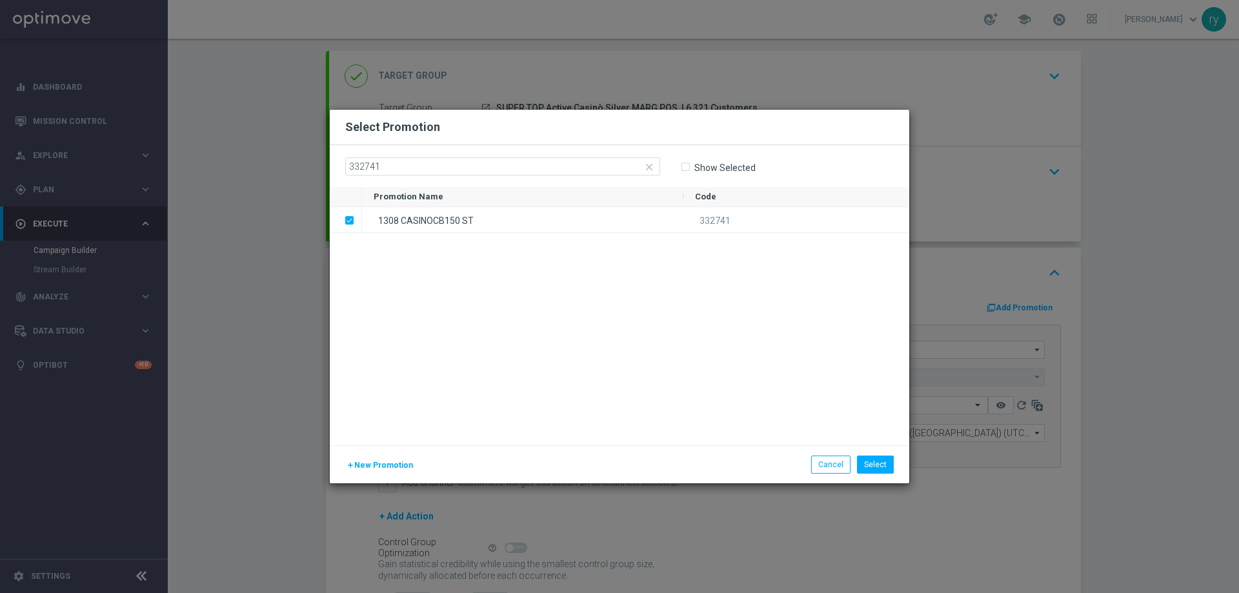
click at [583, 121] on div "Select Promotion" at bounding box center [620, 126] width 568 height 15
click at [872, 456] on button "Select" at bounding box center [875, 465] width 37 height 18
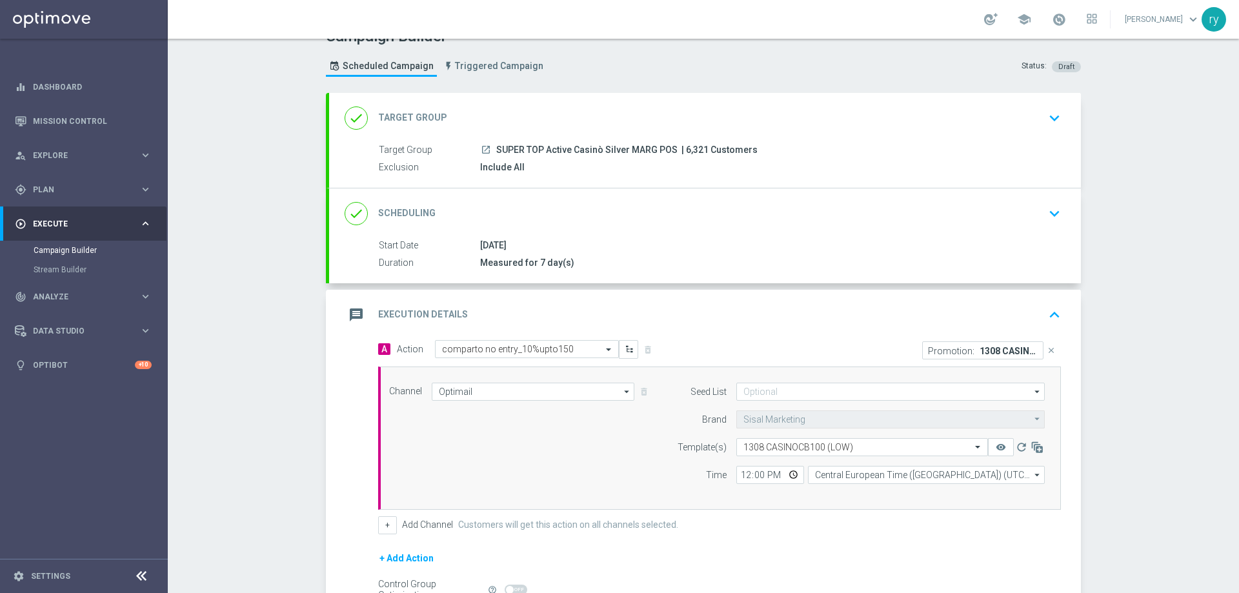
scroll to position [0, 0]
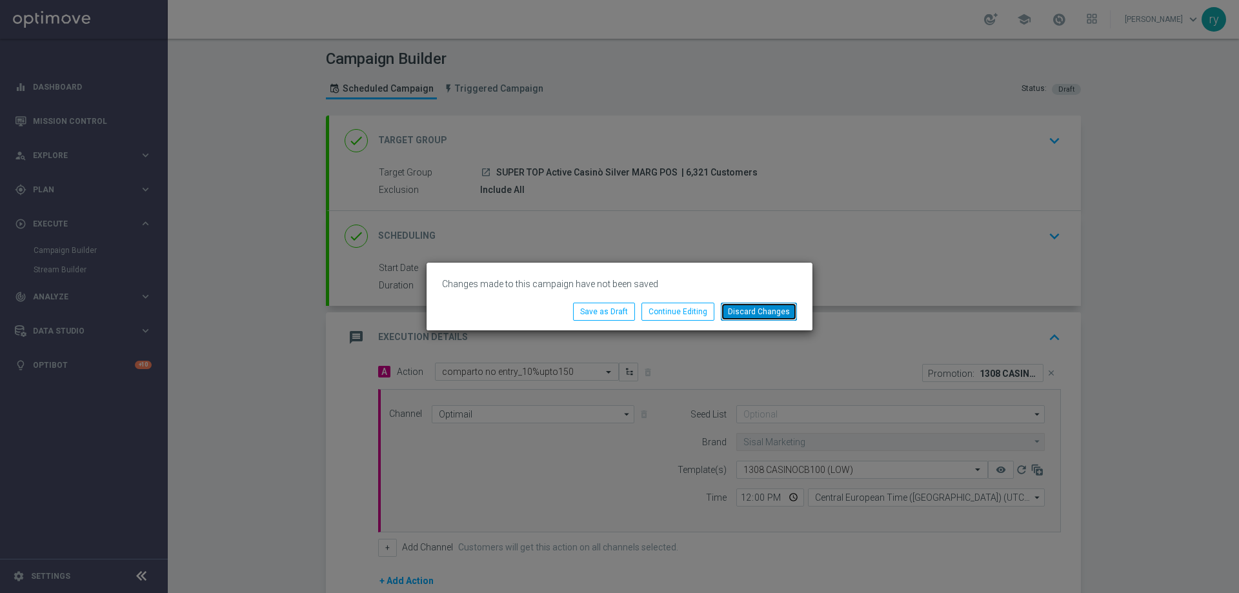
click at [734, 314] on button "Discard Changes" at bounding box center [759, 312] width 76 height 18
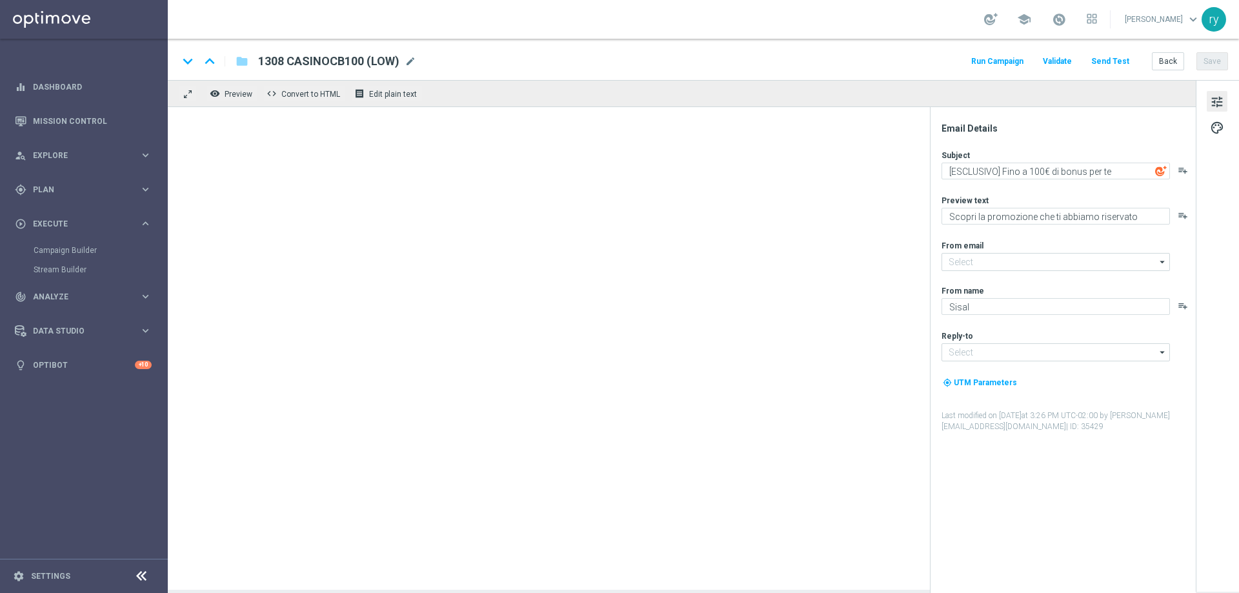
type input "[EMAIL_ADDRESS][DOMAIN_NAME]"
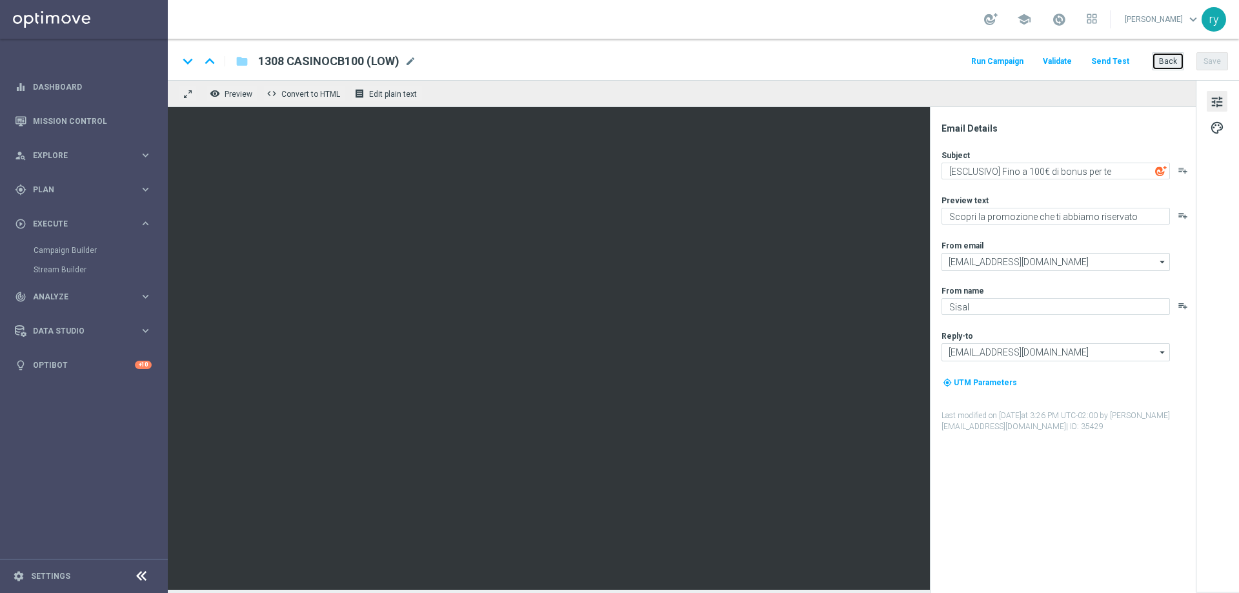
click at [1165, 65] on button "Back" at bounding box center [1168, 61] width 32 height 18
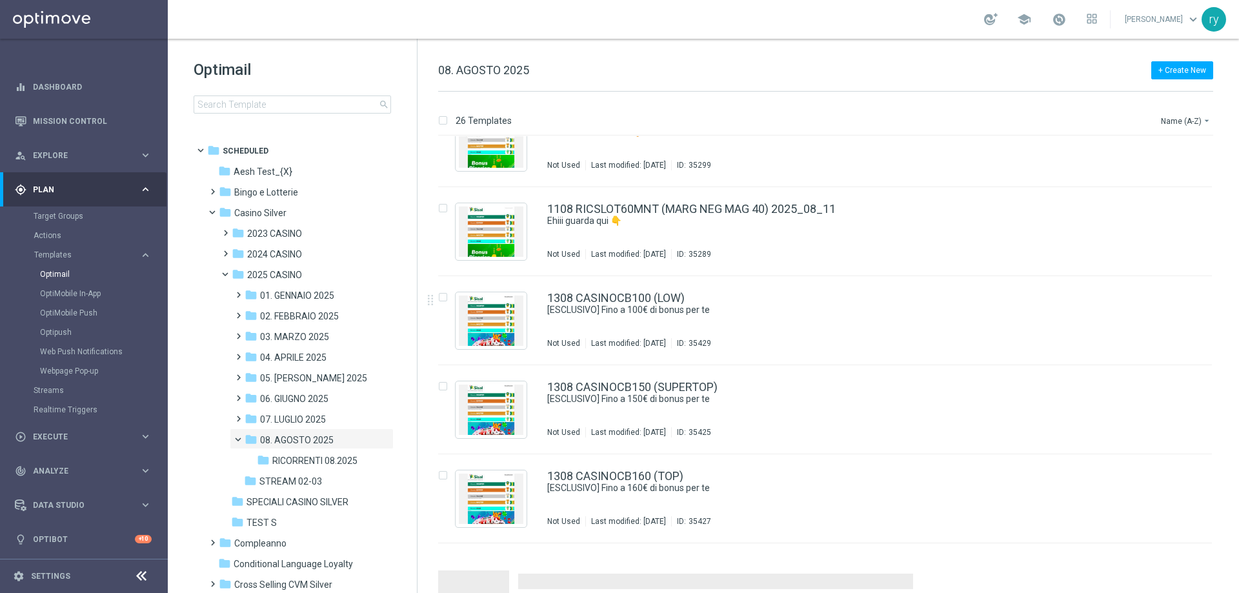
scroll to position [1414, 0]
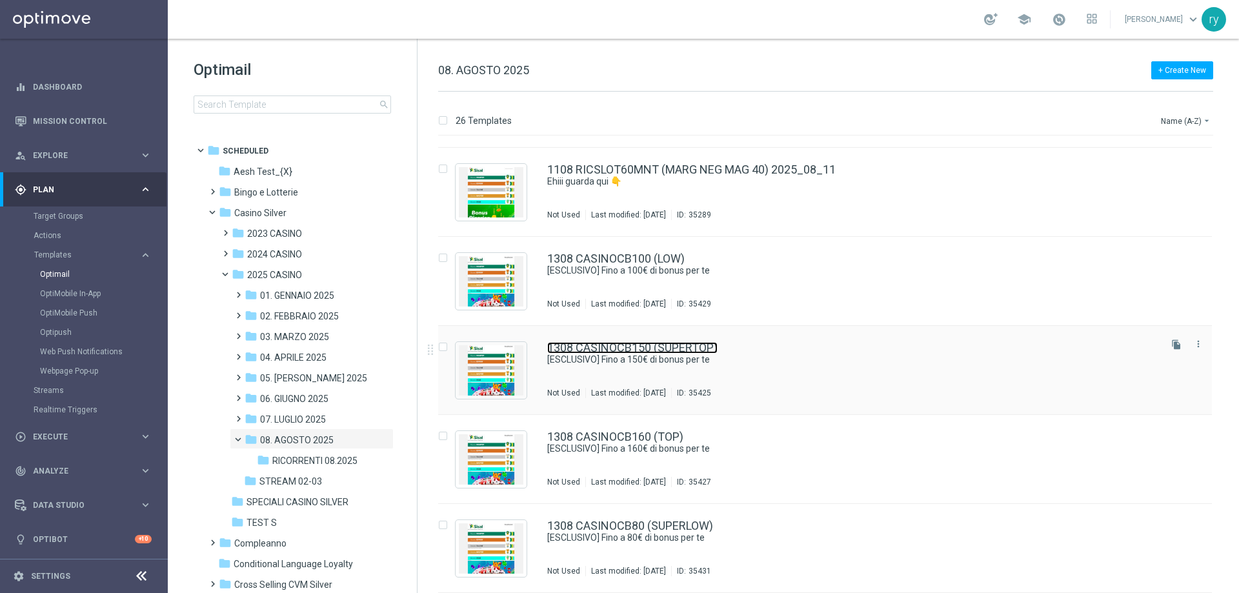
click at [614, 349] on link "1308 CASINOCB150 (SUPERTOP)" at bounding box center [632, 348] width 170 height 12
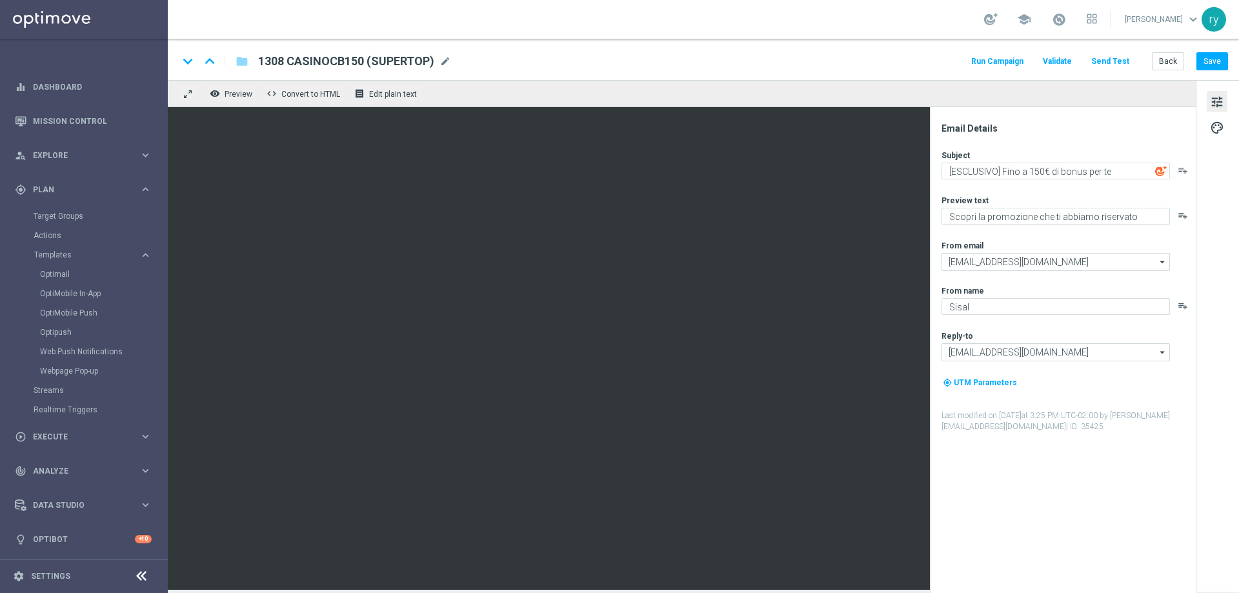
click at [1006, 60] on button "Run Campaign" at bounding box center [998, 61] width 56 height 17
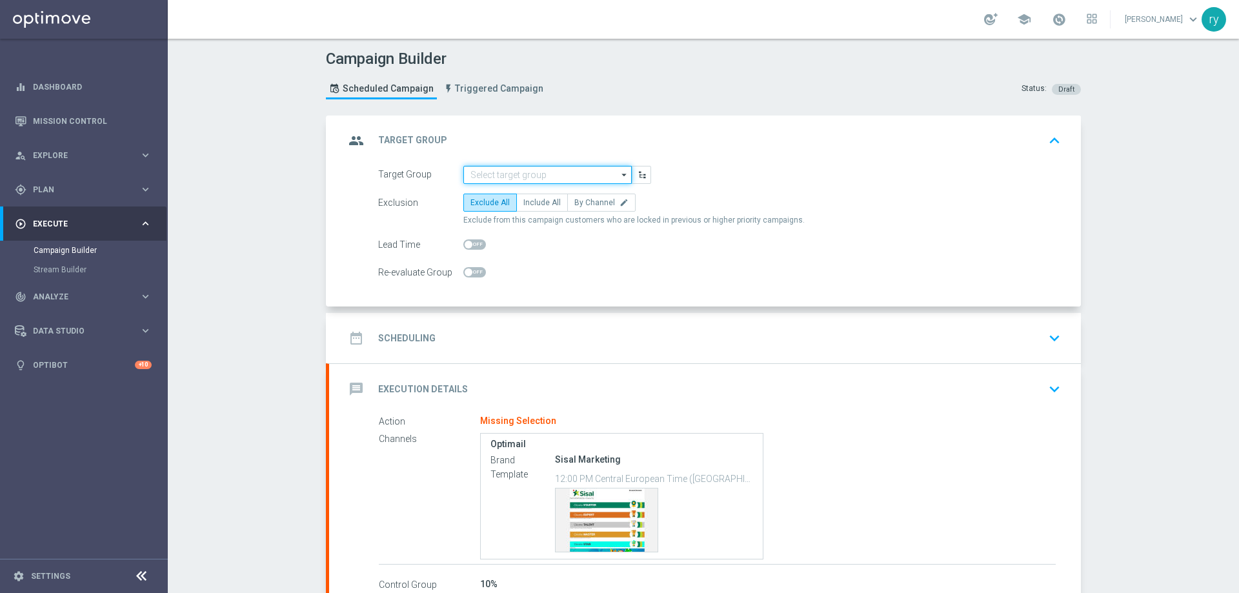
click at [518, 173] on input at bounding box center [548, 175] width 168 height 18
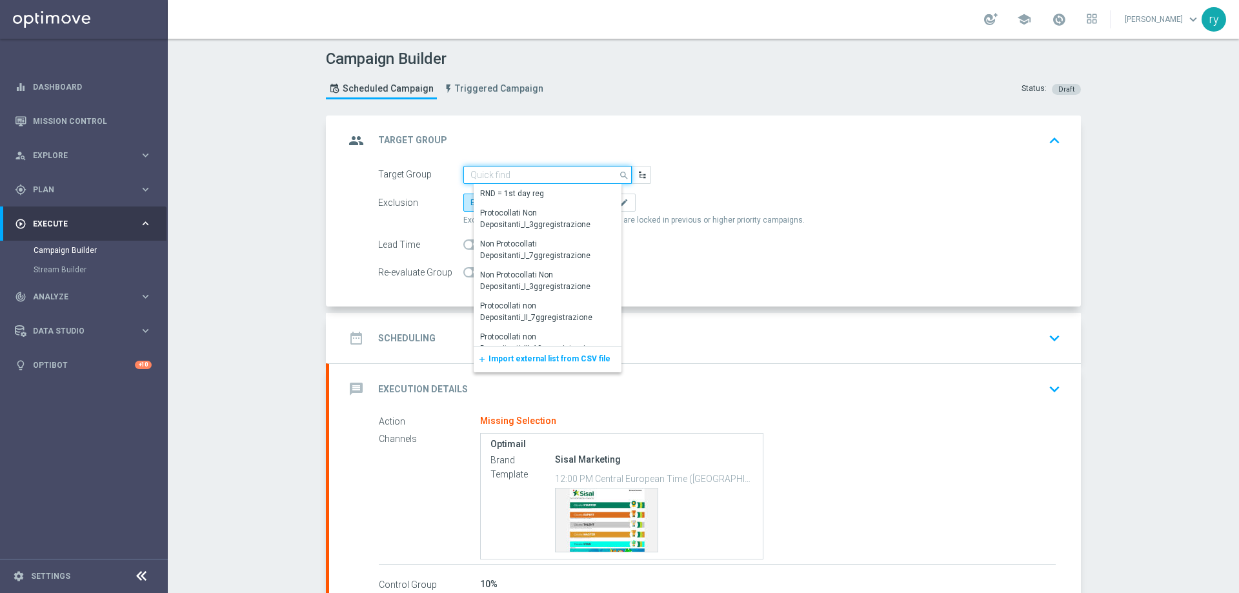
paste input "SUPER TOP Active Casinò Silver MARG POS"
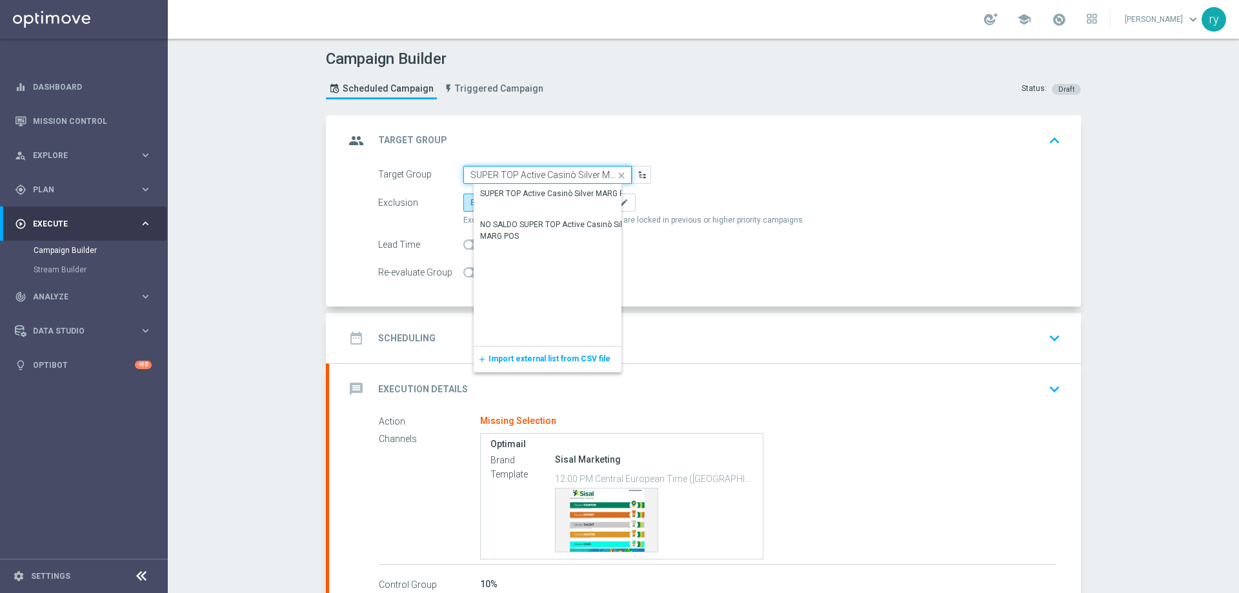
scroll to position [0, 25]
click at [524, 189] on div "SUPER TOP Active Casinò Silver MARG POS" at bounding box center [557, 194] width 154 height 12
type input "SUPER TOP Active Casinò Silver MARG POS"
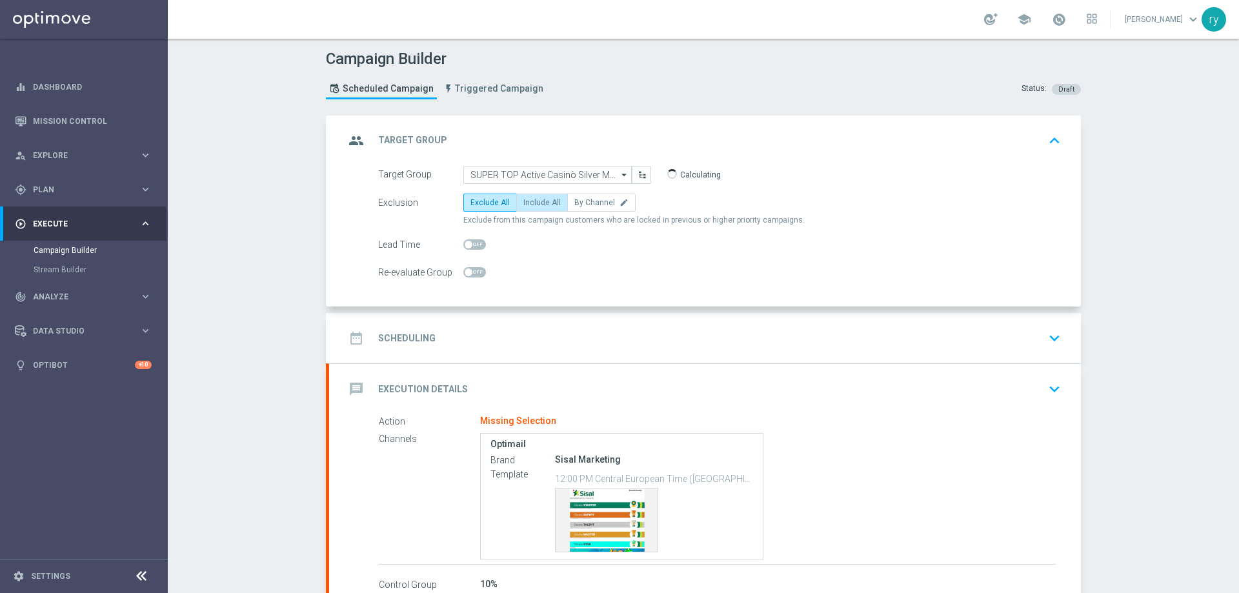
click at [527, 201] on span "Include All" at bounding box center [542, 202] width 37 height 9
click at [527, 201] on input "Include All" at bounding box center [528, 205] width 8 height 8
radio input "true"
click at [542, 320] on div "date_range Scheduling keyboard_arrow_down" at bounding box center [705, 338] width 752 height 50
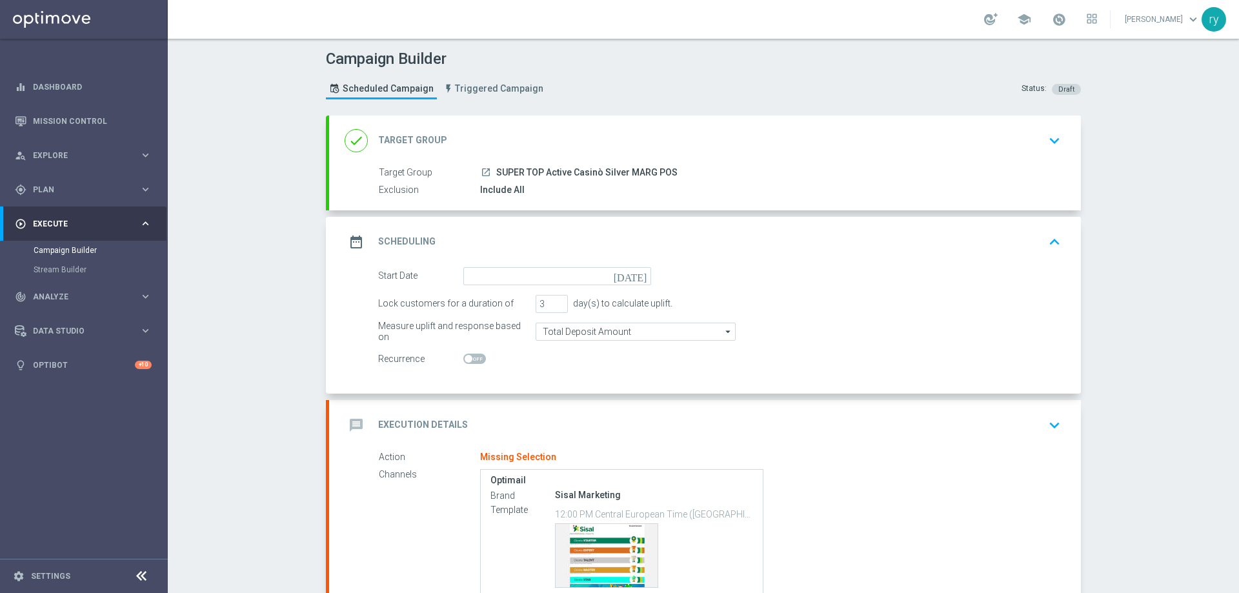
click at [634, 280] on icon "[DATE]" at bounding box center [633, 274] width 38 height 14
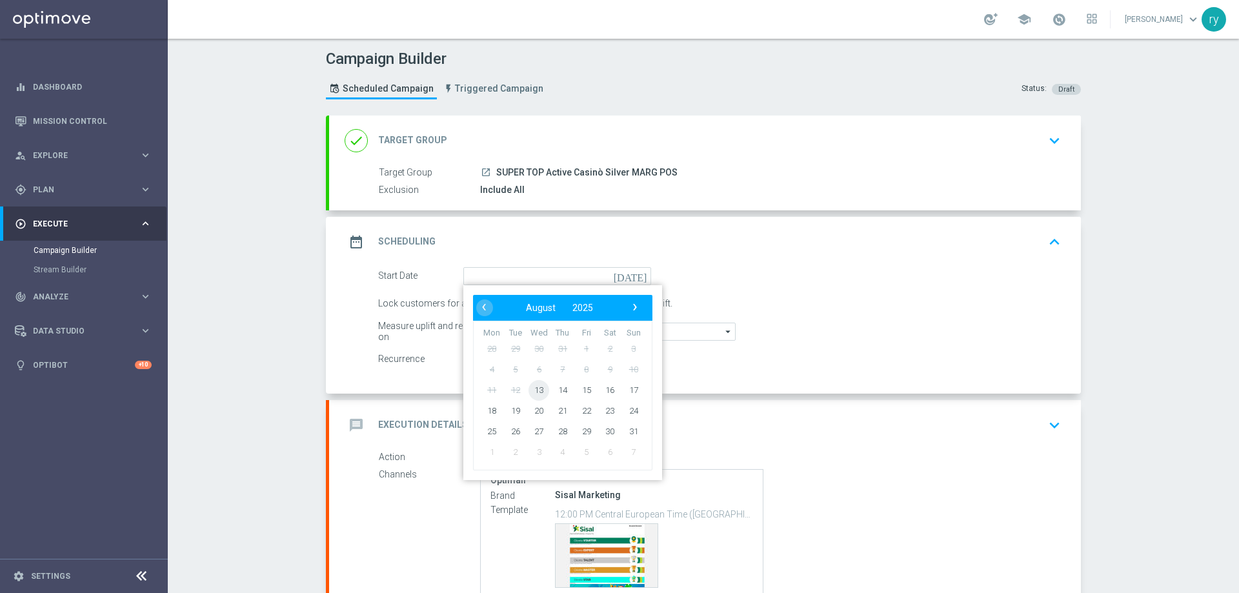
click at [540, 388] on span "13" at bounding box center [539, 390] width 21 height 21
type input "[DATE]"
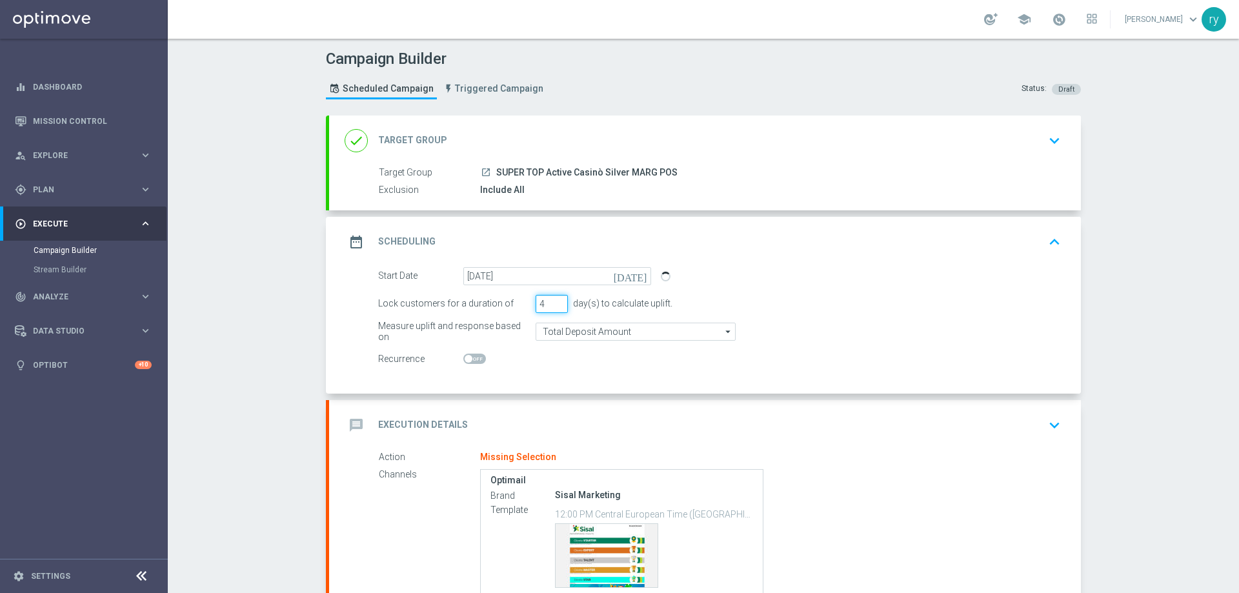
click at [557, 299] on input "4" at bounding box center [552, 304] width 32 height 18
click at [557, 299] on input "5" at bounding box center [552, 304] width 32 height 18
click at [557, 299] on input "6" at bounding box center [552, 304] width 32 height 18
type input "7"
click at [557, 299] on input "7" at bounding box center [552, 304] width 32 height 18
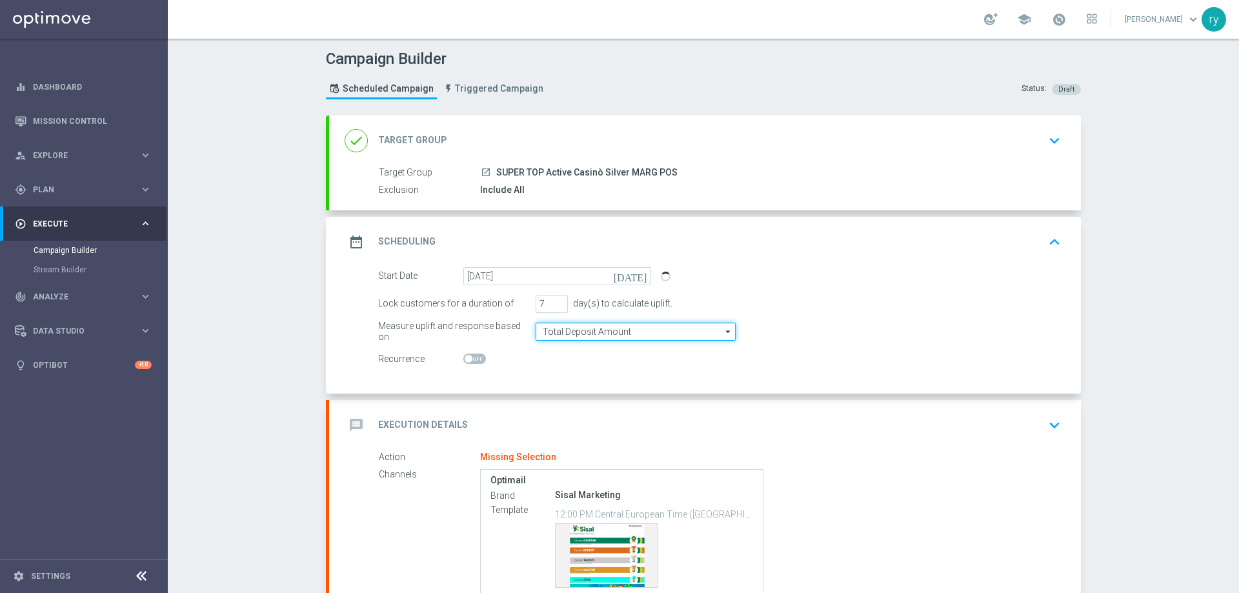
click at [560, 327] on input "Total Deposit Amount" at bounding box center [636, 332] width 200 height 18
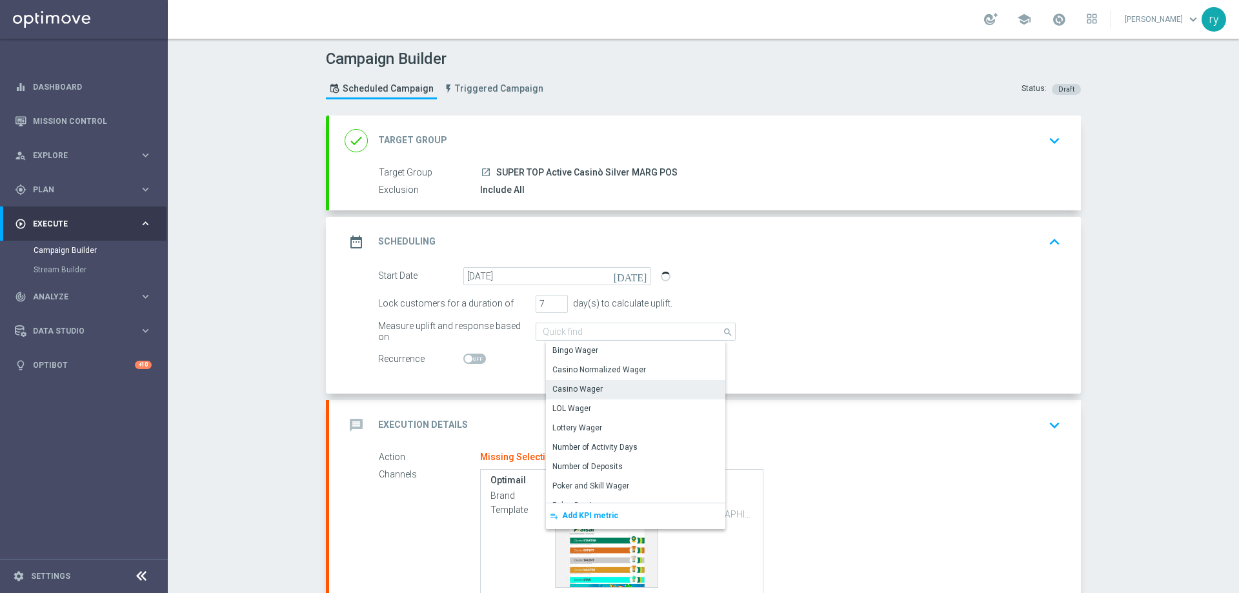
click at [578, 387] on div "Casino Wager" at bounding box center [578, 389] width 50 height 12
type input "Casino Wager"
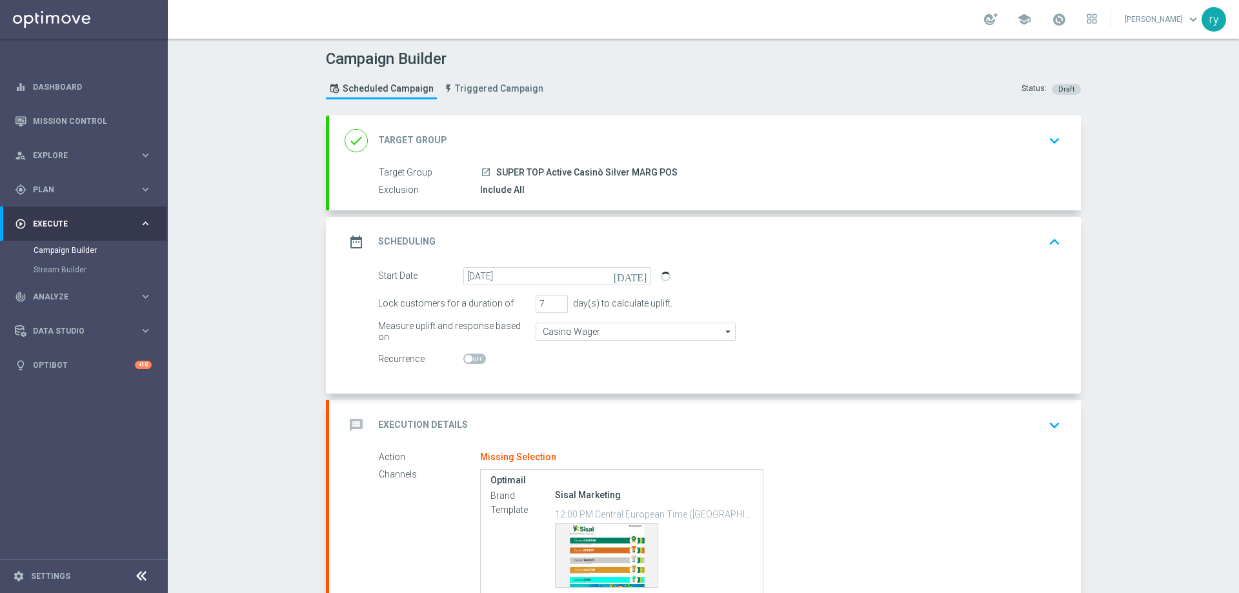
click at [576, 380] on div "Start Date 13 Aug 2025 today Lock customers for a duration of 7 day(s) to calcu…" at bounding box center [705, 330] width 752 height 127
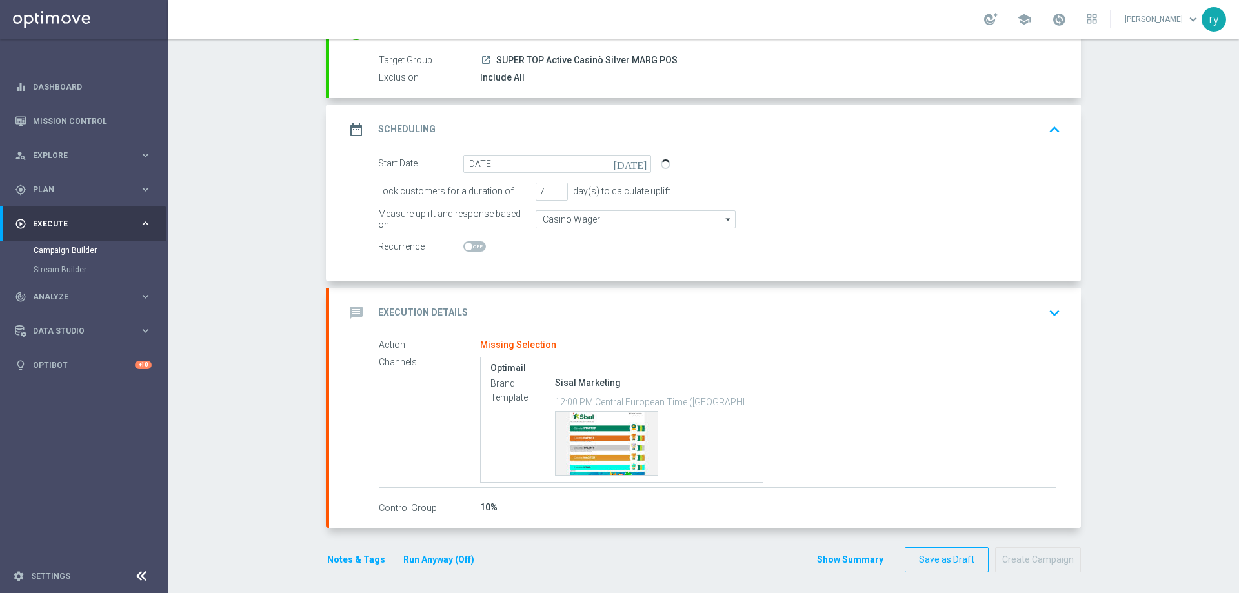
scroll to position [117, 0]
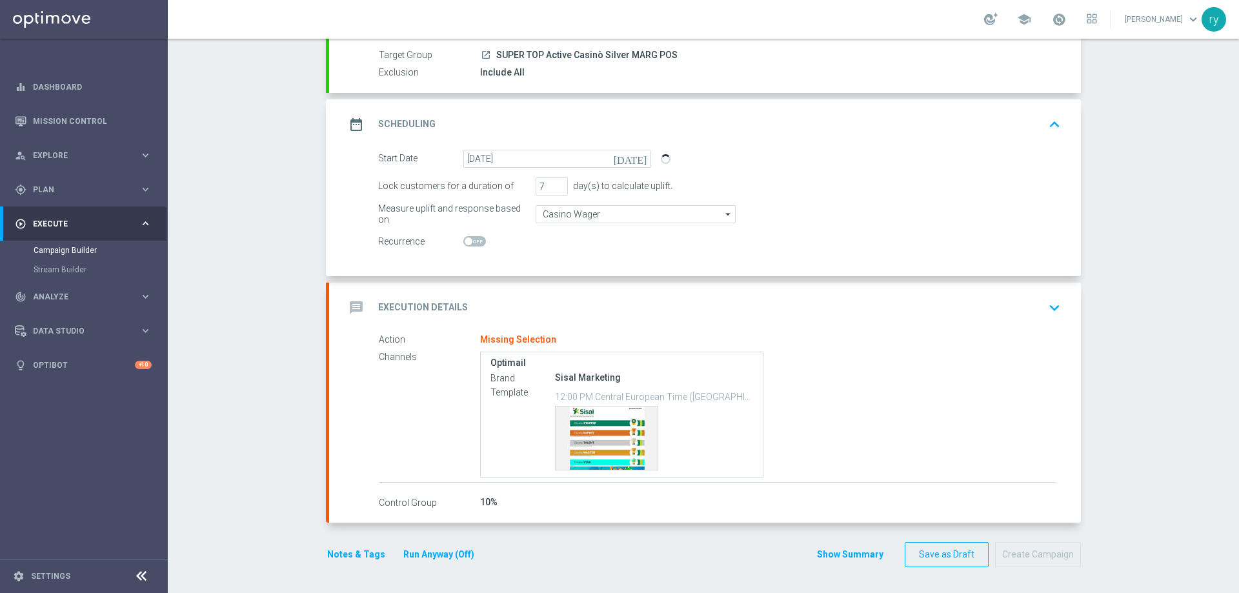
click at [555, 307] on div "message Execution Details keyboard_arrow_down" at bounding box center [705, 308] width 721 height 25
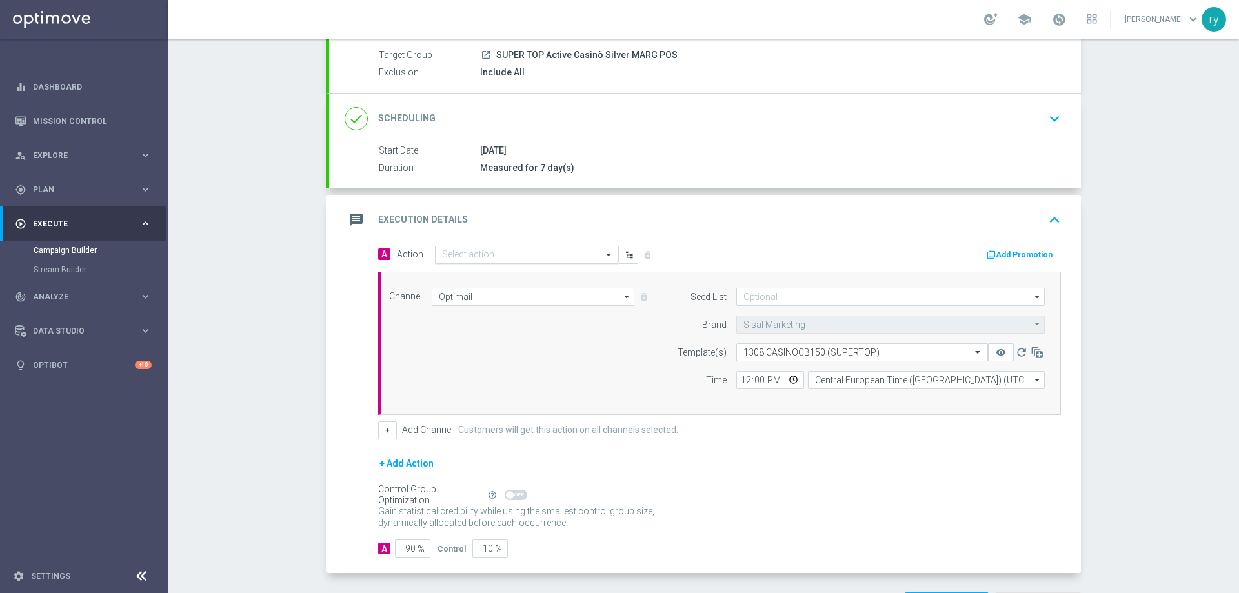
click at [515, 252] on input "text" at bounding box center [514, 255] width 144 height 11
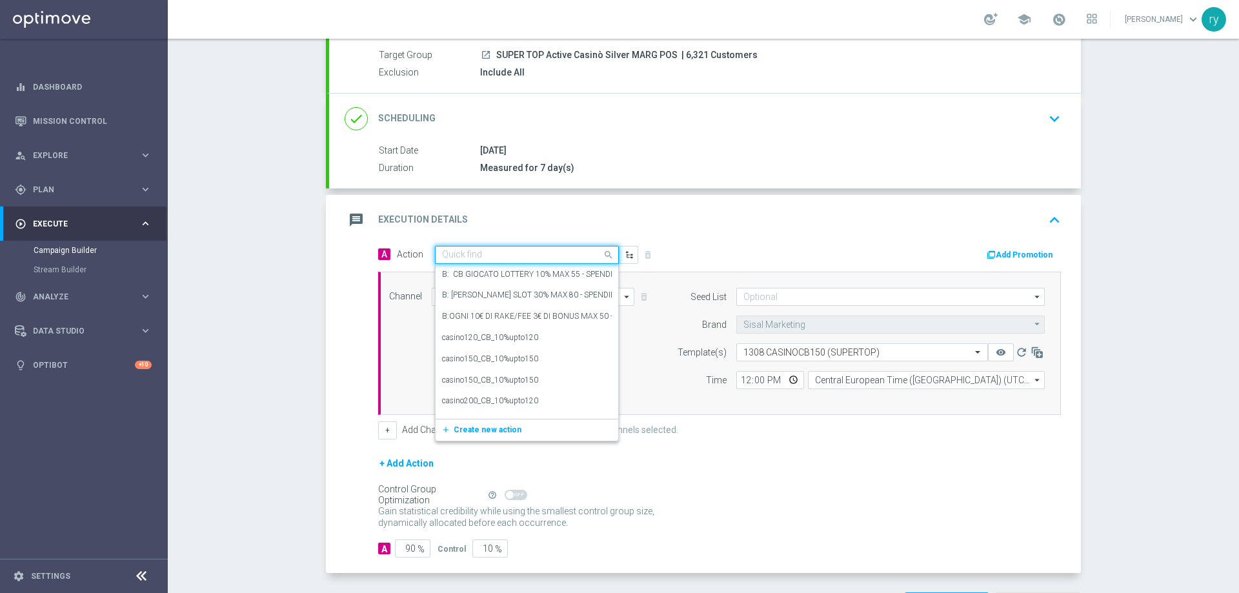
paste input "comparto no entry_10%upto150"
type input "comparto no entry_10%upto150"
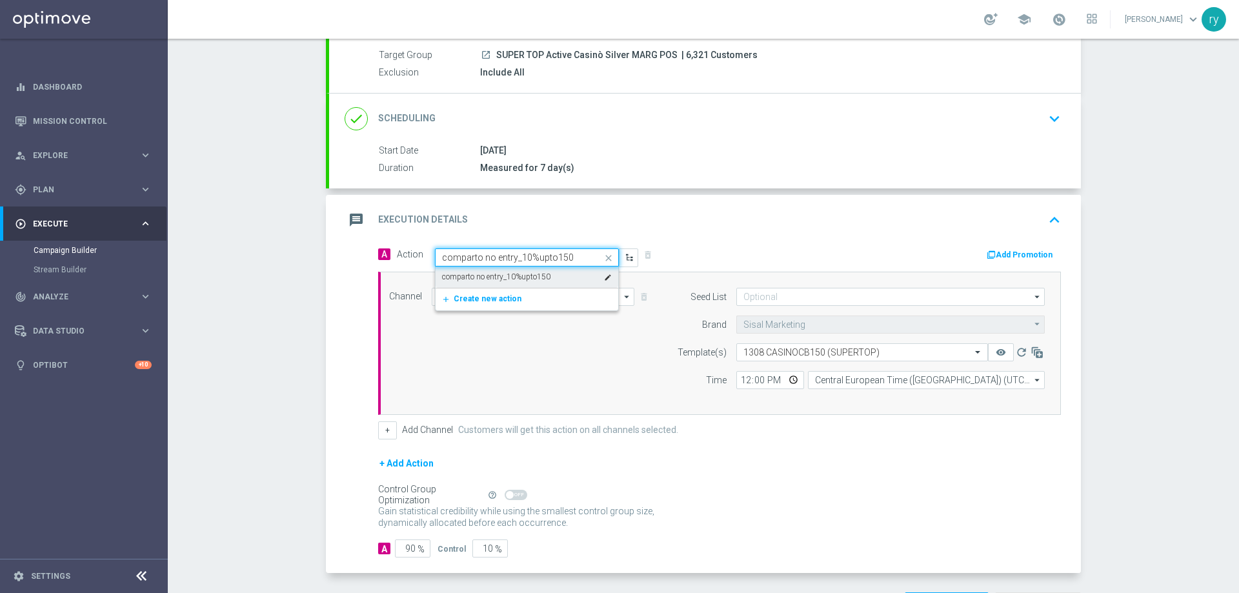
click at [531, 272] on label "comparto no entry_10%upto150" at bounding box center [496, 277] width 108 height 11
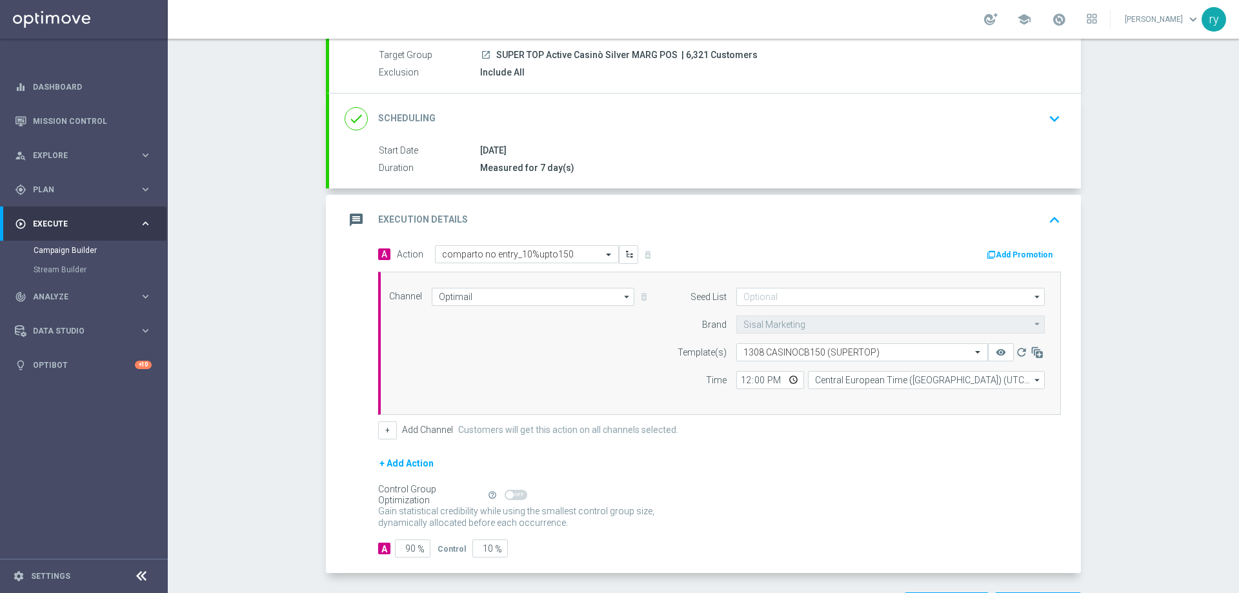
click at [1008, 256] on button "Add Promotion" at bounding box center [1022, 255] width 72 height 14
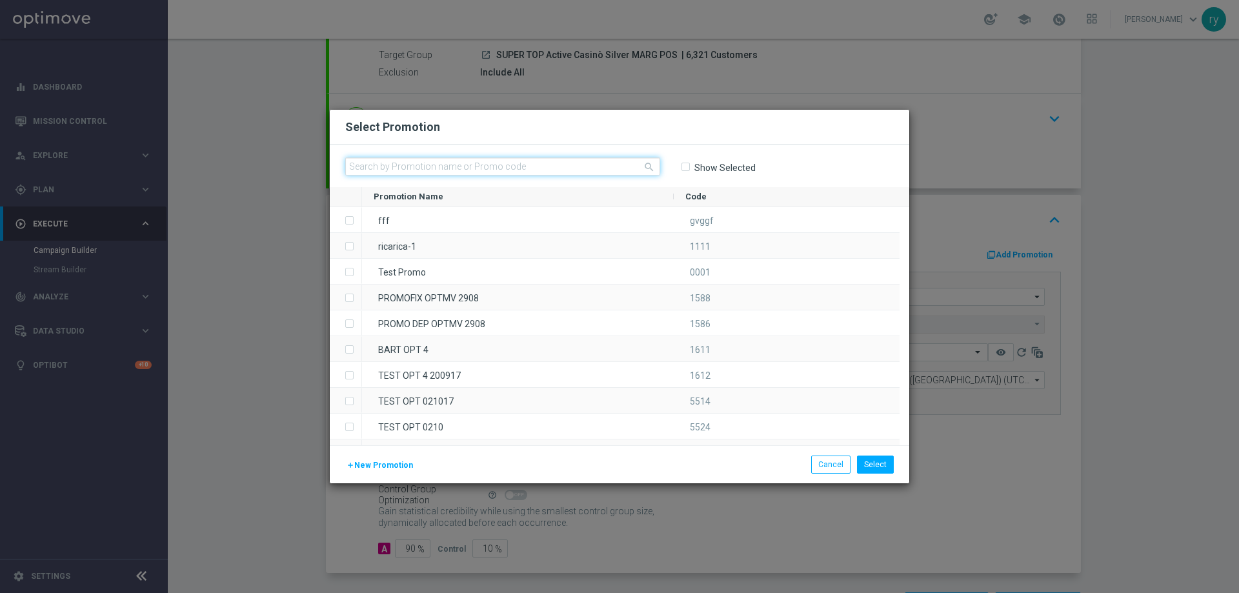
click at [422, 163] on input "text" at bounding box center [502, 167] width 315 height 18
paste input "332741"
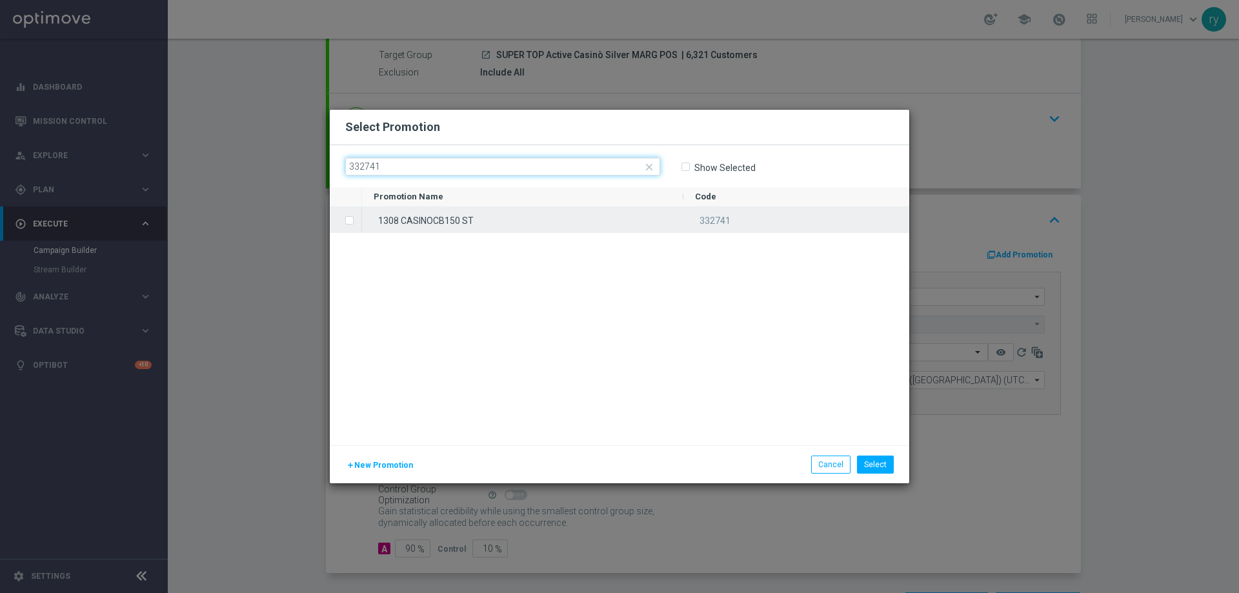
type input "332741"
click at [358, 220] on label "Press SPACE to select this row." at bounding box center [360, 222] width 5 height 12
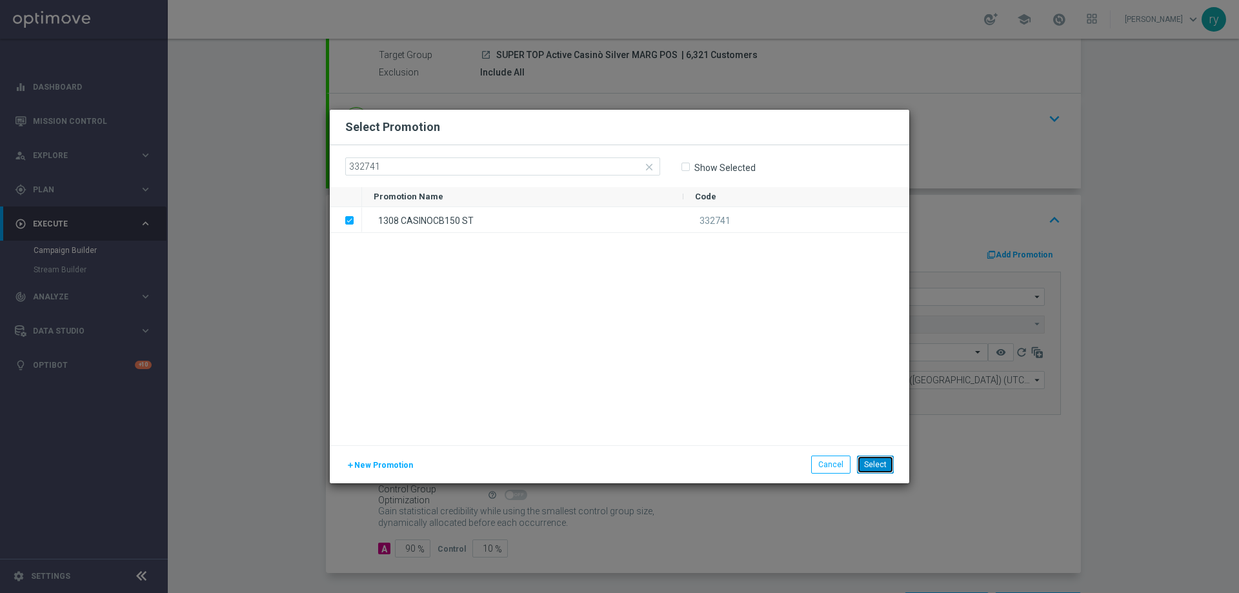
click at [877, 459] on button "Select" at bounding box center [875, 465] width 37 height 18
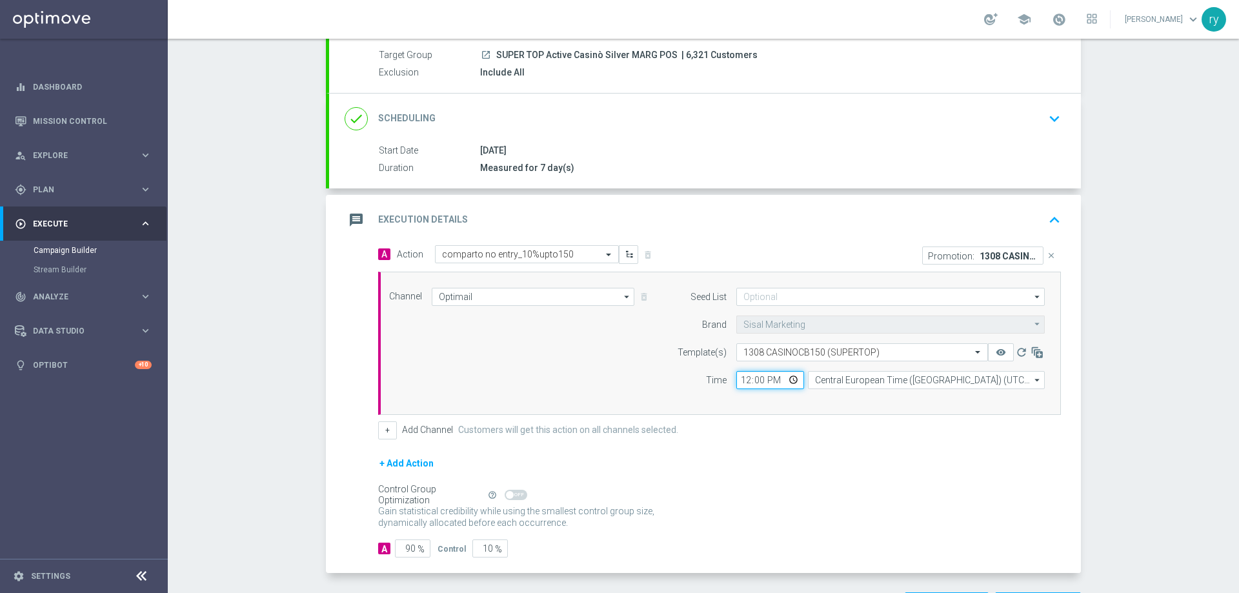
click at [742, 383] on input "12:00" at bounding box center [771, 380] width 68 height 18
type input "18:00"
click at [782, 402] on div "Channel Optimail Optimail arrow_drop_down Drag here to set row groups Drag here…" at bounding box center [719, 343] width 683 height 143
click at [383, 431] on button "+" at bounding box center [387, 431] width 19 height 18
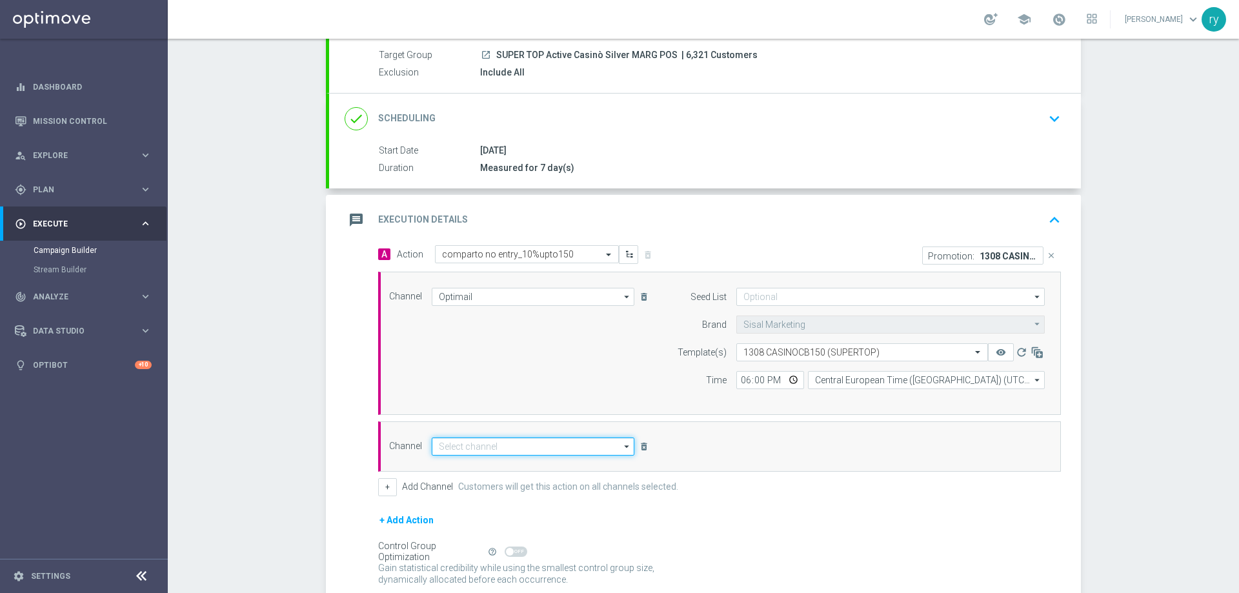
click at [442, 443] on input at bounding box center [533, 447] width 203 height 18
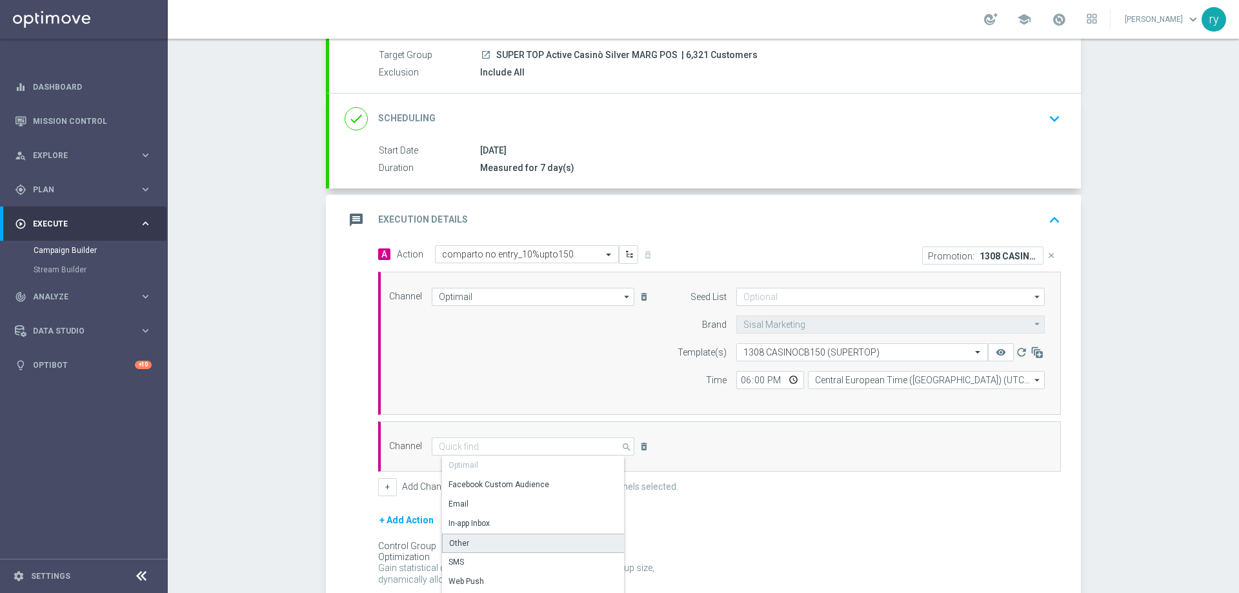
click at [473, 541] on div "Other" at bounding box center [538, 543] width 192 height 19
type input "Other"
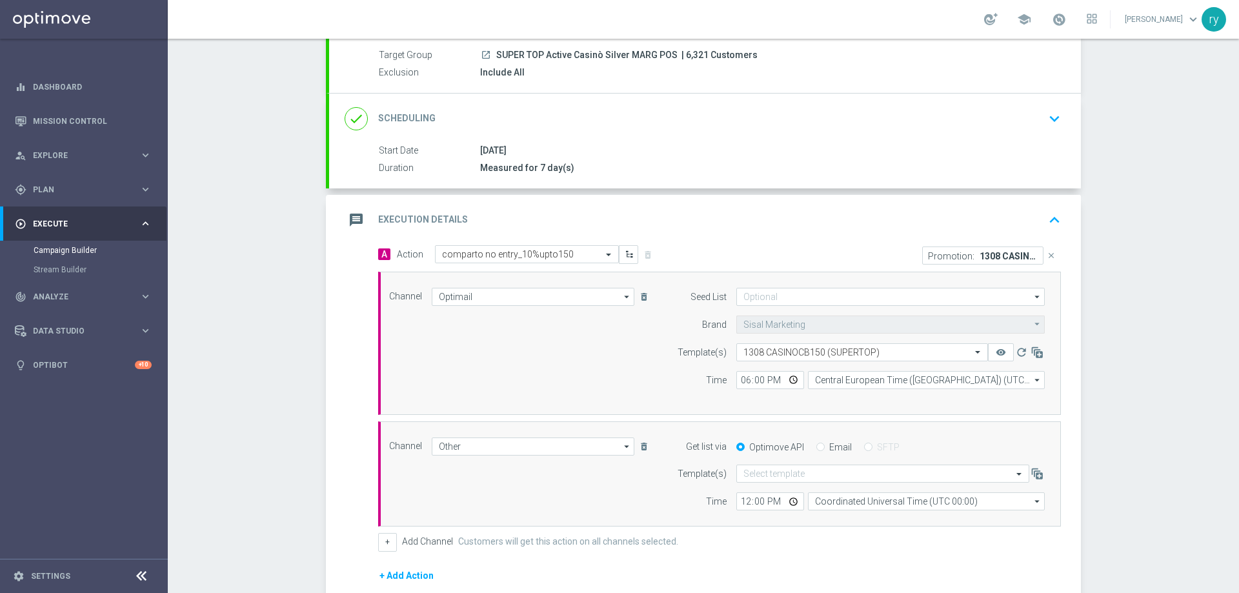
click at [817, 449] on input "Email" at bounding box center [821, 448] width 8 height 8
radio input "true"
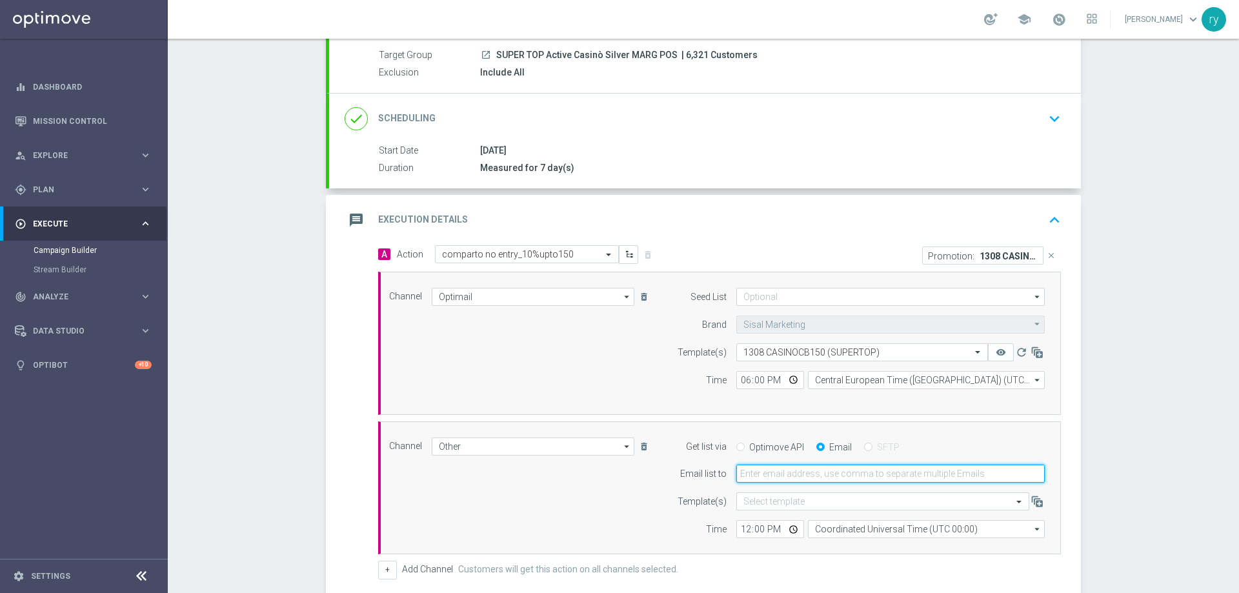
click at [817, 474] on input "email" at bounding box center [891, 474] width 309 height 18
type input "[EMAIL_ADDRESS][DOMAIN_NAME]"
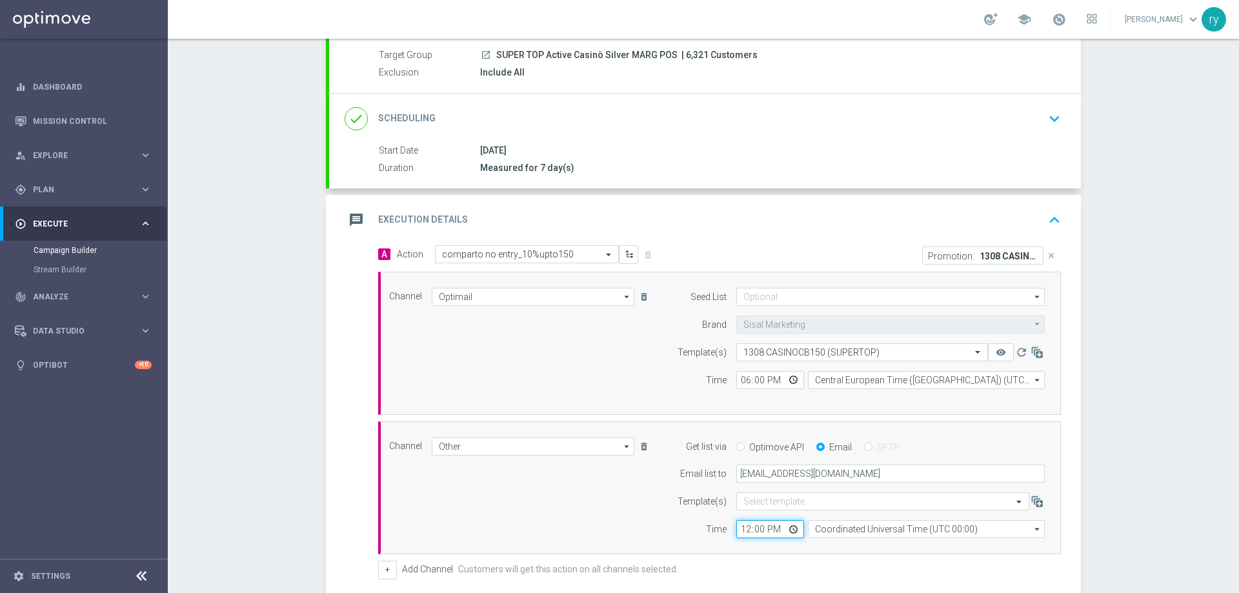
click at [744, 527] on input "12:00" at bounding box center [771, 529] width 68 height 18
type input "18:00"
click at [864, 533] on input "Coordinated Universal Time (UTC 00:00)" at bounding box center [926, 529] width 237 height 18
drag, startPoint x: 867, startPoint y: 544, endPoint x: 883, endPoint y: 540, distance: 16.6
click at [868, 544] on div "Central European Time ([GEOGRAPHIC_DATA]) (UTC +02:00)" at bounding box center [930, 548] width 211 height 12
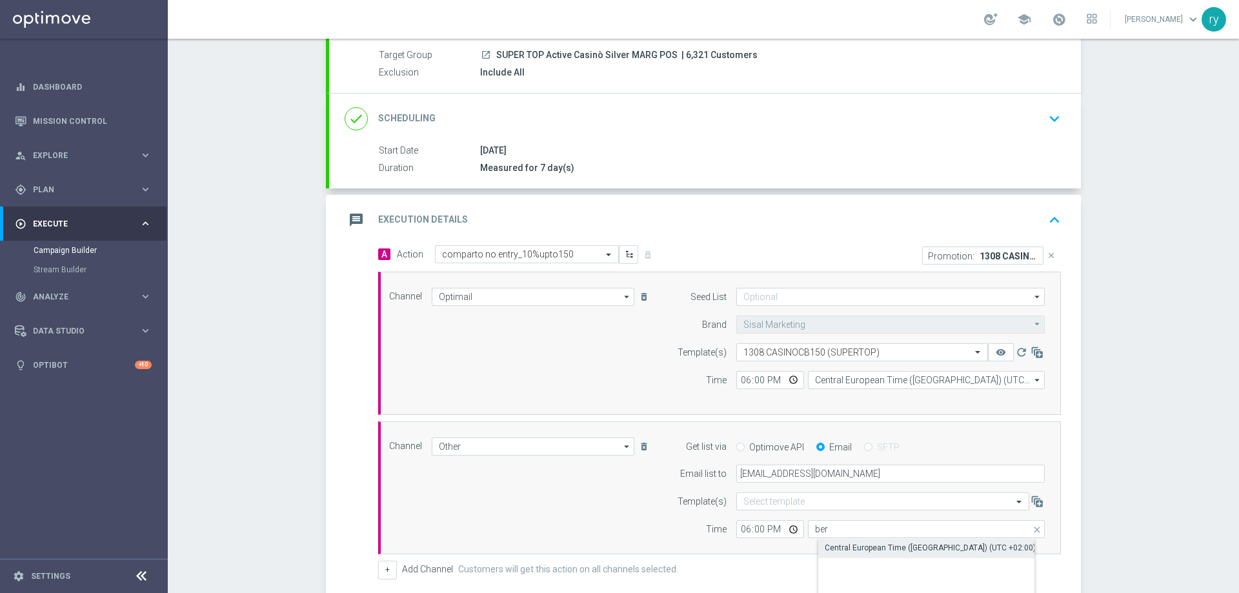
type input "Central European Time ([GEOGRAPHIC_DATA]) (UTC +02:00)"
click at [1067, 484] on div "A Action Select action comparto no entry_10%upto150 delete_forever Promotion: 1…" at bounding box center [705, 479] width 752 height 468
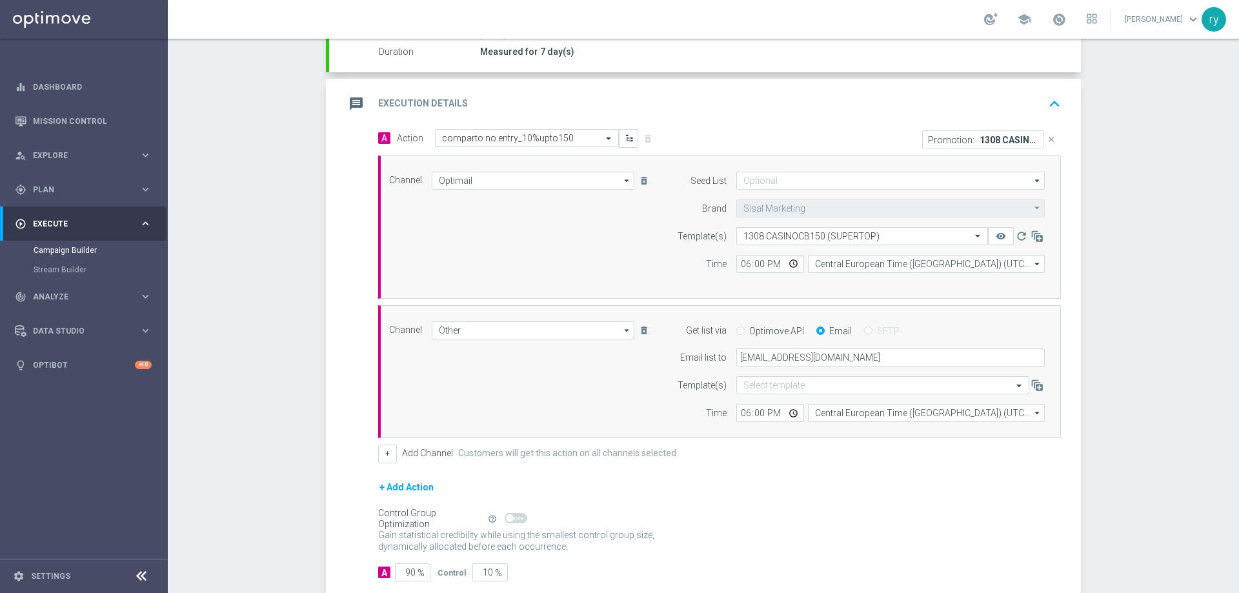
scroll to position [308, 0]
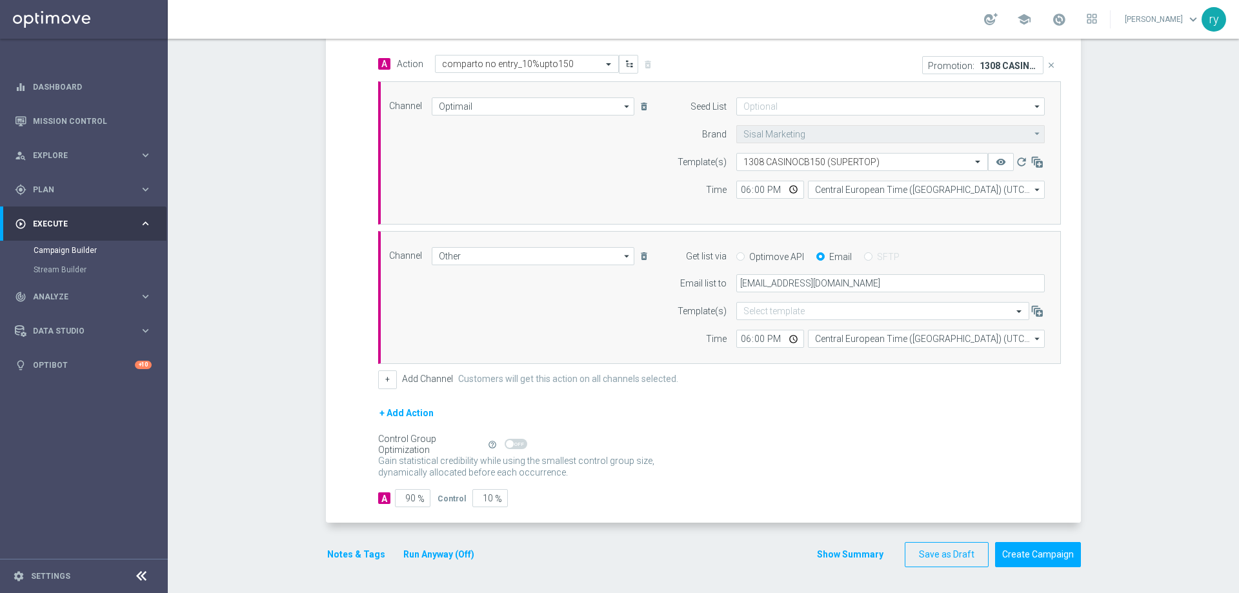
click at [338, 556] on button "Notes & Tags" at bounding box center [356, 555] width 61 height 16
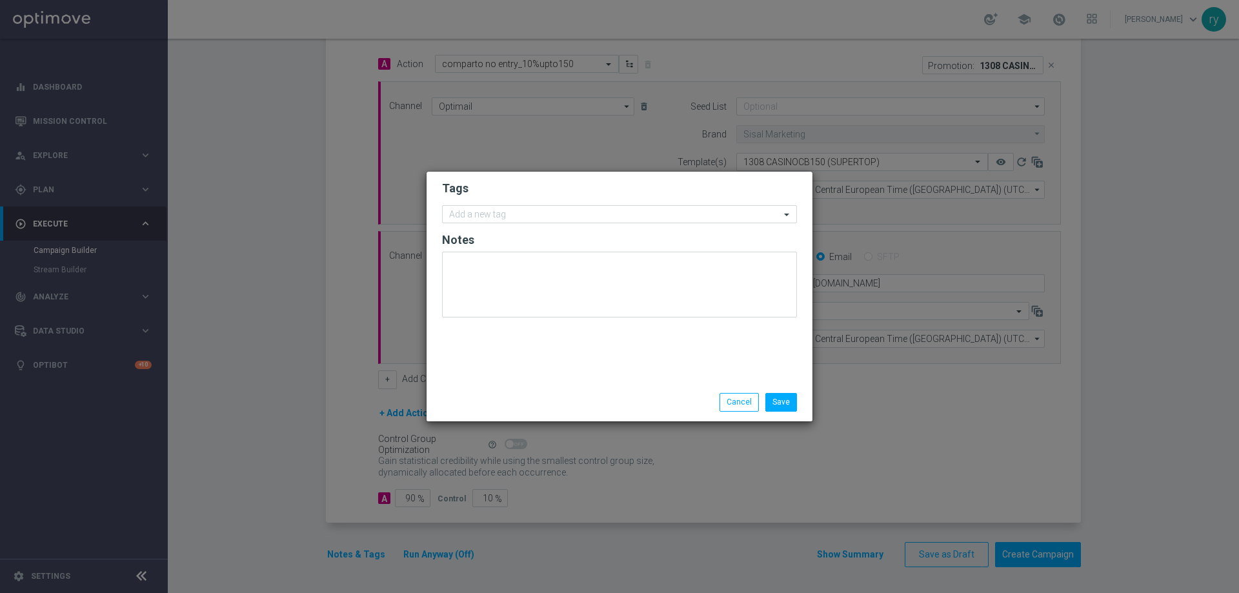
click at [464, 224] on form "Tags Add a new tag Notes" at bounding box center [619, 253] width 355 height 150
click at [465, 212] on input "text" at bounding box center [614, 215] width 331 height 11
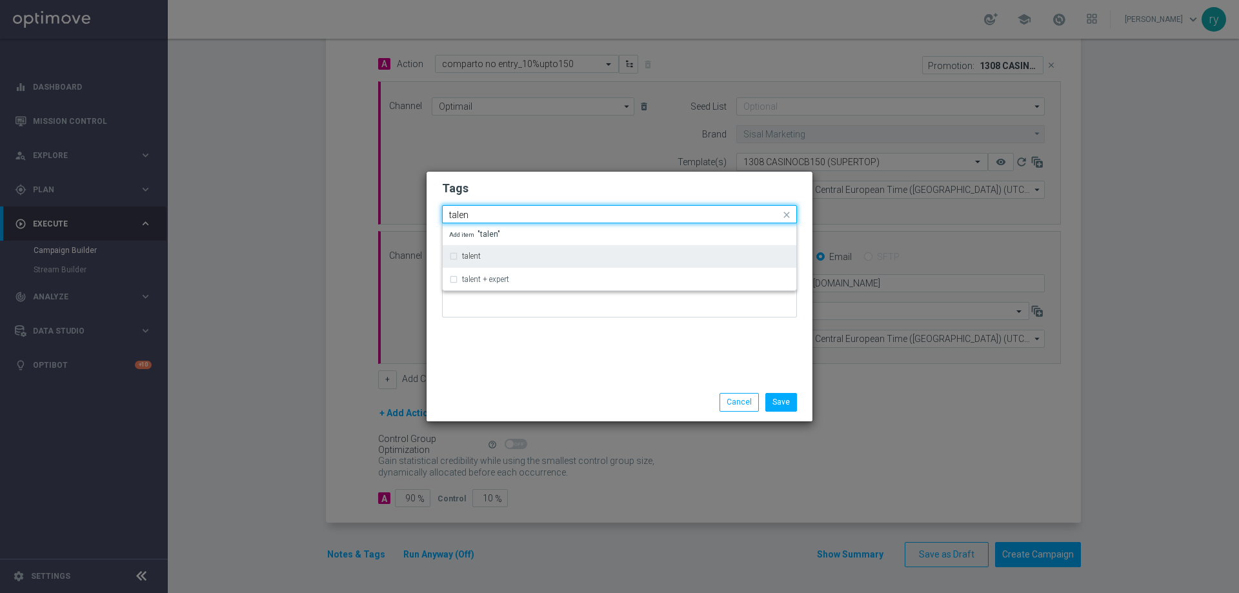
click at [481, 252] on div "talent" at bounding box center [619, 256] width 341 height 21
type input "talen"
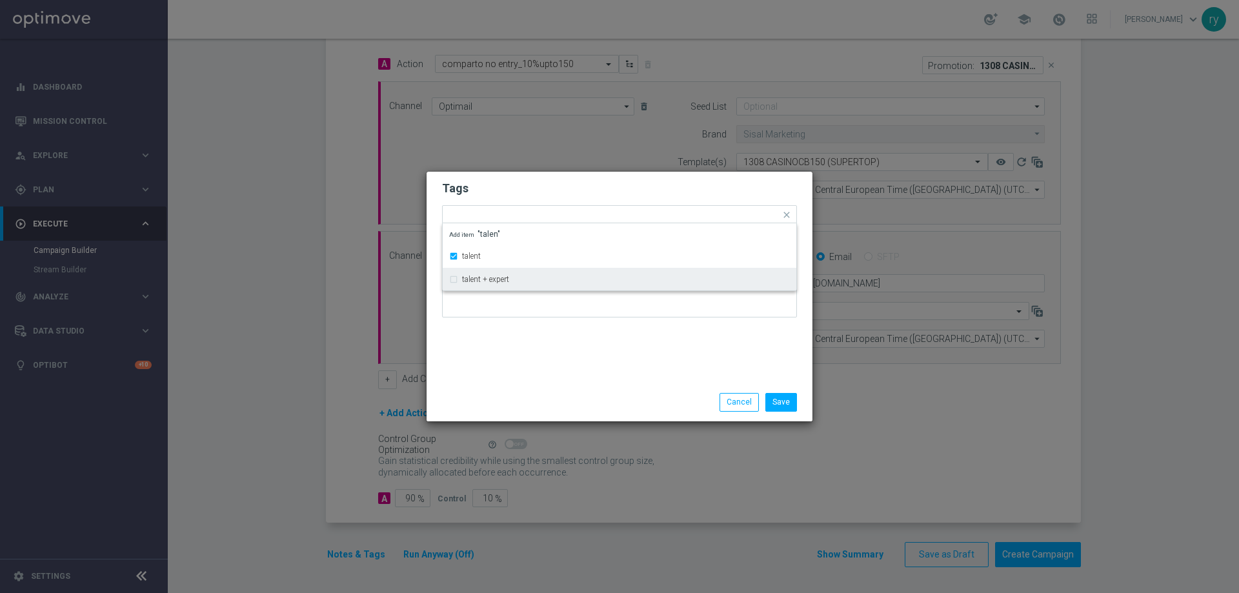
click at [517, 345] on div "Tags Quick find × talent talent talent + expert Add item "talen" Notes" at bounding box center [620, 278] width 386 height 212
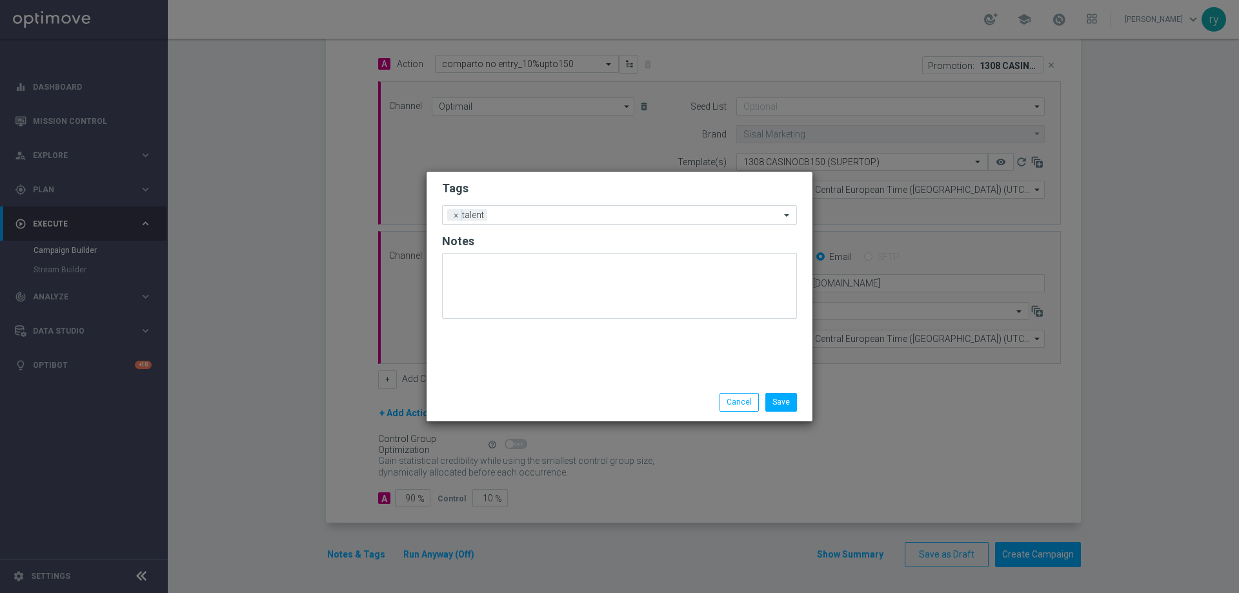
click at [537, 216] on input "text" at bounding box center [637, 215] width 288 height 11
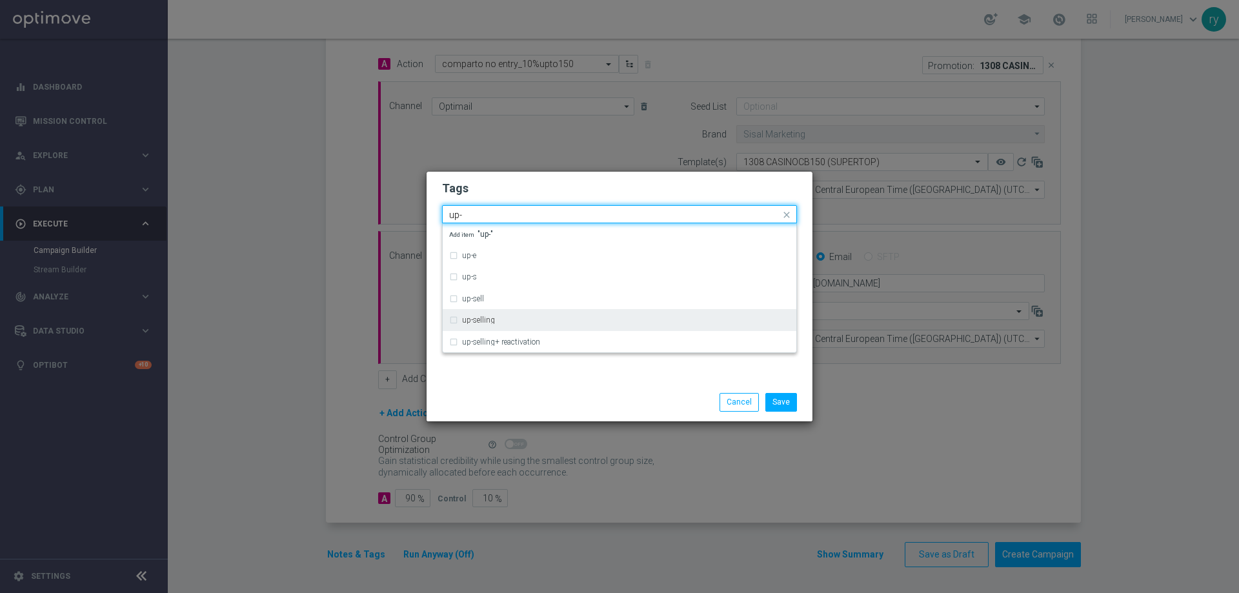
click at [449, 316] on div "up-selling" at bounding box center [620, 319] width 354 height 21
type input "up-"
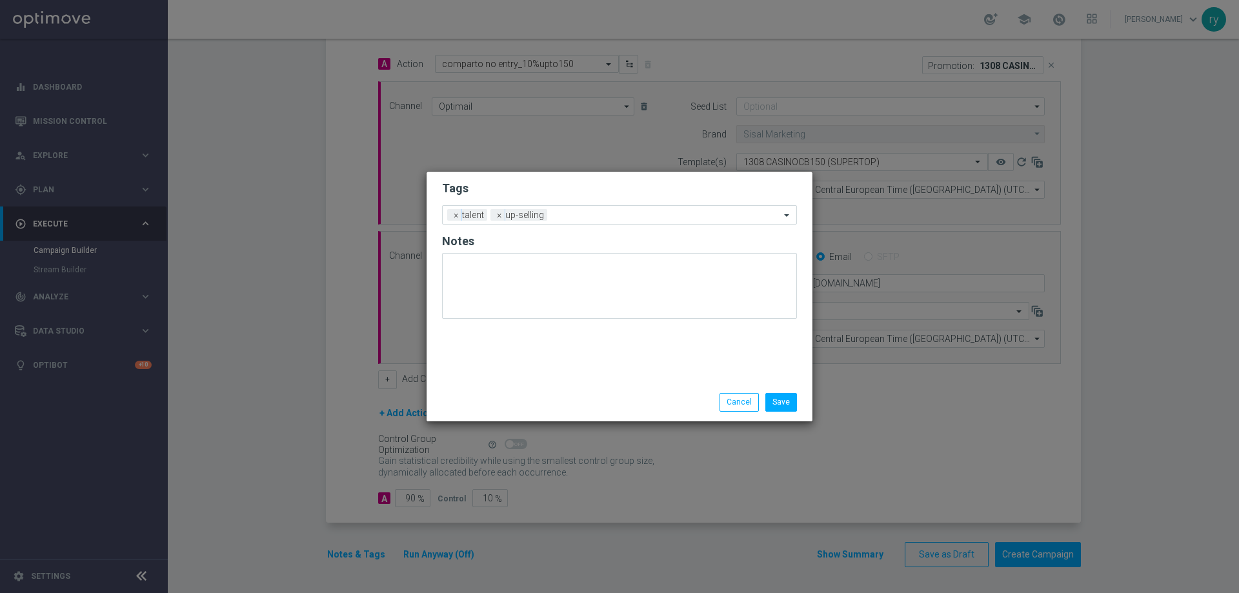
drag, startPoint x: 501, startPoint y: 376, endPoint x: 525, endPoint y: 328, distance: 54.3
click at [502, 377] on div "Tags Add a new tag × talent × up-selling Notes" at bounding box center [620, 278] width 386 height 212
click at [565, 214] on input "text" at bounding box center [667, 215] width 228 height 11
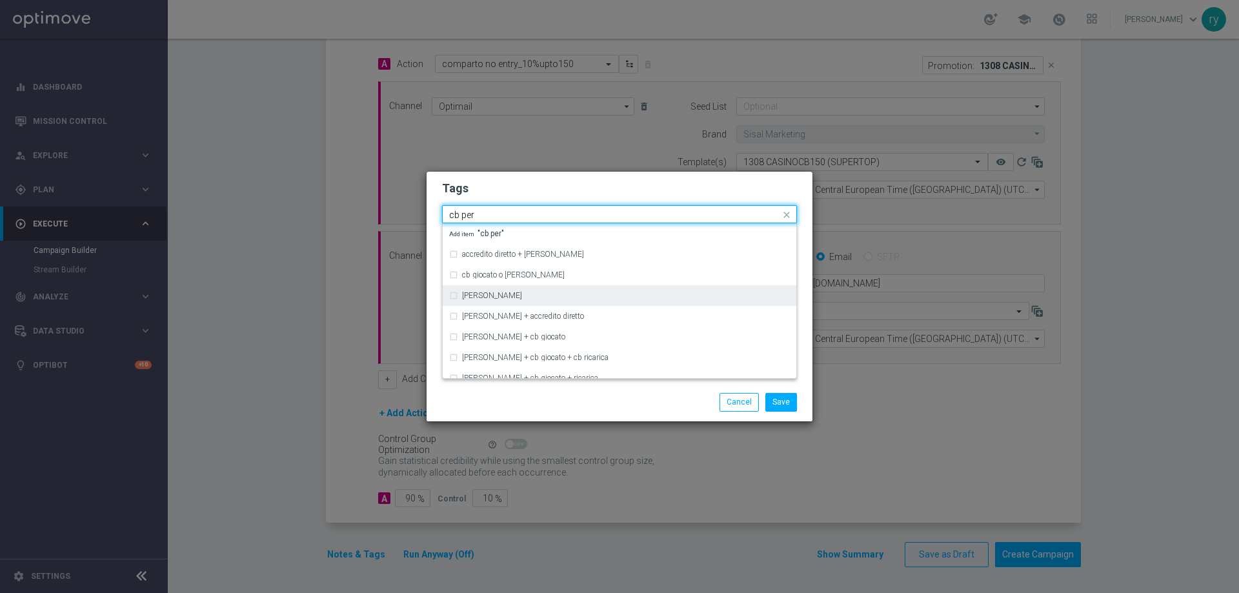
click at [473, 301] on div "[PERSON_NAME]" at bounding box center [619, 295] width 341 height 21
type input "cb per"
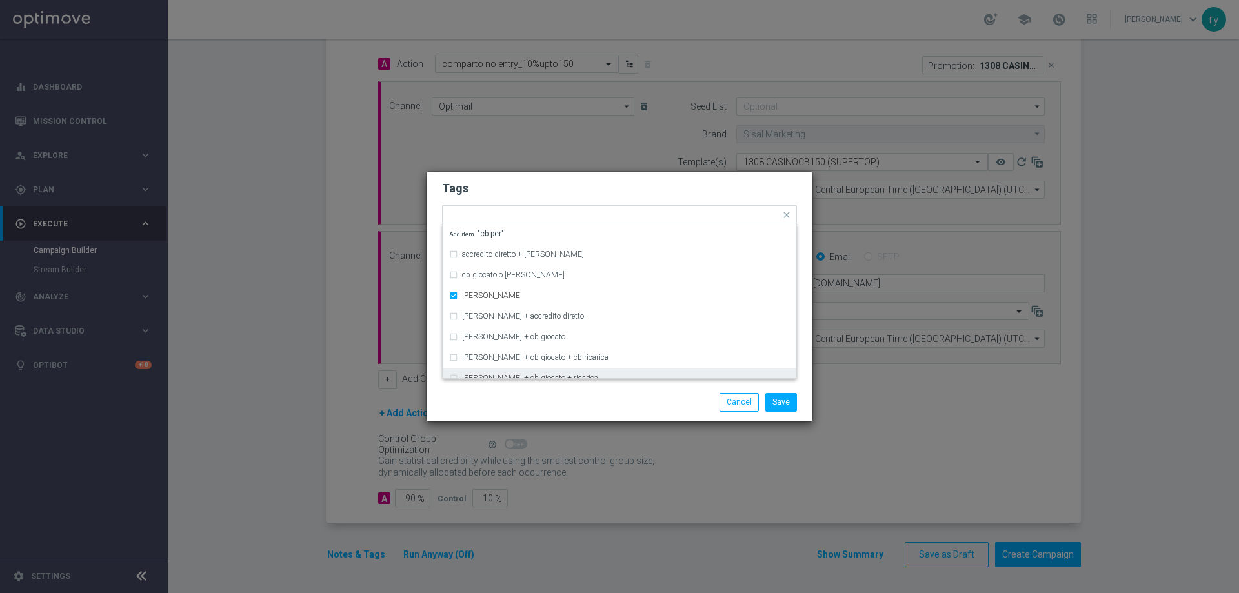
click at [516, 390] on div "Save Cancel" at bounding box center [620, 401] width 386 height 37
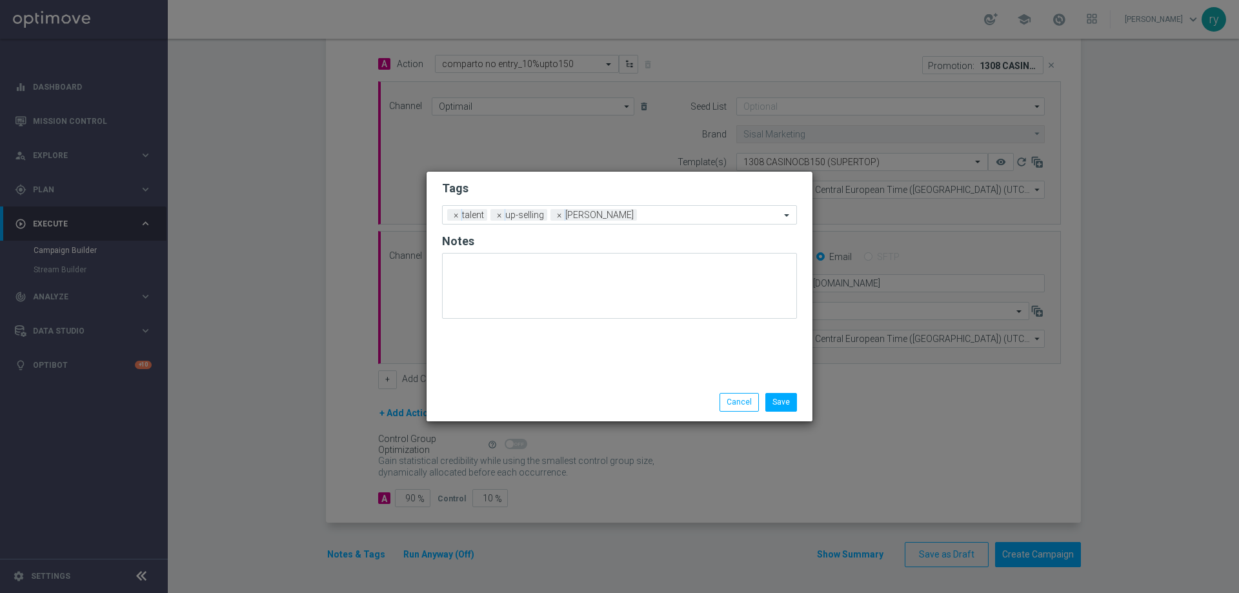
click at [638, 204] on form "Tags Add a new tag × talent × up-selling × cb perso Notes" at bounding box center [619, 253] width 355 height 151
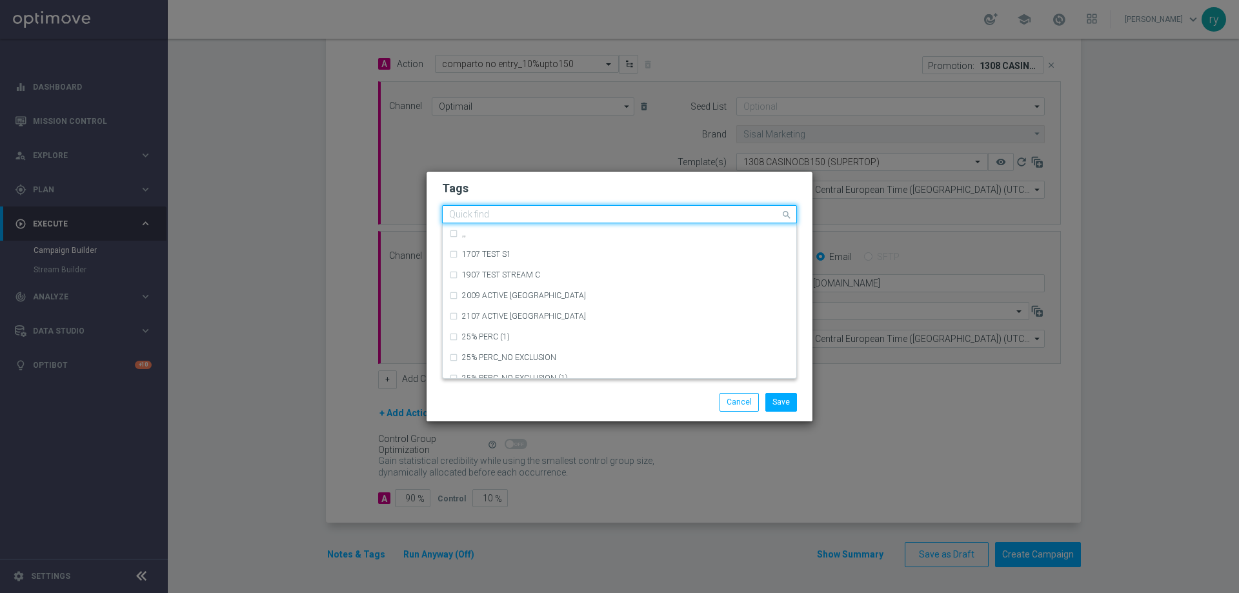
click at [640, 211] on input "text" at bounding box center [614, 215] width 331 height 11
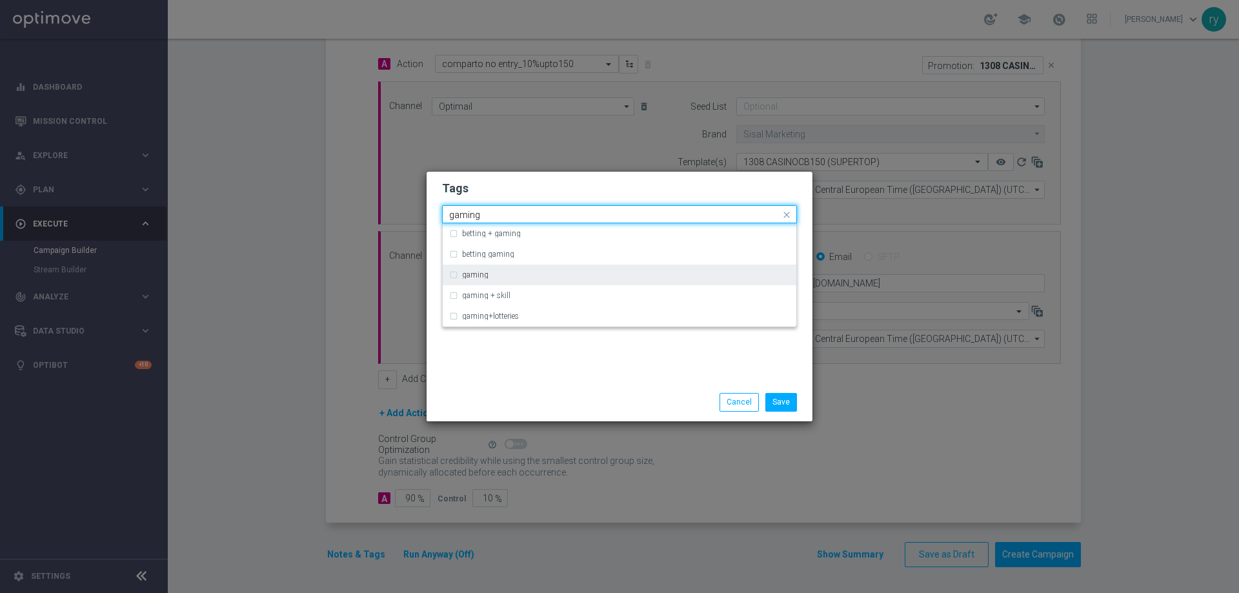
click at [482, 275] on label "gaming" at bounding box center [475, 275] width 26 height 8
type input "gaming"
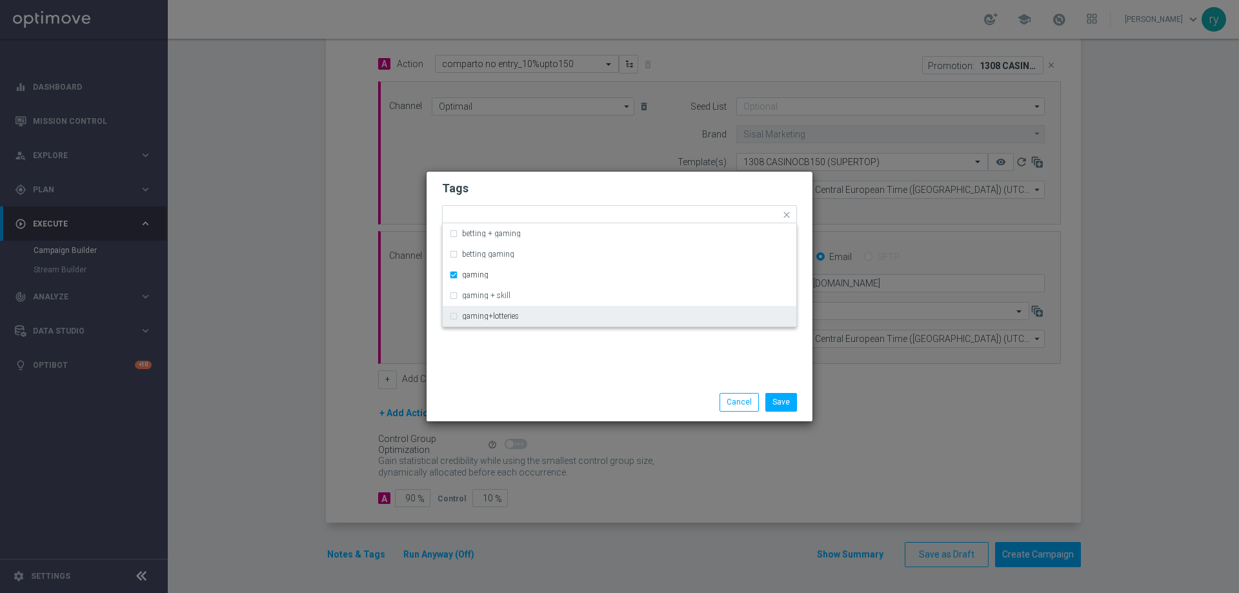
drag, startPoint x: 507, startPoint y: 362, endPoint x: 513, endPoint y: 358, distance: 6.9
click at [508, 362] on div "Tags Quick find × talent × up-selling × cb perso × gaming betting + gaming bett…" at bounding box center [620, 278] width 386 height 212
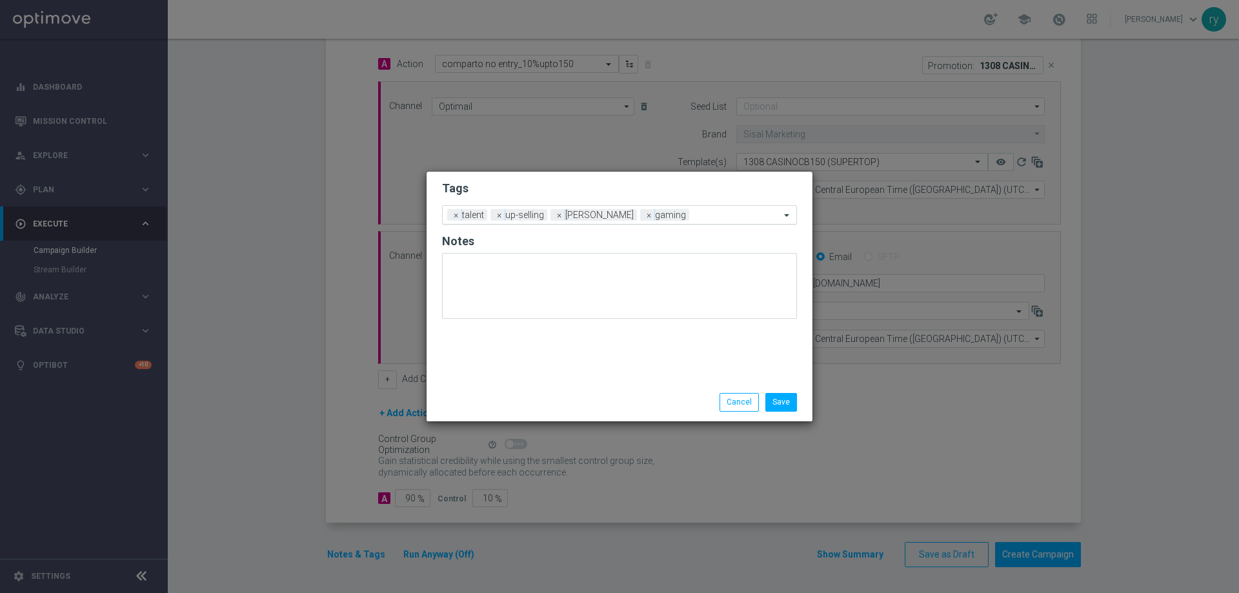
click at [686, 207] on div "Add a new tag × talent × up-selling × cb perso × gaming" at bounding box center [612, 215] width 338 height 18
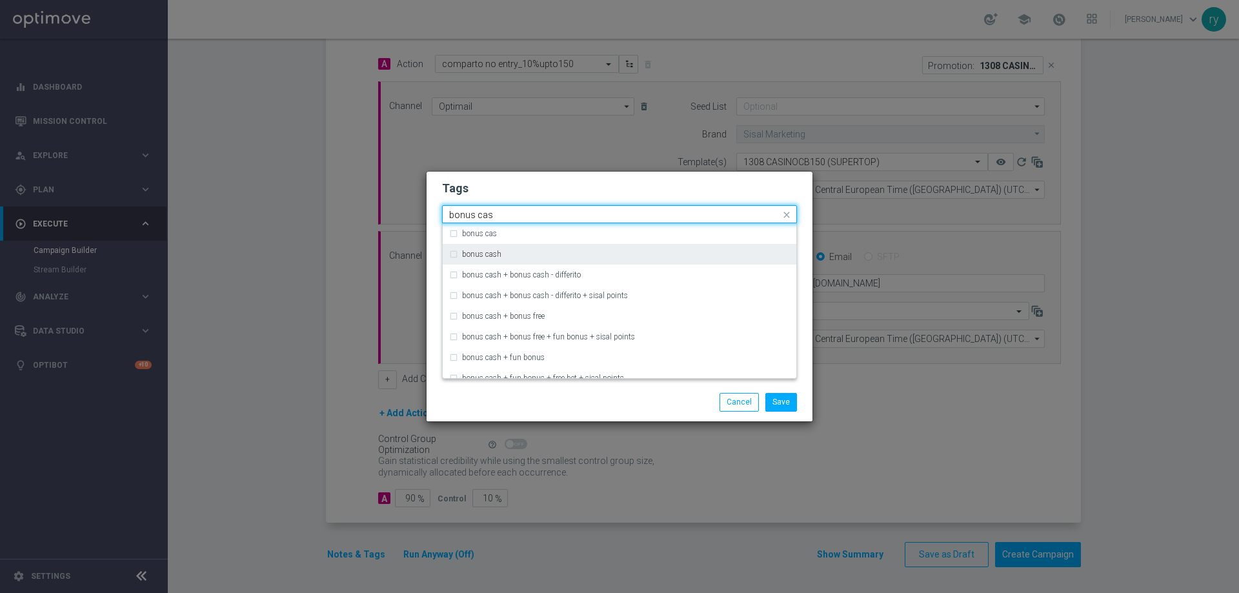
click at [485, 251] on label "bonus cash" at bounding box center [481, 254] width 39 height 8
type input "bonus cas"
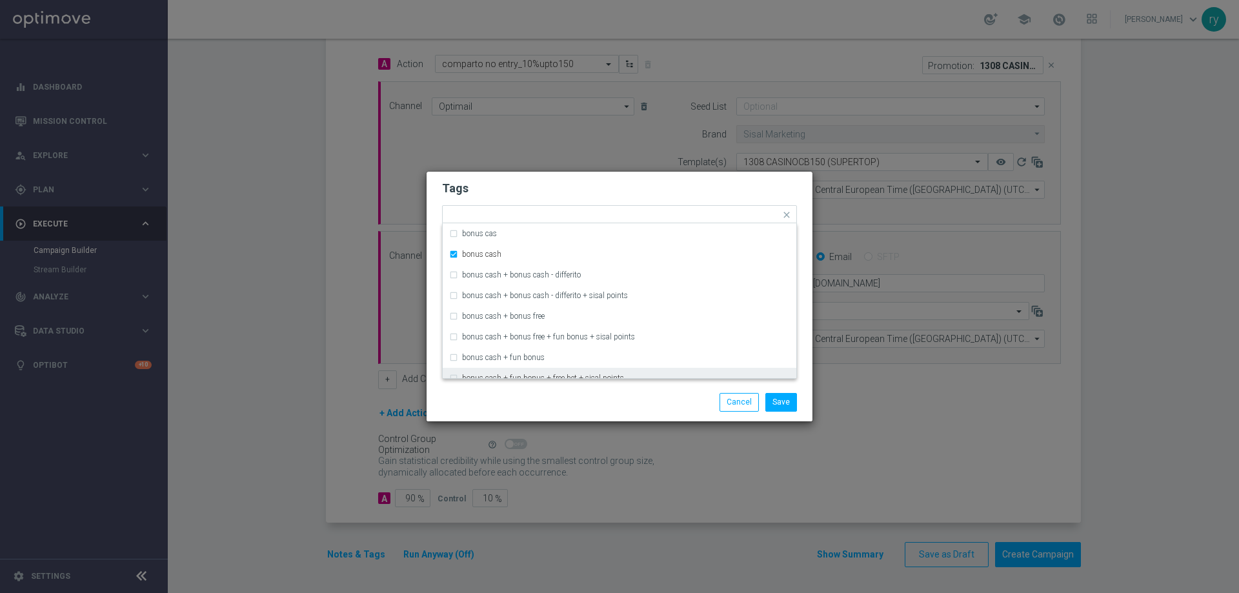
click at [656, 400] on div "Save Cancel" at bounding box center [682, 402] width 250 height 18
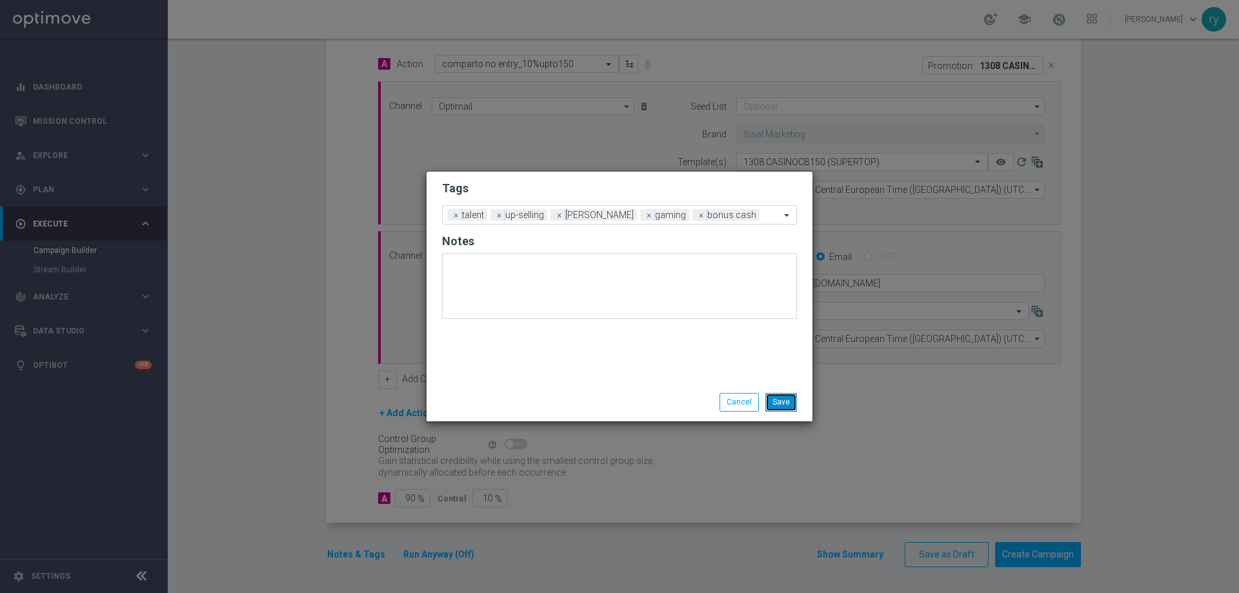
click at [789, 402] on button "Save" at bounding box center [782, 402] width 32 height 18
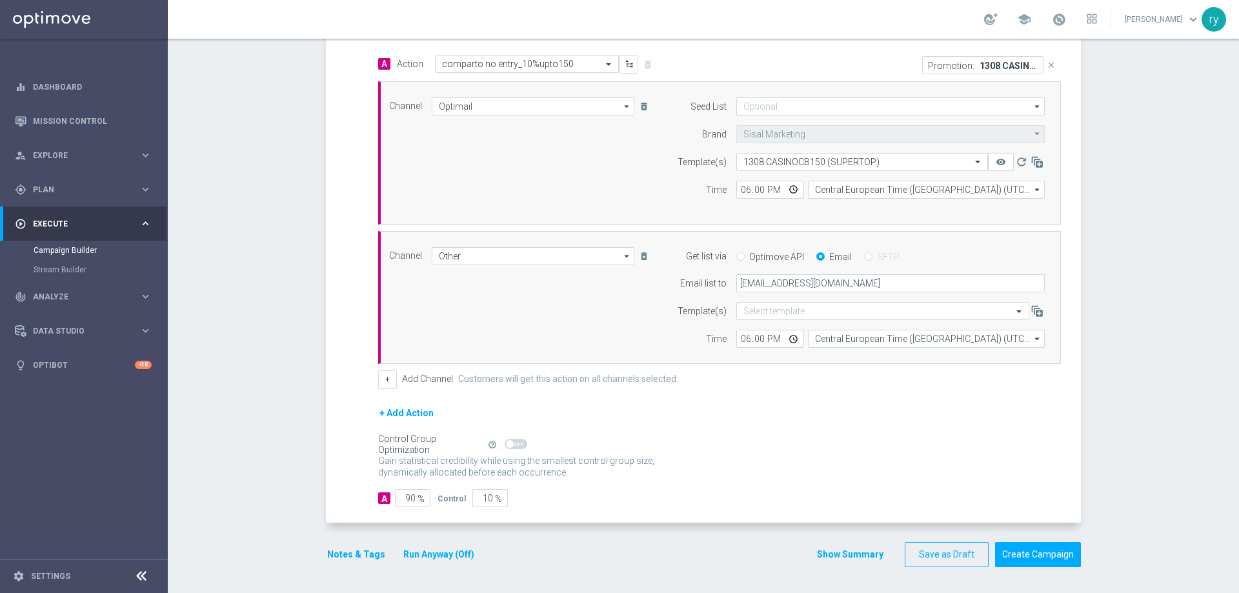
click at [826, 551] on button "Show Summary" at bounding box center [851, 554] width 68 height 15
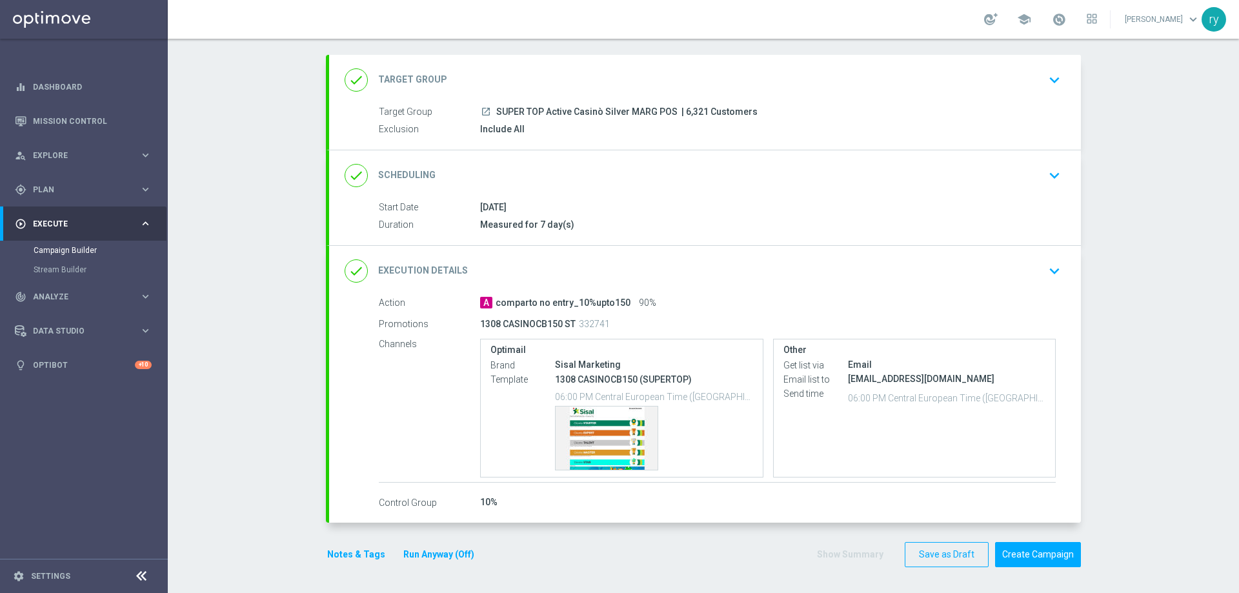
scroll to position [61, 0]
click at [618, 424] on div "Template preview" at bounding box center [607, 438] width 102 height 63
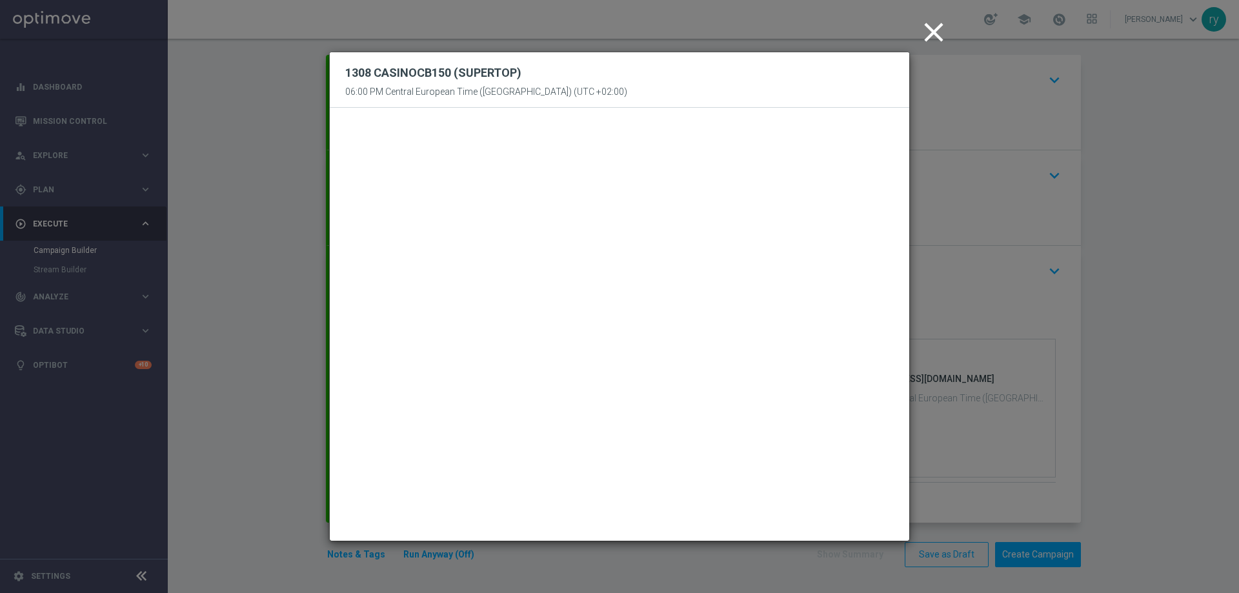
click at [698, 86] on div "1308 CASINOCB150 (SUPERTOP) 06:00 PM Central European Time (Berlin) (UTC +02:00)" at bounding box center [620, 80] width 580 height 56
click at [937, 33] on icon "close" at bounding box center [934, 32] width 32 height 32
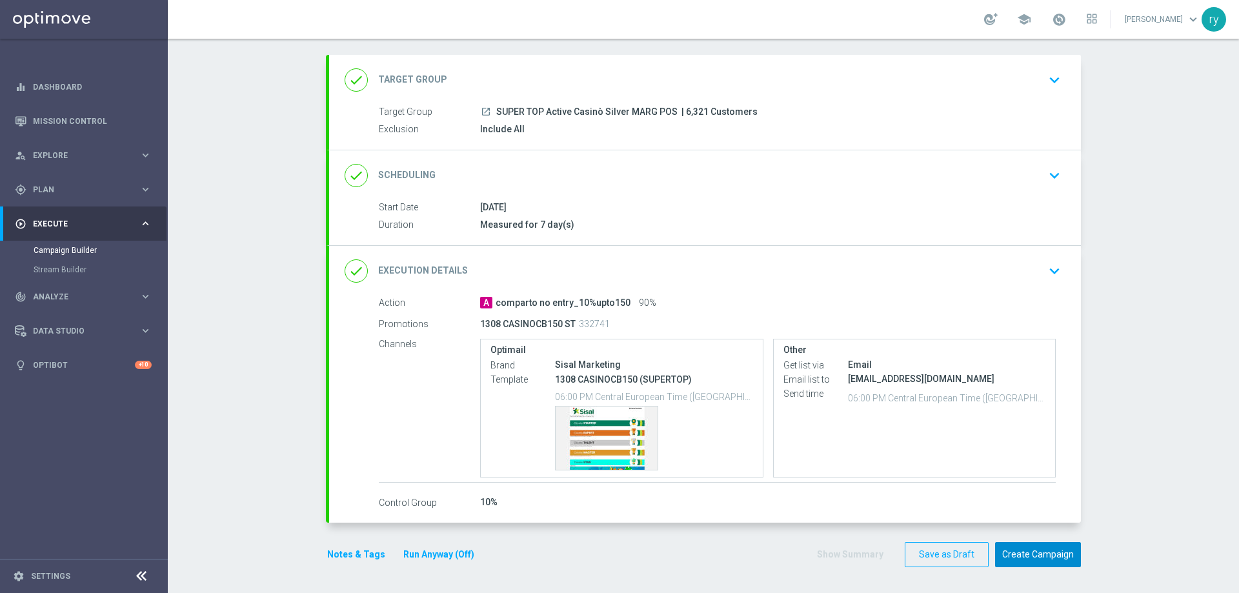
click at [1042, 557] on button "Create Campaign" at bounding box center [1038, 554] width 86 height 25
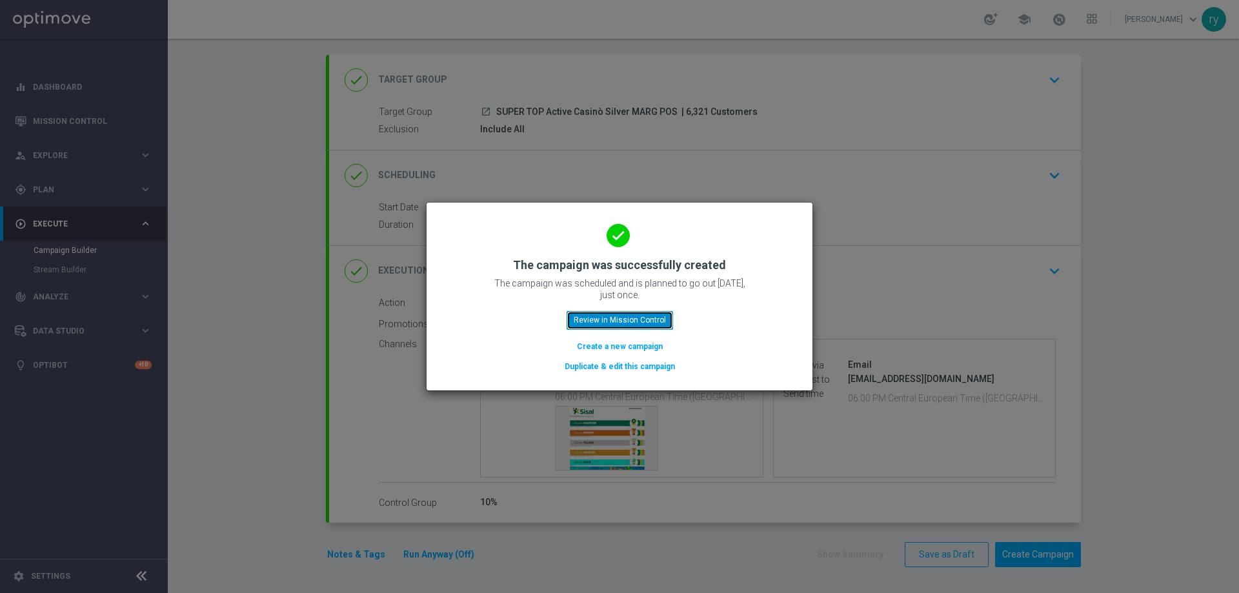
click at [607, 318] on button "Review in Mission Control" at bounding box center [620, 320] width 107 height 18
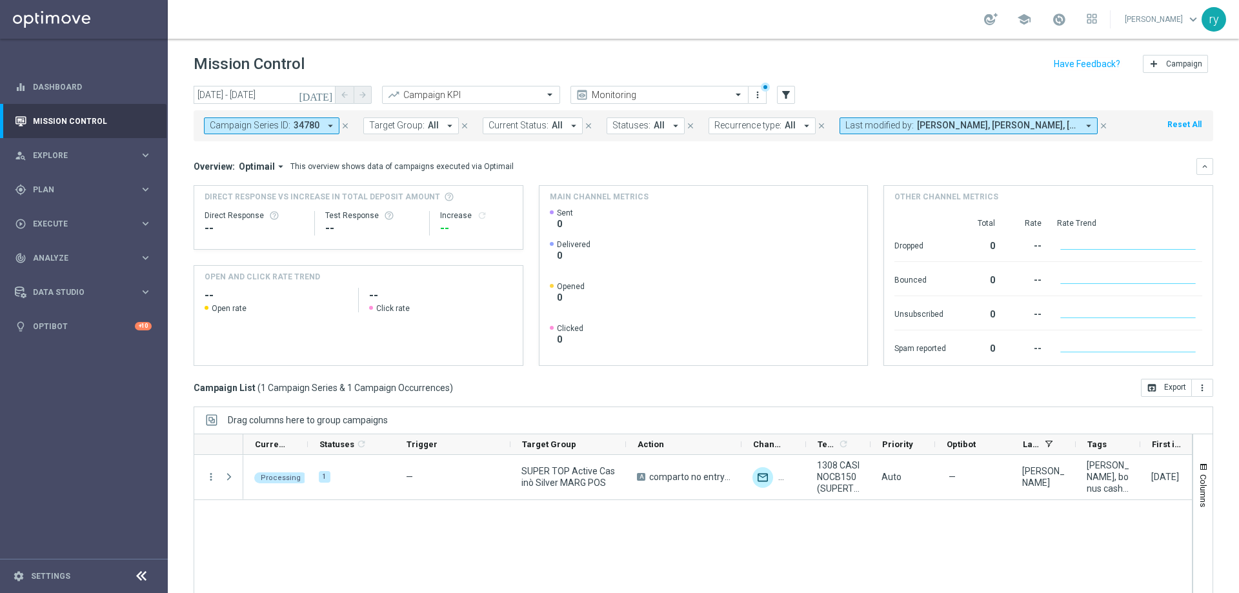
click at [329, 124] on icon "arrow_drop_down" at bounding box center [331, 126] width 12 height 12
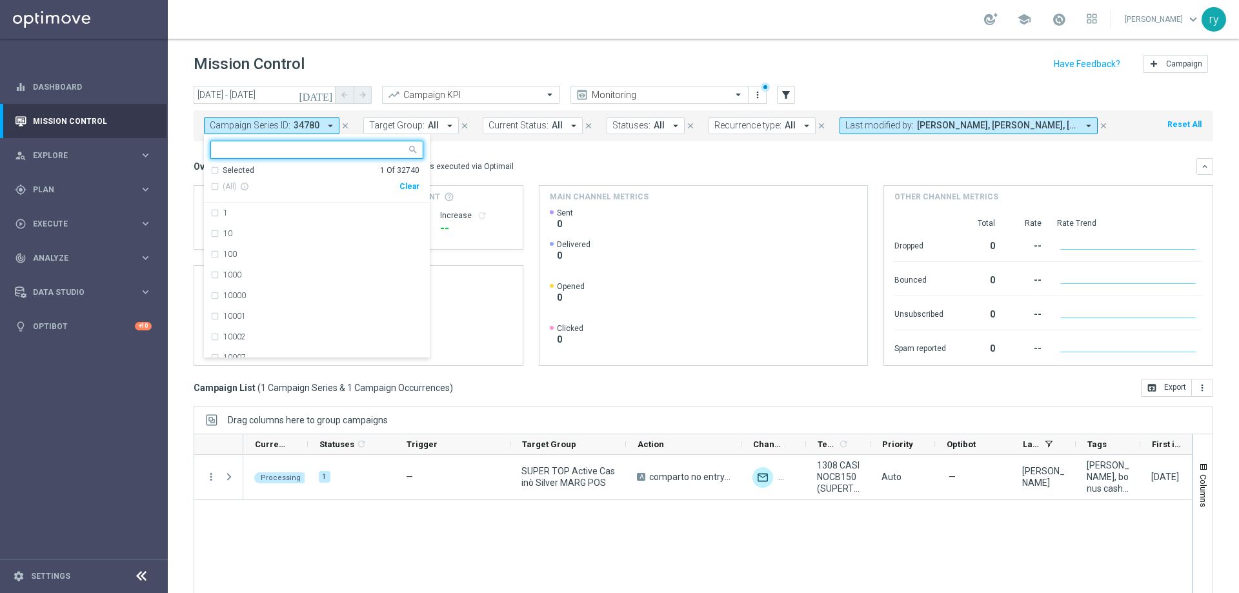
click at [0, 0] on div "Clear" at bounding box center [0, 0] width 0 height 0
click at [352, 109] on div "Campaign Series ID: 34780 arrow_drop_down Selected 0 Of 32740 (All) info_outlin…" at bounding box center [704, 123] width 1020 height 36
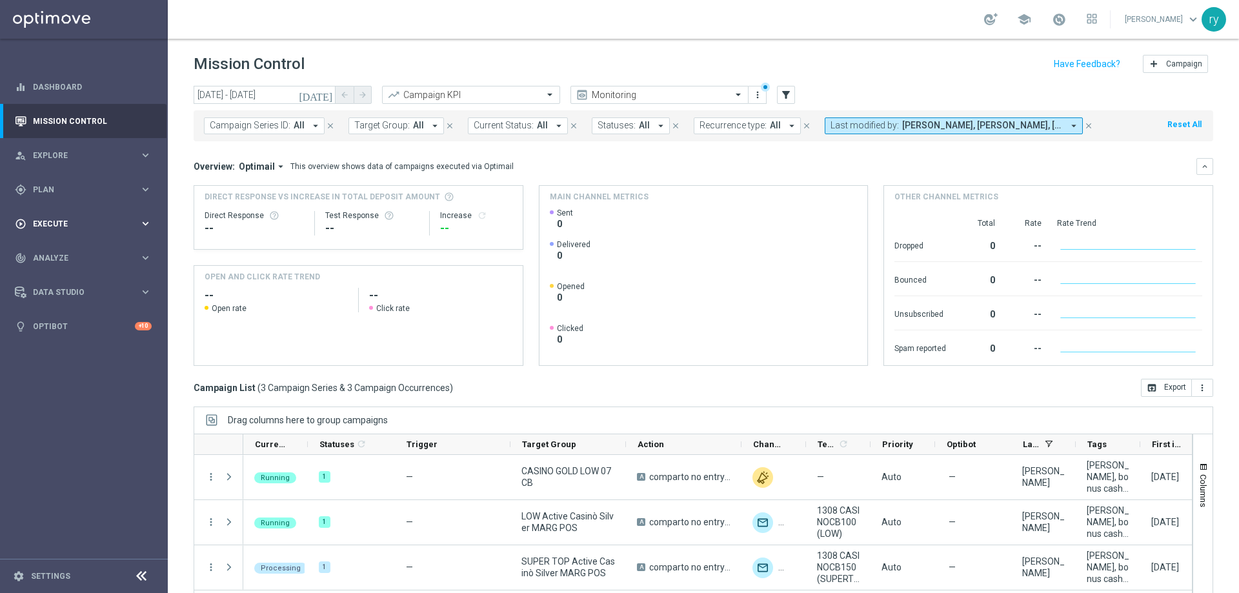
click at [128, 222] on span "Execute" at bounding box center [86, 224] width 107 height 8
click at [103, 186] on span "Plan" at bounding box center [86, 190] width 107 height 8
click at [72, 273] on link "Optimail" at bounding box center [87, 274] width 94 height 10
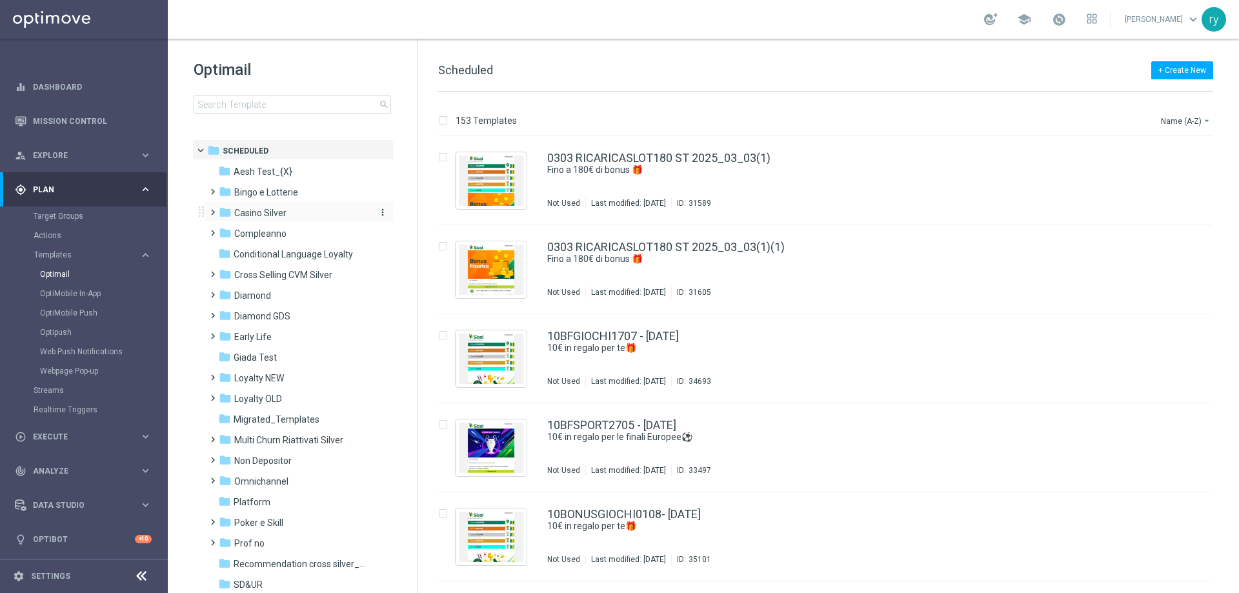
click at [265, 209] on span "Casino Silver" at bounding box center [260, 213] width 52 height 12
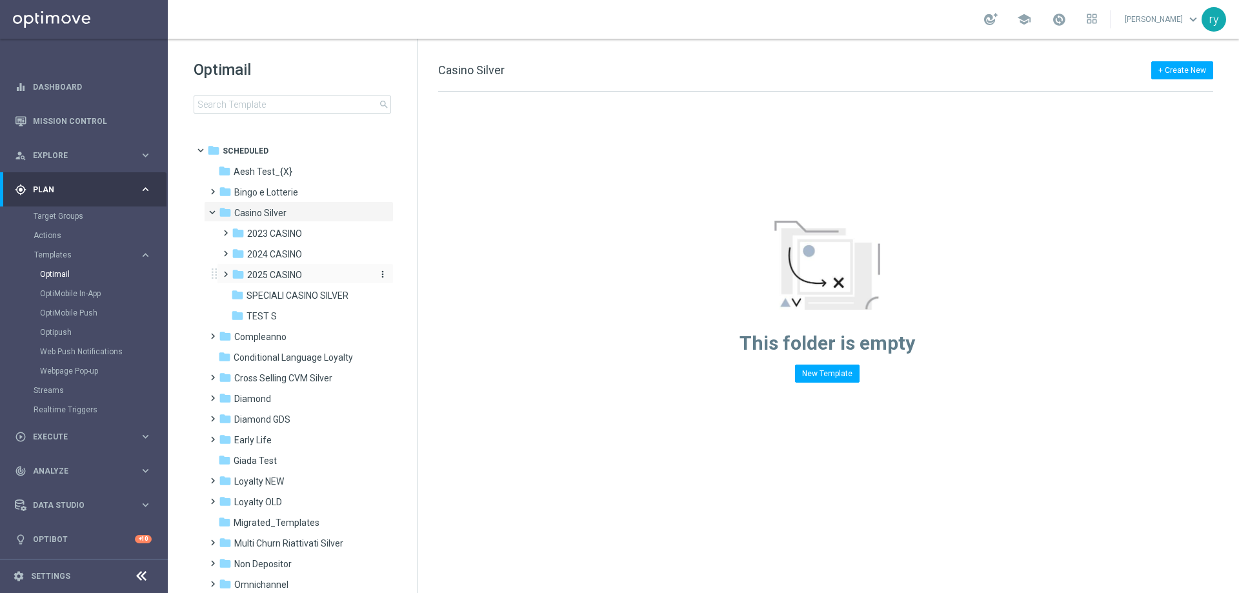
click at [270, 274] on span "2025 CASINO" at bounding box center [274, 275] width 55 height 12
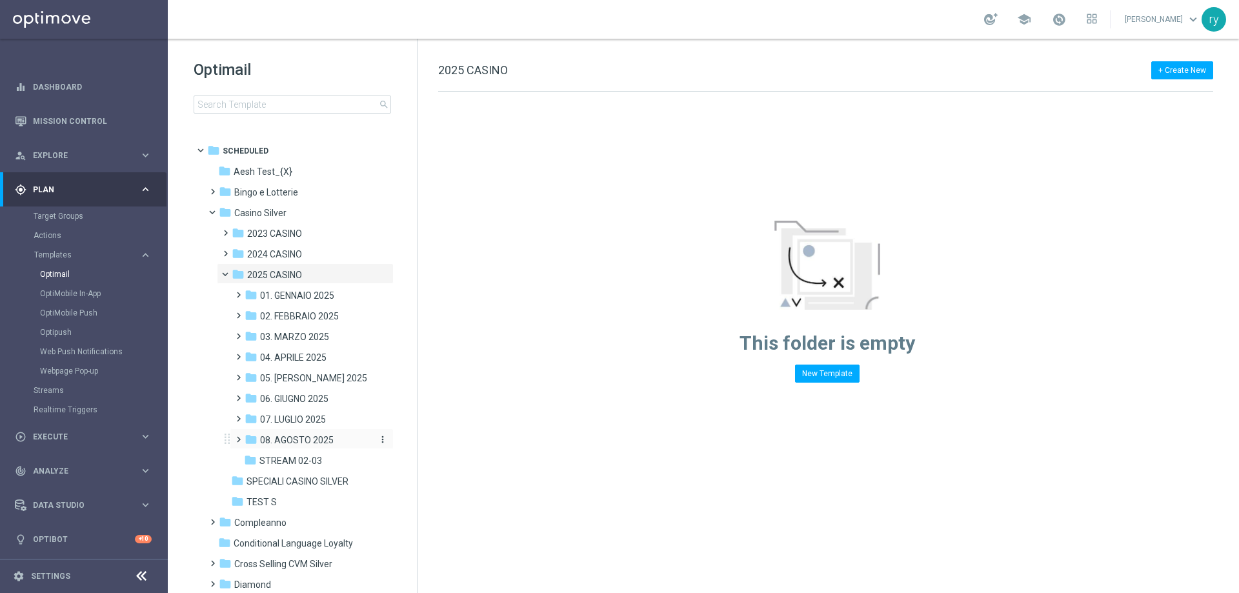
click at [278, 437] on span "08. AGOSTO 2025" at bounding box center [297, 440] width 74 height 12
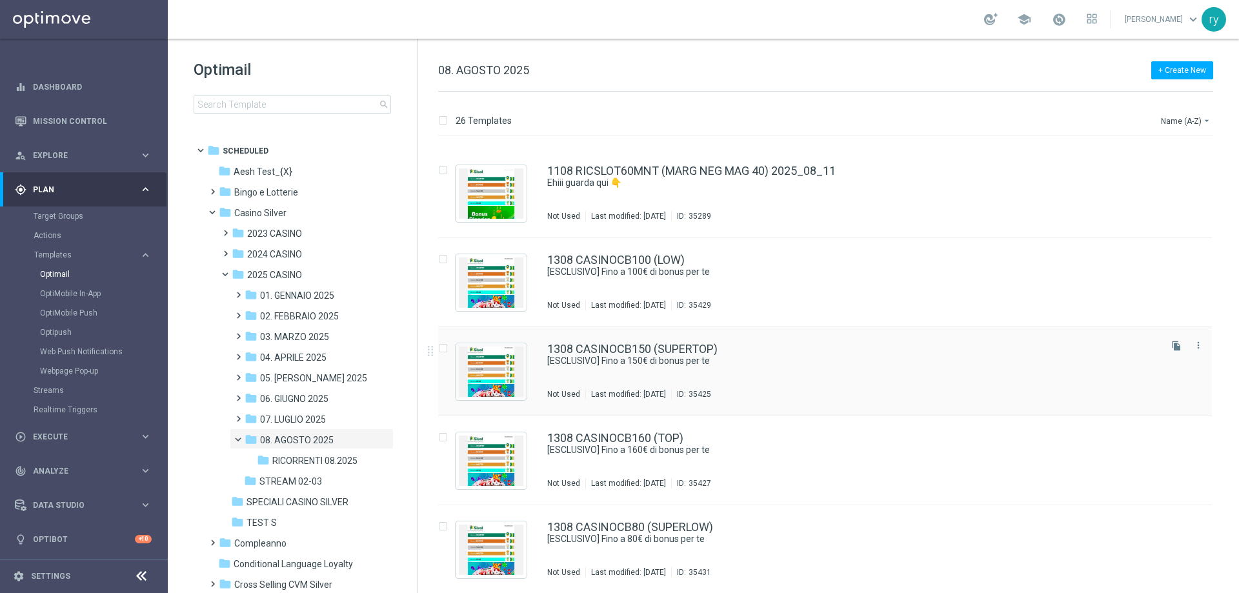
scroll to position [1485, 0]
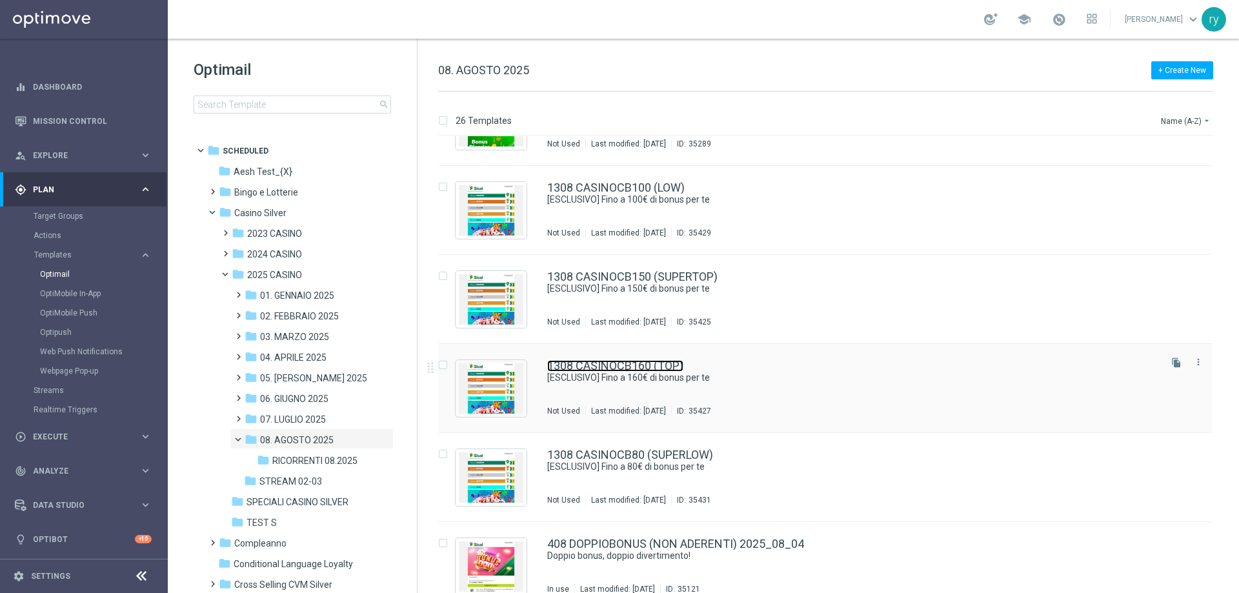
click at [641, 366] on link "1308 CASINOCB160 (TOP)" at bounding box center [615, 366] width 136 height 12
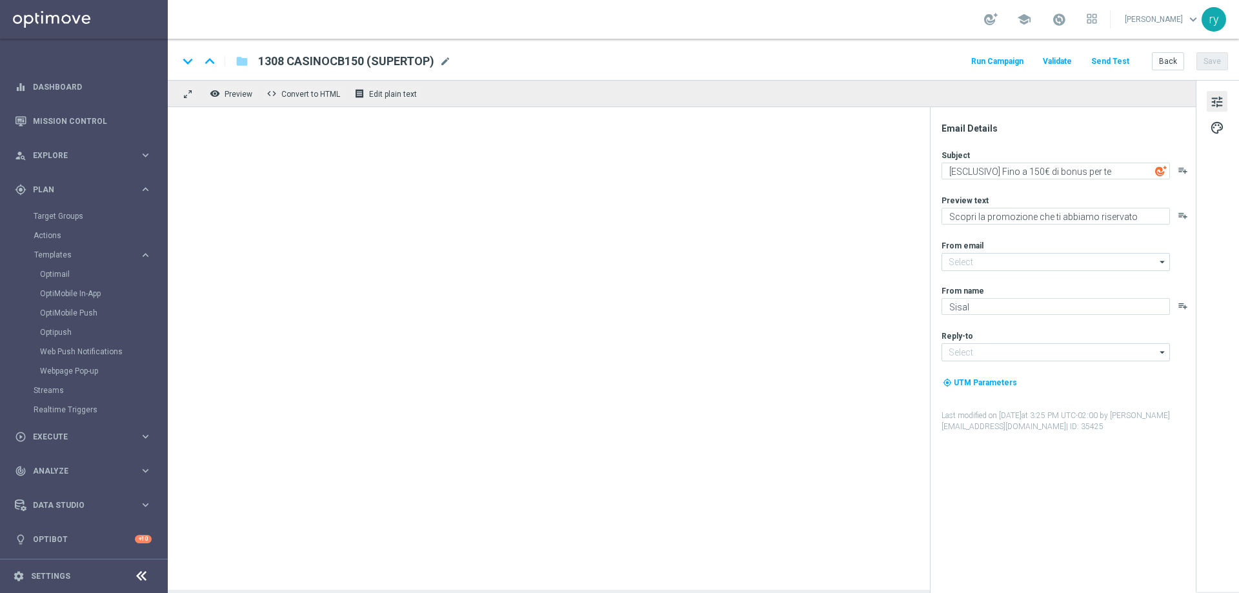
type textarea "[ESCLUSIVO] Fino a 160€ di bonus per te"
type input "[EMAIL_ADDRESS][DOMAIN_NAME]"
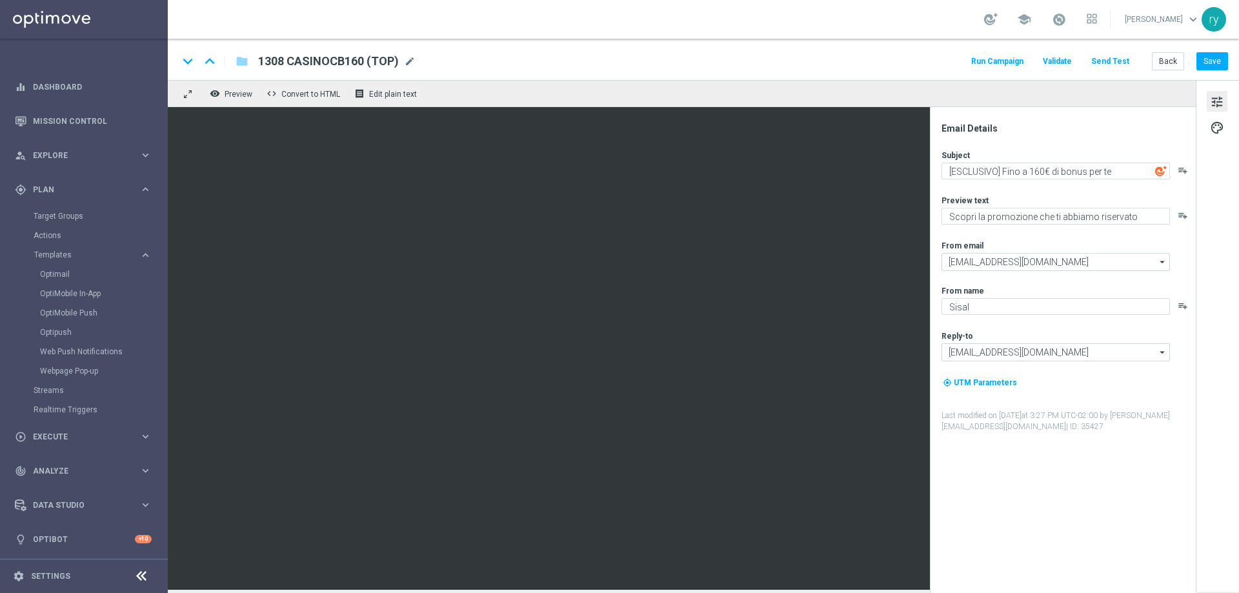
click at [1013, 55] on button "Run Campaign" at bounding box center [998, 61] width 56 height 17
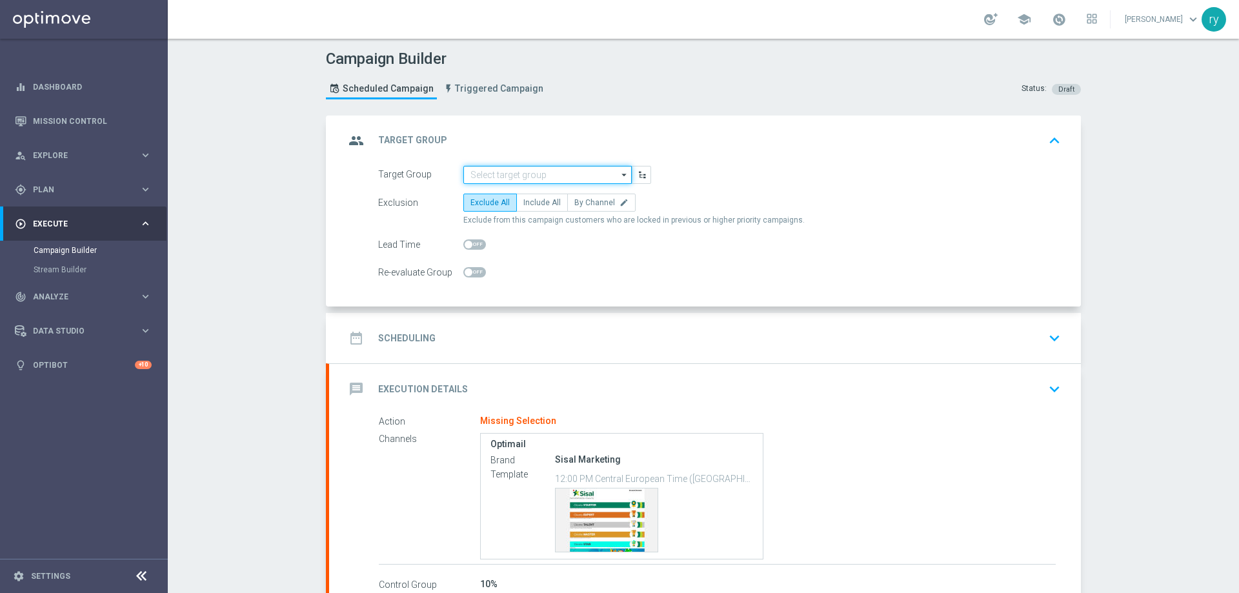
click at [514, 183] on input at bounding box center [548, 175] width 168 height 18
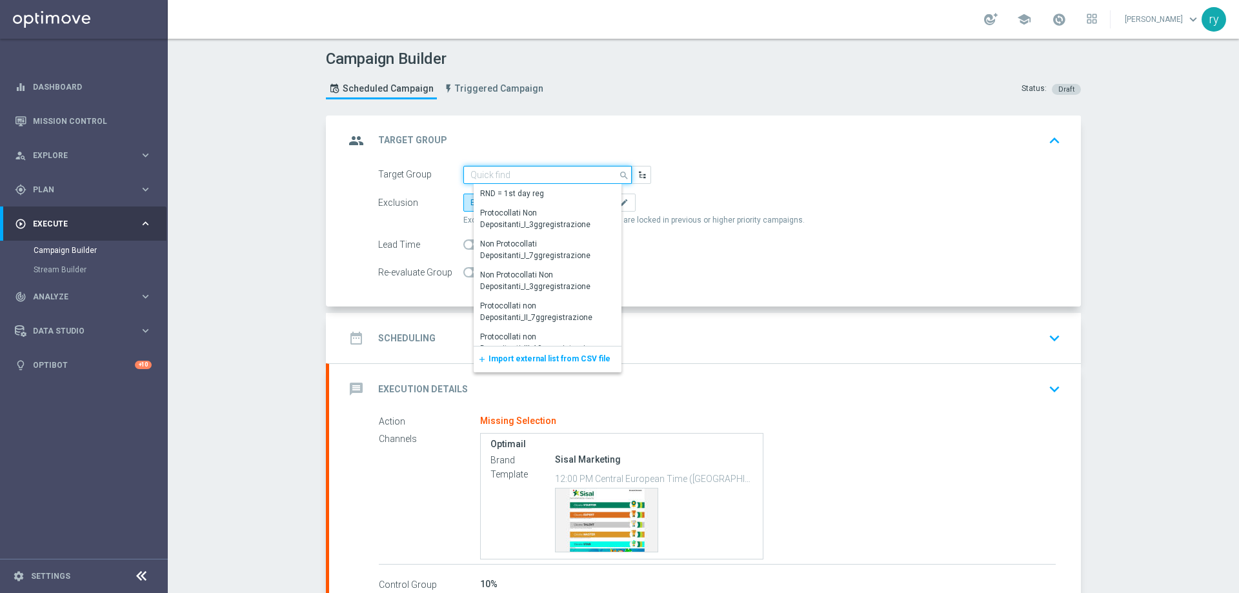
paste input "TOP Active Casinò Silver MARG POS"
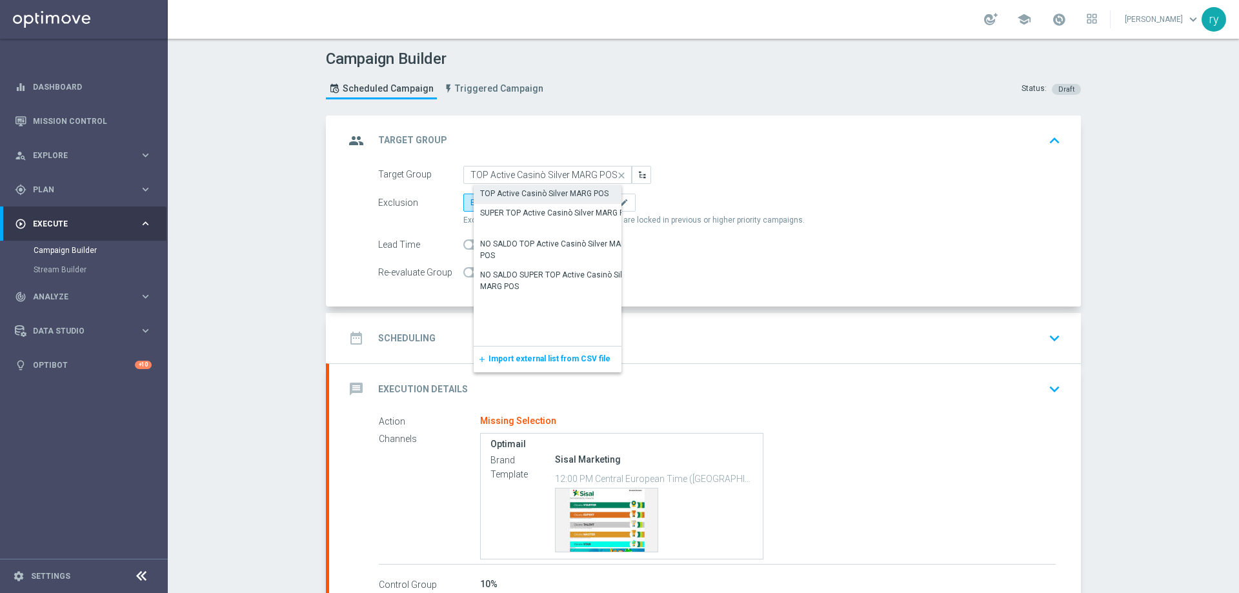
click at [518, 191] on div "TOP Active Casinò Silver MARG POS" at bounding box center [544, 194] width 128 height 12
type input "TOP Active Casinò Silver MARG POS"
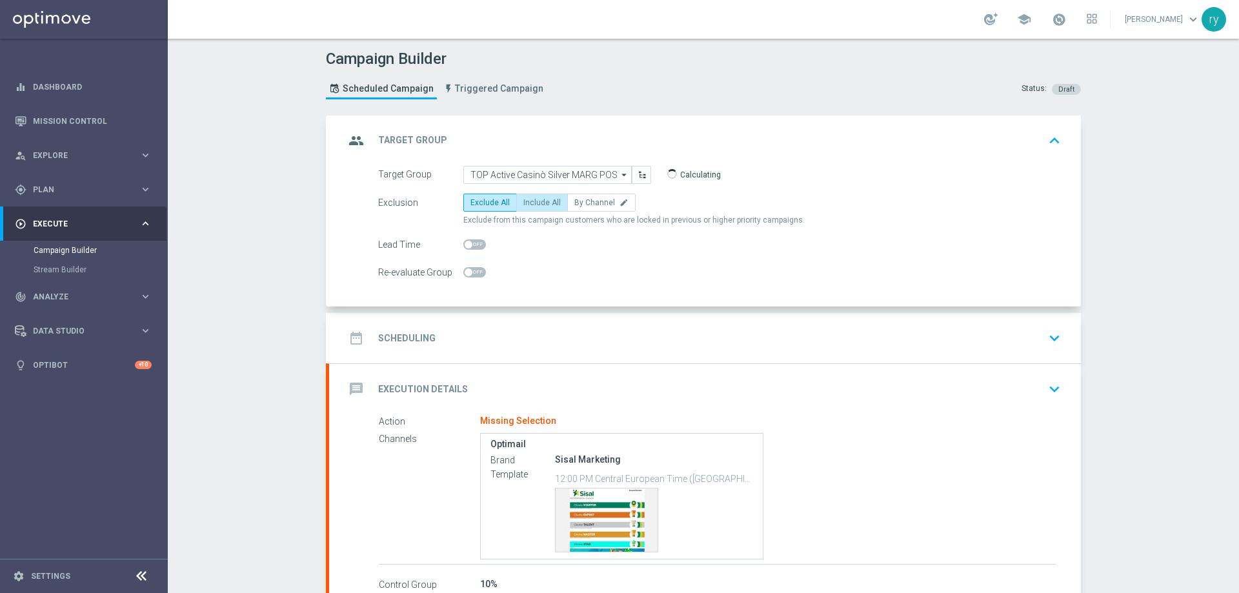
click at [525, 207] on span "Include All" at bounding box center [542, 202] width 37 height 9
click at [525, 207] on input "Include All" at bounding box center [528, 205] width 8 height 8
radio input "true"
click at [602, 296] on div "Target Group TOP Active Casinò Silver MARG POS TOP Active Casinò Silver MARG PO…" at bounding box center [705, 236] width 752 height 141
click at [597, 328] on div "date_range Scheduling keyboard_arrow_down" at bounding box center [705, 338] width 721 height 25
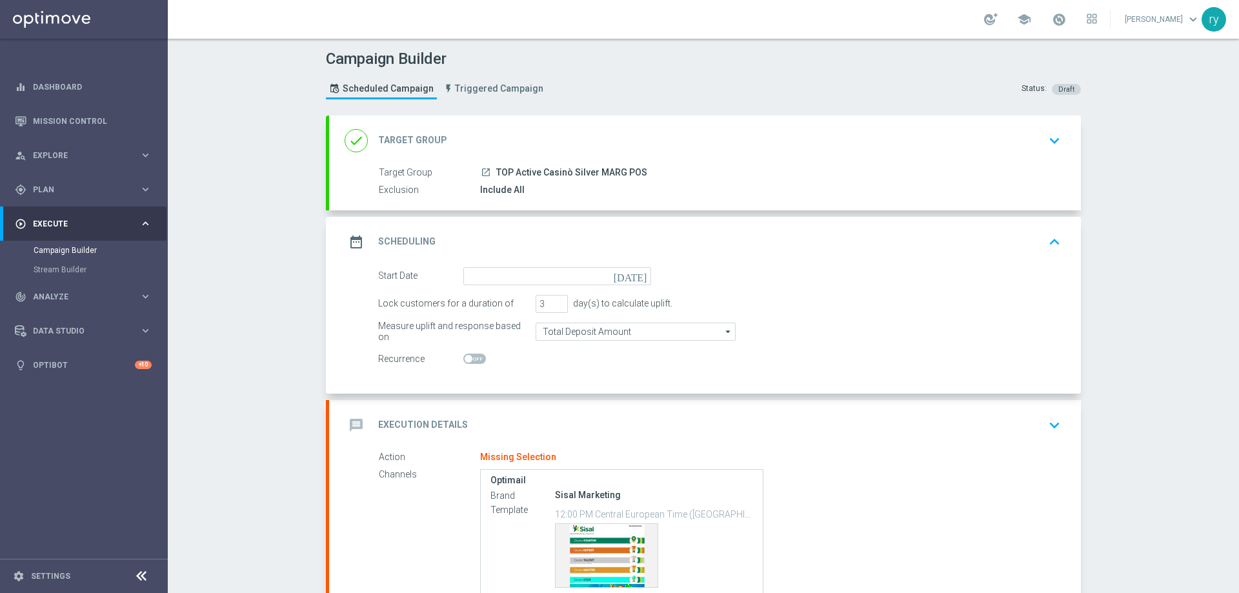
click at [634, 276] on icon "[DATE]" at bounding box center [633, 274] width 38 height 14
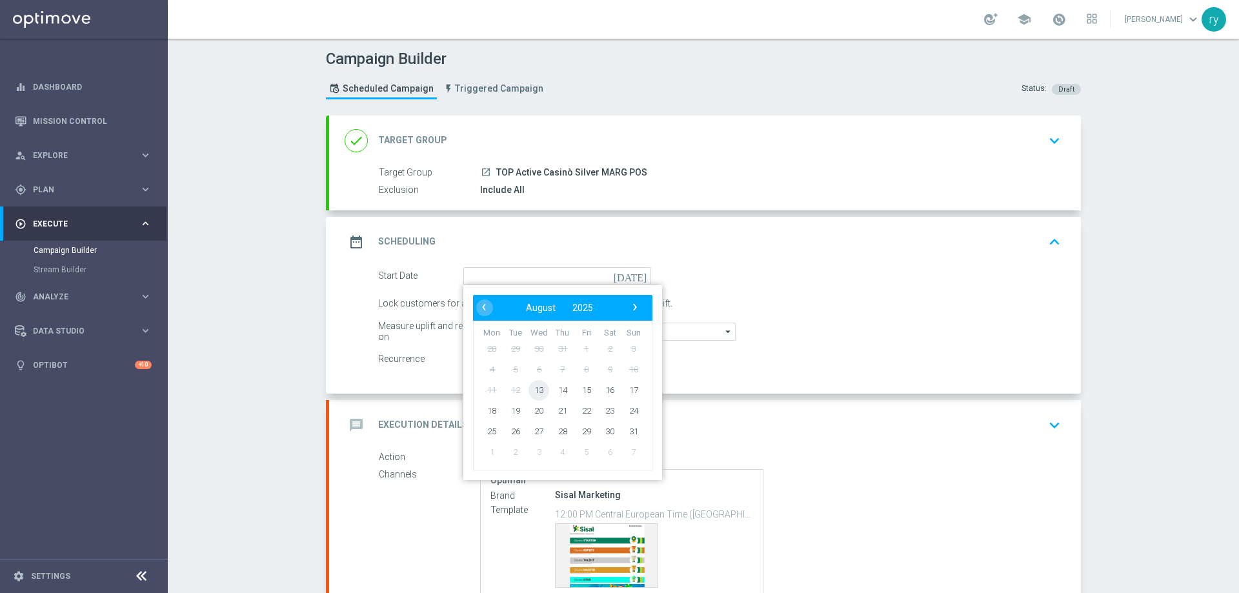
click at [539, 391] on span "13" at bounding box center [539, 390] width 21 height 21
type input "[DATE]"
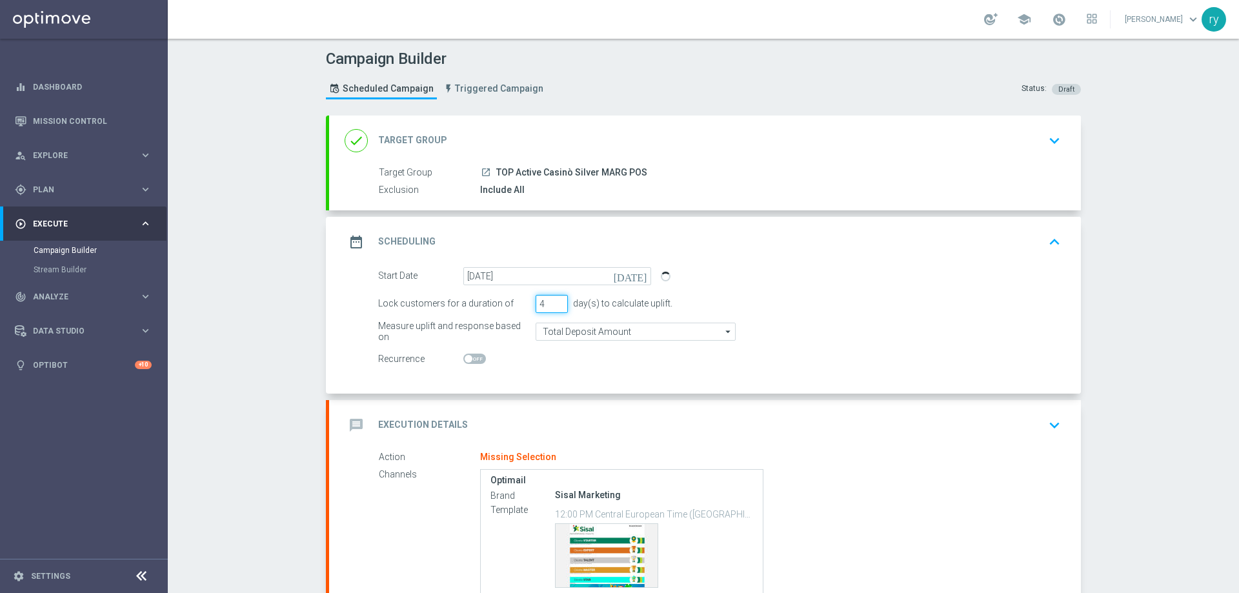
click at [556, 300] on input "4" at bounding box center [552, 304] width 32 height 18
click at [556, 300] on input "5" at bounding box center [552, 304] width 32 height 18
click at [556, 300] on input "6" at bounding box center [552, 304] width 32 height 18
type input "7"
click at [556, 300] on input "7" at bounding box center [552, 304] width 32 height 18
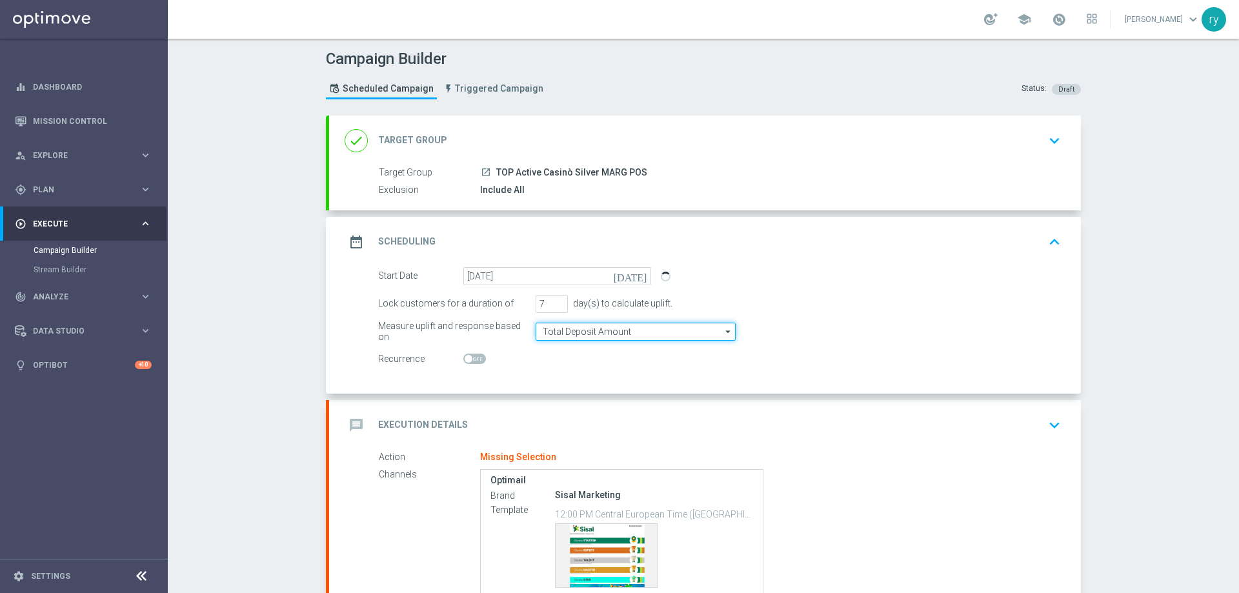
click at [564, 337] on input "Total Deposit Amount" at bounding box center [636, 332] width 200 height 18
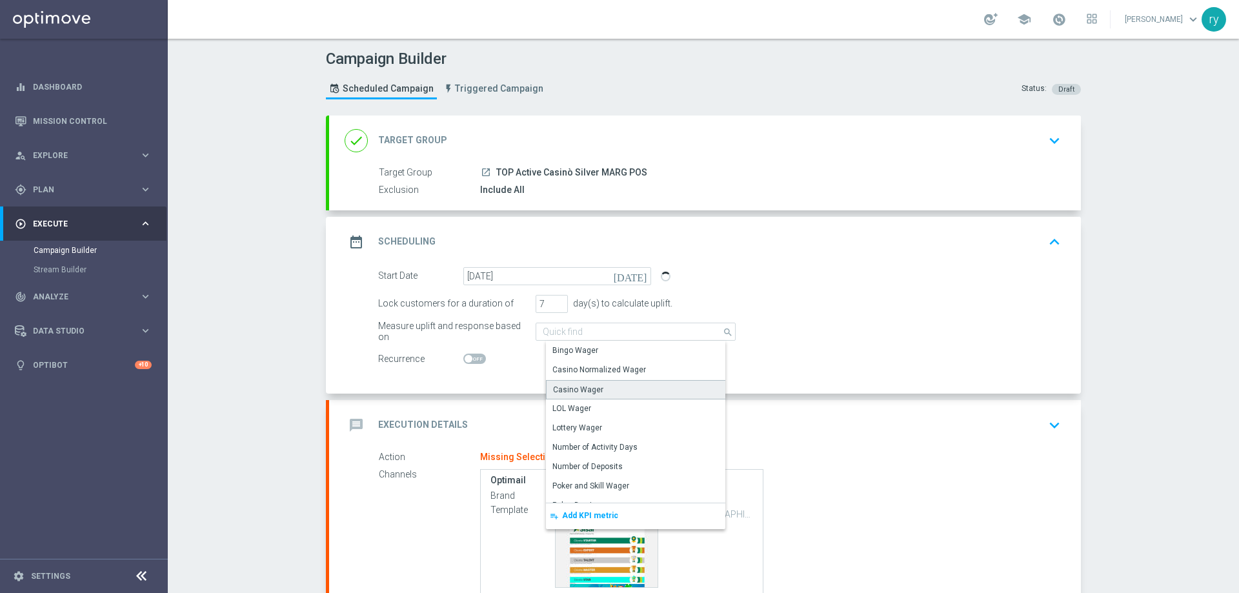
click at [580, 384] on div "Casino Wager" at bounding box center [578, 390] width 50 height 12
type input "Casino Wager"
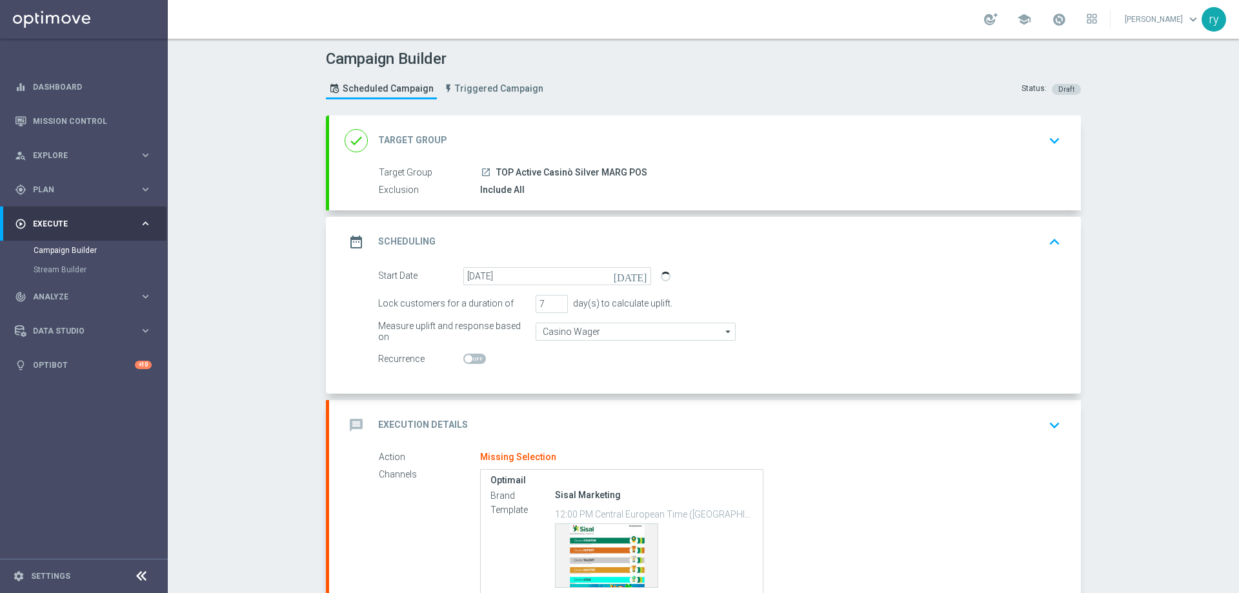
click at [580, 380] on div "Start Date 13 Aug 2025 today Lock customers for a duration of 7 day(s) to calcu…" at bounding box center [705, 330] width 752 height 127
click at [576, 414] on div "message Execution Details keyboard_arrow_down" at bounding box center [705, 425] width 721 height 25
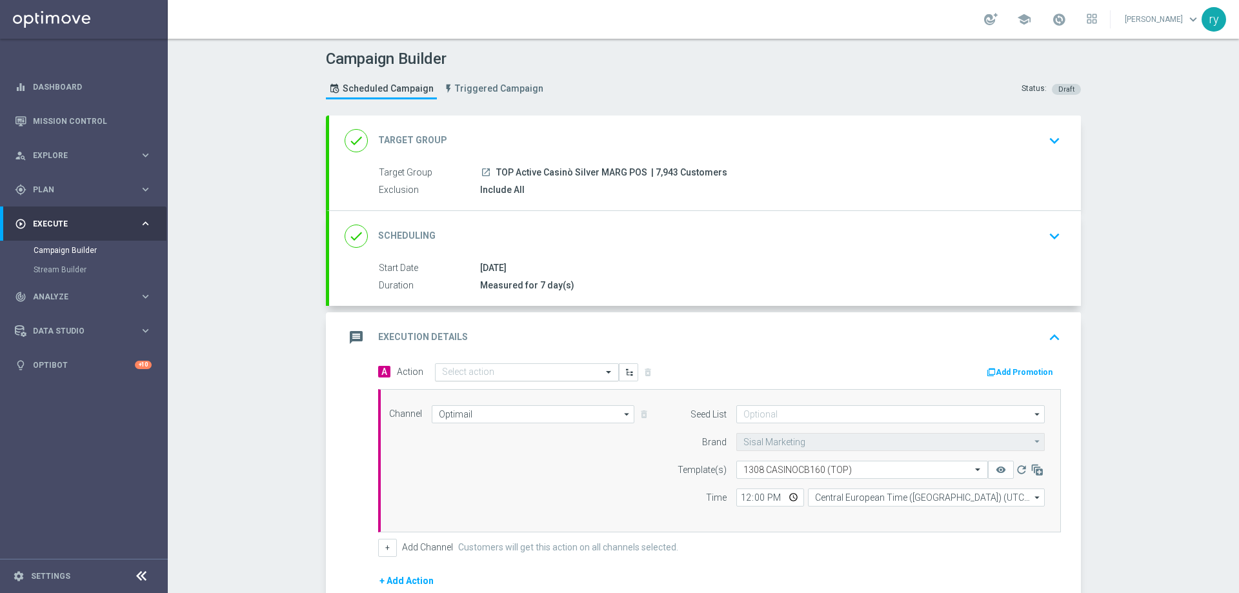
click at [496, 372] on input "text" at bounding box center [514, 372] width 144 height 11
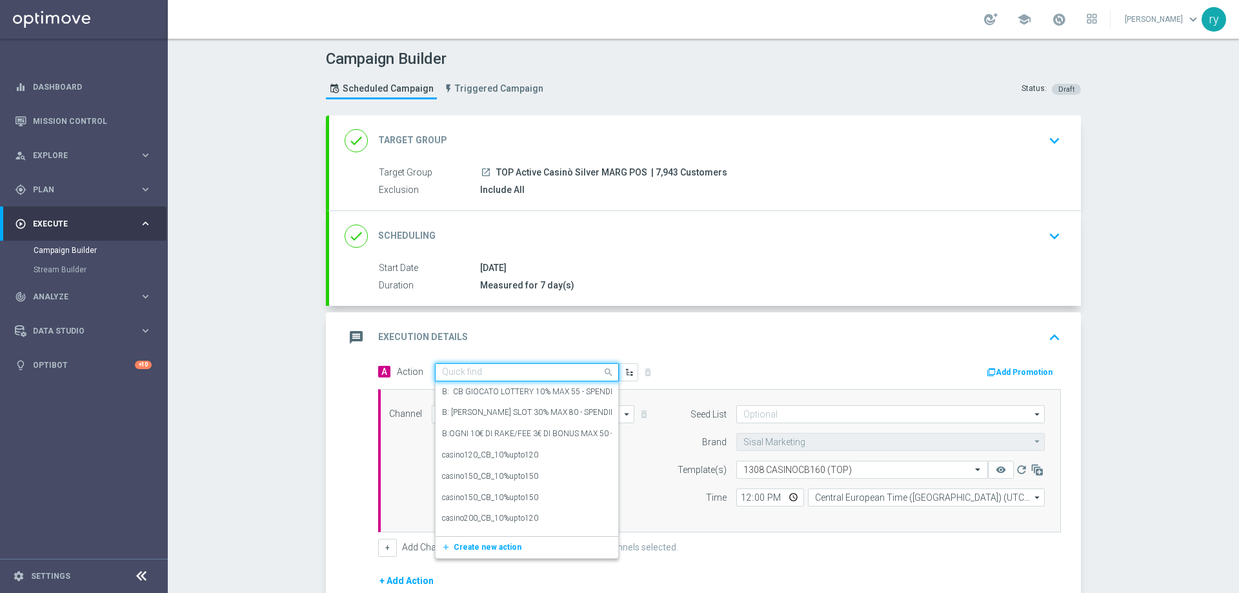
paste input "comparto no entry_20%upto160"
type input "comparto no entry_20%upto160"
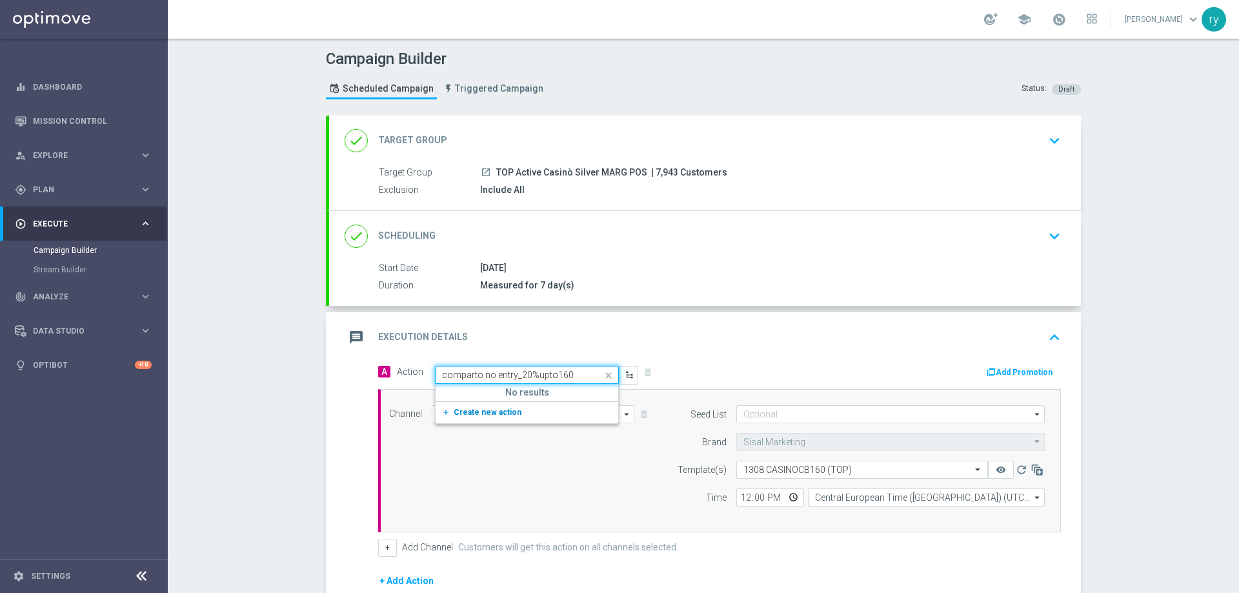
click at [472, 410] on span "Create new action" at bounding box center [488, 412] width 68 height 9
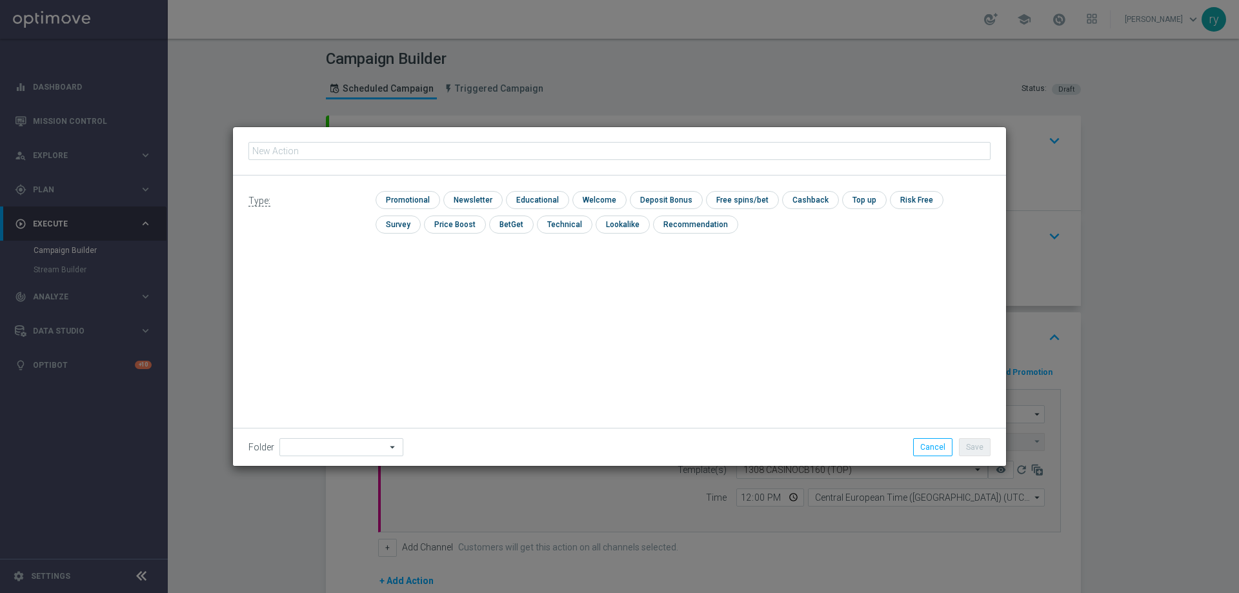
type input "comparto no entry_20%upto160"
click at [383, 198] on input "checkbox" at bounding box center [406, 199] width 61 height 17
checkbox input "true"
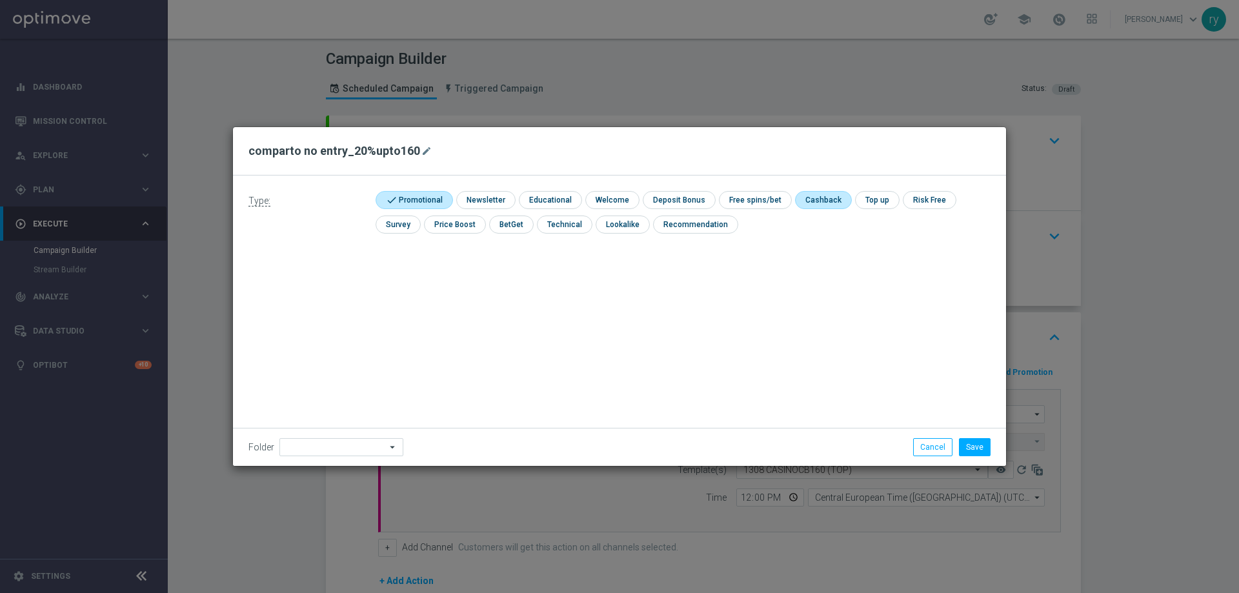
click at [819, 195] on input "checkbox" at bounding box center [822, 199] width 54 height 17
checkbox input "true"
click at [973, 447] on button "Save" at bounding box center [975, 447] width 32 height 18
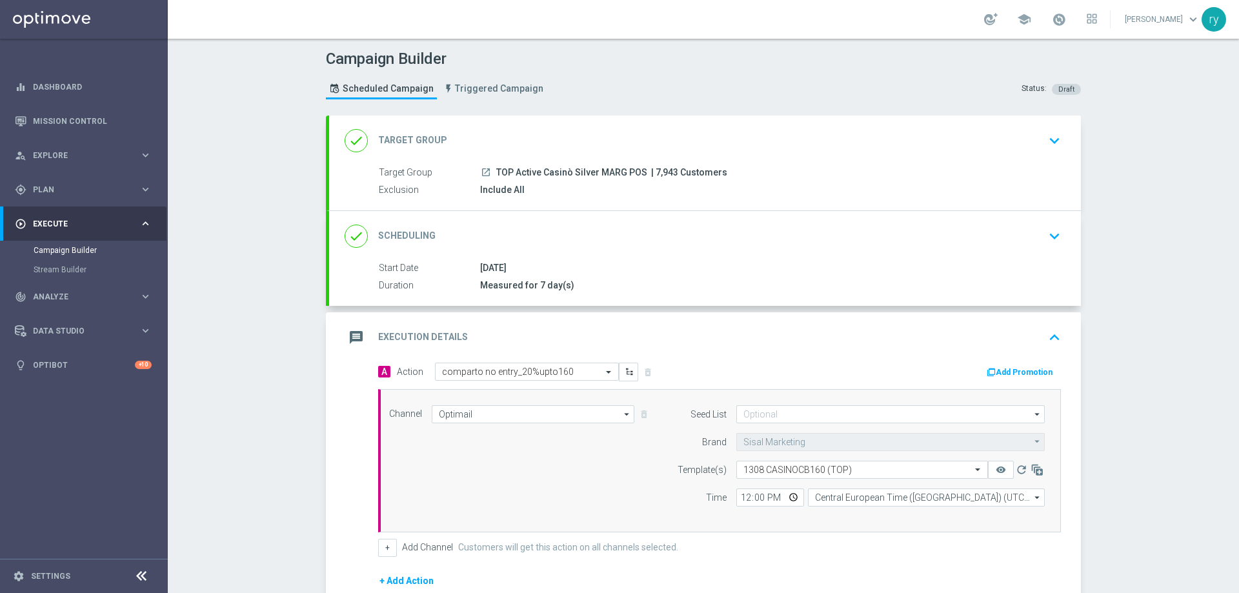
click at [1009, 367] on button "Add Promotion" at bounding box center [1022, 372] width 72 height 14
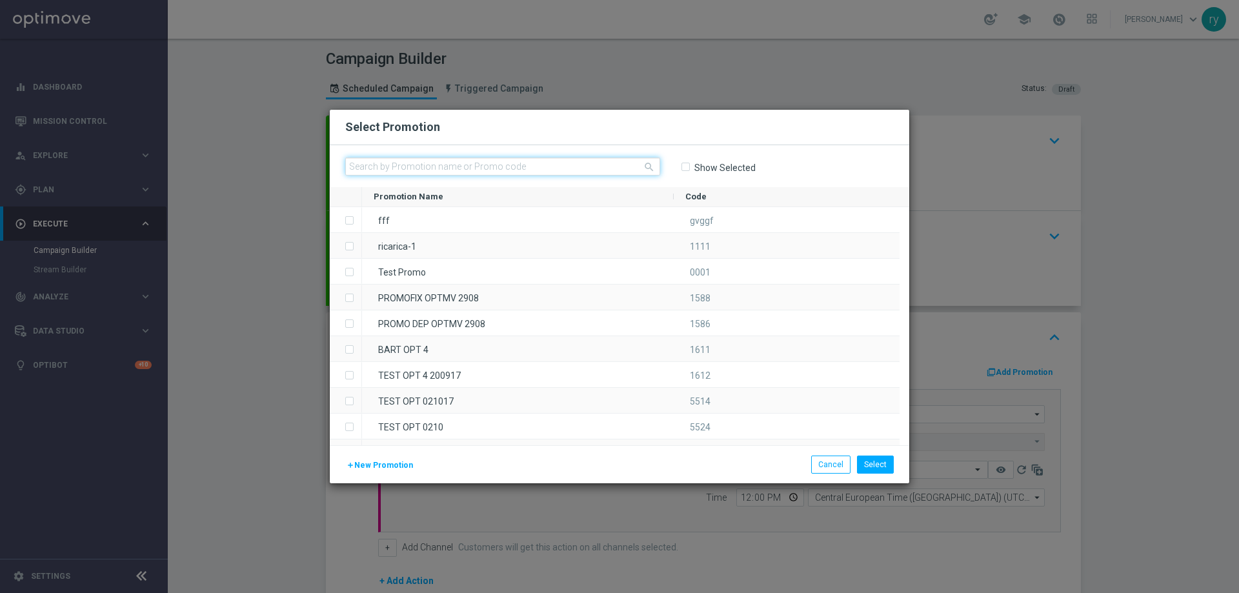
click at [365, 168] on input "text" at bounding box center [502, 167] width 315 height 18
paste input "332742"
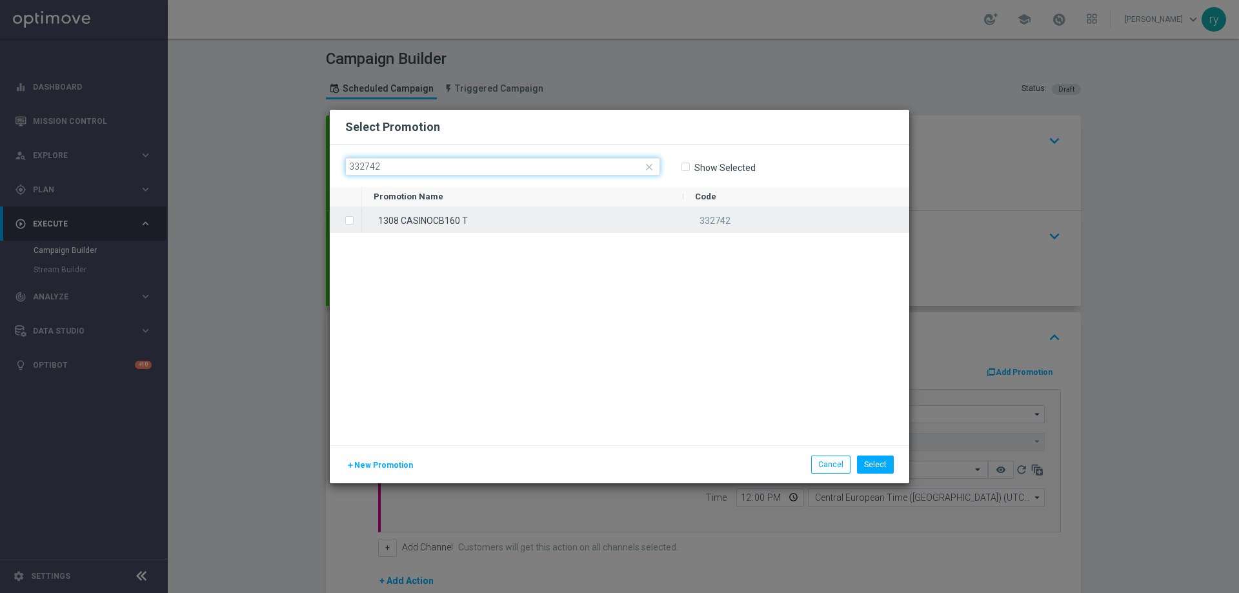
type input "332742"
click at [356, 215] on span "Press SPACE to select this row." at bounding box center [351, 221] width 13 height 26
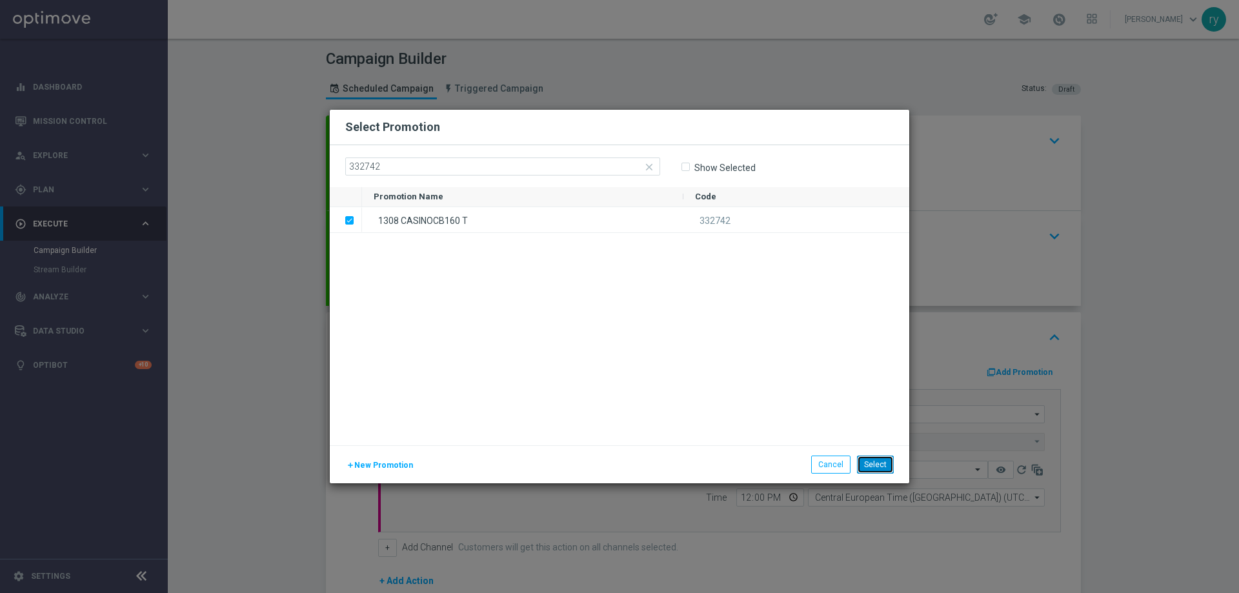
click at [885, 464] on button "Select" at bounding box center [875, 465] width 37 height 18
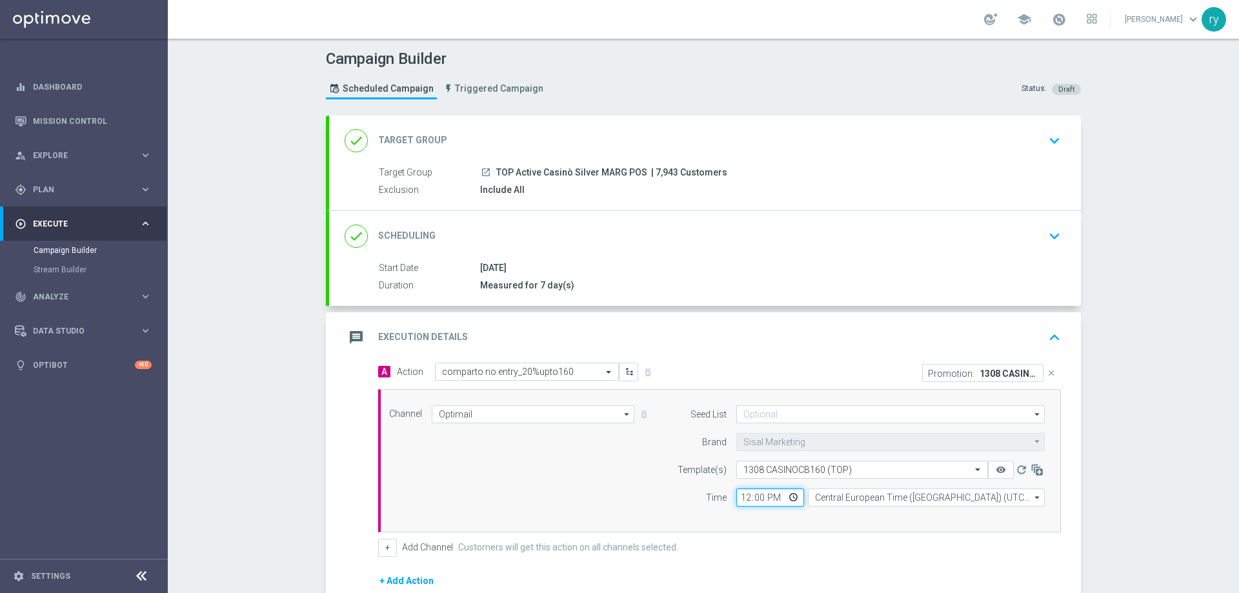
click at [741, 497] on input "12:00" at bounding box center [771, 498] width 68 height 18
type input "18:00"
click at [824, 522] on div "Channel Optimail Optimail arrow_drop_down Drag here to set row groups Drag here…" at bounding box center [719, 460] width 683 height 143
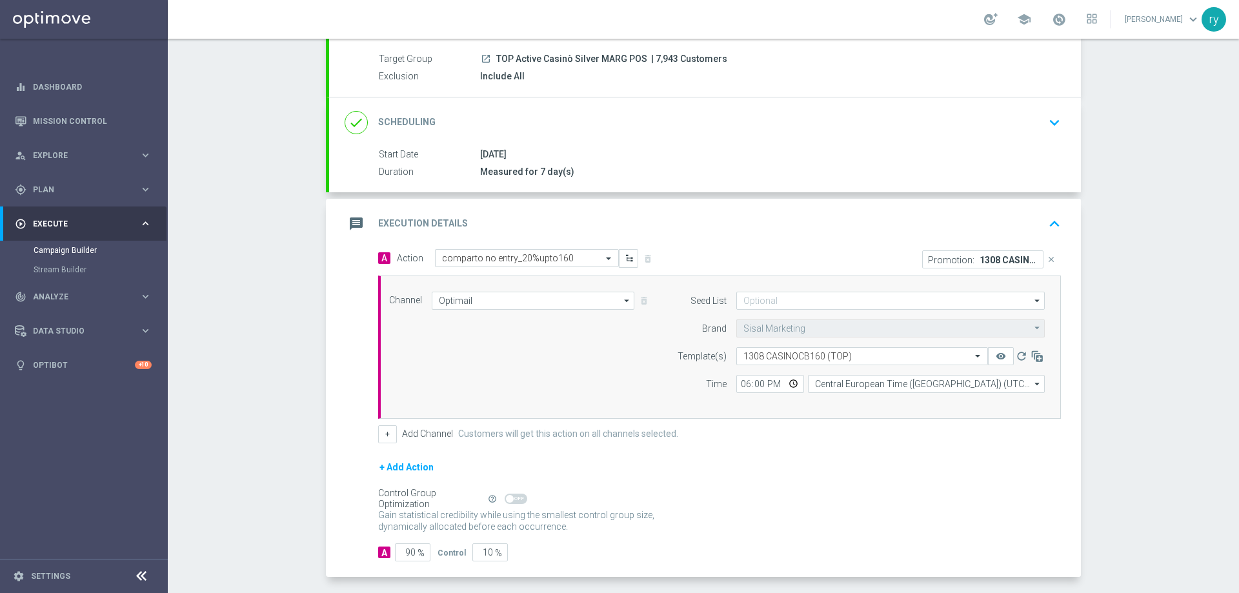
scroll to position [129, 0]
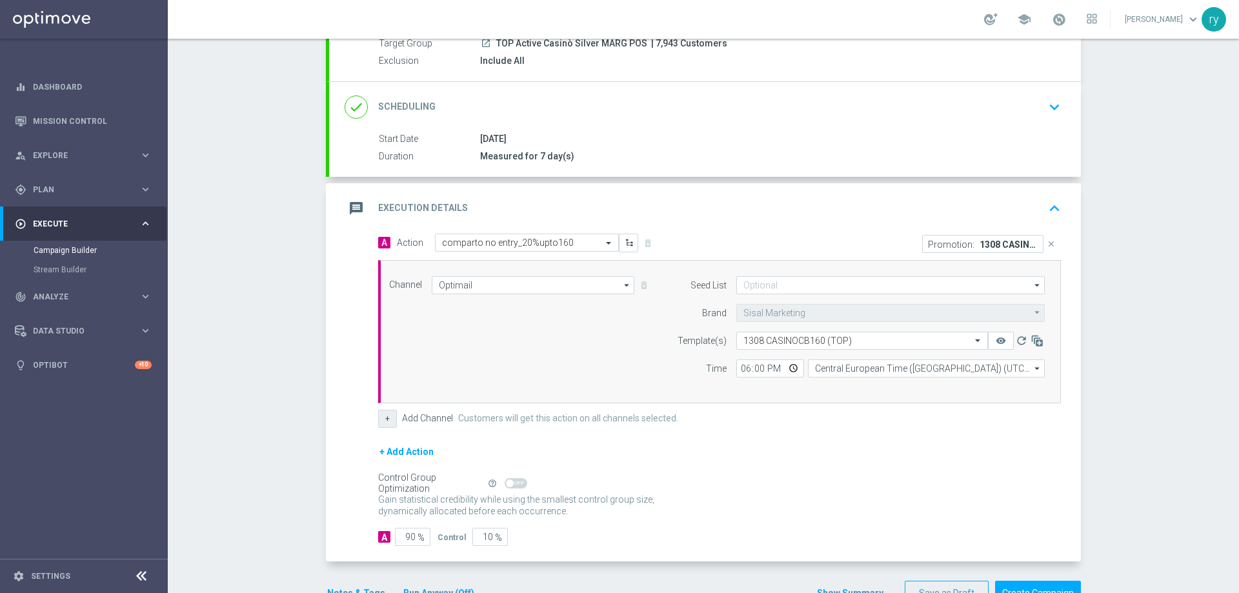
click at [380, 420] on button "+" at bounding box center [387, 419] width 19 height 18
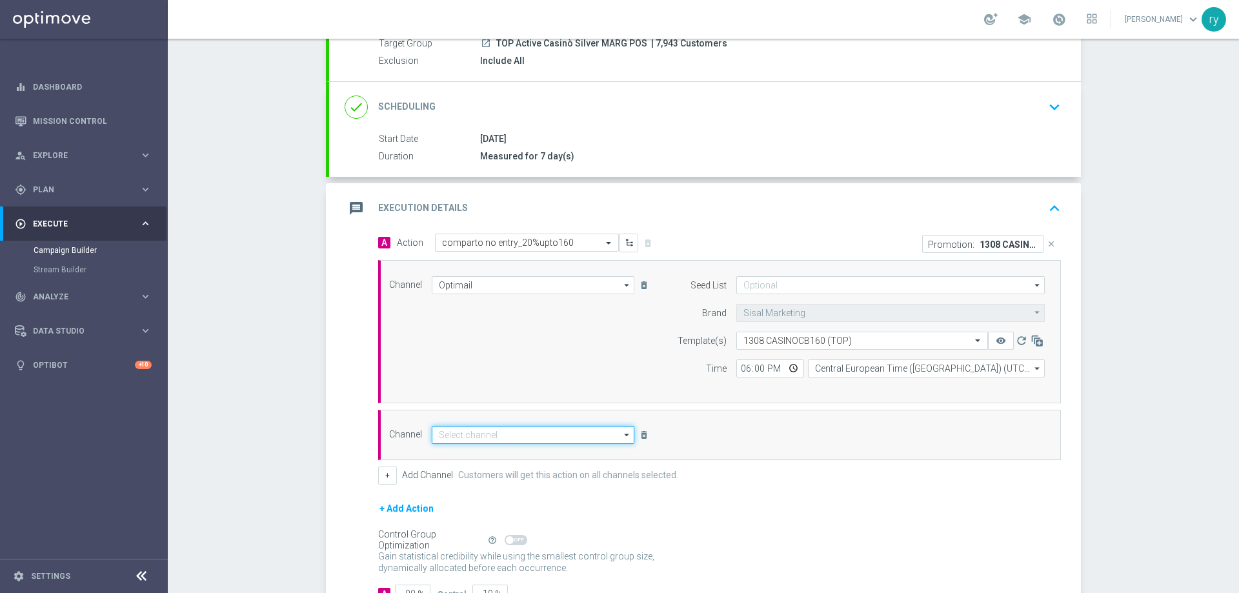
click at [459, 438] on input at bounding box center [533, 435] width 203 height 18
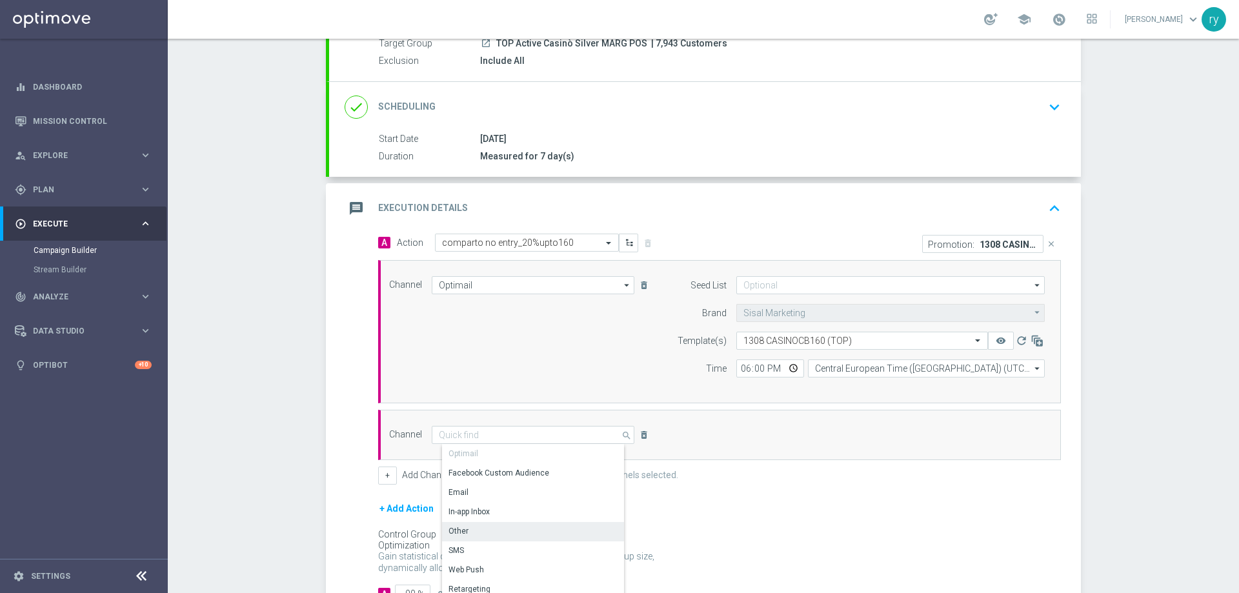
click at [469, 535] on div "Other" at bounding box center [538, 531] width 192 height 18
type input "Other"
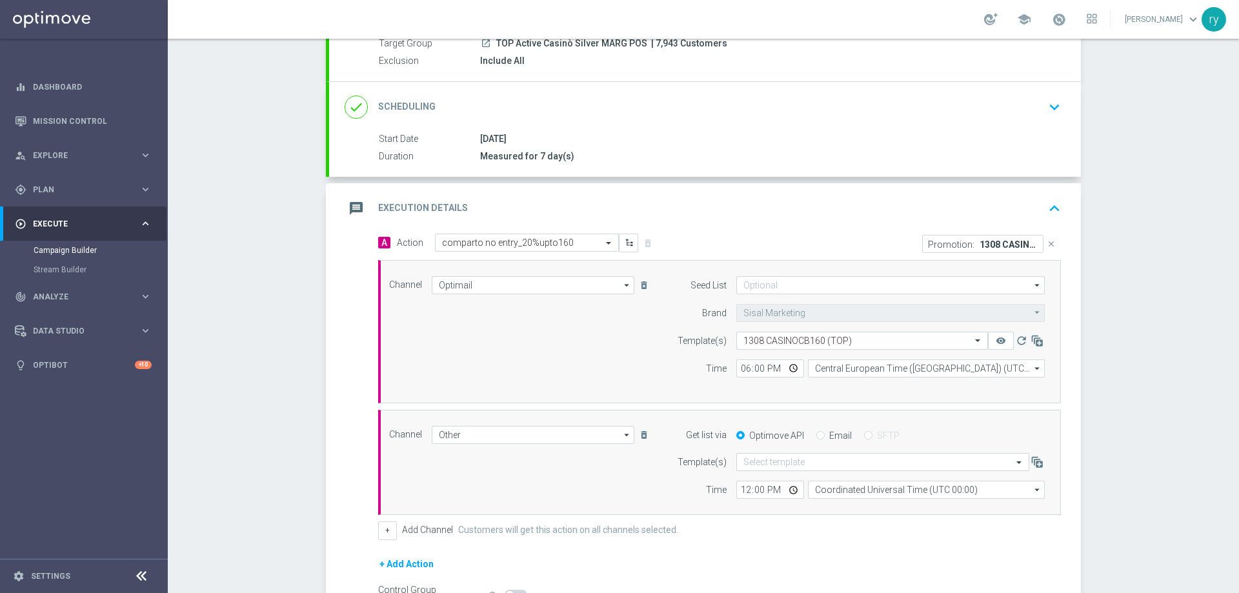
click at [830, 433] on label "Email" at bounding box center [841, 436] width 23 height 12
click at [825, 433] on input "Email" at bounding box center [821, 437] width 8 height 8
radio input "true"
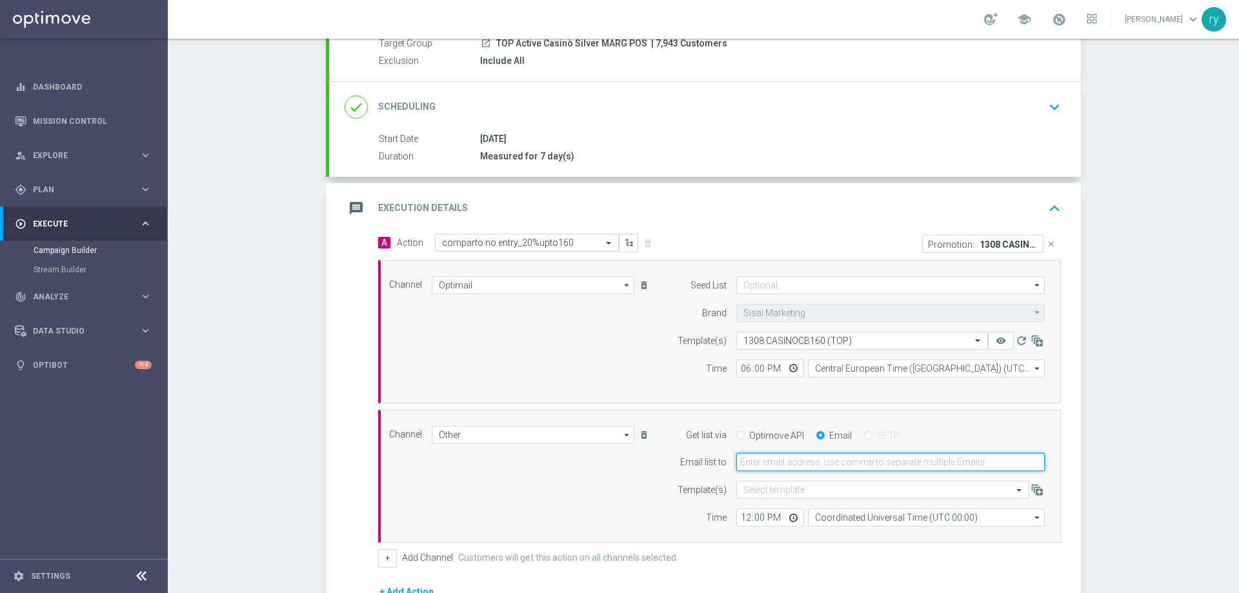
click at [815, 464] on input "email" at bounding box center [891, 462] width 309 height 18
type input "[EMAIL_ADDRESS][DOMAIN_NAME]"
click at [739, 518] on input "12:00" at bounding box center [771, 518] width 68 height 18
type input "18:00"
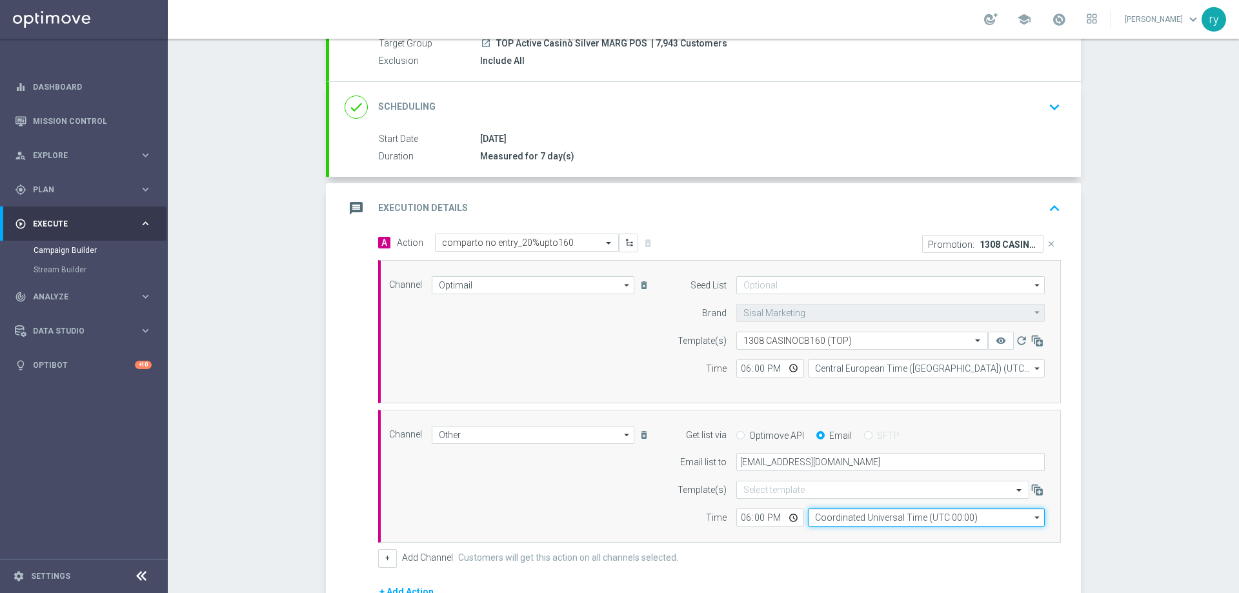
click at [822, 515] on input "Coordinated Universal Time (UTC 00:00)" at bounding box center [926, 518] width 237 height 18
click at [838, 525] on input "ber" at bounding box center [926, 518] width 237 height 18
click at [841, 535] on div "Central European Time ([GEOGRAPHIC_DATA]) (UTC +02:00)" at bounding box center [930, 537] width 211 height 12
type input "Central European Time ([GEOGRAPHIC_DATA]) (UTC +02:00)"
click at [617, 486] on div "Channel Other Other arrow_drop_down Drag here to set row groups Drag here to se…" at bounding box center [717, 476] width 675 height 101
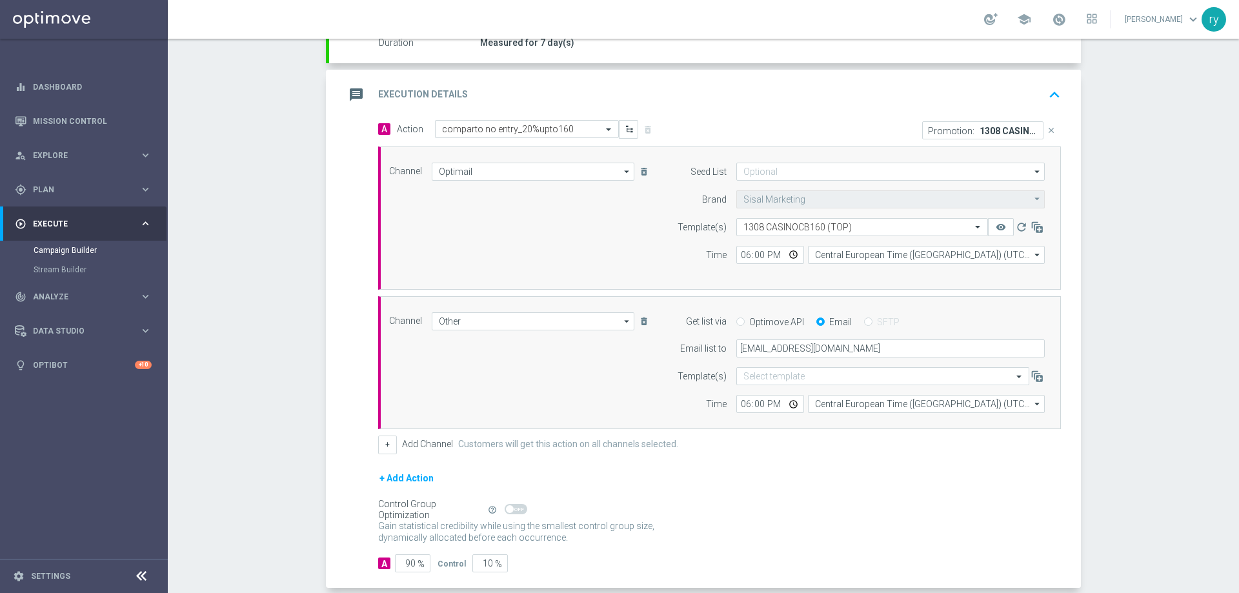
scroll to position [308, 0]
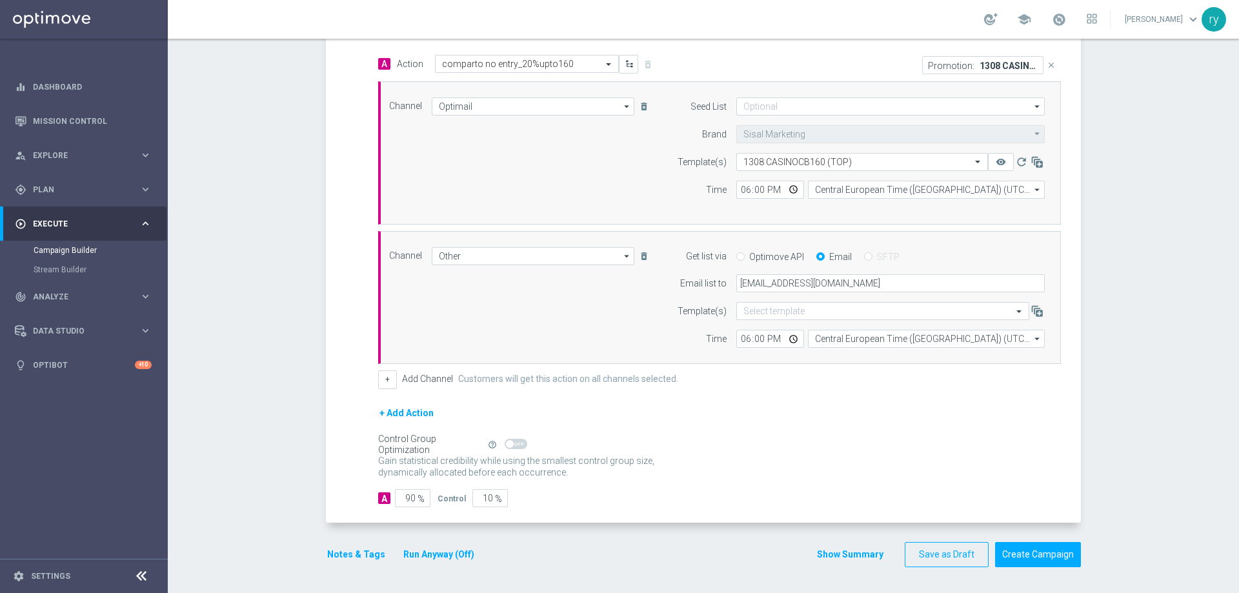
click at [342, 552] on button "Notes & Tags" at bounding box center [356, 555] width 61 height 16
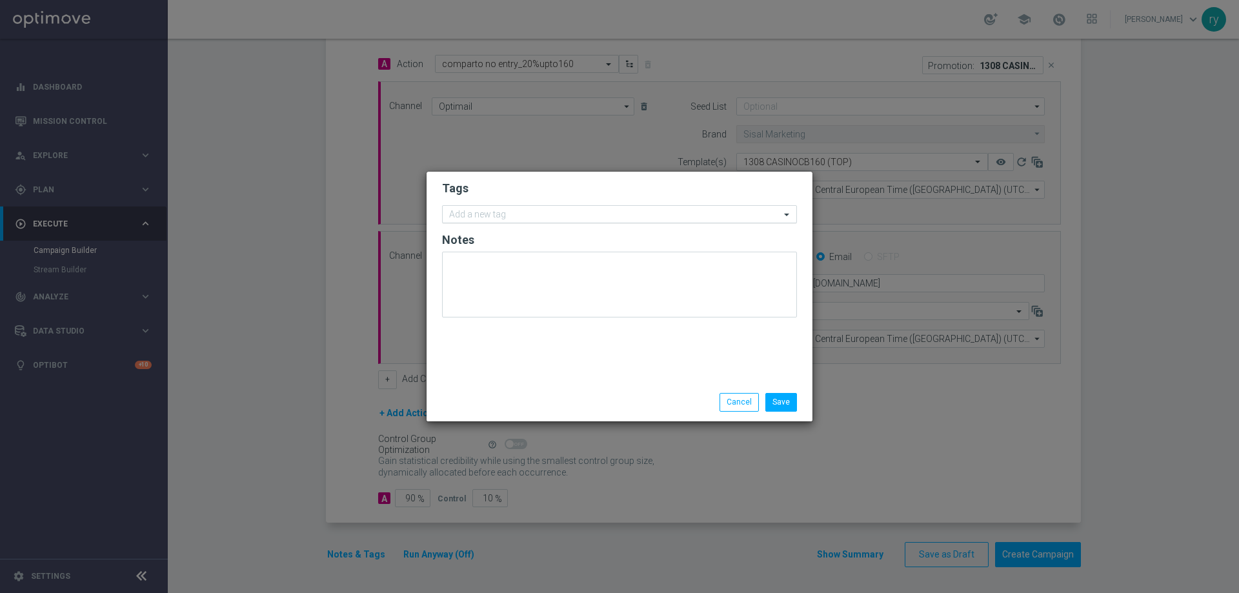
click at [476, 212] on input "text" at bounding box center [614, 215] width 331 height 11
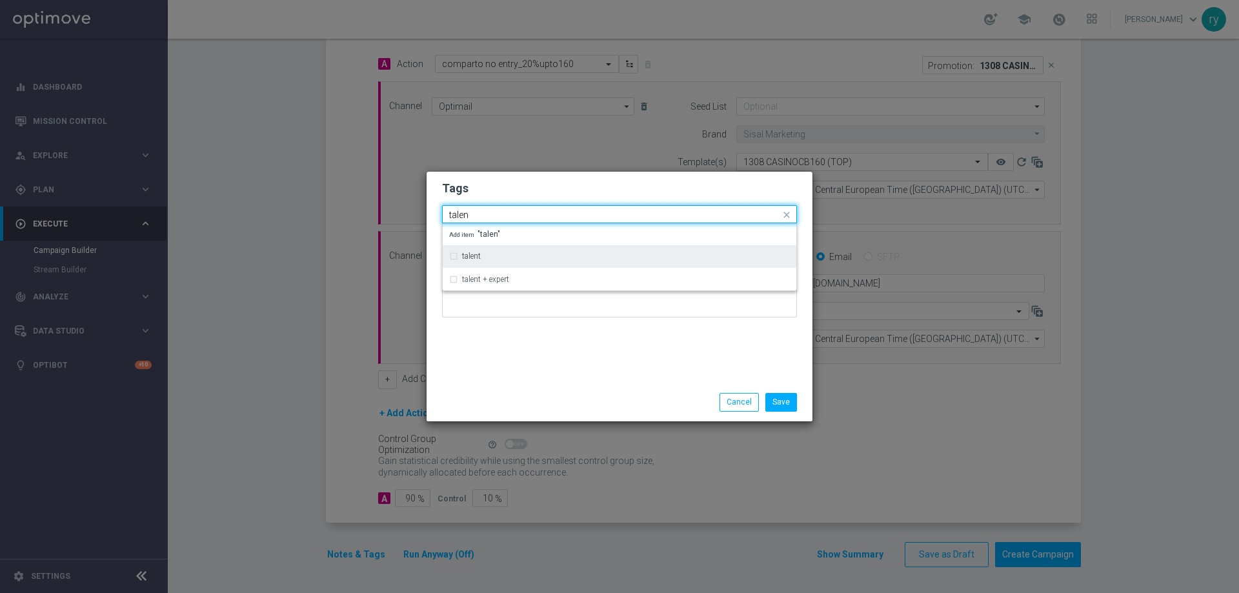
click at [478, 258] on label "talent" at bounding box center [471, 256] width 19 height 8
type input "talen"
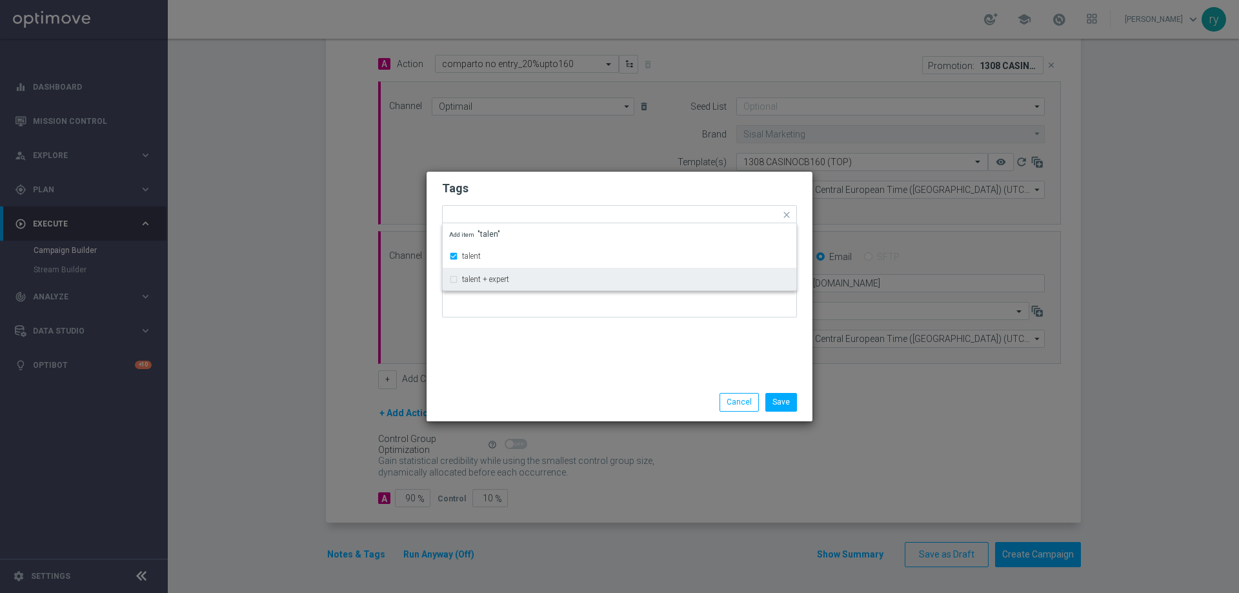
click at [494, 323] on div at bounding box center [619, 290] width 355 height 76
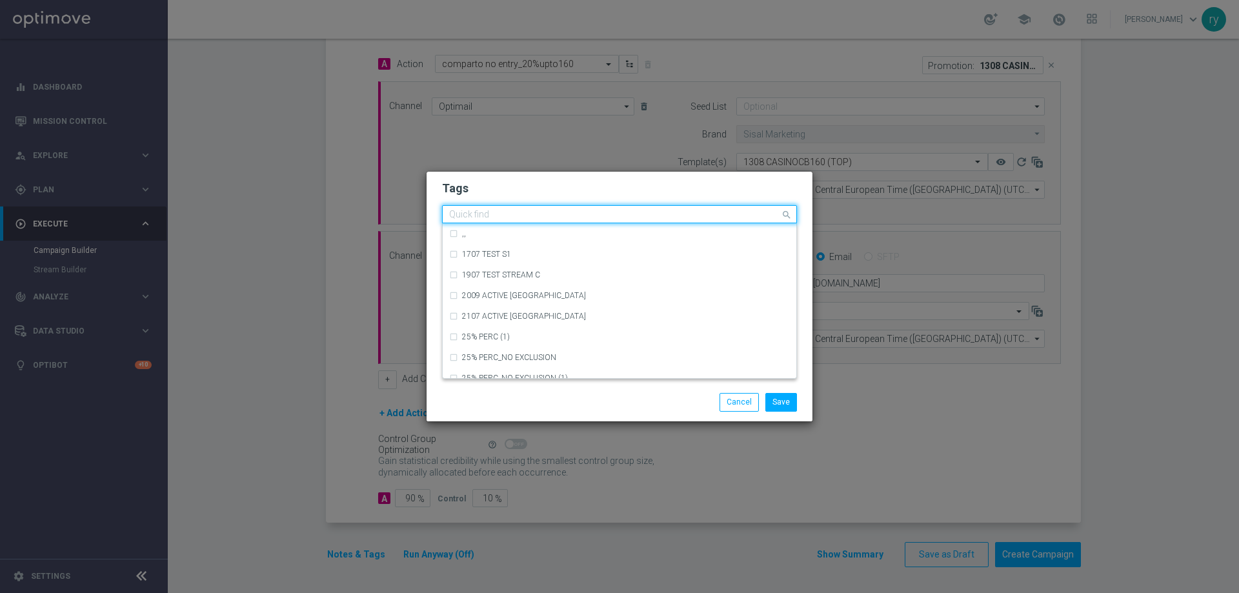
click at [530, 216] on input "text" at bounding box center [614, 215] width 331 height 11
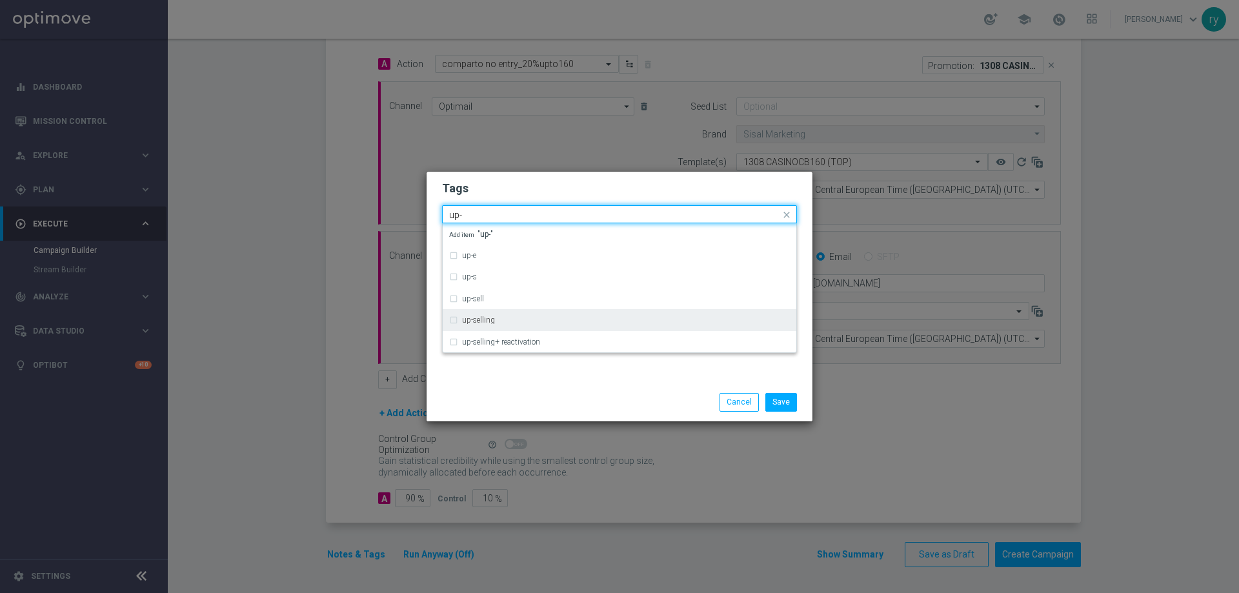
click at [511, 318] on div "up-selling" at bounding box center [626, 320] width 328 height 8
type input "up-"
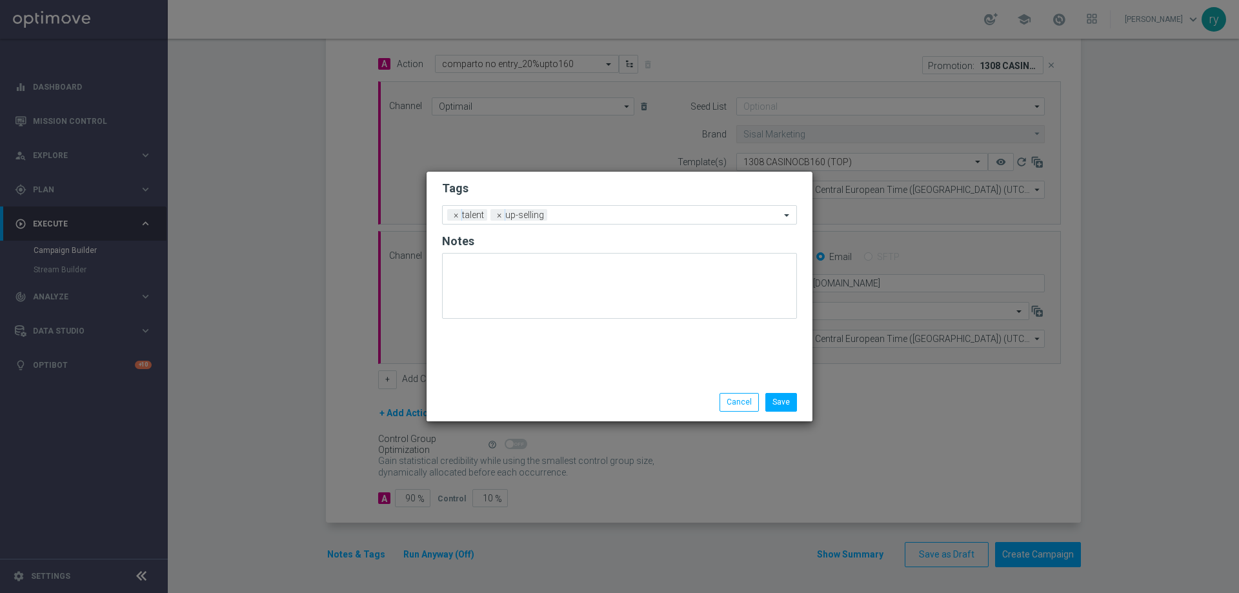
click at [523, 371] on div "Tags Add a new tag × talent × up-selling Notes" at bounding box center [620, 278] width 386 height 212
click at [579, 219] on input "text" at bounding box center [667, 215] width 228 height 11
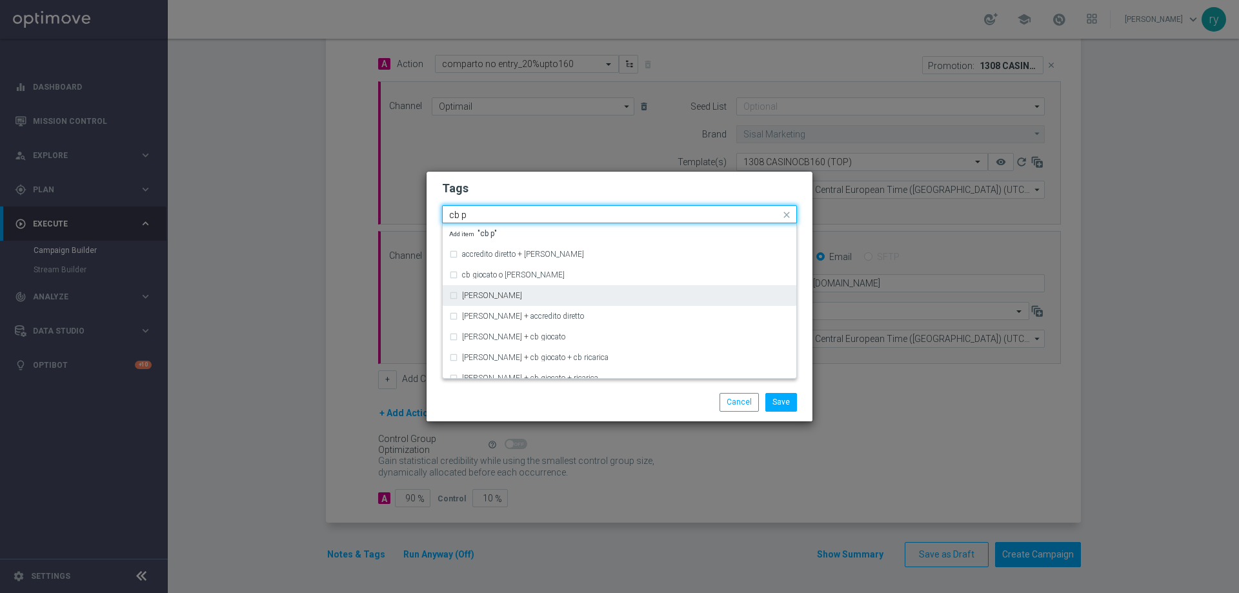
click at [537, 292] on div "[PERSON_NAME]" at bounding box center [626, 296] width 328 height 8
type input "cb p"
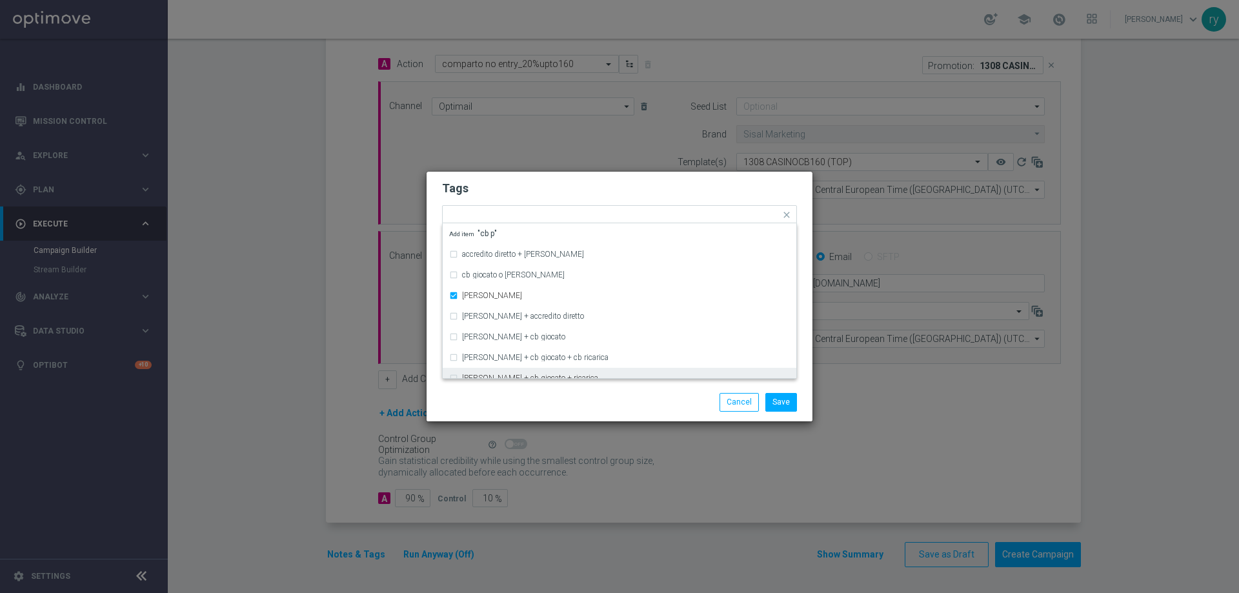
click at [538, 387] on div "Save Cancel" at bounding box center [620, 401] width 386 height 37
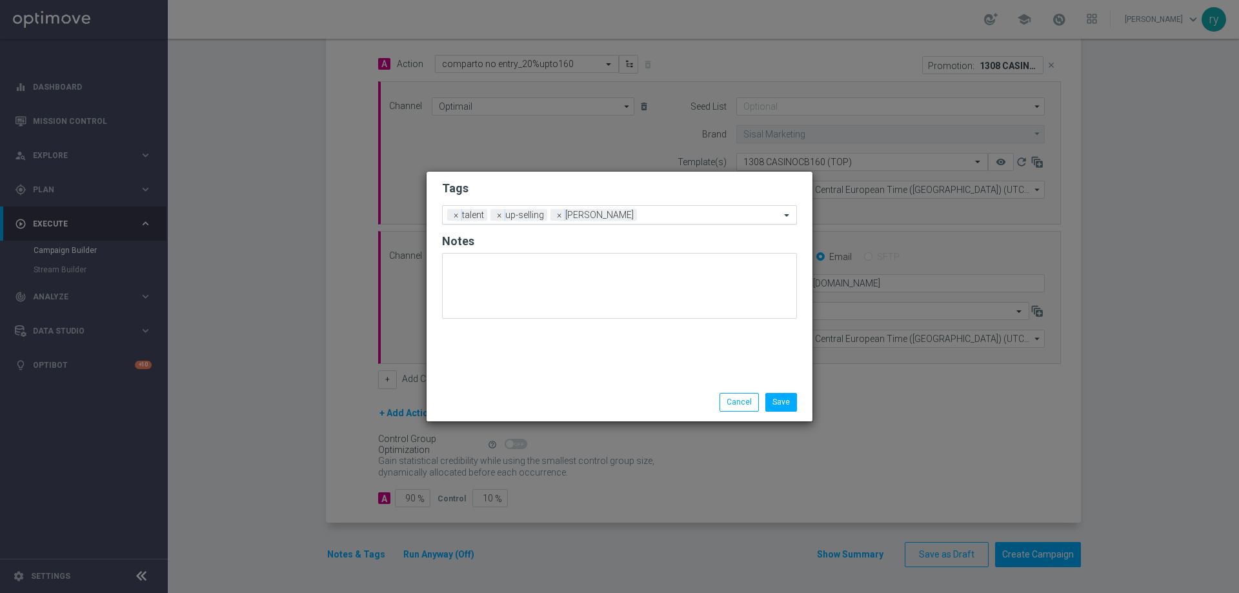
click at [658, 210] on div "Add a new tag × talent × up-selling × cb perso" at bounding box center [612, 215] width 338 height 18
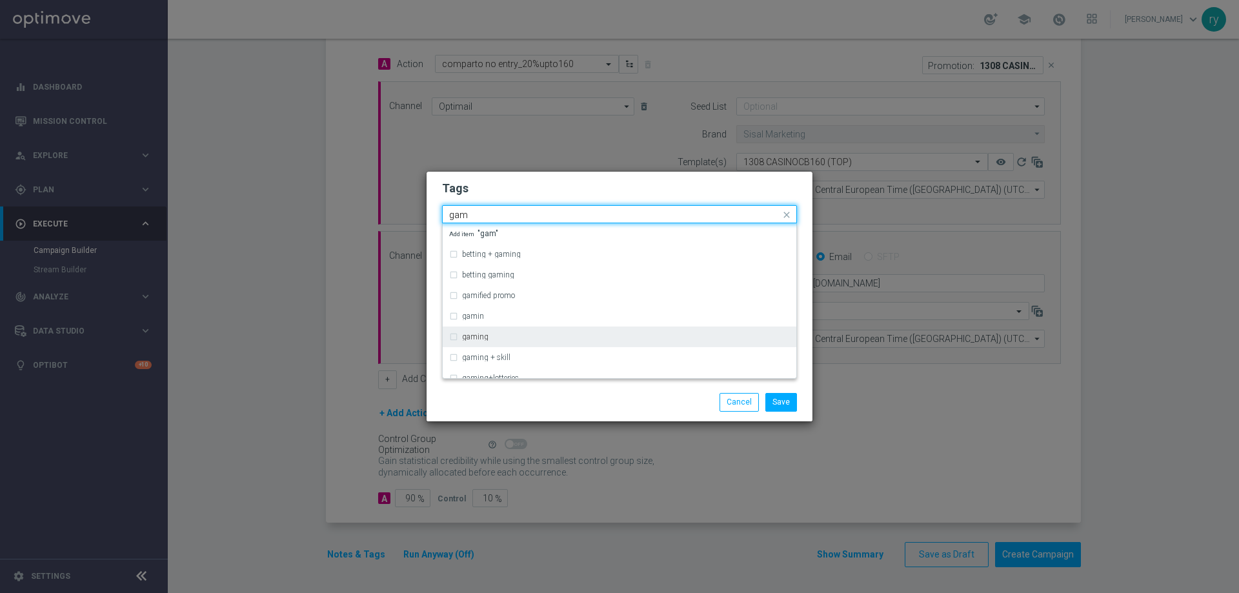
click at [516, 338] on div "gaming" at bounding box center [626, 337] width 328 height 8
type input "gam"
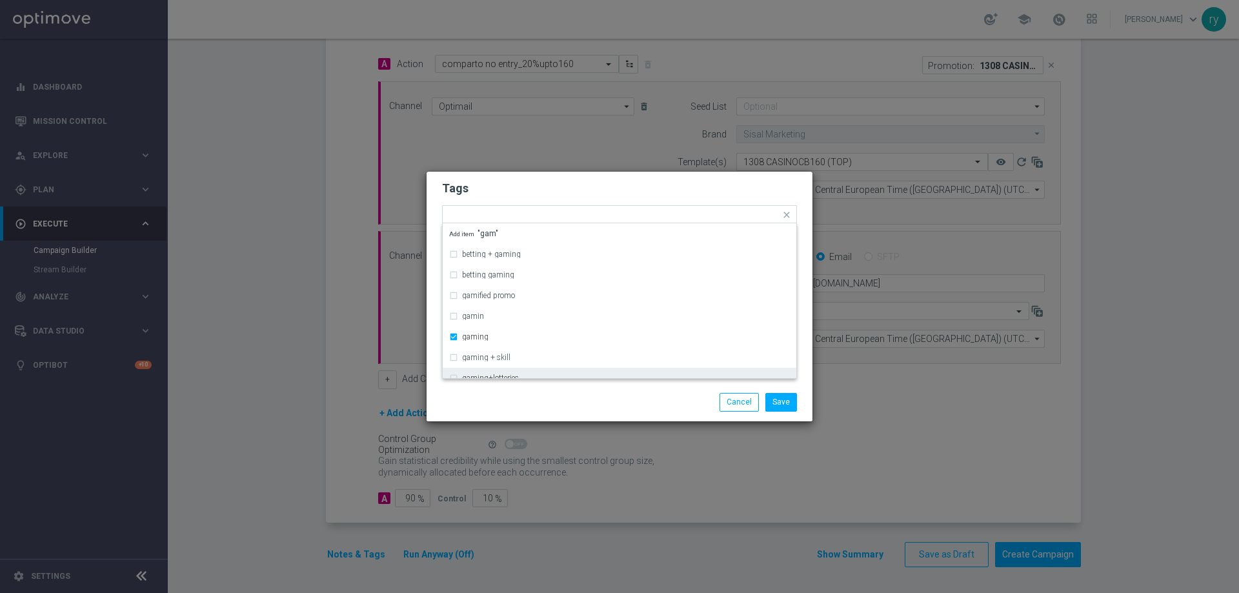
click at [519, 396] on div "Save Cancel" at bounding box center [620, 402] width 374 height 18
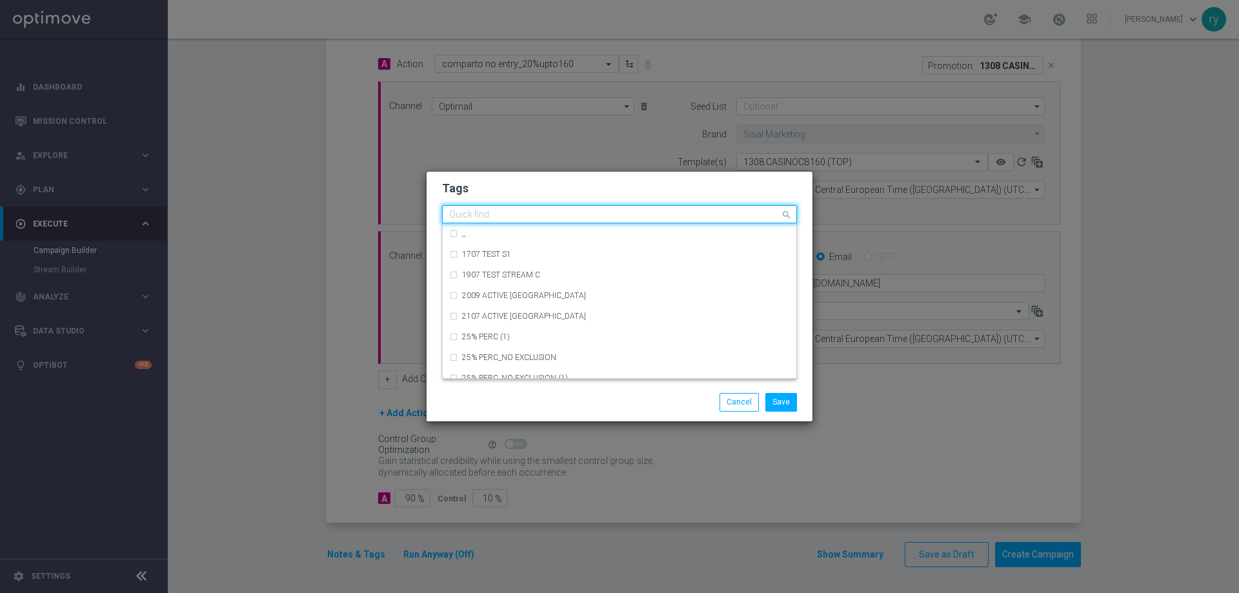
click at [674, 210] on input "text" at bounding box center [614, 215] width 331 height 11
click at [529, 294] on div "bonus cash" at bounding box center [626, 296] width 328 height 8
type input "bonu"
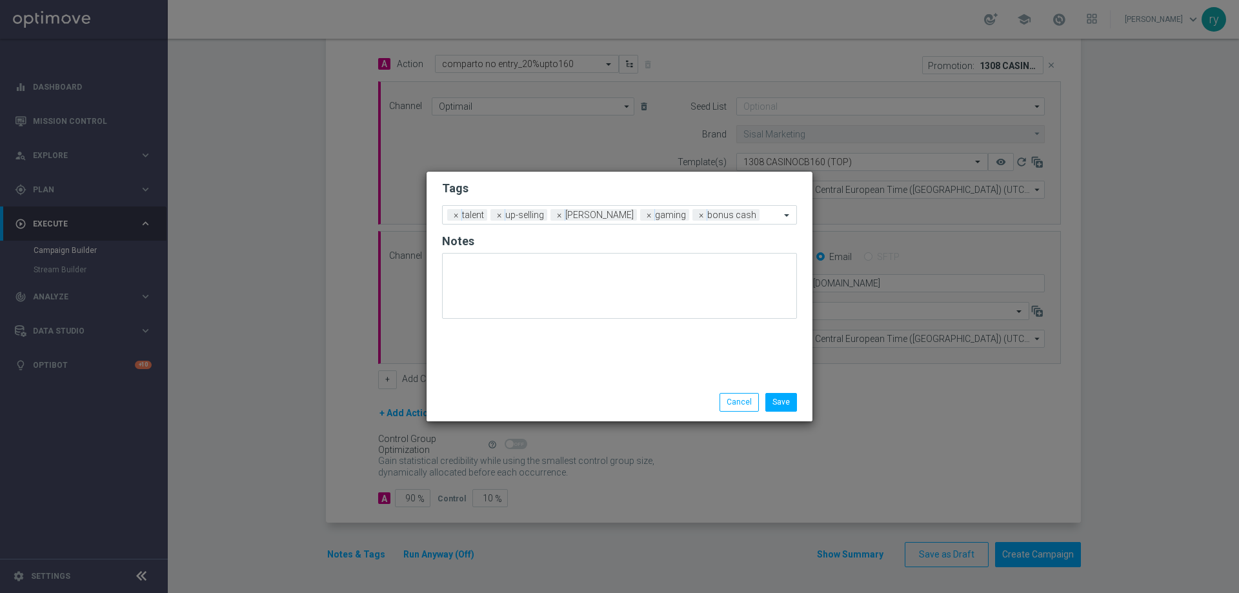
click at [528, 394] on div "Save Cancel" at bounding box center [620, 402] width 374 height 18
click at [789, 394] on button "Save" at bounding box center [782, 402] width 32 height 18
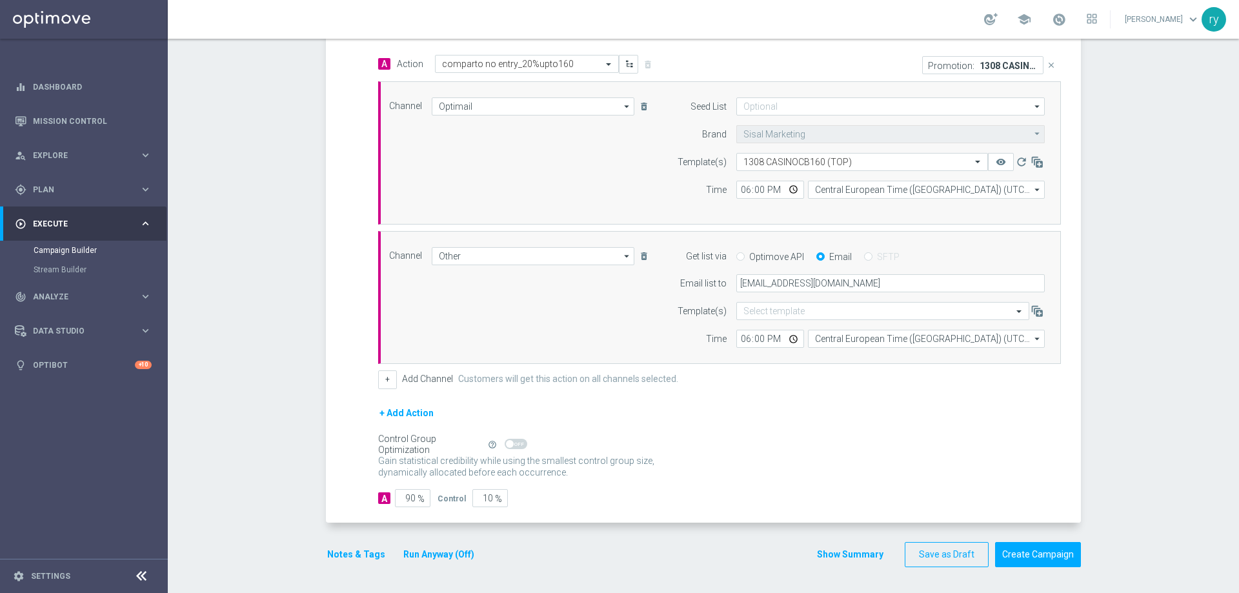
click at [864, 552] on button "Show Summary" at bounding box center [851, 554] width 68 height 15
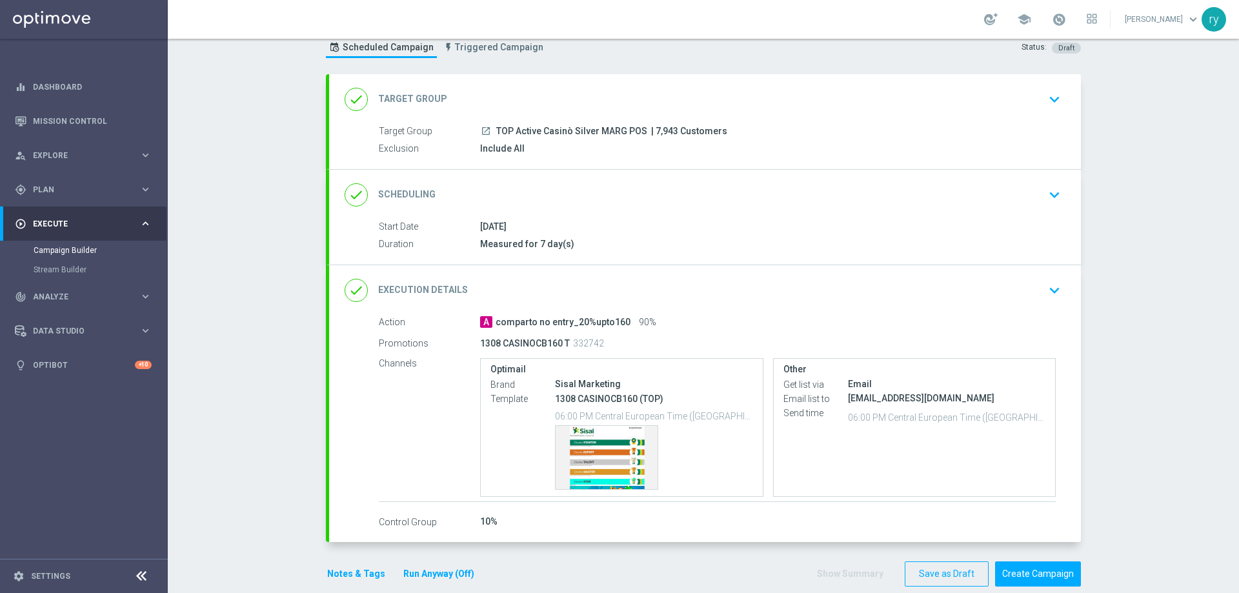
scroll to position [61, 0]
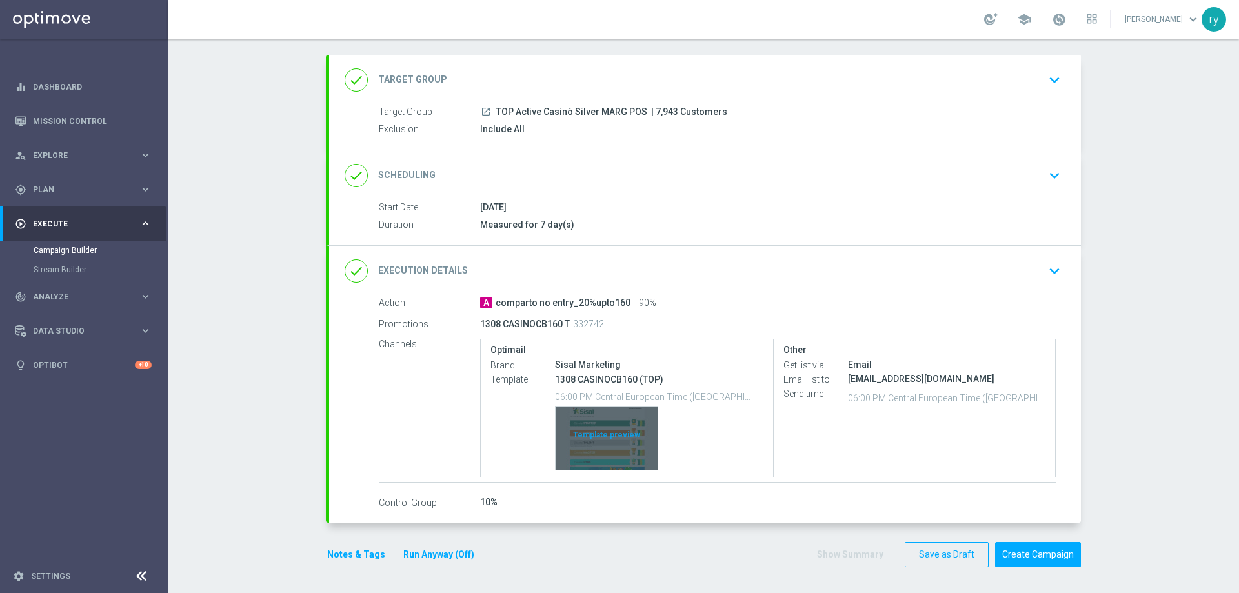
click at [597, 429] on div "Template preview" at bounding box center [607, 438] width 102 height 63
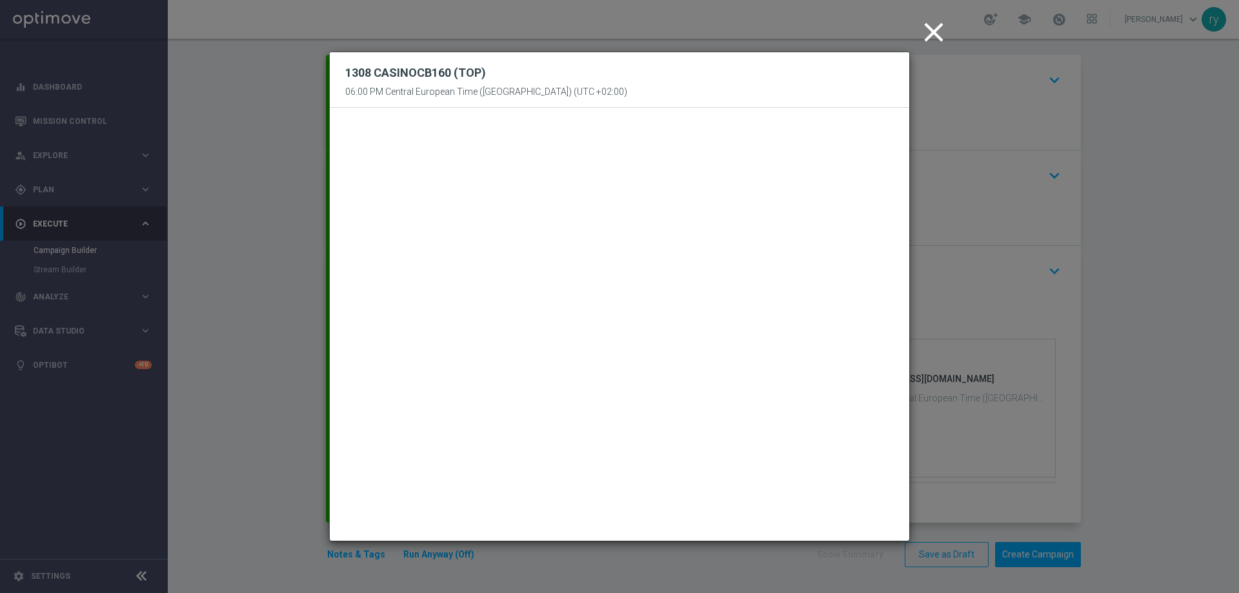
click at [691, 74] on div "1308 CASINOCB160 (TOP) 06:00 PM Central European Time (Berlin) (UTC +02:00)" at bounding box center [620, 80] width 580 height 56
click at [938, 30] on icon "close" at bounding box center [934, 32] width 32 height 32
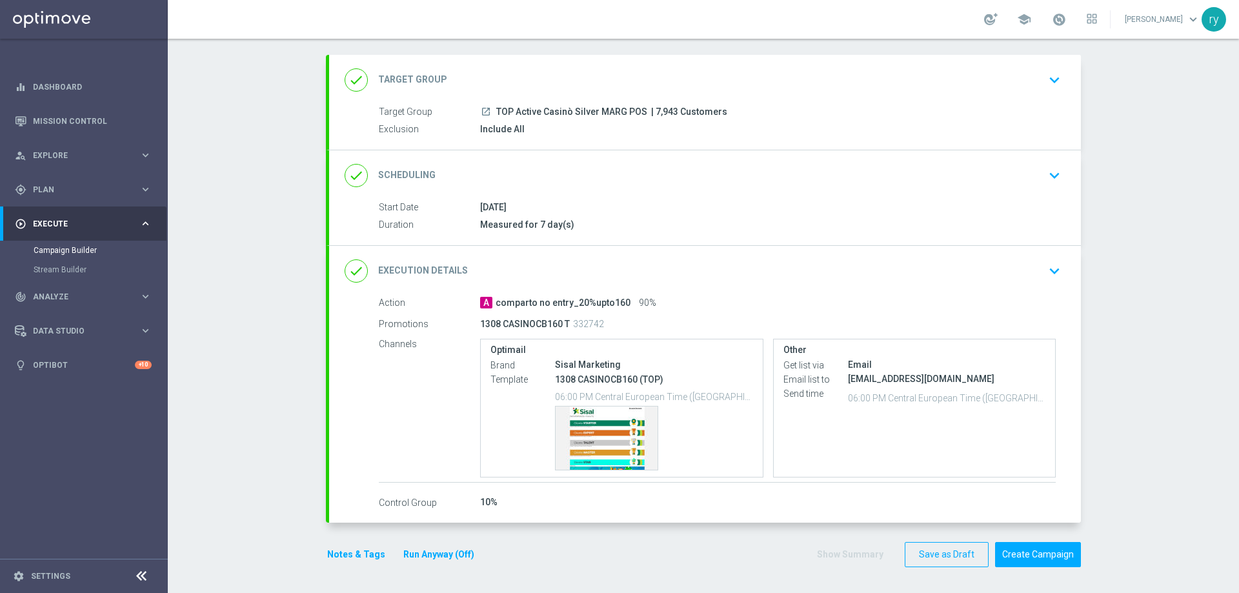
click at [713, 494] on div "Action A comparto no entry_20%upto160 90% Promotions 1308 CASINOCB160 T 332742 …" at bounding box center [705, 403] width 752 height 214
click at [1061, 553] on button "Create Campaign" at bounding box center [1038, 554] width 86 height 25
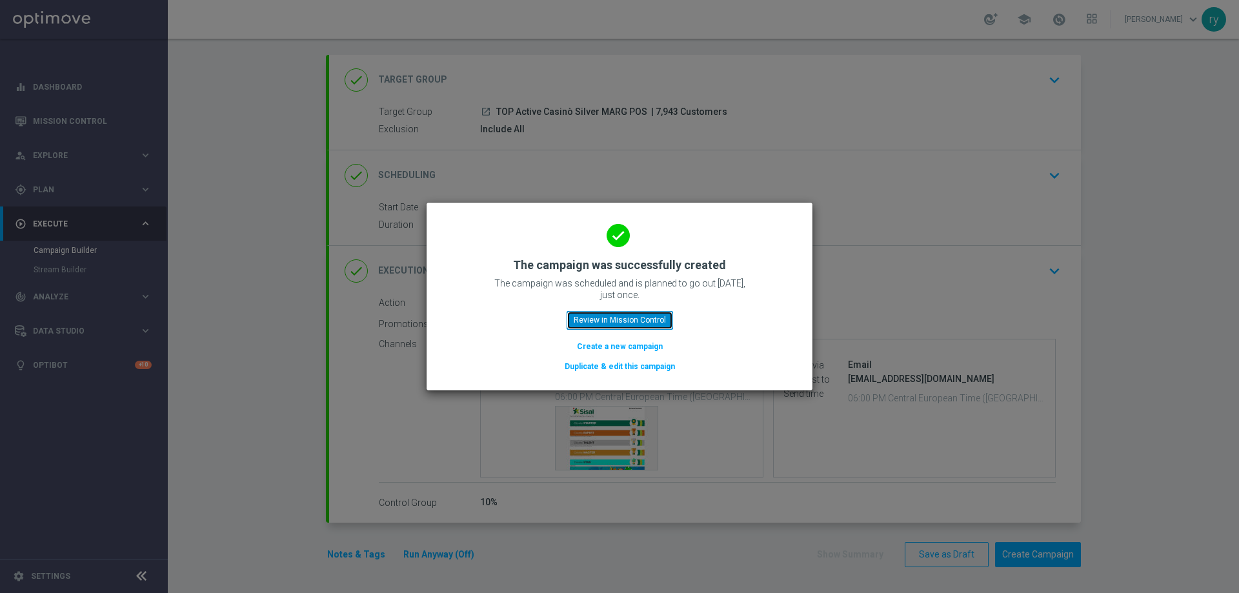
click at [635, 317] on button "Review in Mission Control" at bounding box center [620, 320] width 107 height 18
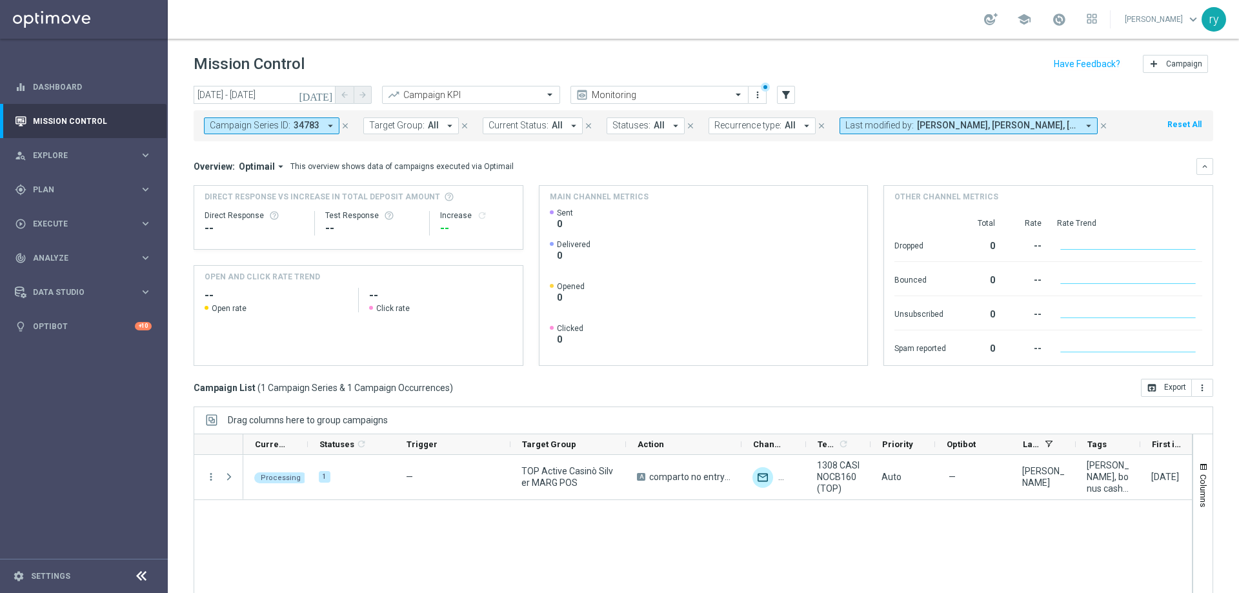
click at [328, 125] on icon "arrow_drop_down" at bounding box center [331, 126] width 12 height 12
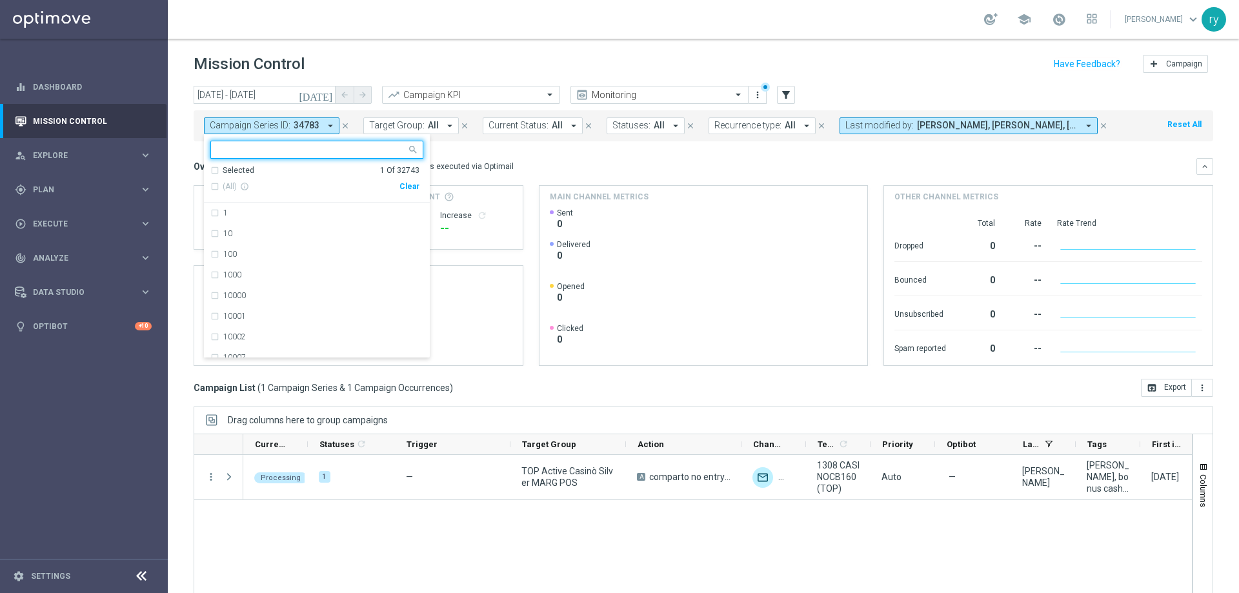
click at [0, 0] on div "Clear" at bounding box center [0, 0] width 0 height 0
click at [334, 108] on div "Campaign Series ID: 34783 arrow_drop_down Selected 0 Of 32743 (All) info_outlin…" at bounding box center [704, 123] width 1020 height 36
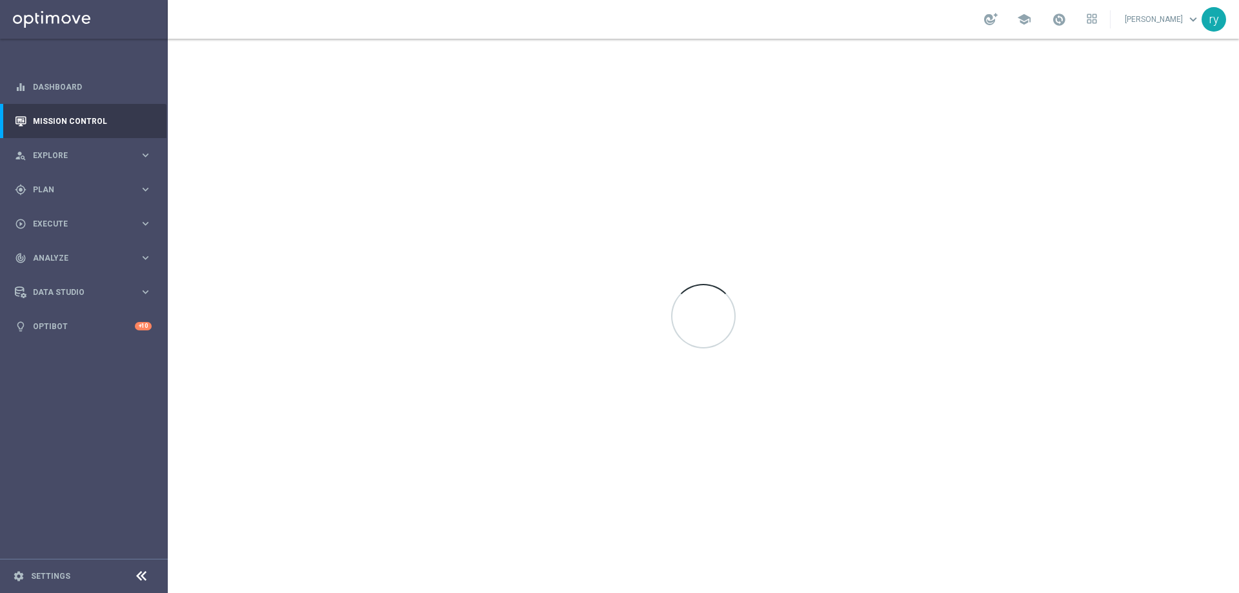
click at [1224, 124] on div at bounding box center [704, 316] width 1072 height 555
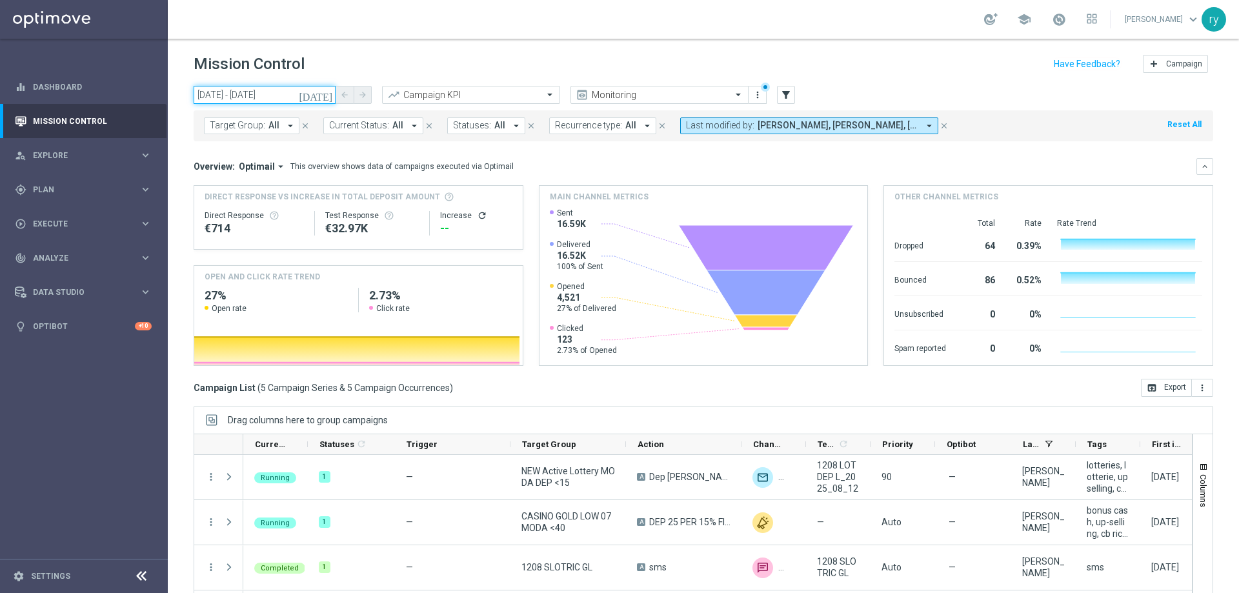
click at [206, 88] on input "[DATE] - [DATE]" at bounding box center [265, 95] width 142 height 18
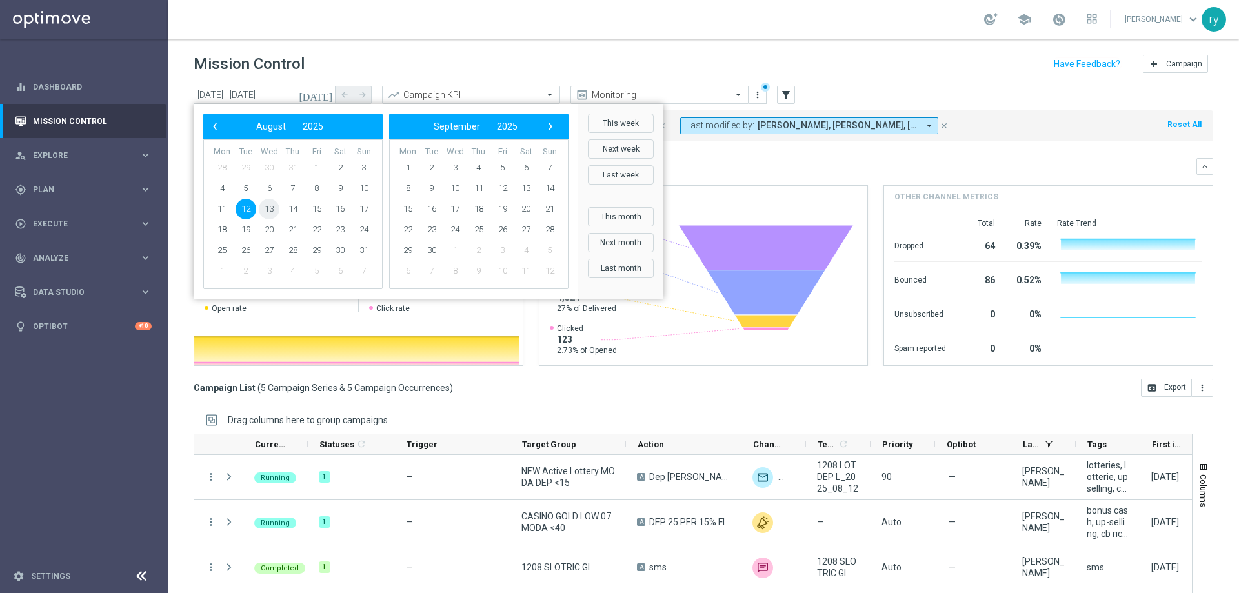
click at [265, 212] on span "13" at bounding box center [269, 209] width 21 height 21
type input "[DATE] - [DATE]"
